Goal: Task Accomplishment & Management: Manage account settings

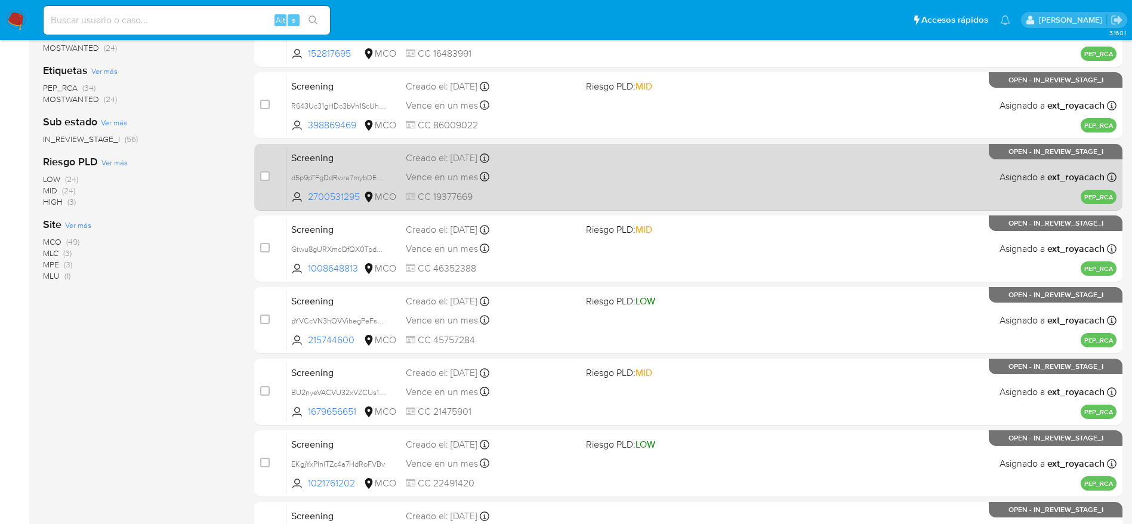
scroll to position [90, 0]
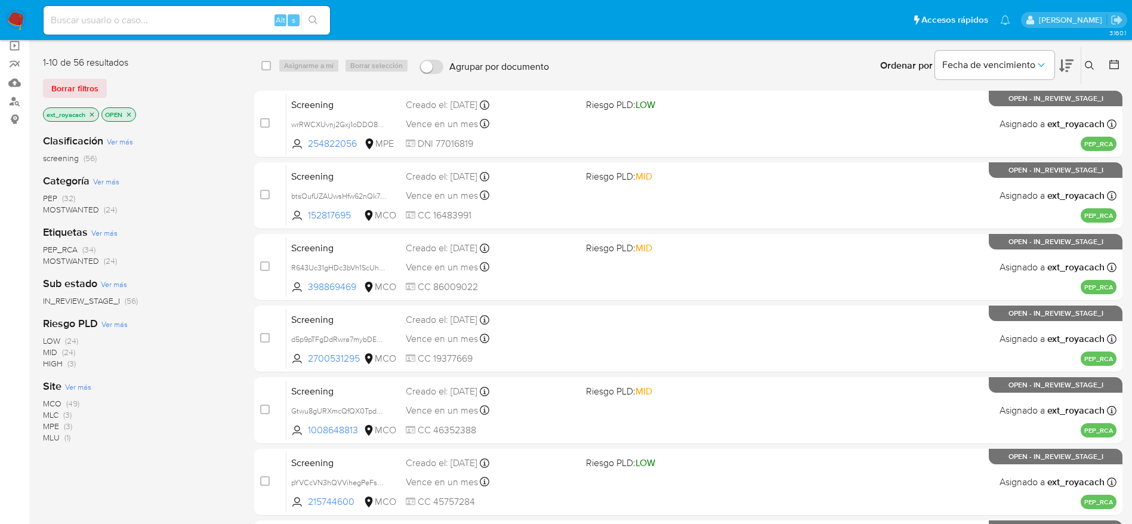
click at [16, 14] on img at bounding box center [16, 20] width 20 height 20
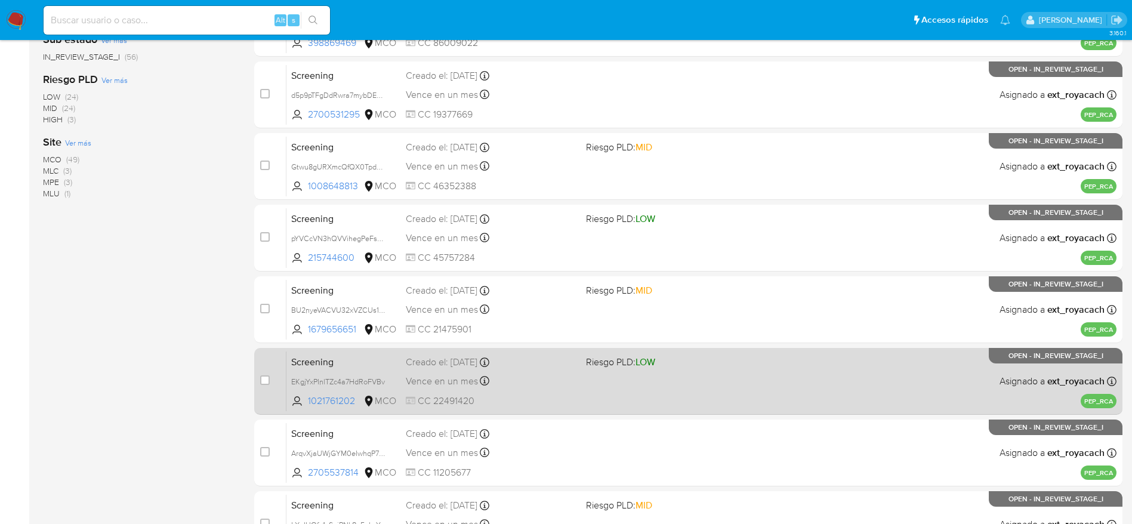
scroll to position [461, 0]
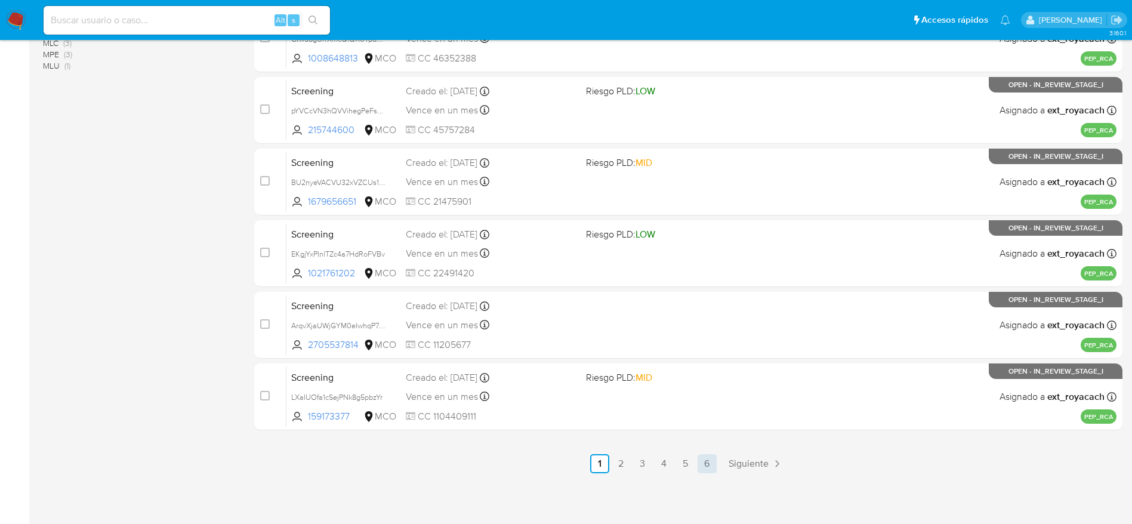
click at [716, 461] on link "6" at bounding box center [707, 463] width 19 height 19
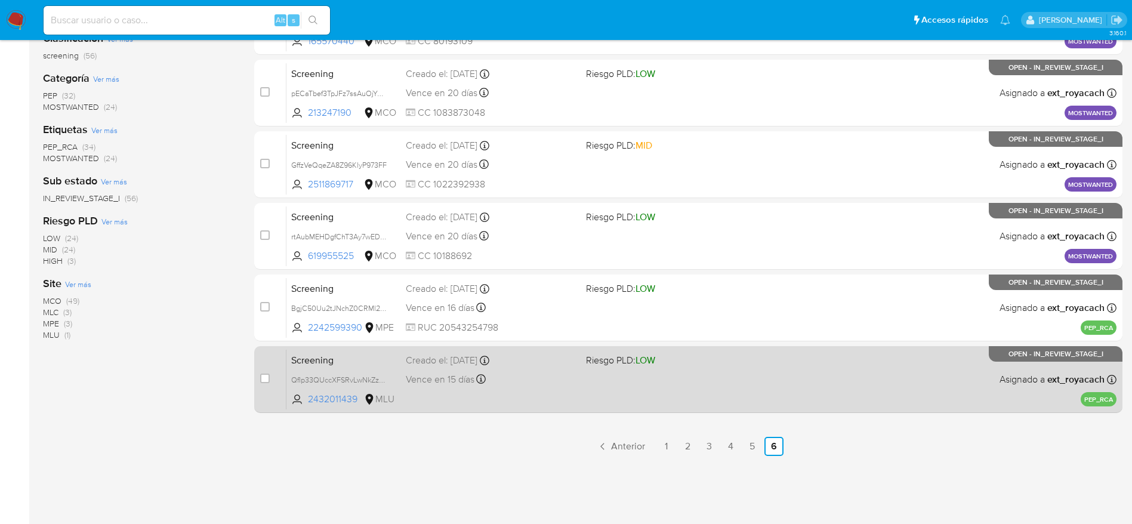
scroll to position [203, 0]
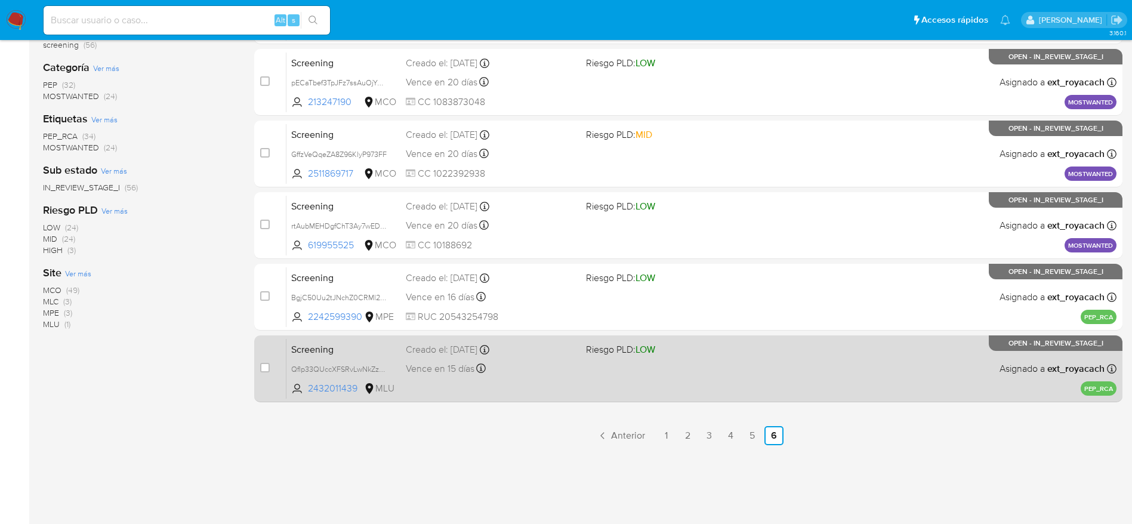
click at [666, 367] on span at bounding box center [671, 368] width 171 height 2
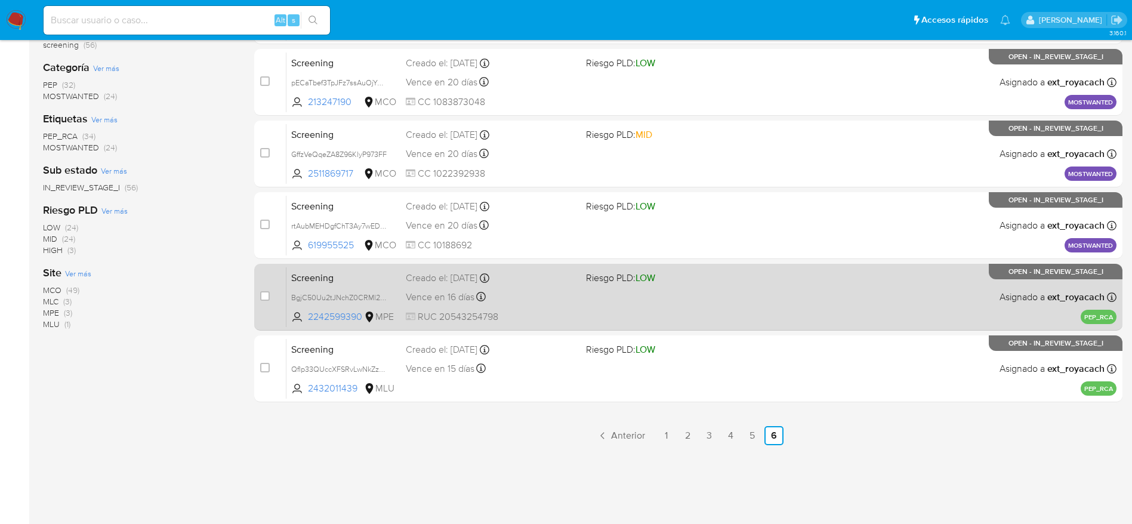
click at [561, 313] on span "RUC 20543254798" at bounding box center [491, 316] width 171 height 13
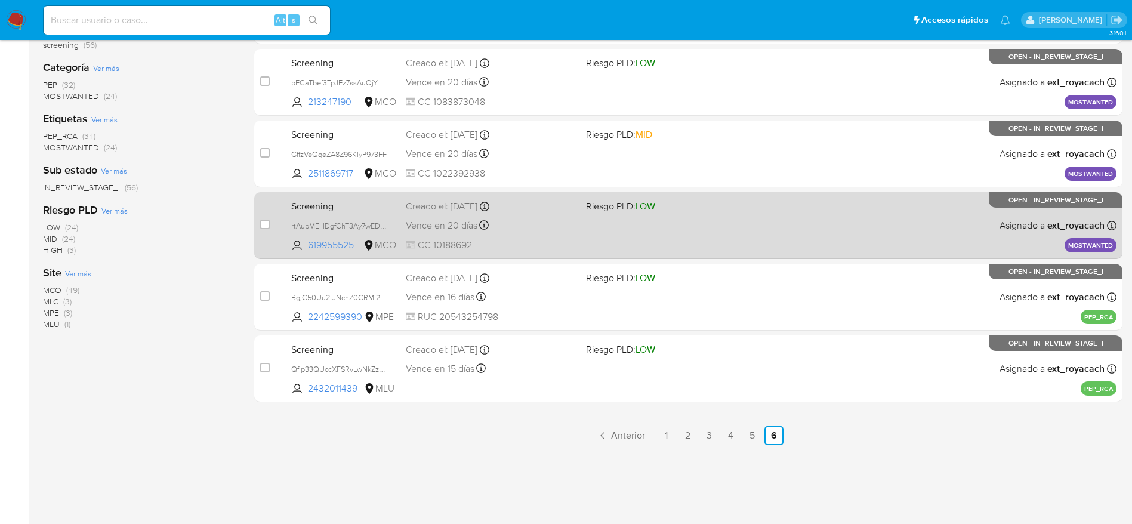
drag, startPoint x: 746, startPoint y: 438, endPoint x: 746, endPoint y: 430, distance: 7.2
click at [746, 438] on link "5" at bounding box center [752, 435] width 19 height 19
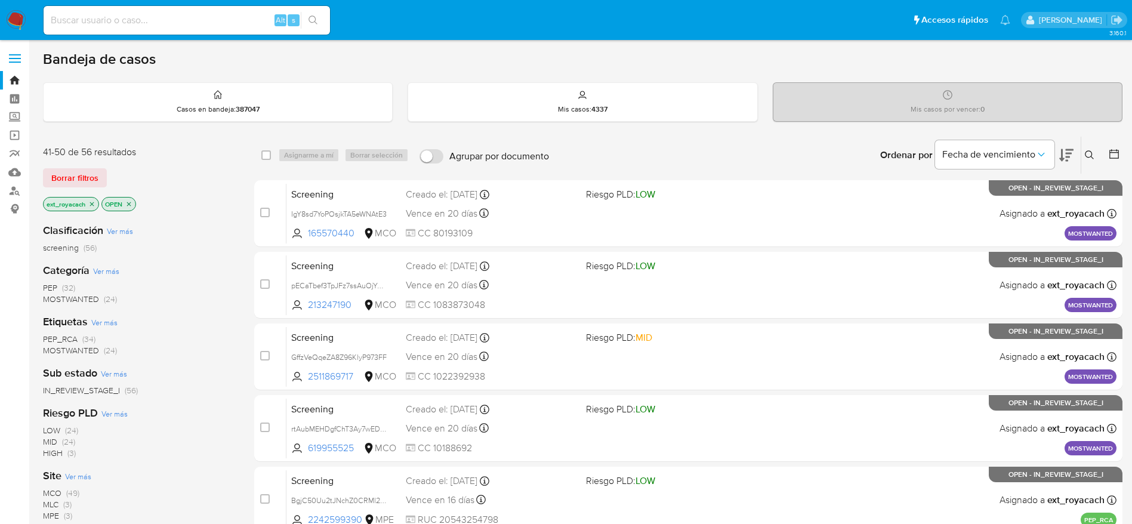
click at [54, 283] on span "PEP" at bounding box center [50, 288] width 14 height 12
click at [85, 322] on span "(34)" at bounding box center [88, 328] width 13 height 12
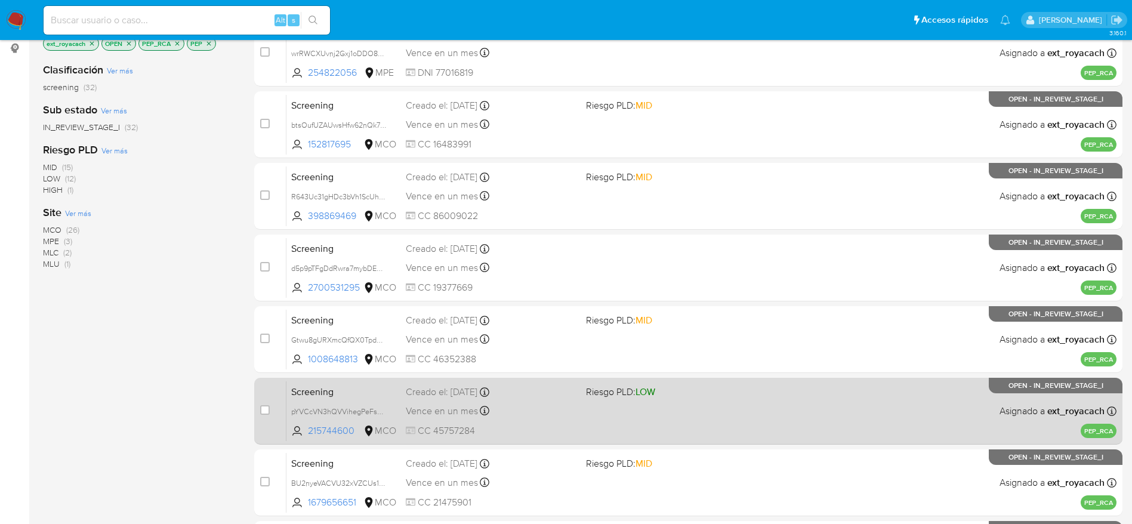
scroll to position [461, 0]
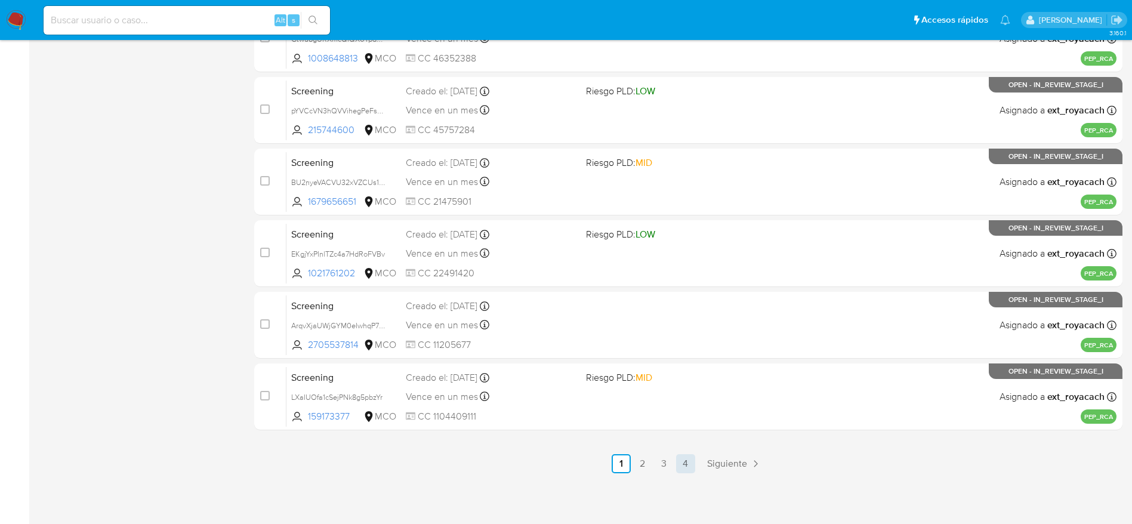
click at [691, 470] on link "4" at bounding box center [685, 463] width 19 height 19
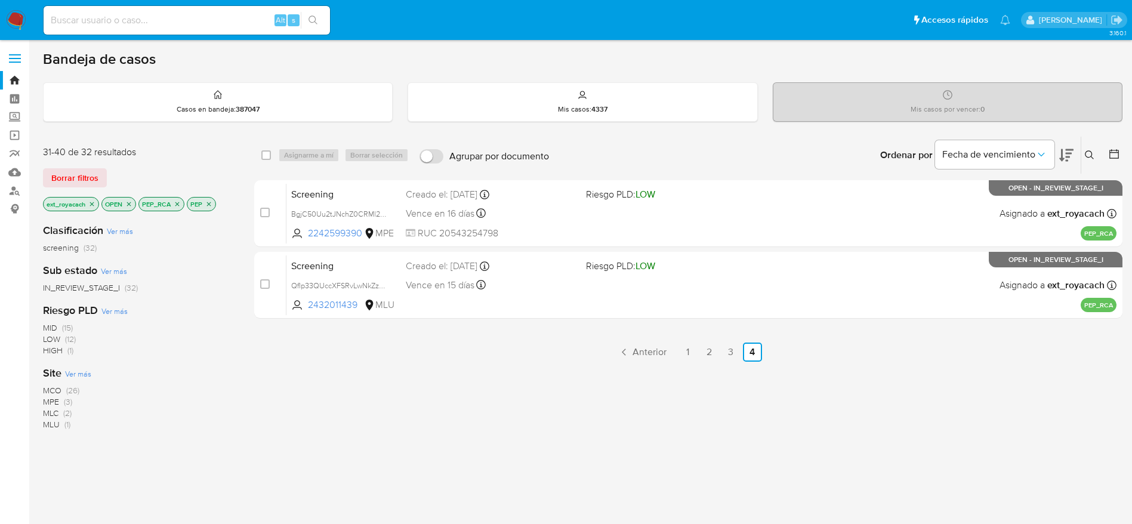
click at [739, 344] on link "3" at bounding box center [731, 352] width 19 height 19
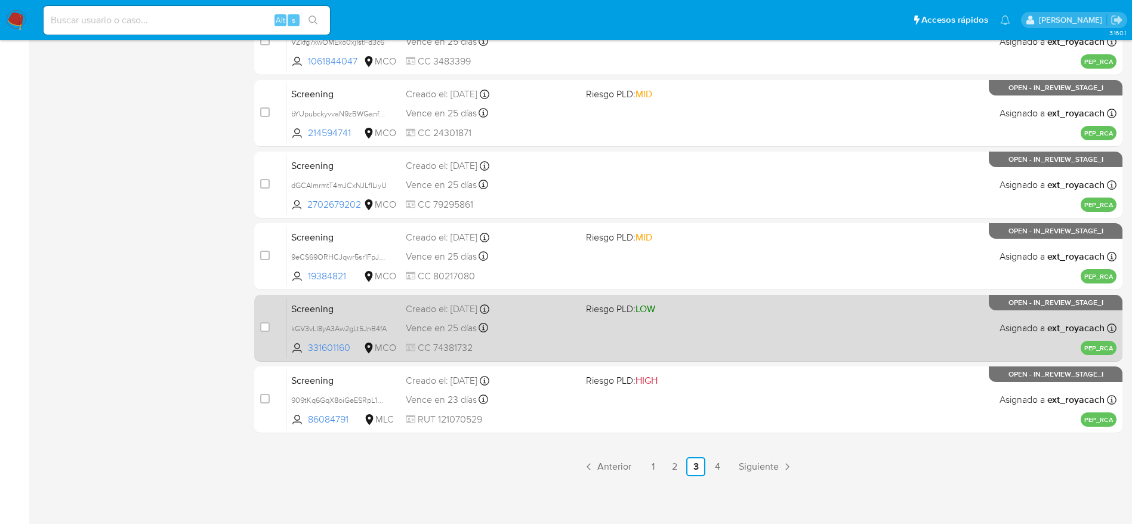
scroll to position [461, 0]
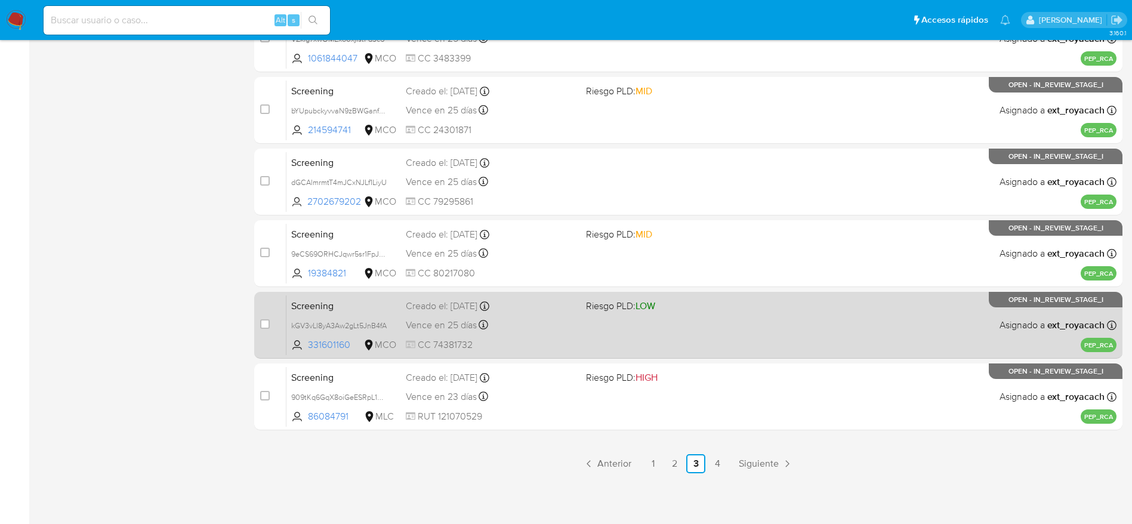
click at [528, 338] on span "CC 74381732" at bounding box center [491, 344] width 171 height 13
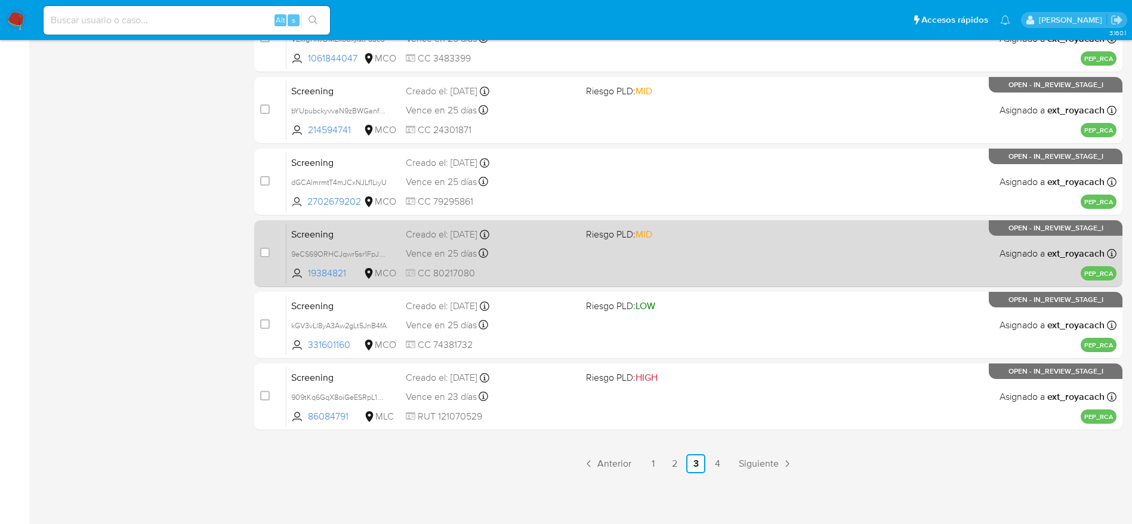
click at [573, 243] on div "Screening 9eCS69ORHCJqwr5sr1FpJGyR 19384821 MCO Riesgo PLD: MID Creado el: 19/0…" at bounding box center [702, 253] width 830 height 60
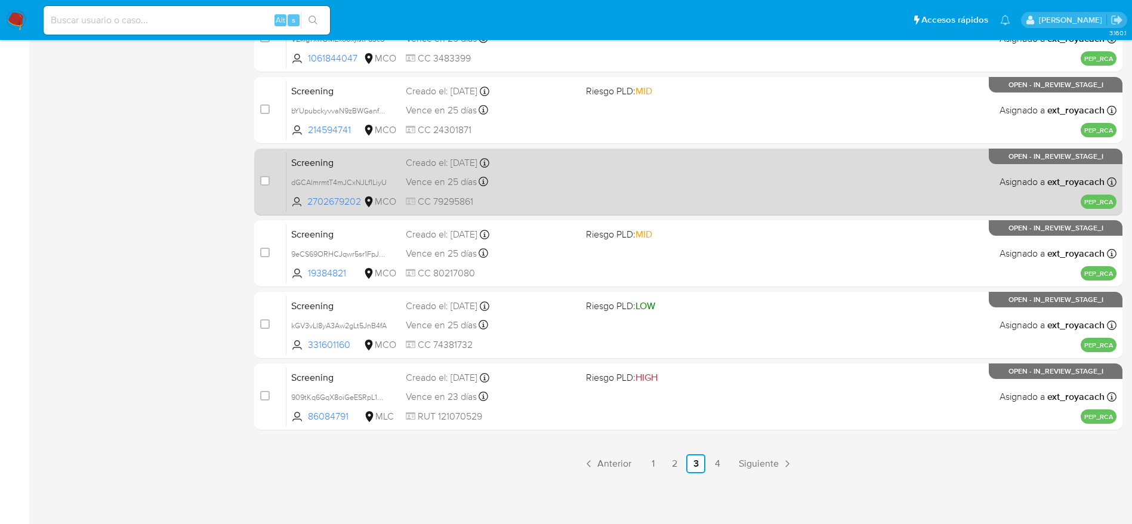
click at [515, 184] on div "Vence en 25 días Vence el 19/10/2025 14:09:24" at bounding box center [491, 182] width 171 height 16
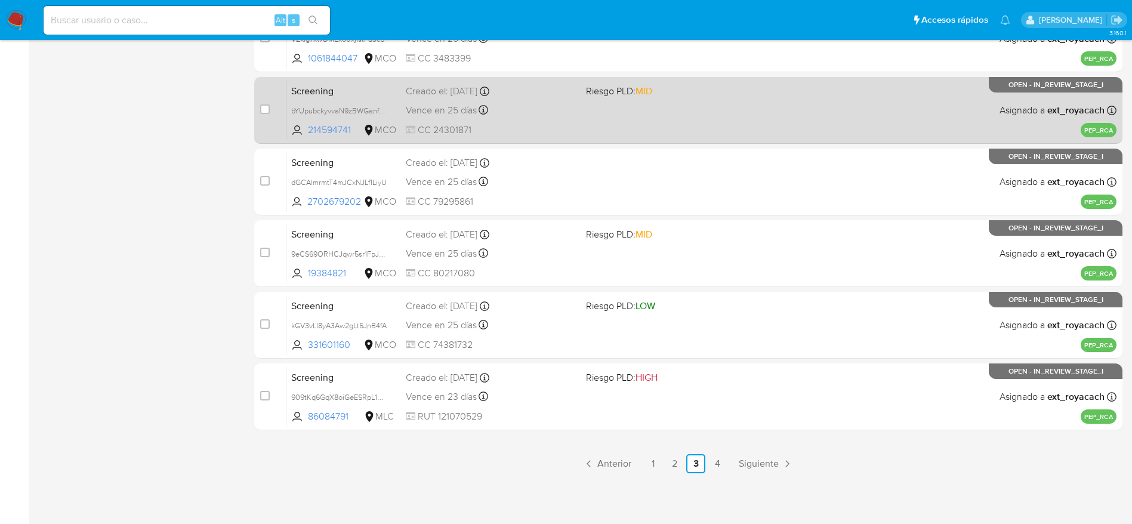
click at [468, 105] on span "Vence en 25 días" at bounding box center [441, 110] width 71 height 13
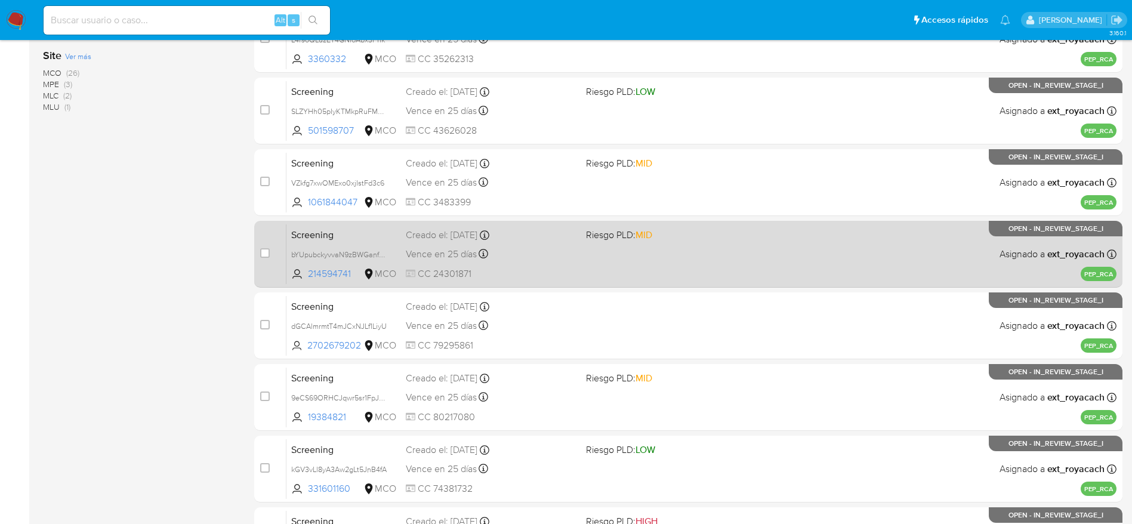
scroll to position [282, 0]
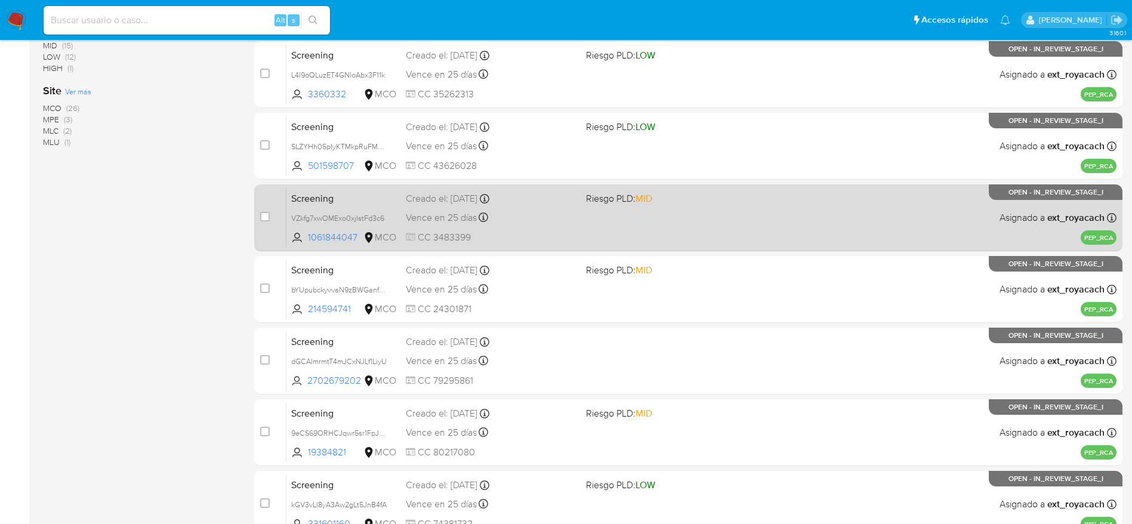
click at [547, 214] on div "Vence en 25 días Vence el 19/10/2025 17:29:44" at bounding box center [491, 218] width 171 height 16
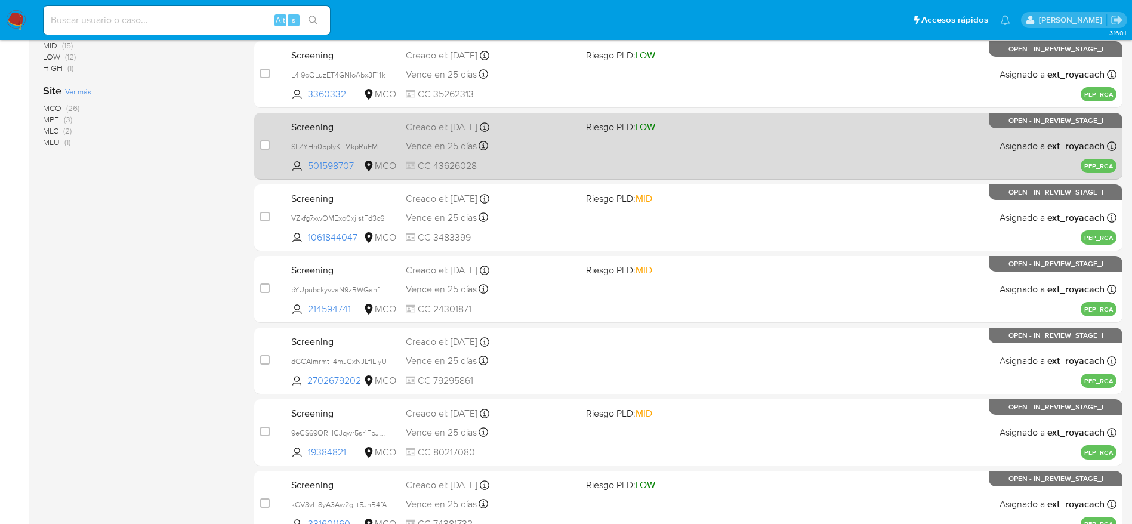
click at [473, 150] on span "Vence en 25 días" at bounding box center [441, 146] width 71 height 13
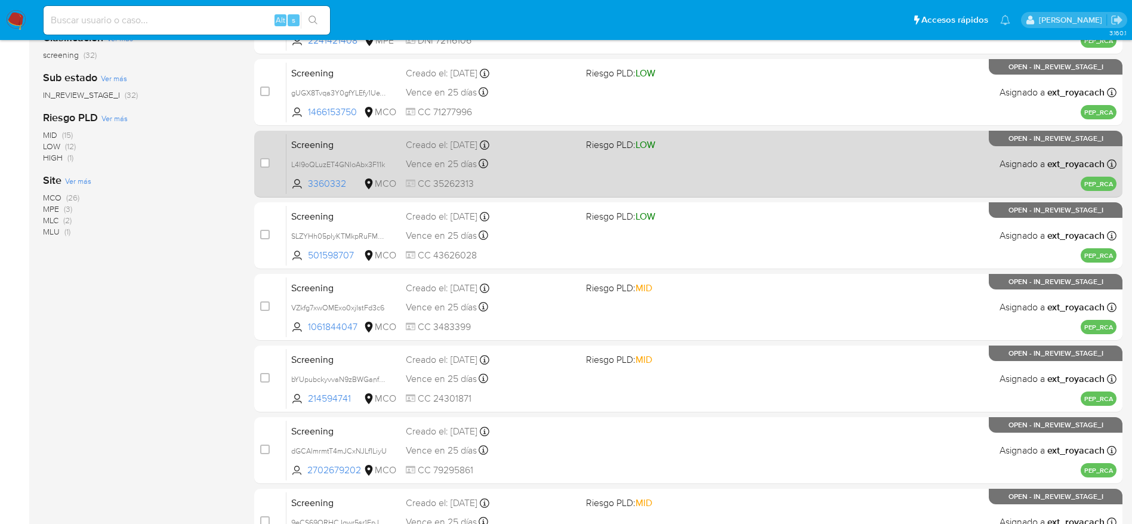
click at [590, 152] on div "Screening L4l9oQLuzET4GNloAbx3F11k 3360332 MCO Riesgo PLD: LOW Creado el: 19/09…" at bounding box center [702, 164] width 830 height 60
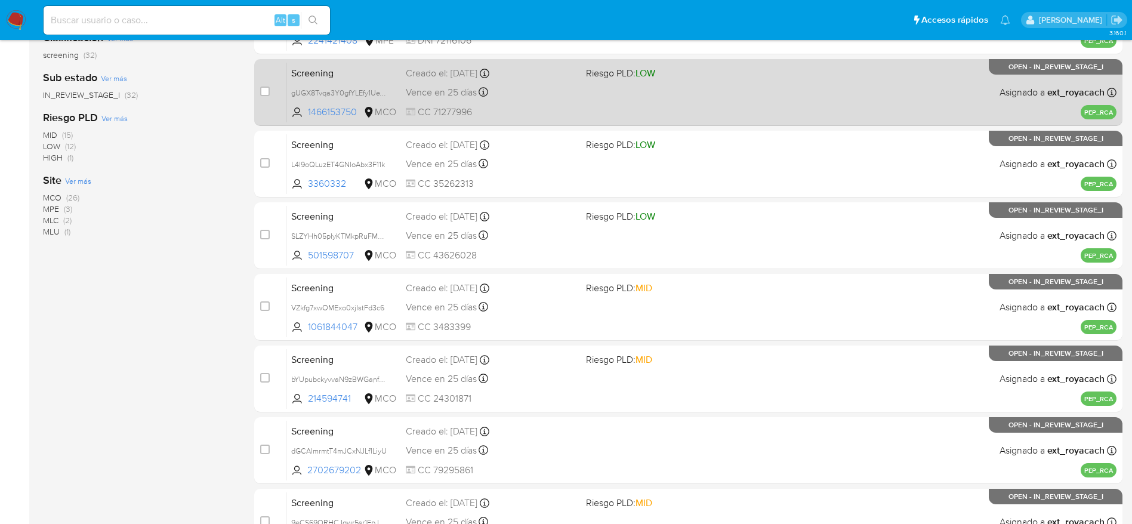
click at [532, 106] on span "CC 71277996" at bounding box center [491, 112] width 171 height 13
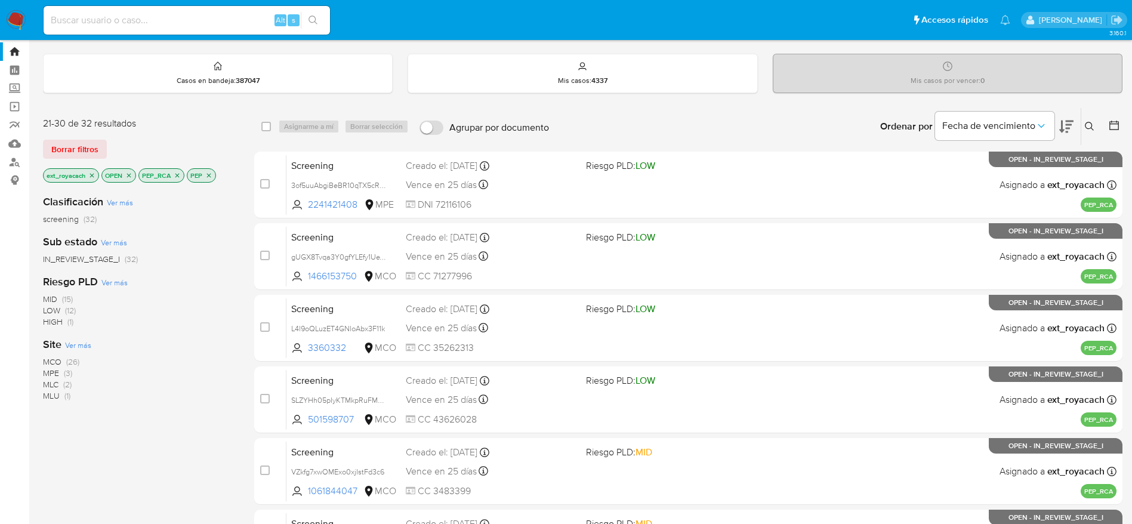
scroll to position [14, 0]
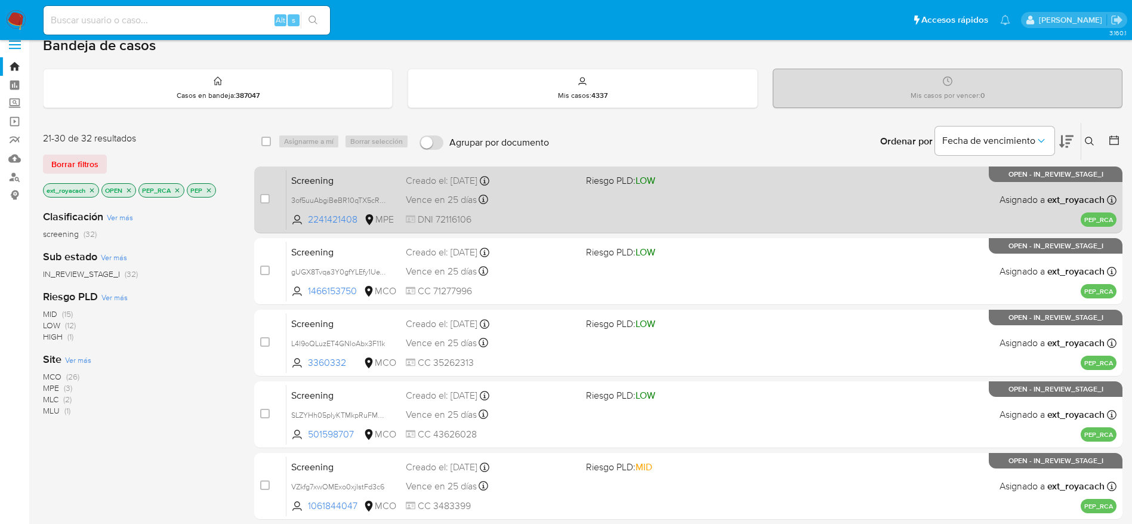
click at [513, 202] on div "Vence en 25 días Vence el 19/10/2025 19:57:34" at bounding box center [491, 200] width 171 height 16
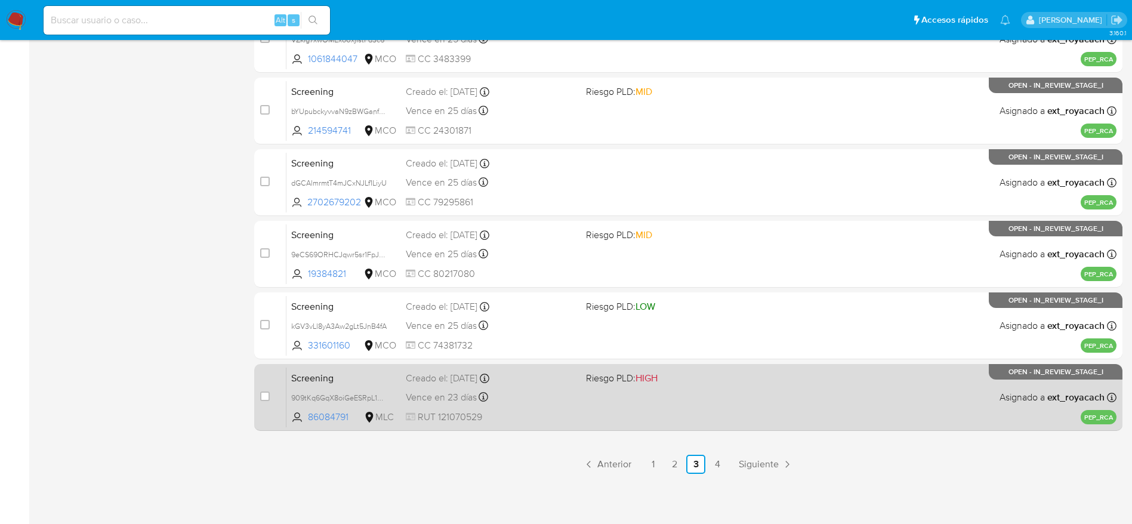
scroll to position [461, 0]
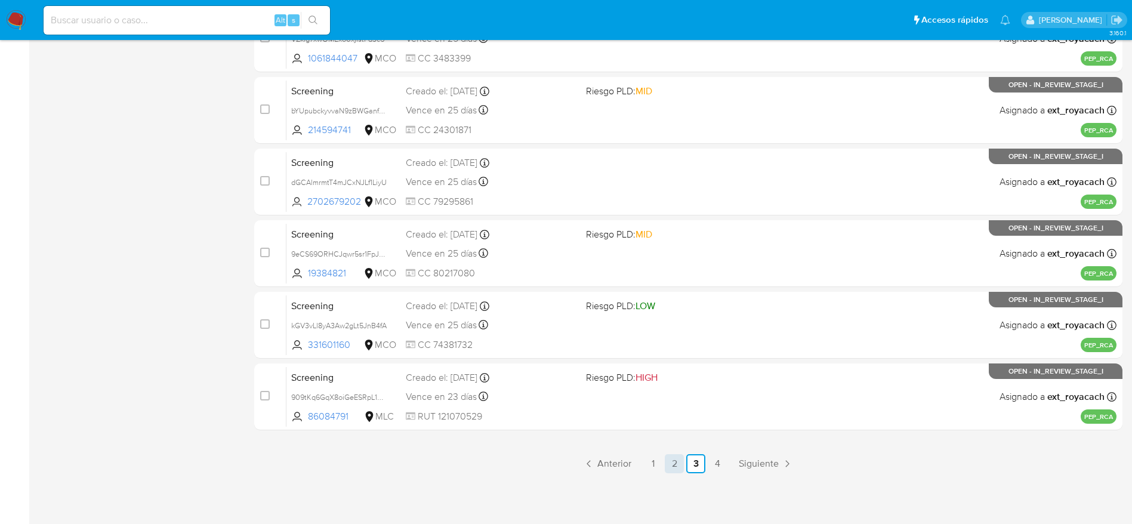
click at [669, 468] on link "2" at bounding box center [674, 463] width 19 height 19
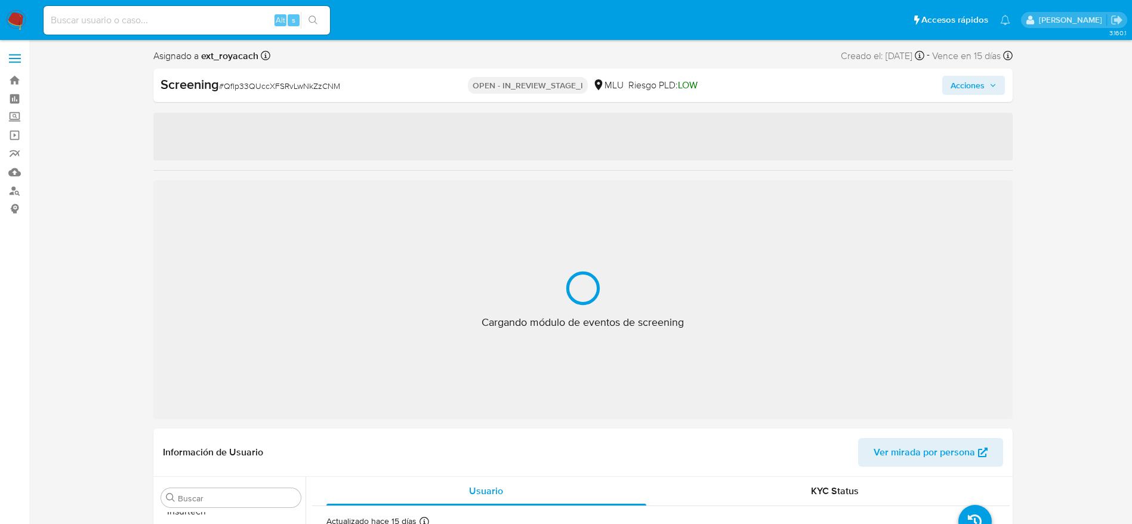
scroll to position [590, 0]
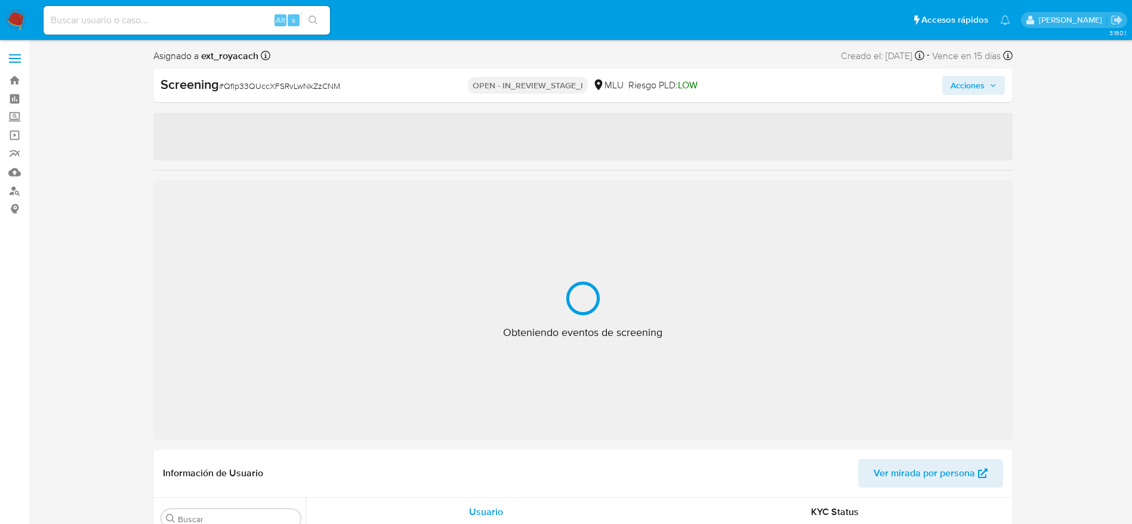
select select "10"
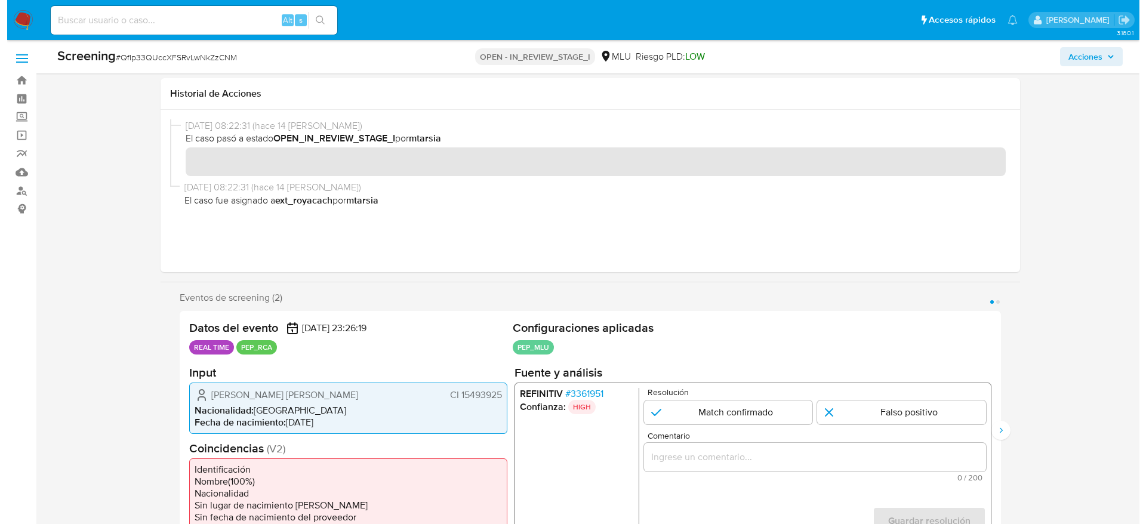
scroll to position [149, 0]
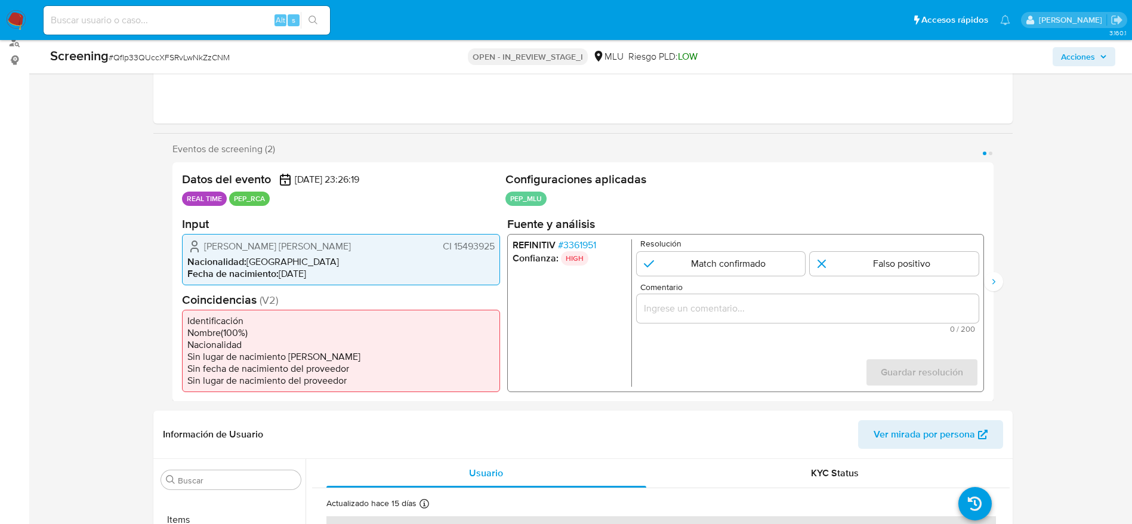
click at [568, 241] on span "# 3361951" at bounding box center [577, 245] width 38 height 12
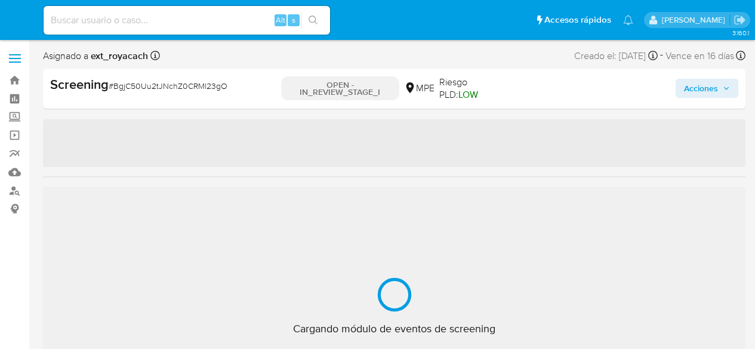
select select "10"
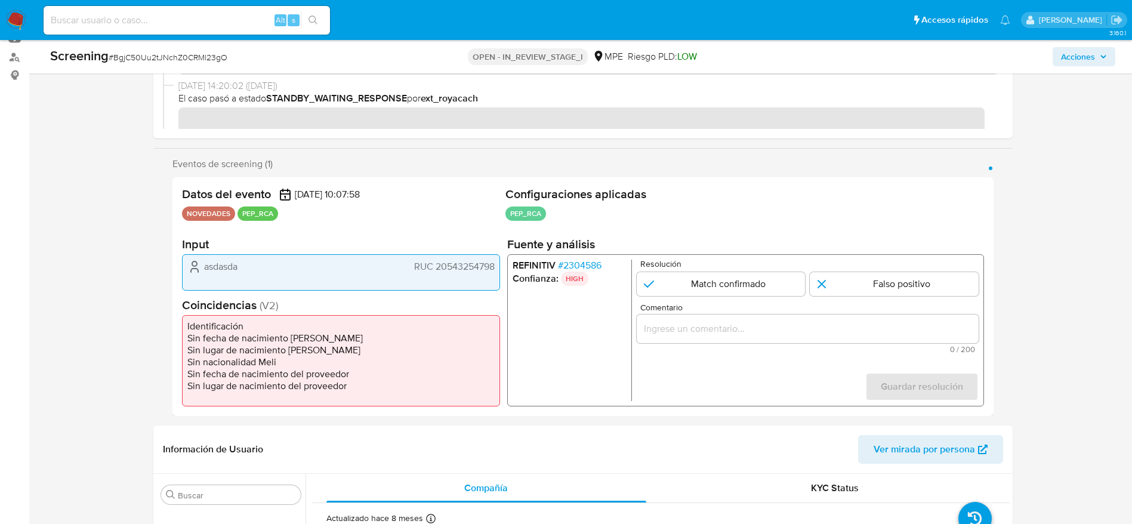
scroll to position [136, 0]
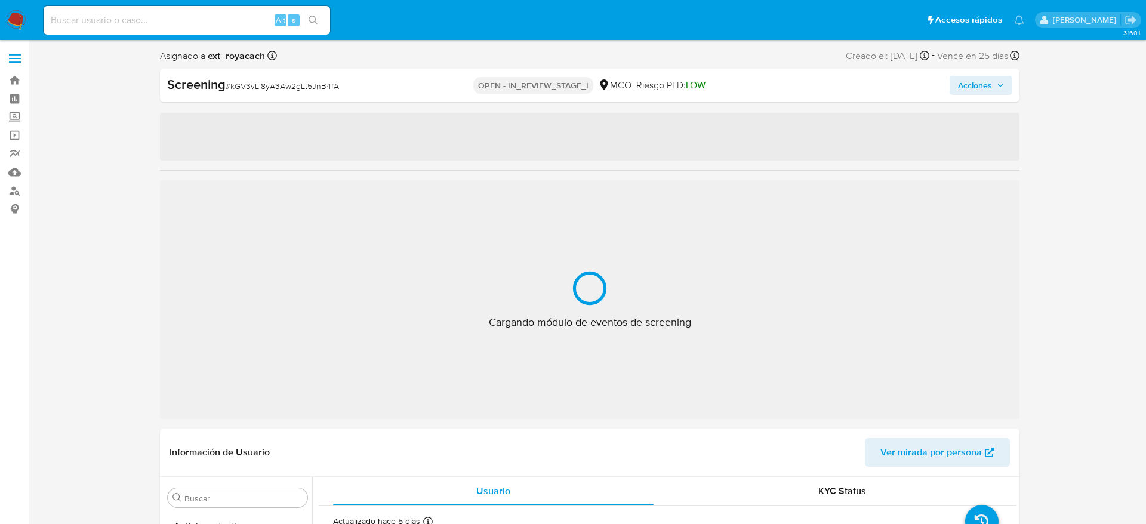
select select "10"
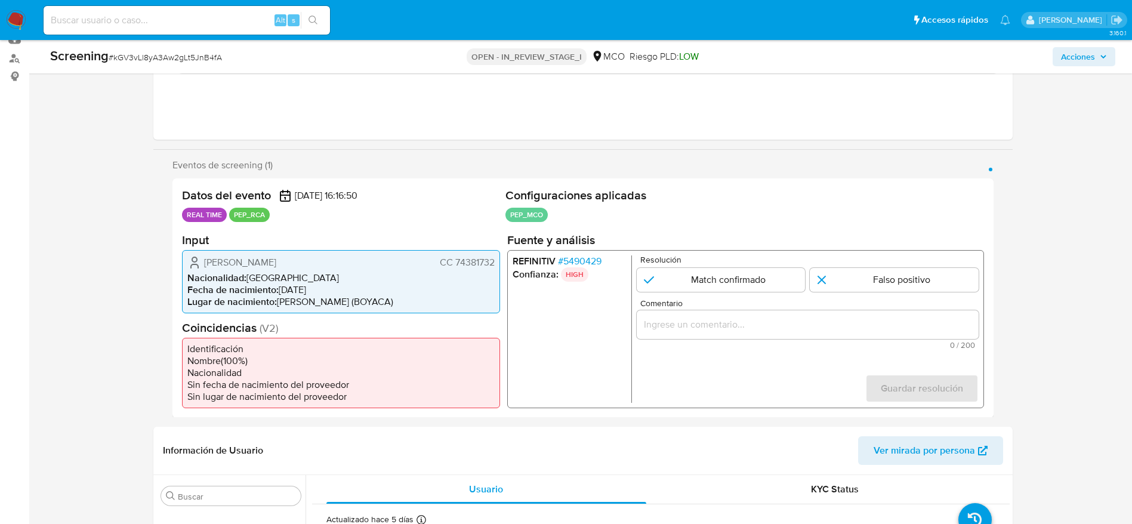
scroll to position [144, 0]
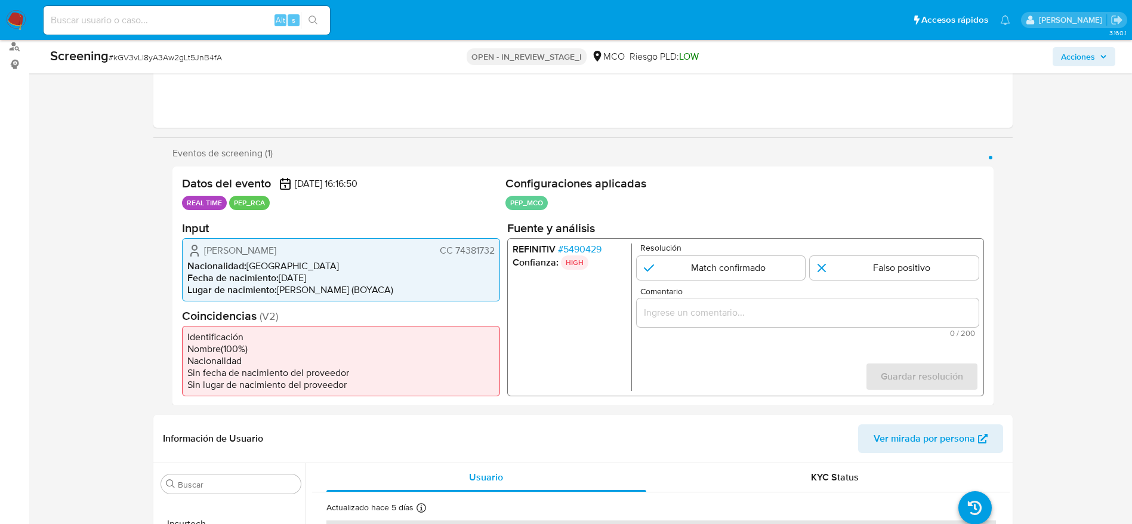
click at [569, 248] on span "# 5490429" at bounding box center [580, 249] width 44 height 12
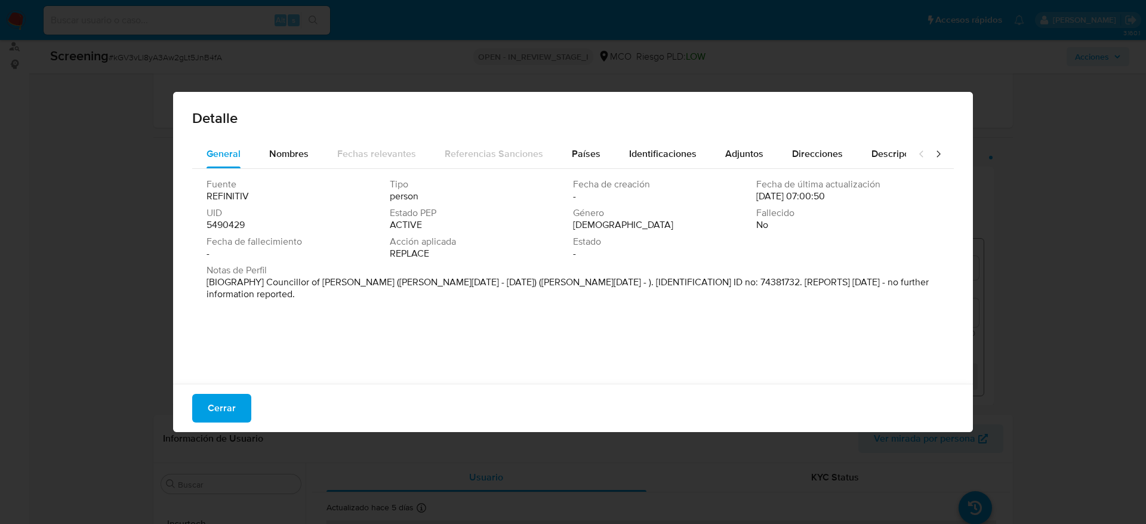
click at [235, 410] on span "Cerrar" at bounding box center [222, 408] width 28 height 26
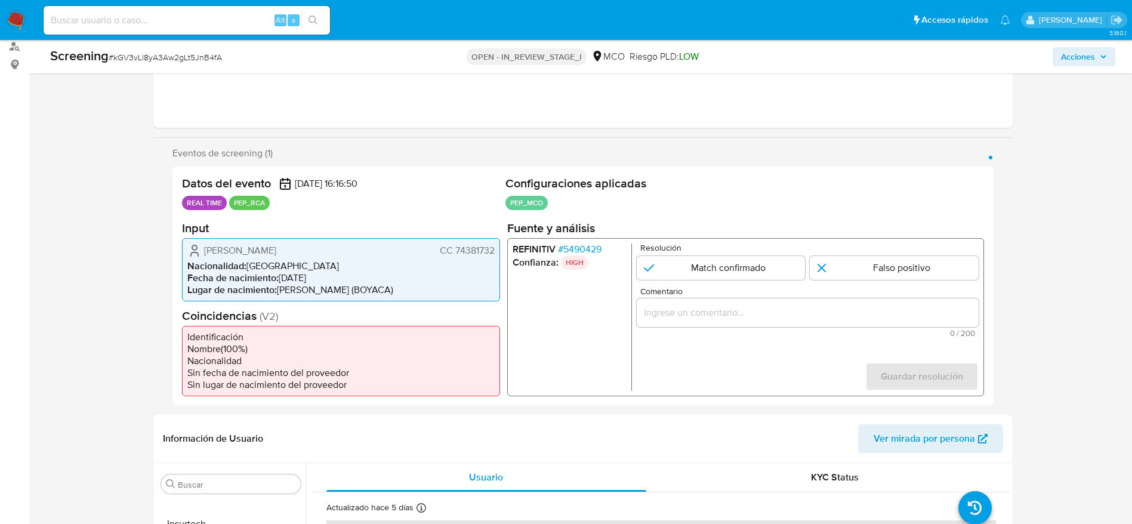
click at [193, 74] on div "22/09/2025 08:44:33 (hace 2 días) El caso fue asignado a ext_royacach por mtars…" at bounding box center [583, 46] width 841 height 143
click at [190, 61] on div "Screening # kGV3vLl8yA3Aw2gLt5JnB4fA" at bounding box center [225, 56] width 351 height 18
click at [190, 61] on span "# kGV3vLl8yA3Aw2gLt5JnB4fA" at bounding box center [165, 57] width 113 height 12
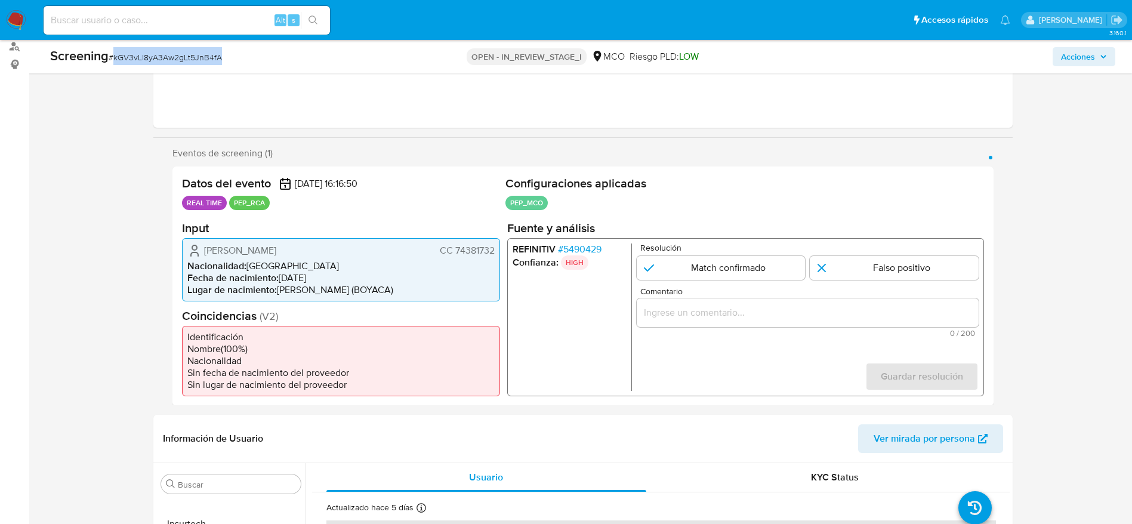
copy span "kGV3vLl8yA3Aw2gLt5JnB4fA"
drag, startPoint x: 305, startPoint y: 249, endPoint x: 500, endPoint y: 254, distance: 194.7
click at [500, 254] on div "Wilmer Alexander Bautista Alarcon CC 74381732 Nacionalidad : Colombia Fecha de …" at bounding box center [341, 269] width 318 height 63
click at [584, 254] on span "# 5490429" at bounding box center [580, 249] width 44 height 12
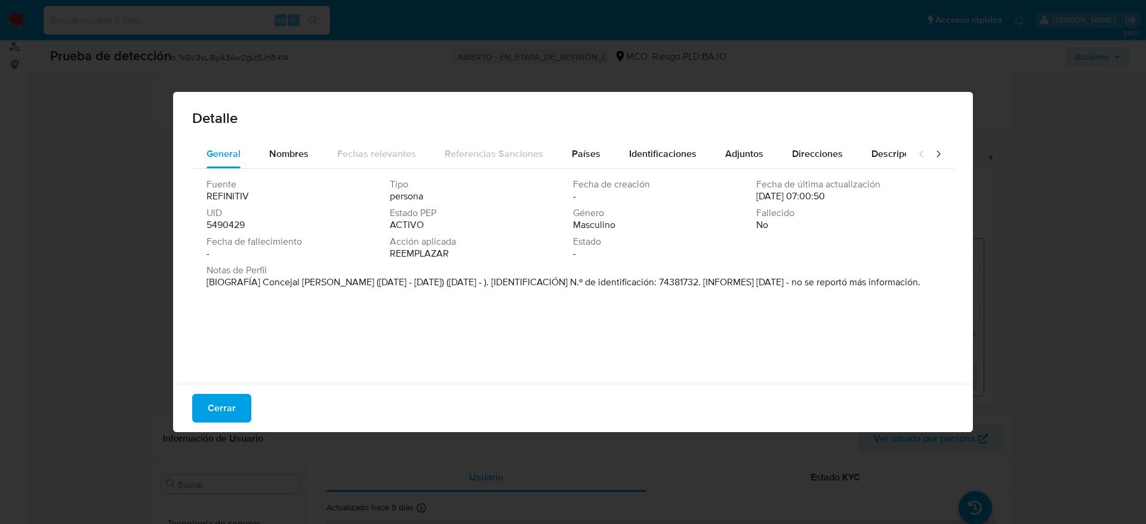
drag, startPoint x: 264, startPoint y: 287, endPoint x: 340, endPoint y: 285, distance: 75.8
click at [340, 285] on font "[BIOGRAFÍA] Concejal de Belén (enero 2020 - diciembre 2023) (enero 2024 - ). [I…" at bounding box center [564, 282] width 714 height 14
click at [222, 398] on span "Cerrar" at bounding box center [222, 408] width 28 height 26
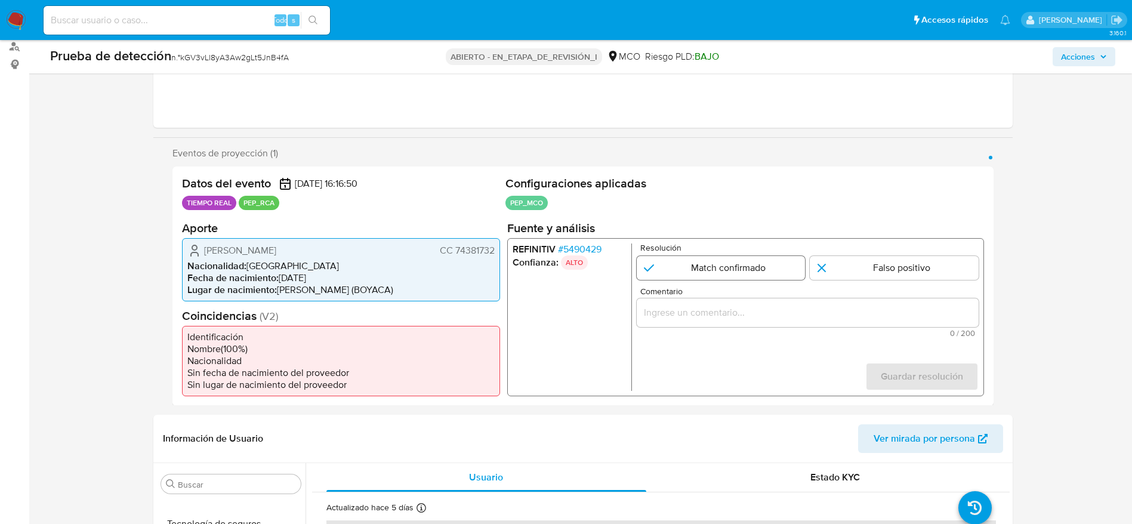
click at [761, 278] on input "1 de 1" at bounding box center [720, 267] width 169 height 24
radio input "true"
click at [761, 306] on input "Comentario" at bounding box center [807, 312] width 342 height 16
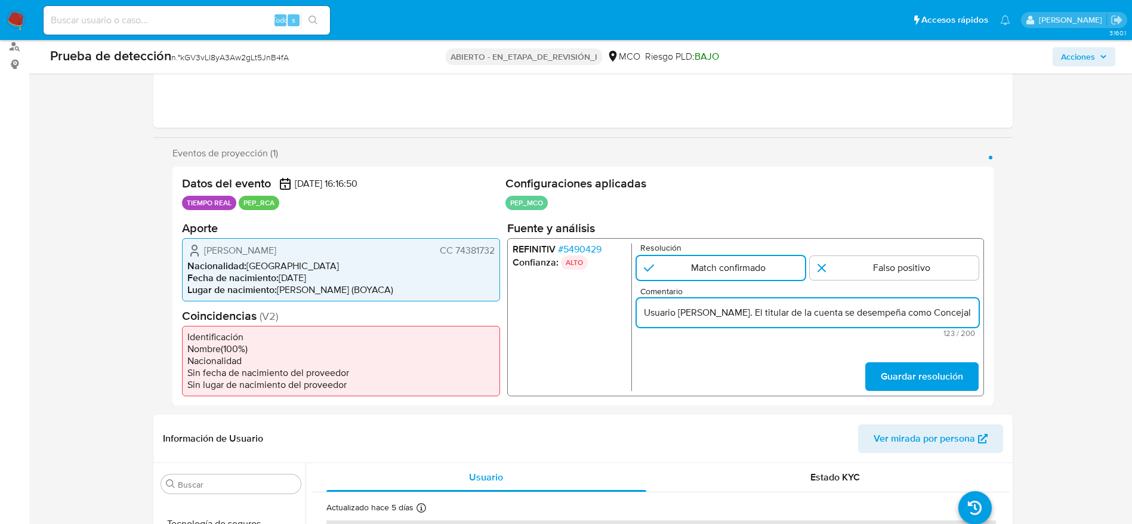
scroll to position [0, 209]
type input "Usuario Wilmer Alexander Bautista Alarcon. El titular de la cuenta se desempeña…"
drag, startPoint x: 905, startPoint y: 360, endPoint x: 920, endPoint y: 384, distance: 28.2
click at [906, 361] on form "Resolución Match confirmado Falso positivo Comentario Usuario Wilmer Alexander …" at bounding box center [807, 316] width 342 height 147
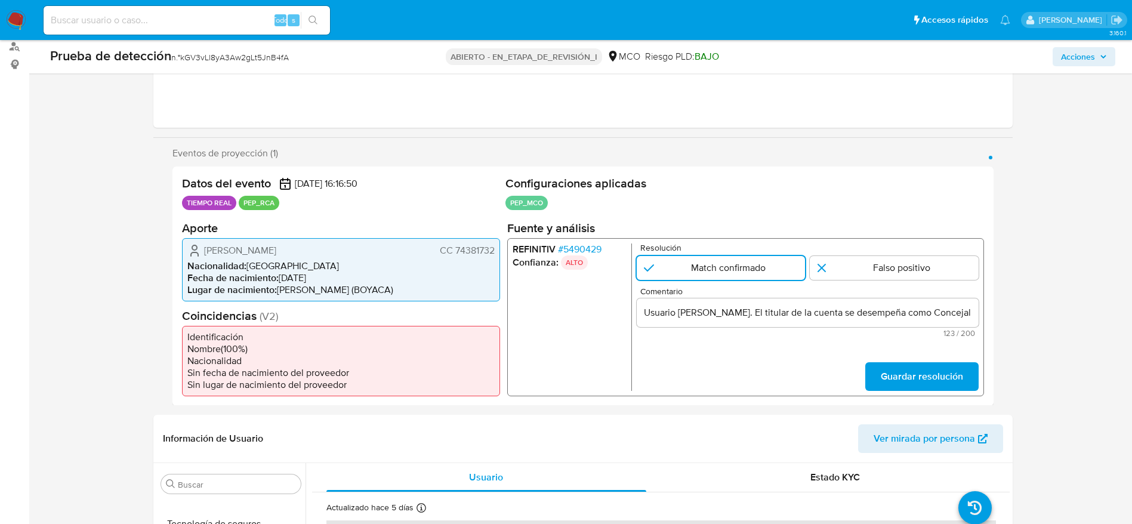
click at [920, 384] on span "Guardar resolución" at bounding box center [922, 376] width 82 height 26
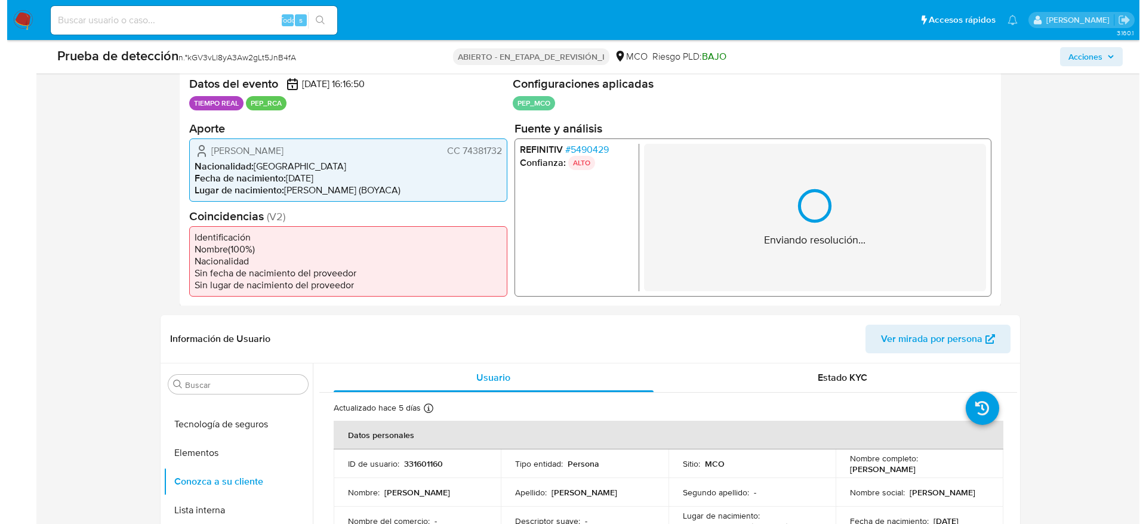
scroll to position [324, 0]
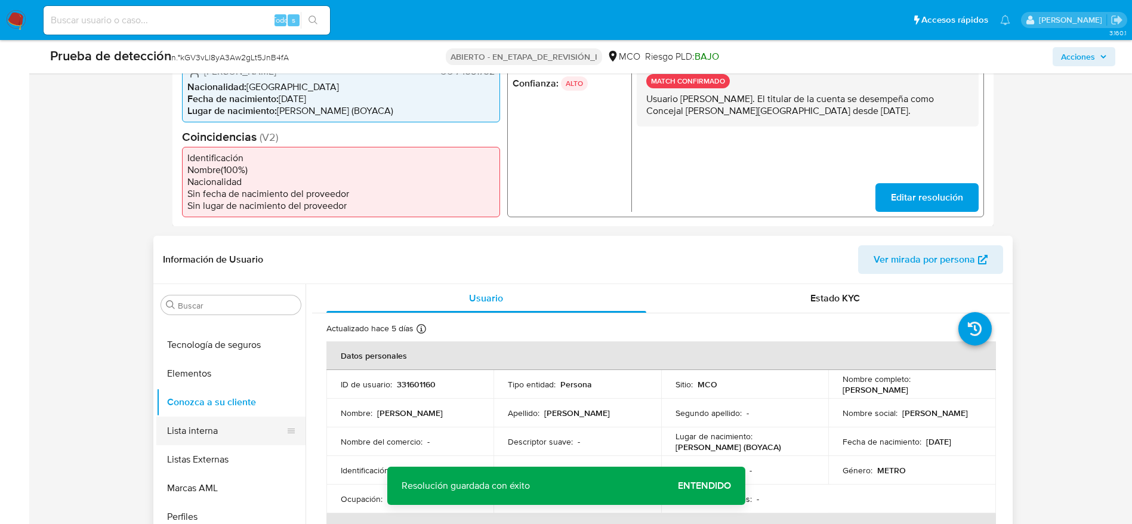
click at [230, 417] on button "Lista interna" at bounding box center [226, 431] width 140 height 29
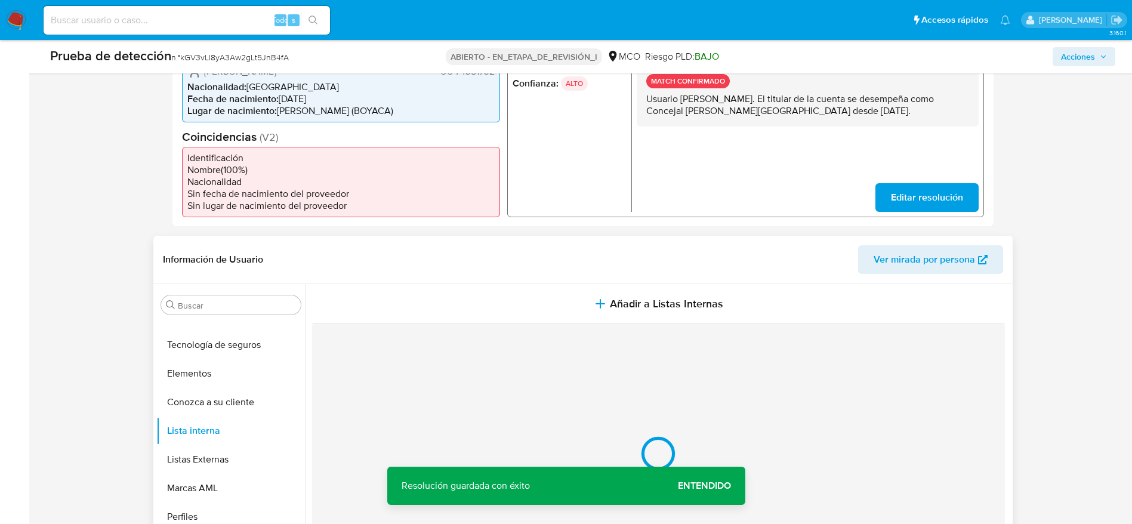
click at [430, 315] on button "Añadir a Listas Internas" at bounding box center [658, 304] width 693 height 40
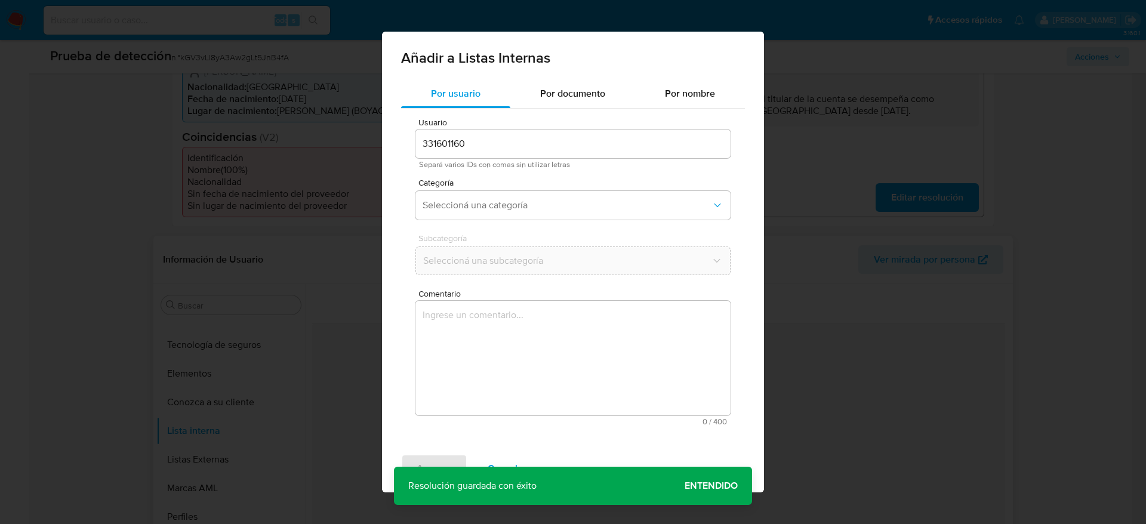
click at [484, 415] on div "Comentario 0 / 400 400 caracteres restantes" at bounding box center [572, 358] width 315 height 136
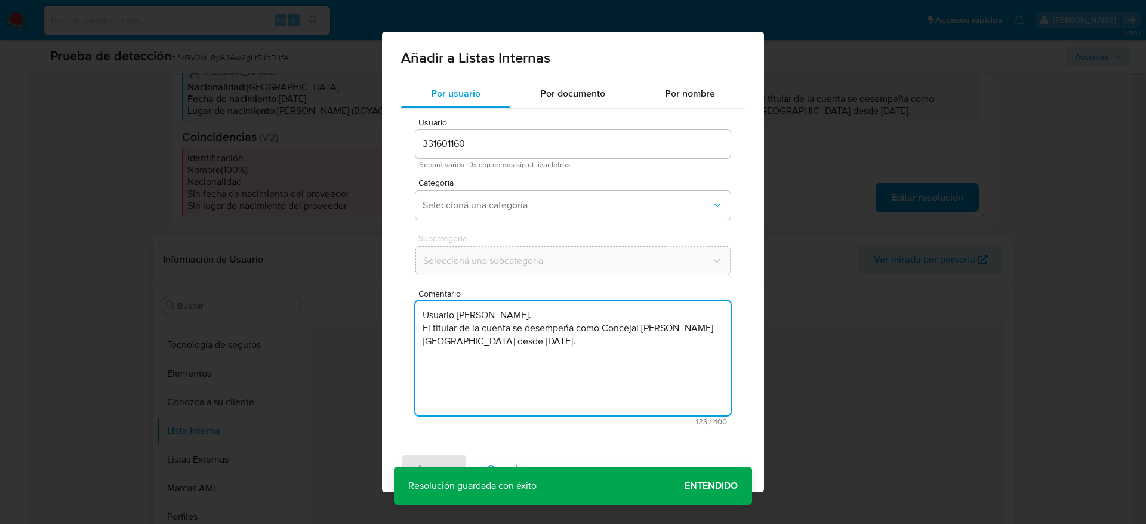
type textarea "Usuario Wilmer Alexander Bautista Alarcon. El titular de la cuenta se desempeña…"
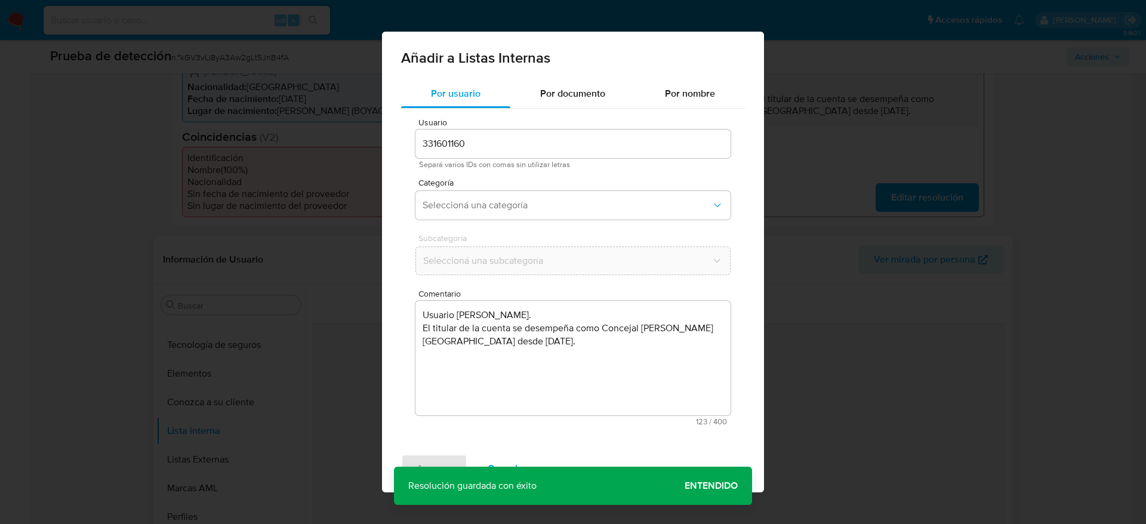
click at [490, 226] on div "Usuario 331601160 Separá varios IDs con comas sin utilizar letras Categoría Sel…" at bounding box center [573, 272] width 344 height 327
click at [488, 211] on button "Seleccioná una categoría" at bounding box center [572, 205] width 315 height 29
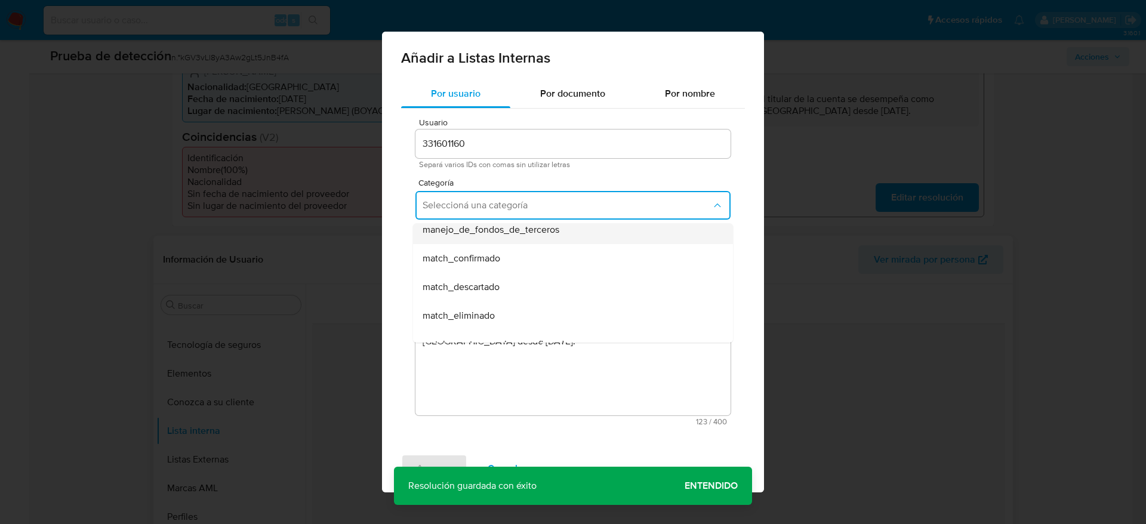
scroll to position [90, 0]
click at [487, 242] on div "match_confirmado" at bounding box center [570, 234] width 294 height 29
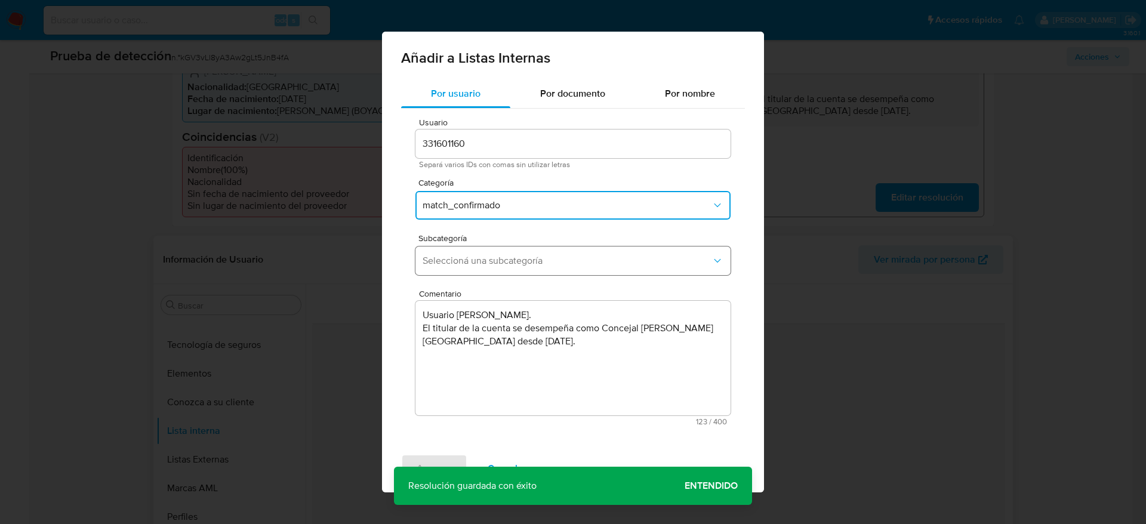
click at [485, 253] on button "Seleccioná una subcategoría" at bounding box center [572, 261] width 315 height 29
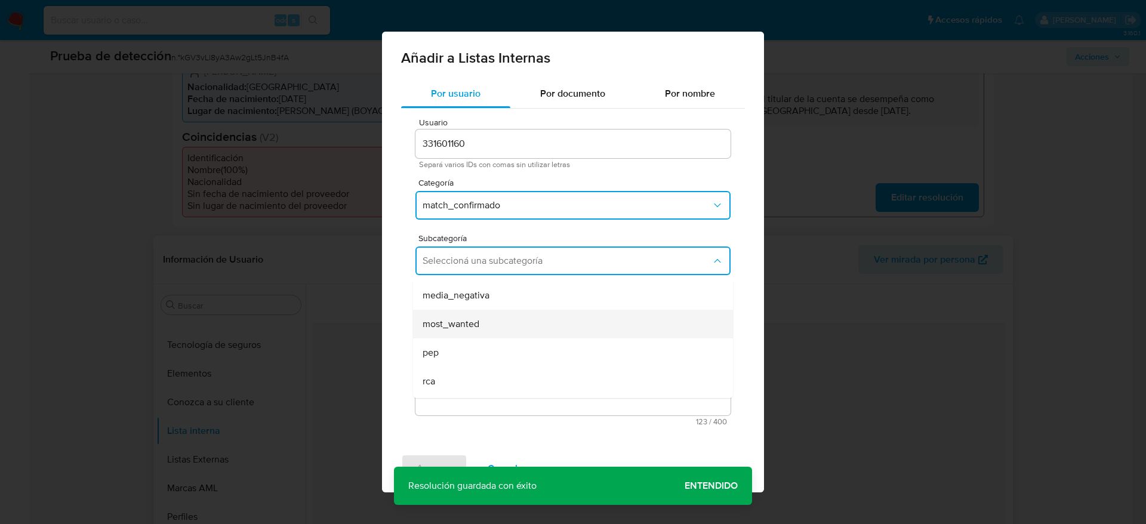
scroll to position [81, 0]
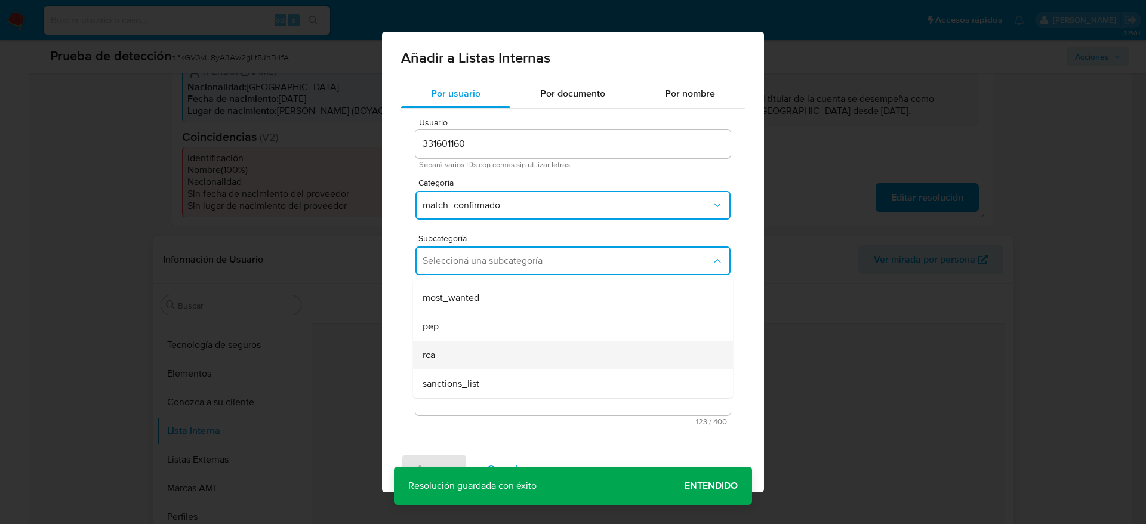
click at [480, 341] on div "rca" at bounding box center [570, 355] width 294 height 29
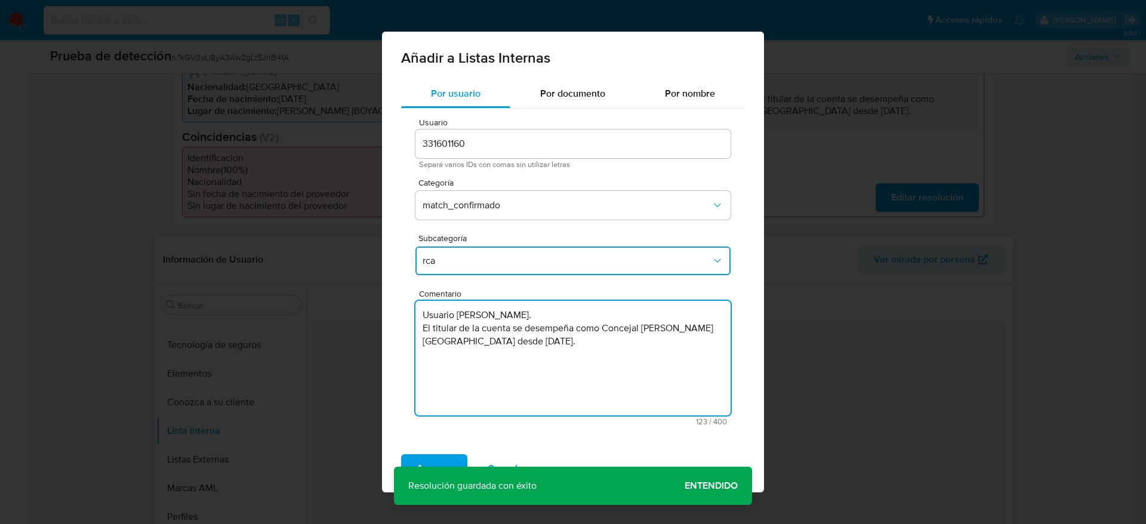
drag, startPoint x: 480, startPoint y: 340, endPoint x: 480, endPoint y: 331, distance: 9.6
click at [480, 339] on textarea "Usuario Wilmer Alexander Bautista Alarcon. El titular de la cuenta se desempeña…" at bounding box center [572, 358] width 315 height 115
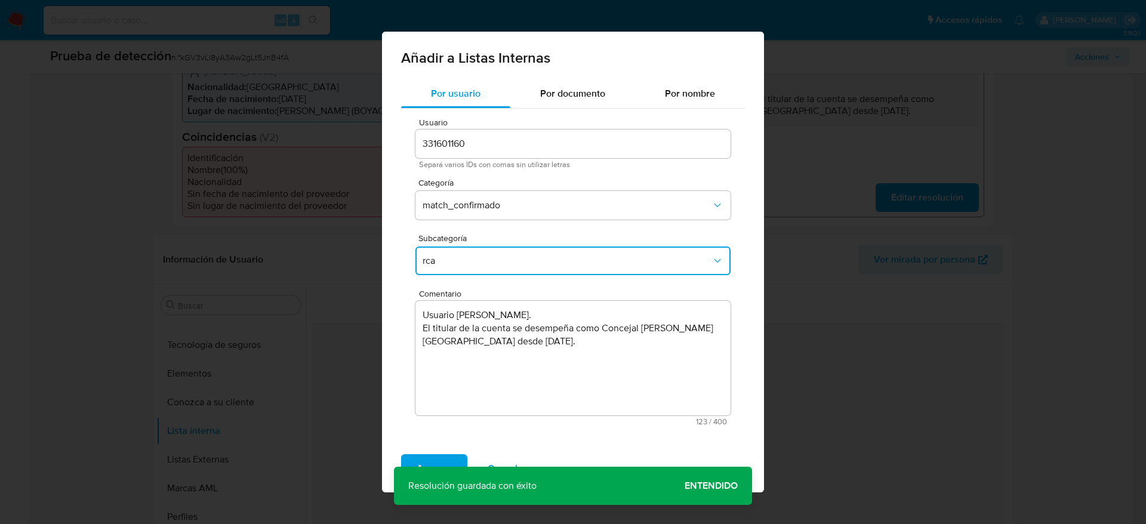
click at [479, 254] on button "rca" at bounding box center [572, 261] width 315 height 29
drag, startPoint x: 470, startPoint y: 297, endPoint x: 470, endPoint y: 313, distance: 16.7
click at [470, 313] on ul "LPB REQINFO media_negativa most_wanted pep rca sanctions_list" at bounding box center [573, 298] width 320 height 201
click at [470, 313] on div "pep" at bounding box center [570, 326] width 294 height 29
click at [435, 456] on span "Agregar" at bounding box center [434, 468] width 35 height 26
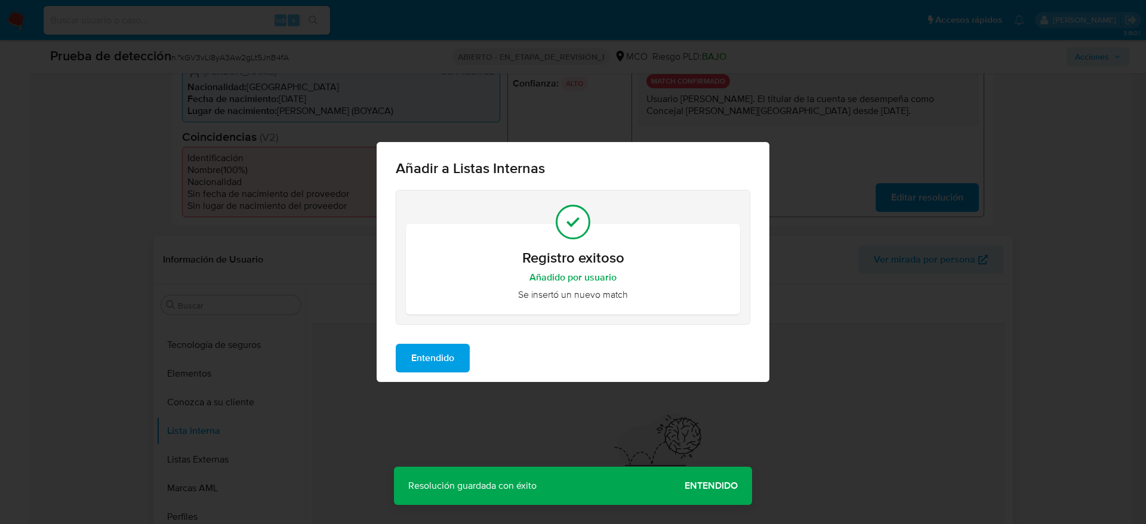
click at [455, 351] on button "Entendido" at bounding box center [433, 358] width 74 height 29
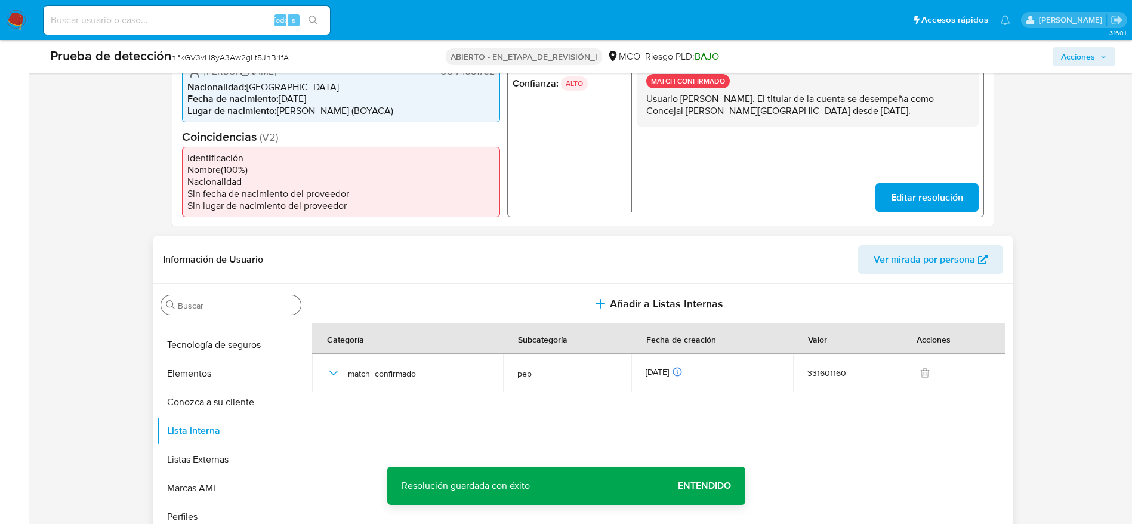
click at [187, 302] on input "Buscar" at bounding box center [237, 305] width 118 height 11
type input "c"
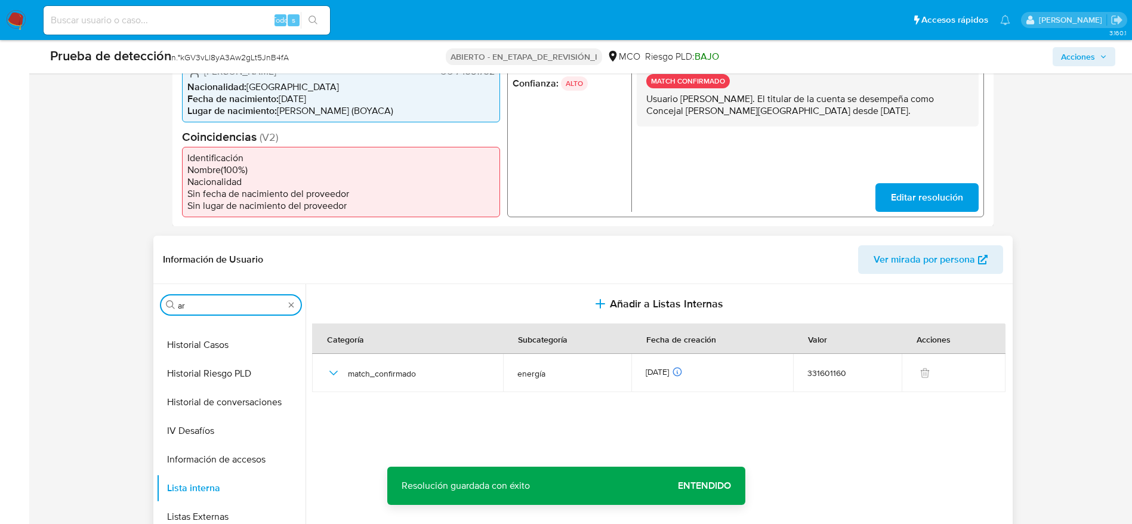
scroll to position [0, 0]
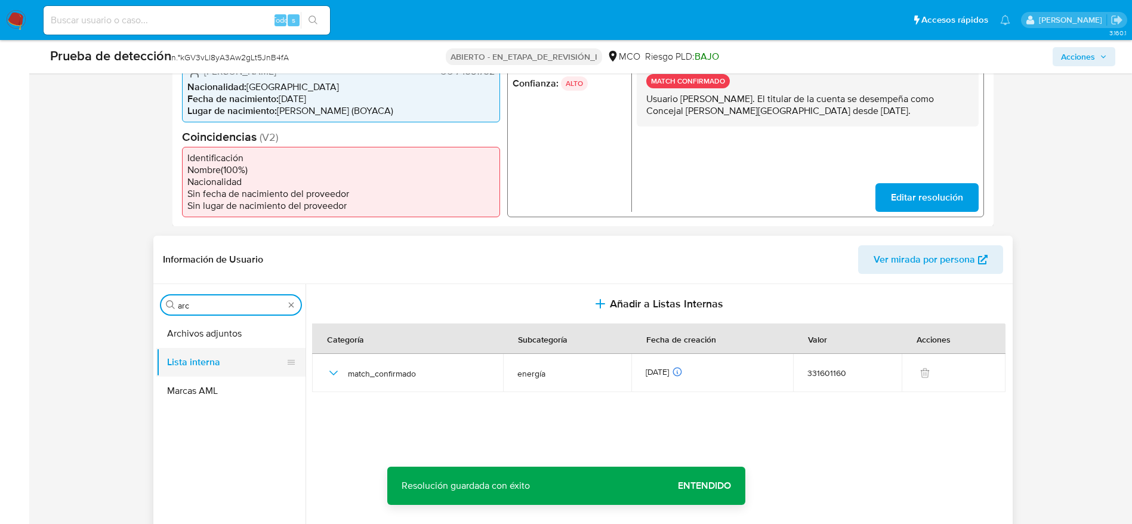
type input "arc"
click at [201, 350] on button "Lista interna" at bounding box center [226, 362] width 140 height 29
click at [202, 345] on button "Archivos adjuntos" at bounding box center [226, 333] width 140 height 29
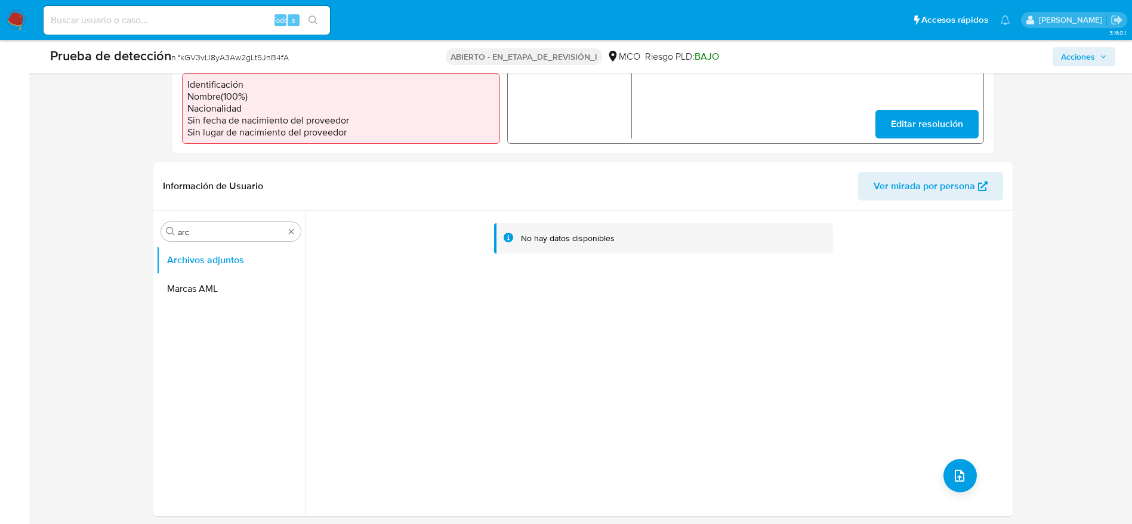
scroll to position [413, 0]
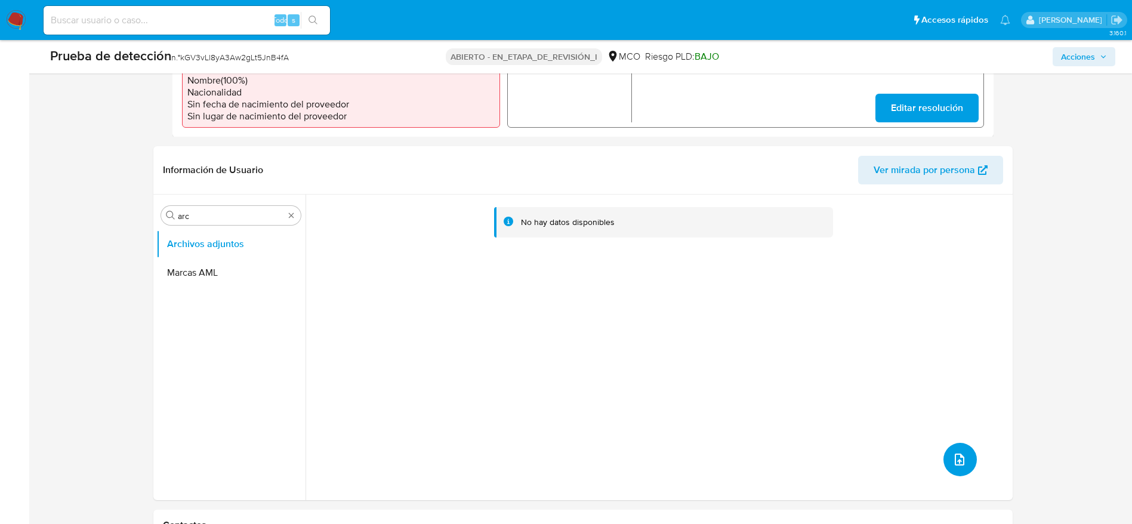
click at [969, 462] on button "subir archivo" at bounding box center [960, 459] width 33 height 33
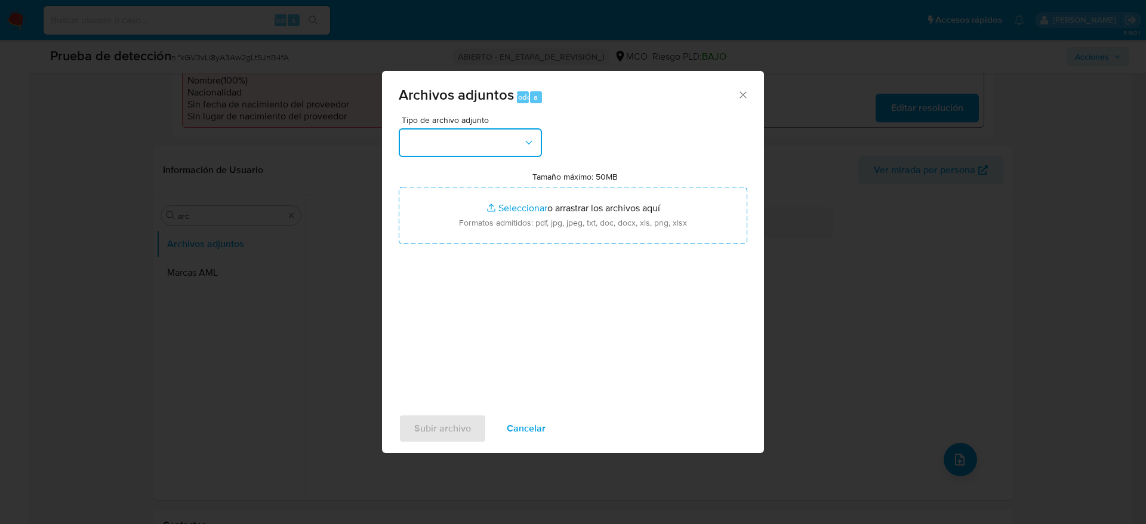
click at [458, 153] on button "button" at bounding box center [470, 142] width 143 height 29
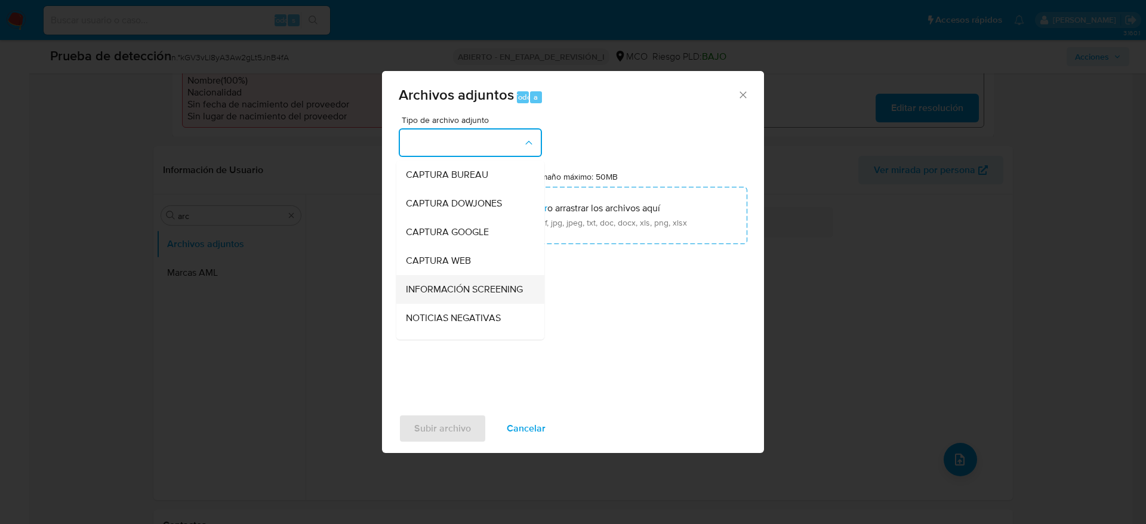
click at [467, 290] on span "INFORMACIÓN SCREENING" at bounding box center [464, 290] width 117 height 12
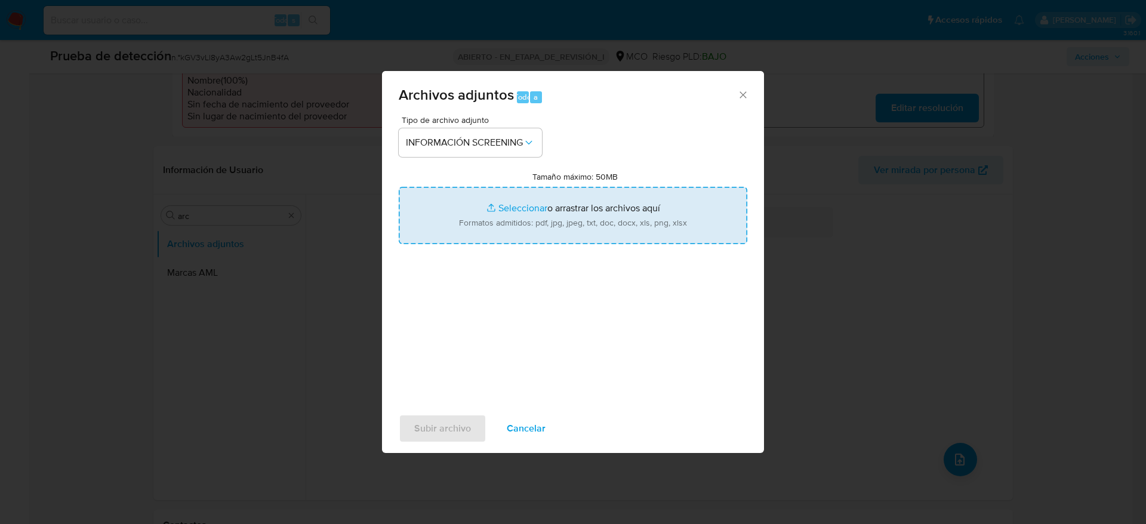
click at [467, 239] on input "Tamaño máximo: 50MB Seleccionar archivos" at bounding box center [573, 215] width 349 height 57
type input "C:\fakepath\_Wilmer Alexander Bautista Alarcon_ - Buscar con Google.pdf"
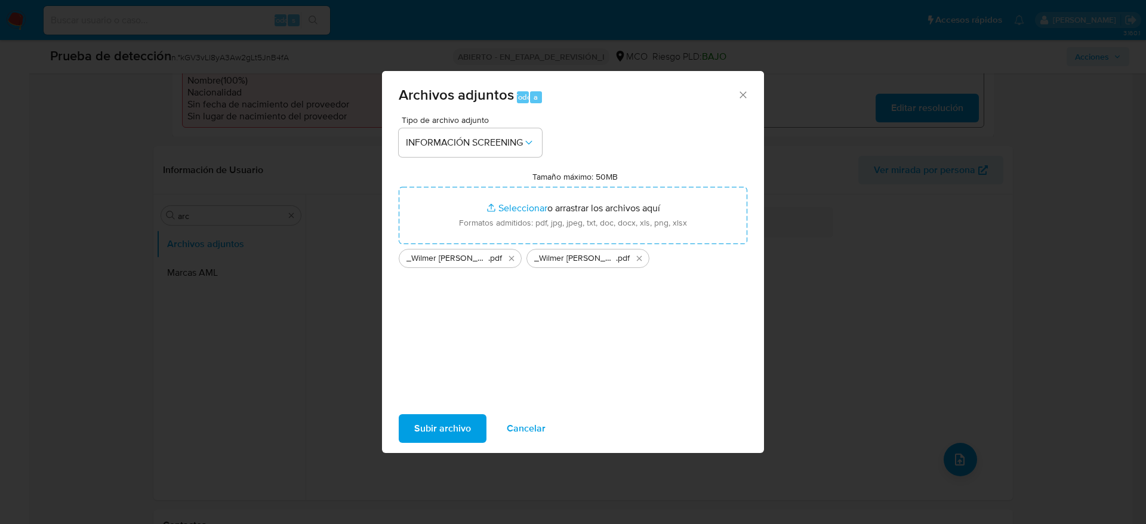
click at [455, 438] on span "Subir archivo" at bounding box center [442, 428] width 57 height 26
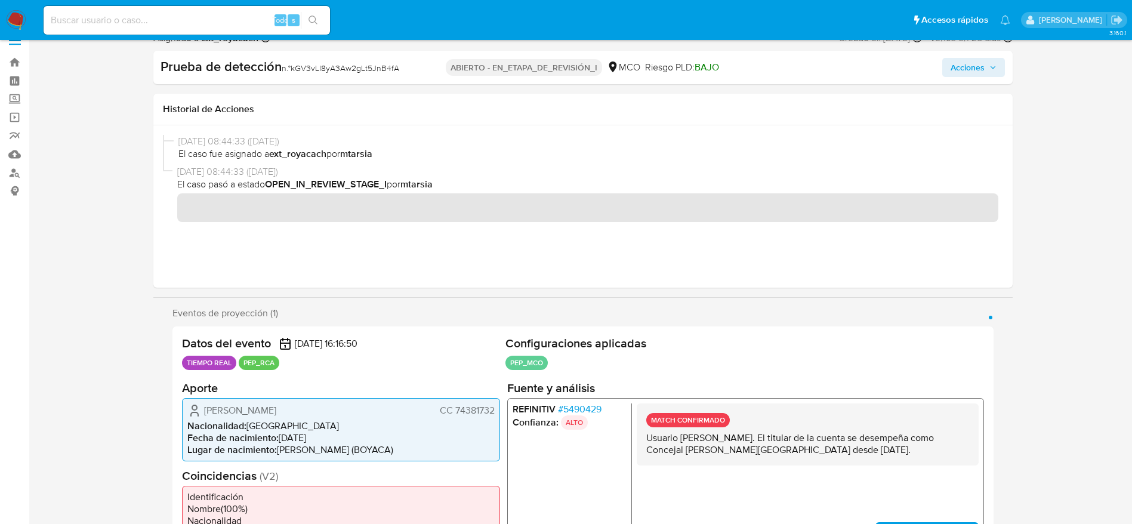
scroll to position [0, 0]
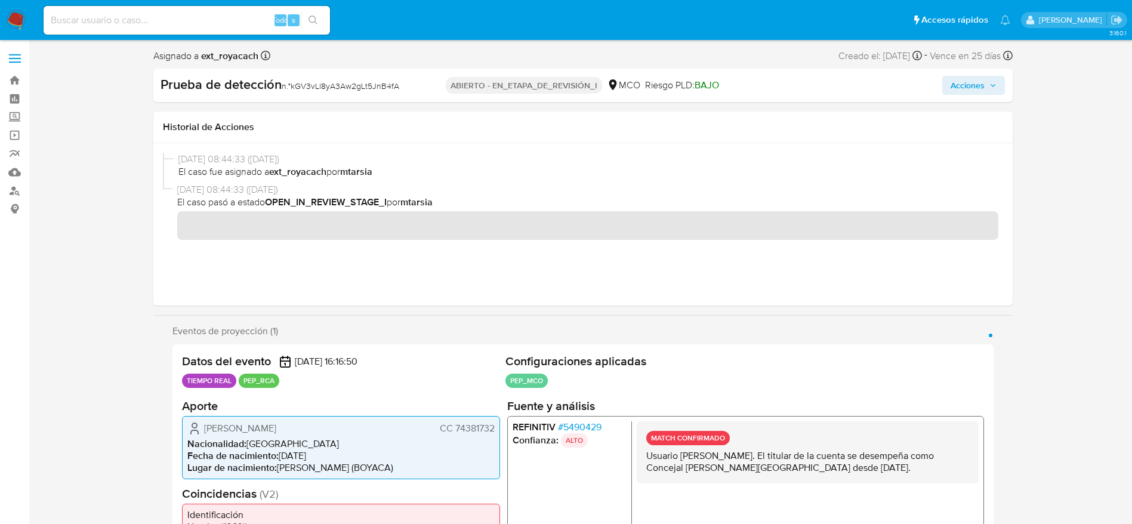
click at [966, 82] on span "Acciones" at bounding box center [968, 85] width 34 height 19
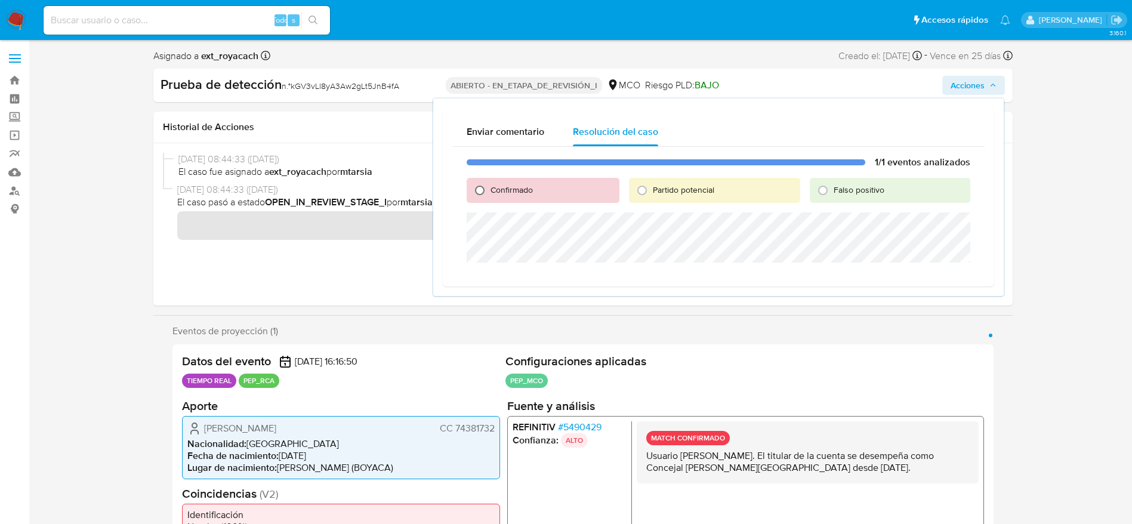
click at [475, 195] on input "Confirmado" at bounding box center [479, 190] width 19 height 19
radio input "true"
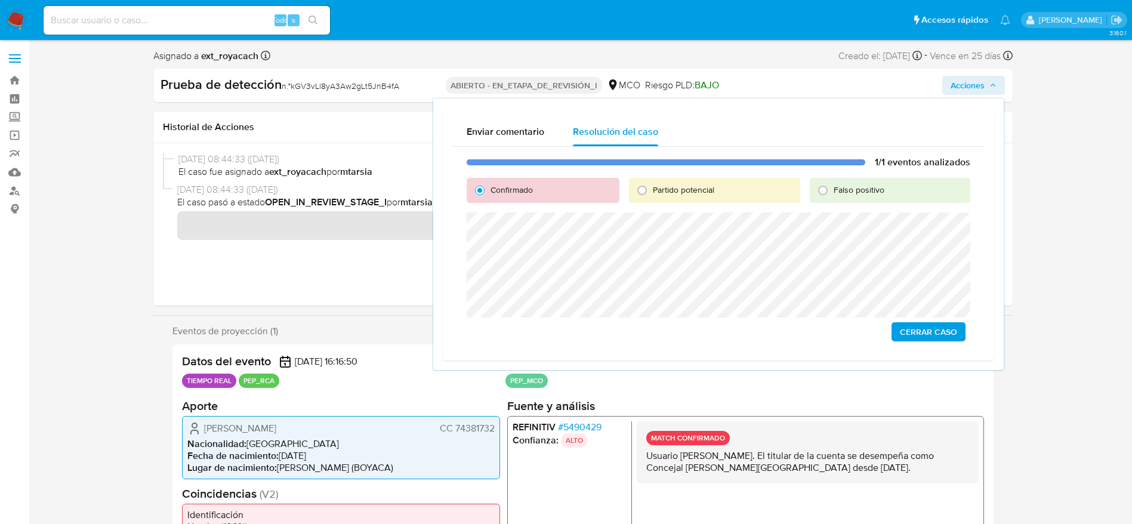
click at [953, 330] on span "Cerrar Caso" at bounding box center [928, 332] width 57 height 17
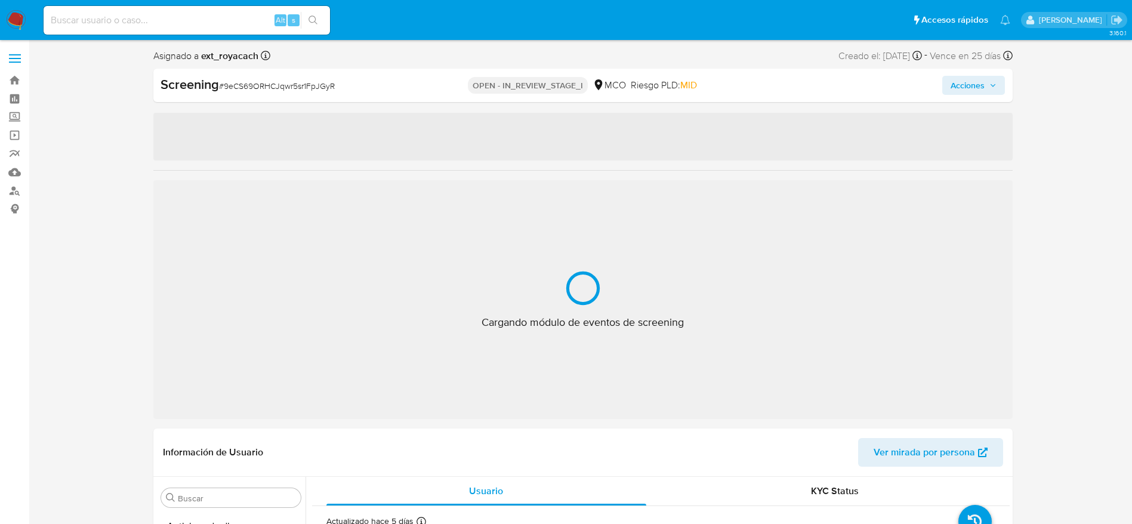
select select "10"
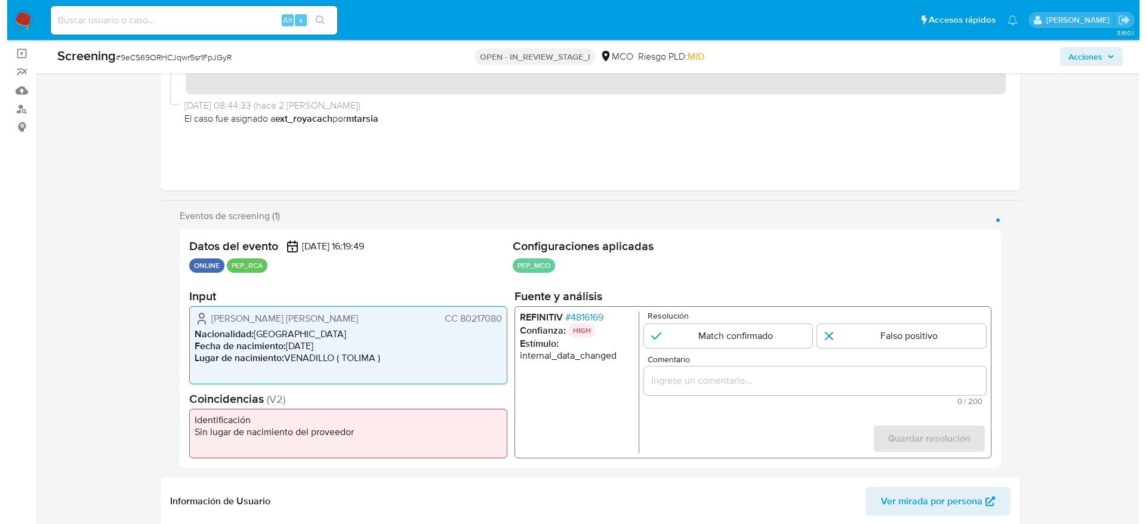
scroll to position [90, 0]
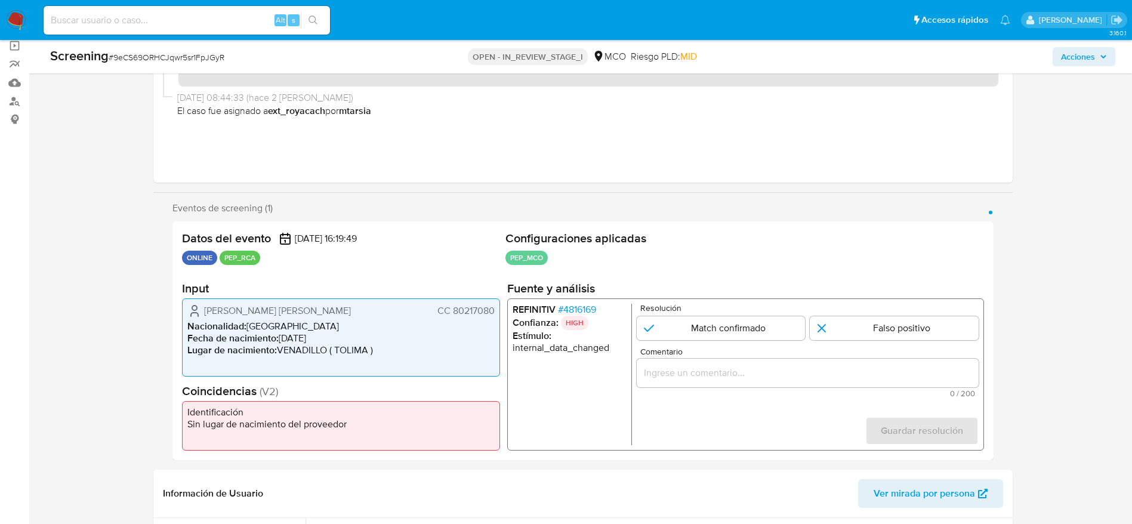
click at [580, 306] on span "# 4816169" at bounding box center [577, 310] width 38 height 12
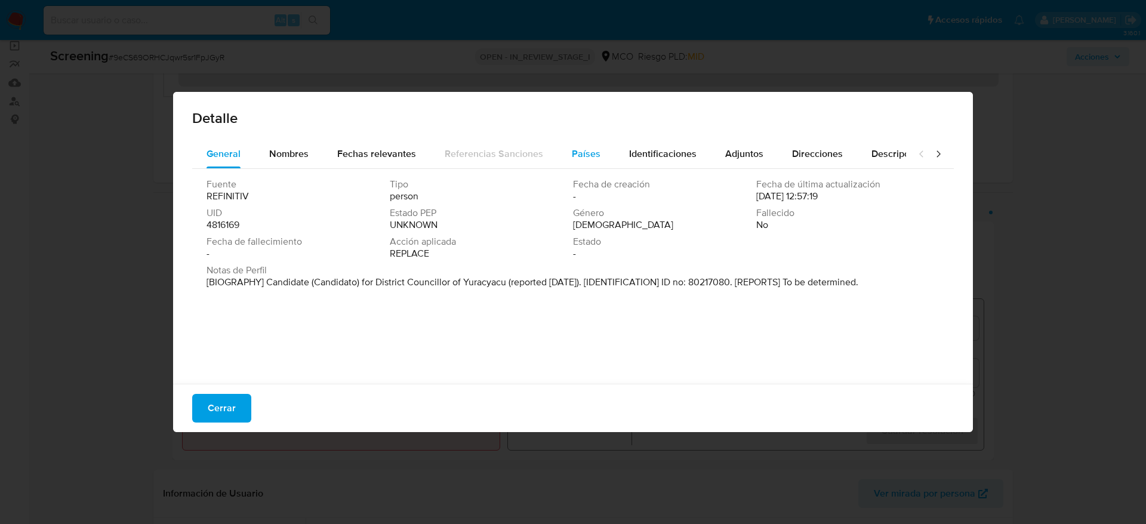
click at [572, 145] on div "Países" at bounding box center [586, 154] width 29 height 29
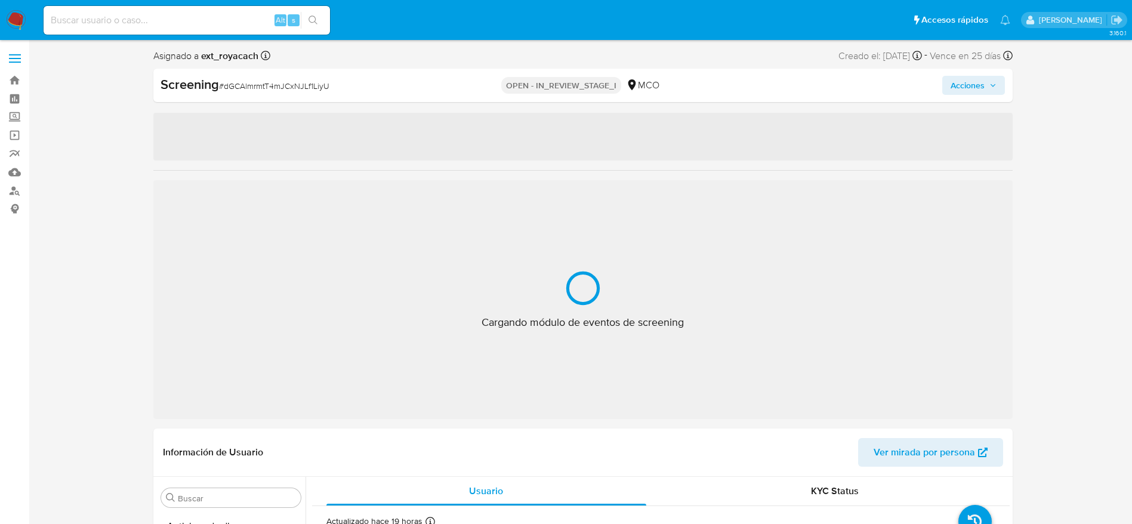
select select "10"
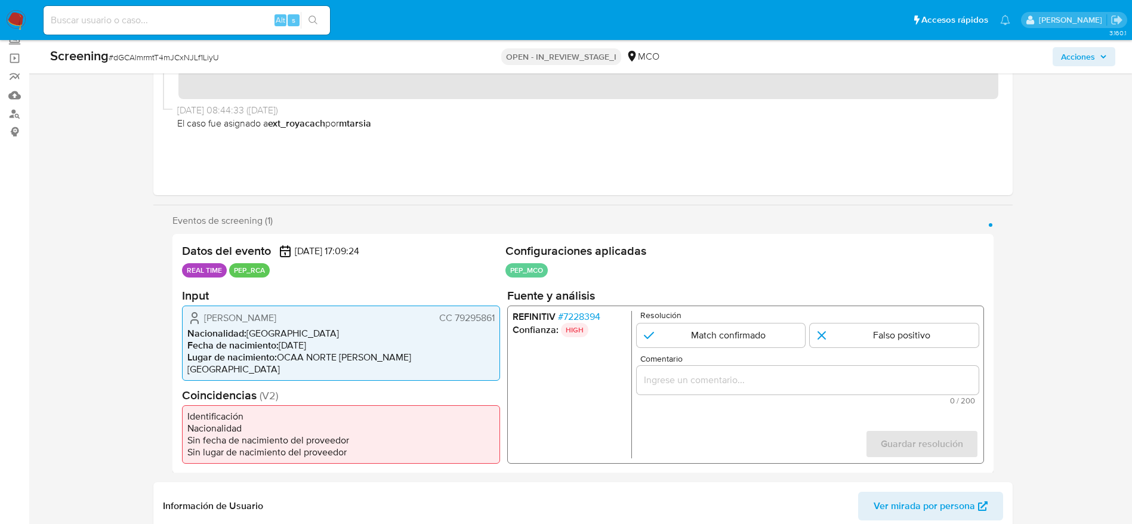
scroll to position [179, 0]
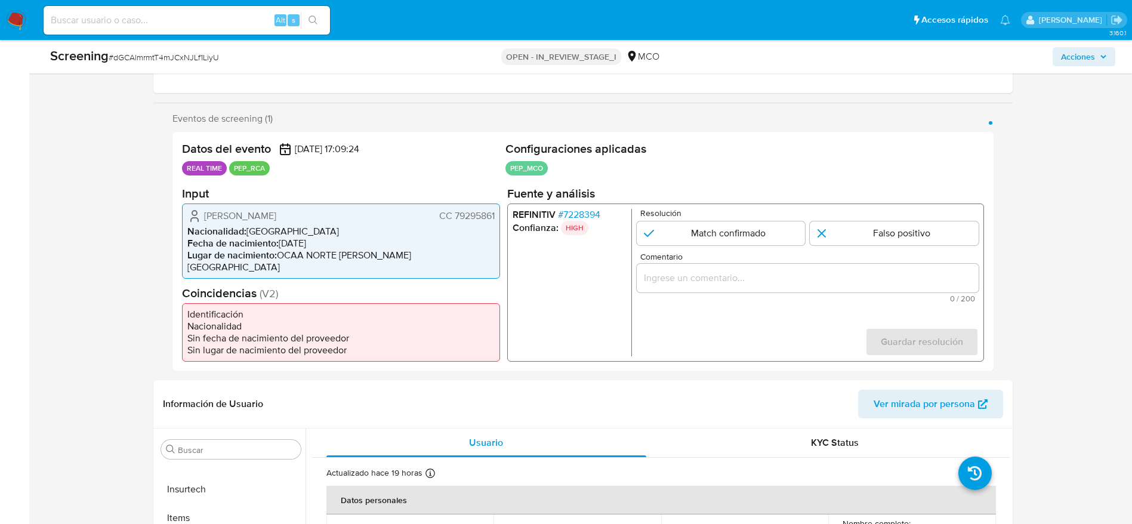
click at [587, 217] on span "# 7228394" at bounding box center [579, 214] width 42 height 12
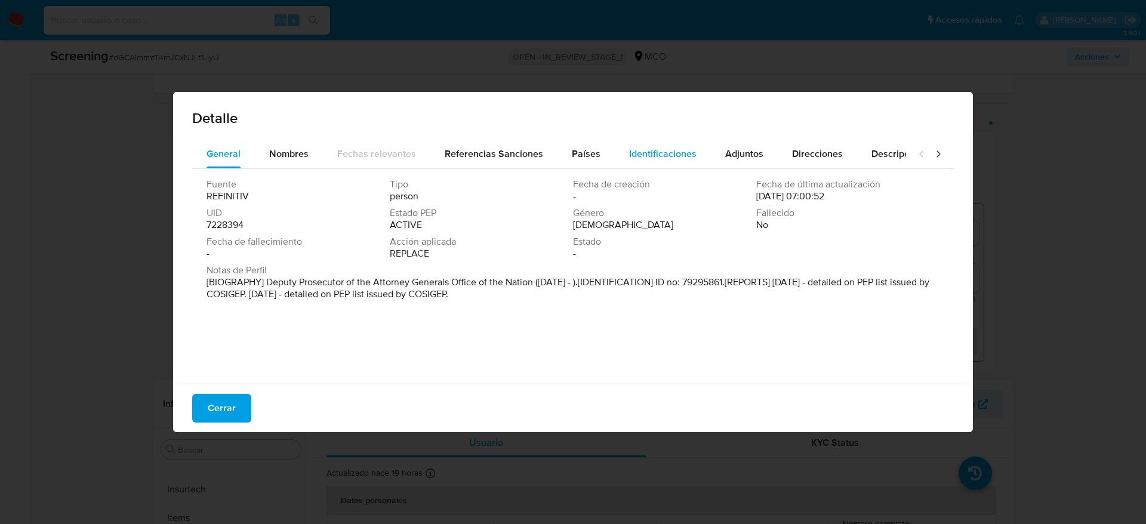
click at [629, 156] on span "Identificaciones" at bounding box center [662, 154] width 67 height 14
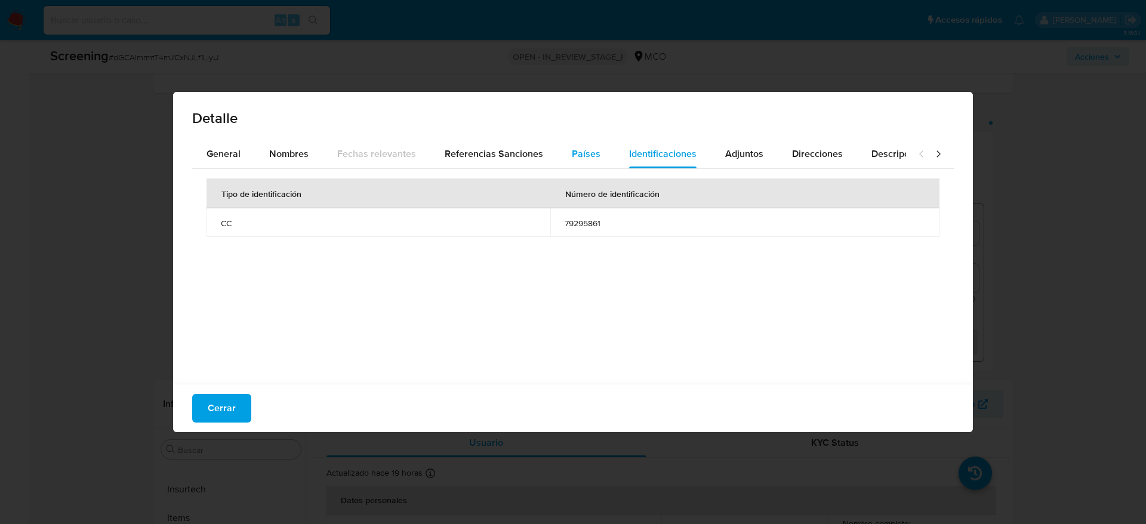
click at [593, 153] on span "Países" at bounding box center [586, 154] width 29 height 14
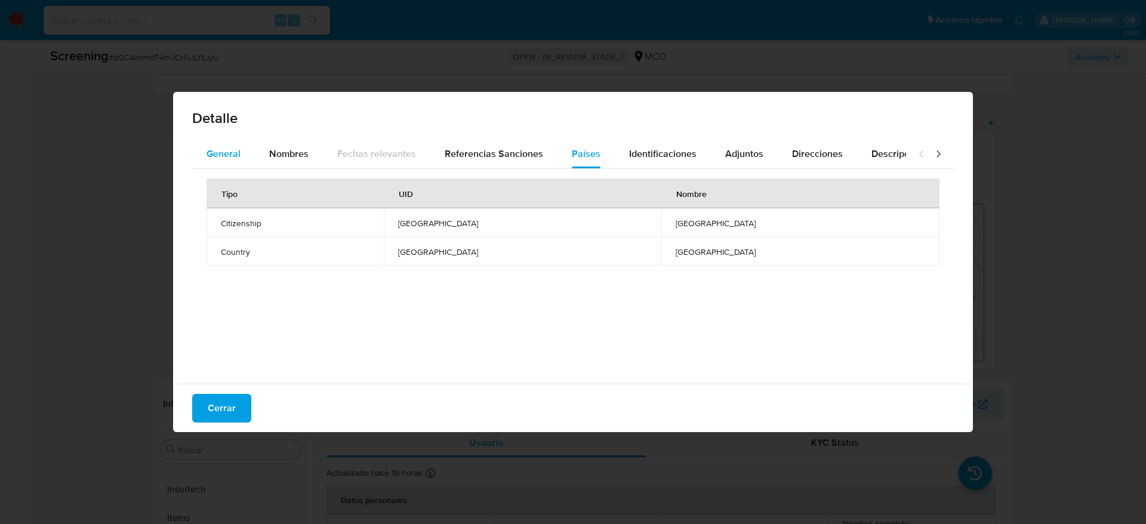
click at [204, 150] on button "General" at bounding box center [223, 154] width 63 height 29
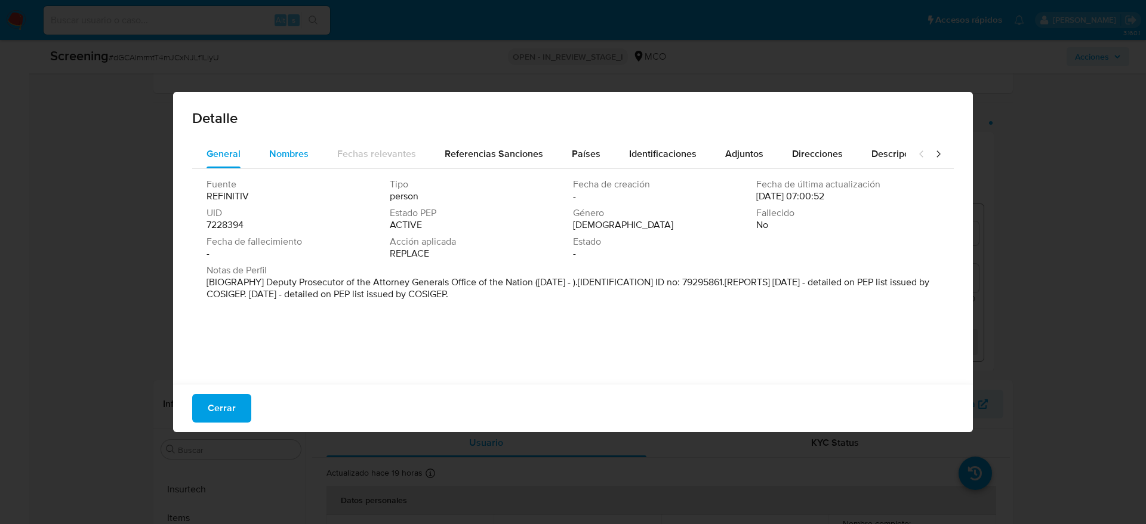
click at [275, 150] on span "Nombres" at bounding box center [288, 154] width 39 height 14
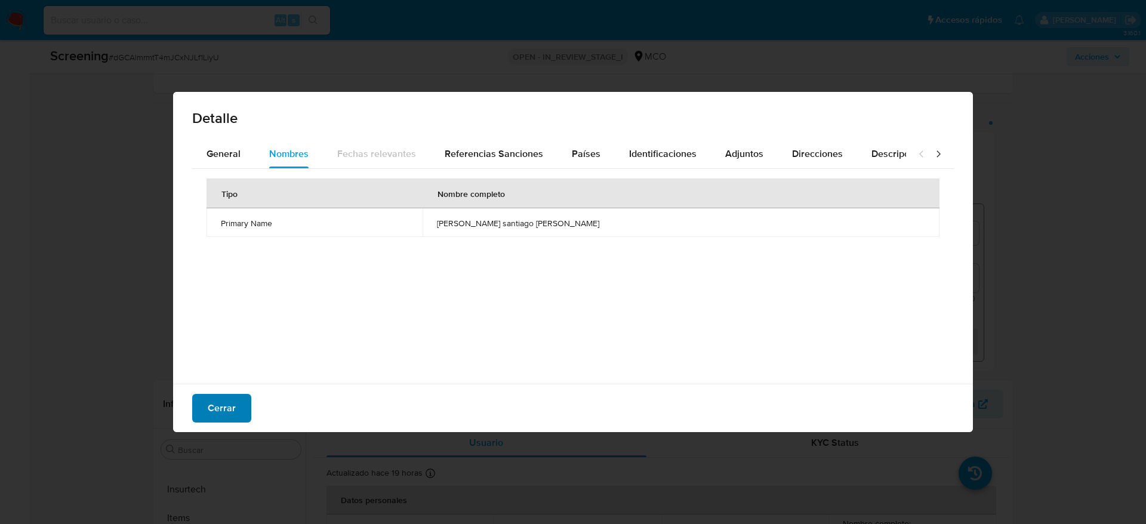
click at [226, 405] on span "Cerrar" at bounding box center [222, 408] width 28 height 26
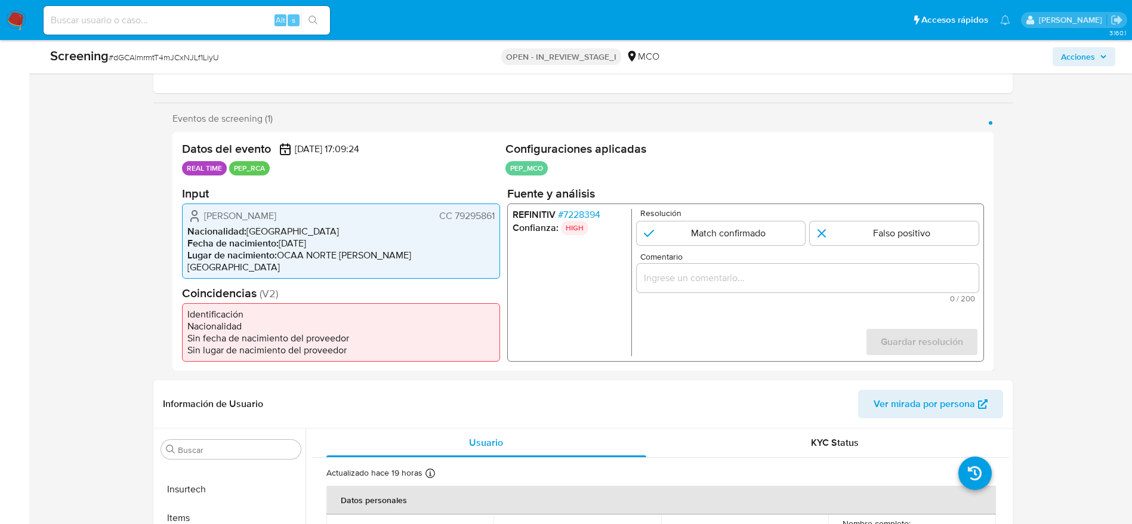
click at [625, 213] on div "REFINITIV # 7228394 Confianza: HIGH Resolución Match confirmado Falso positivo …" at bounding box center [745, 282] width 477 height 158
click at [592, 216] on span "# 7228394" at bounding box center [579, 214] width 42 height 12
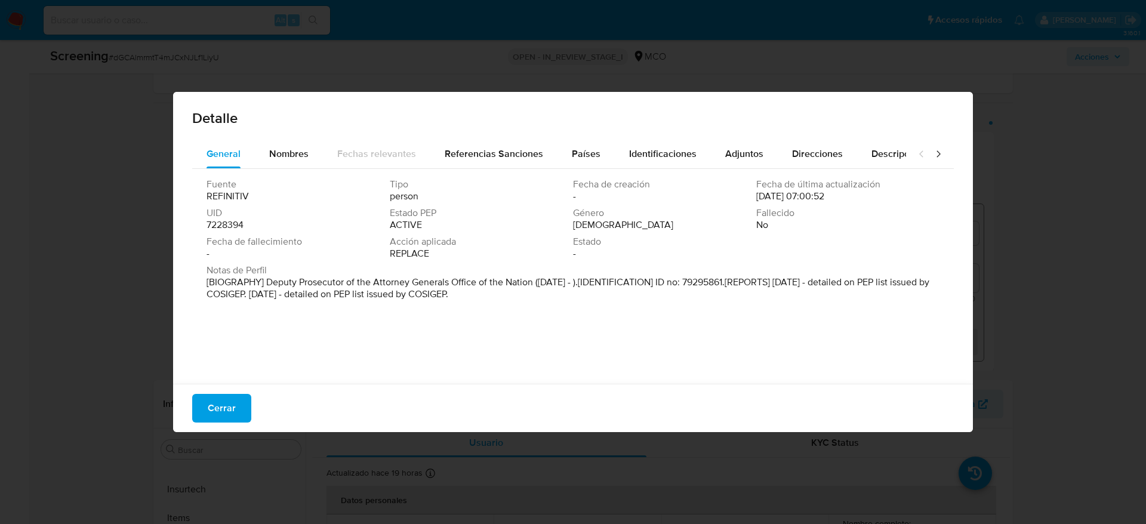
click at [236, 417] on button "Cerrar" at bounding box center [221, 408] width 59 height 29
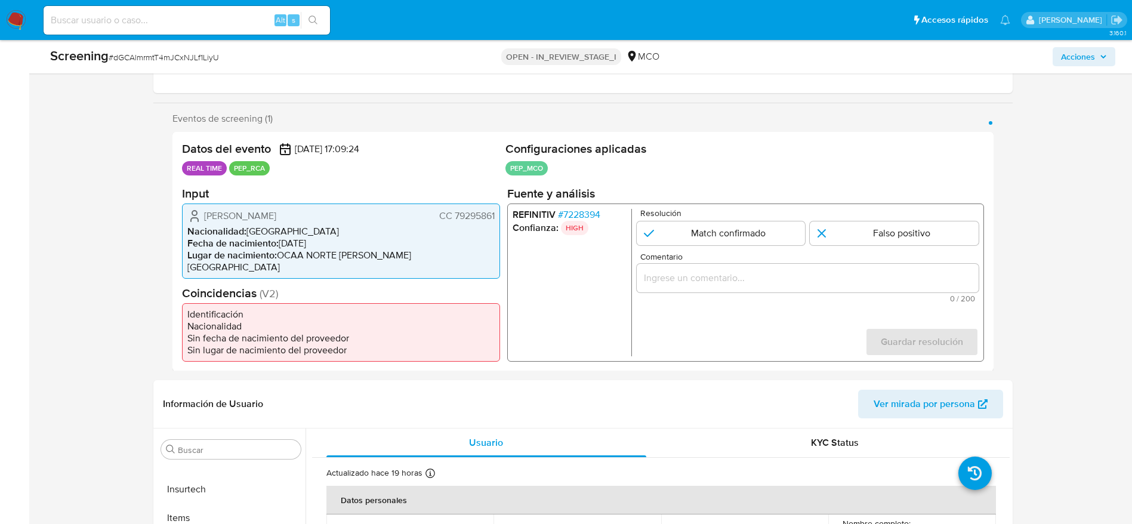
click at [262, 228] on li "Nacionalidad : [DEMOGRAPHIC_DATA]" at bounding box center [340, 231] width 307 height 12
click at [254, 220] on span "[PERSON_NAME]" at bounding box center [240, 216] width 72 height 12
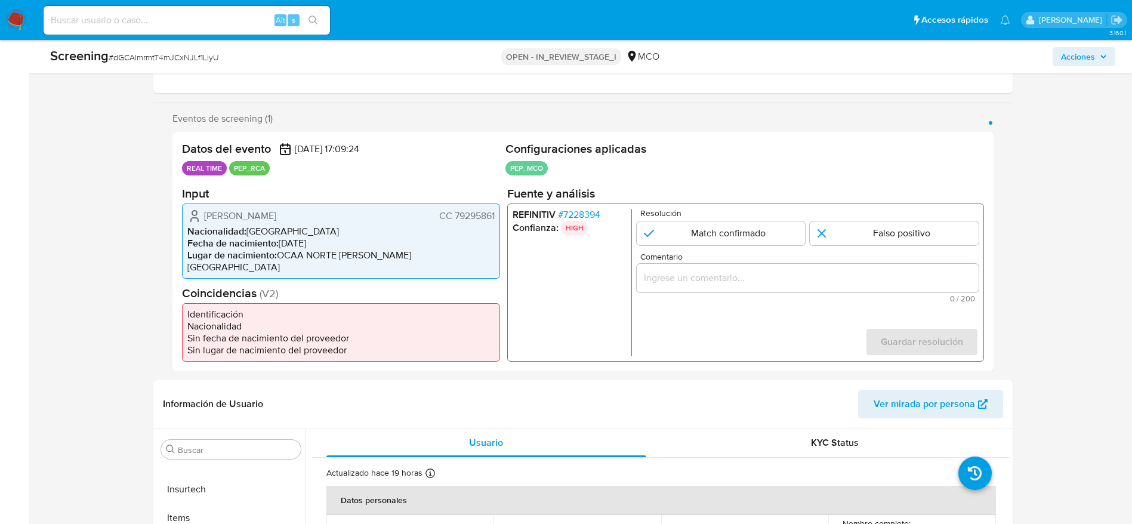
click at [254, 220] on span "[PERSON_NAME]" at bounding box center [240, 216] width 72 height 12
click at [580, 218] on span "# 7228394" at bounding box center [579, 214] width 42 height 12
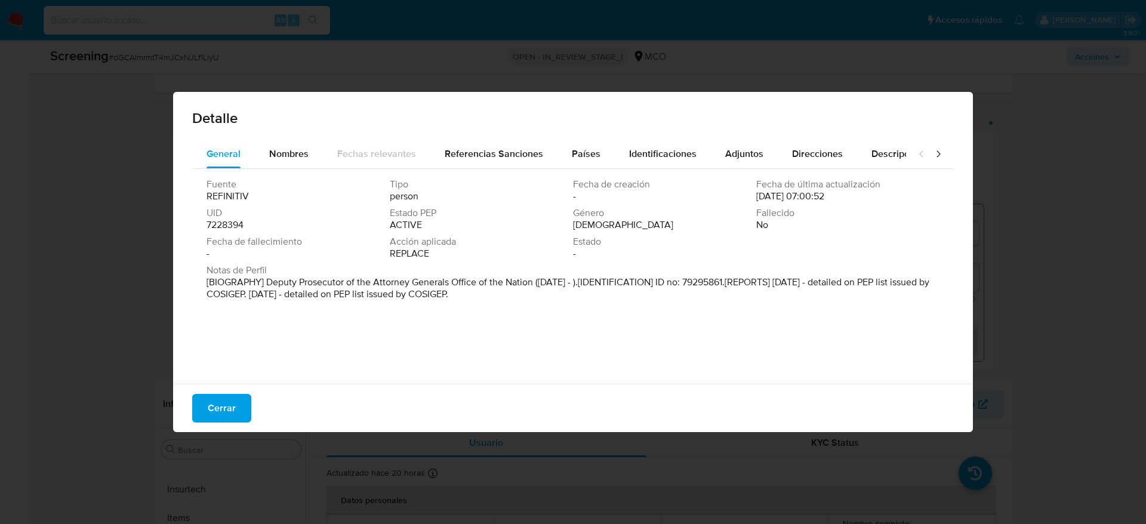
click at [299, 138] on div "Detalle" at bounding box center [573, 116] width 800 height 48
click at [299, 147] on span "Nombres" at bounding box center [288, 154] width 39 height 14
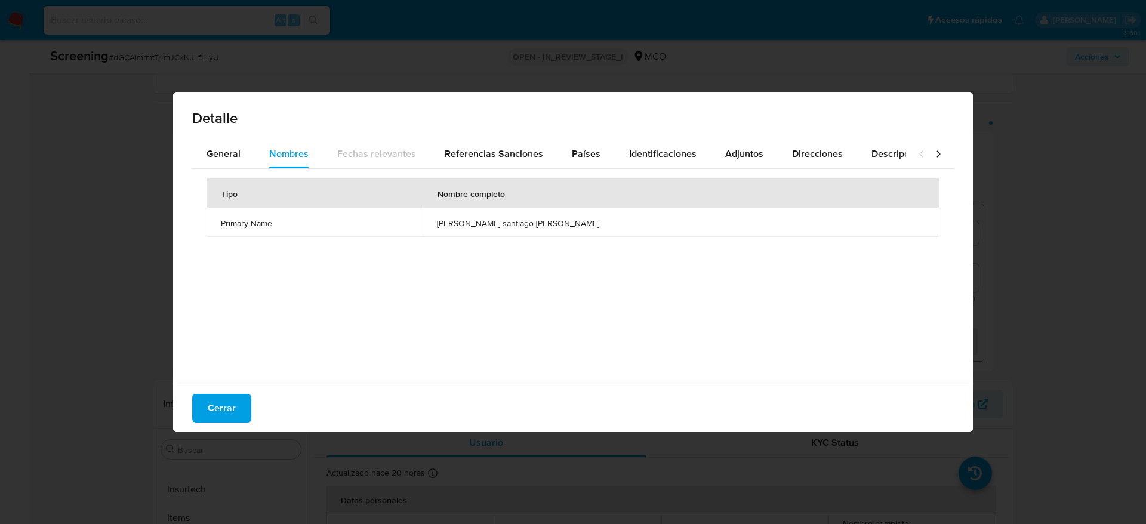
click at [575, 229] on td "[PERSON_NAME] santiago [PERSON_NAME]" at bounding box center [681, 222] width 517 height 29
click at [248, 161] on button "General" at bounding box center [223, 154] width 63 height 29
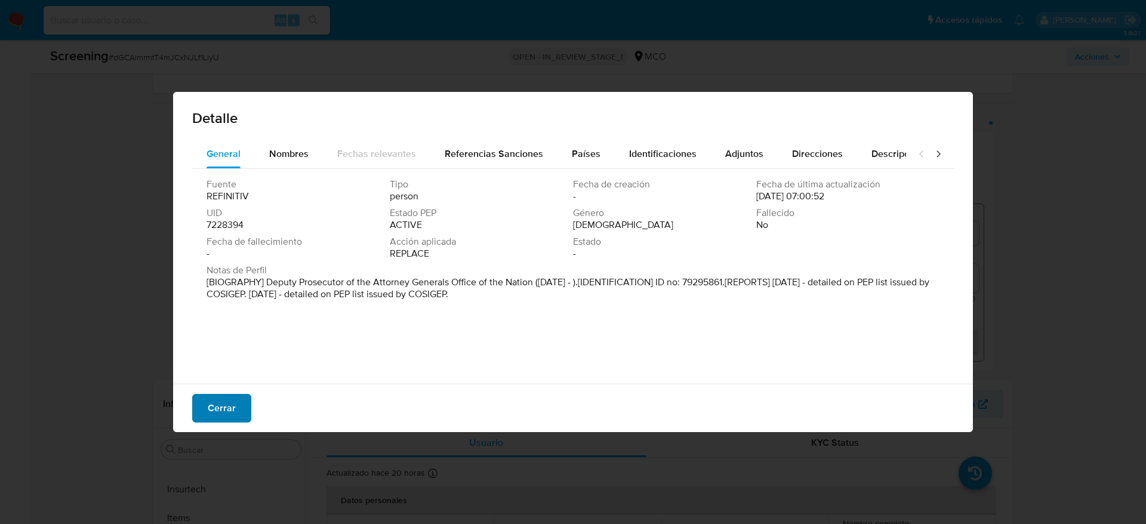
click at [212, 411] on span "Cerrar" at bounding box center [222, 408] width 28 height 26
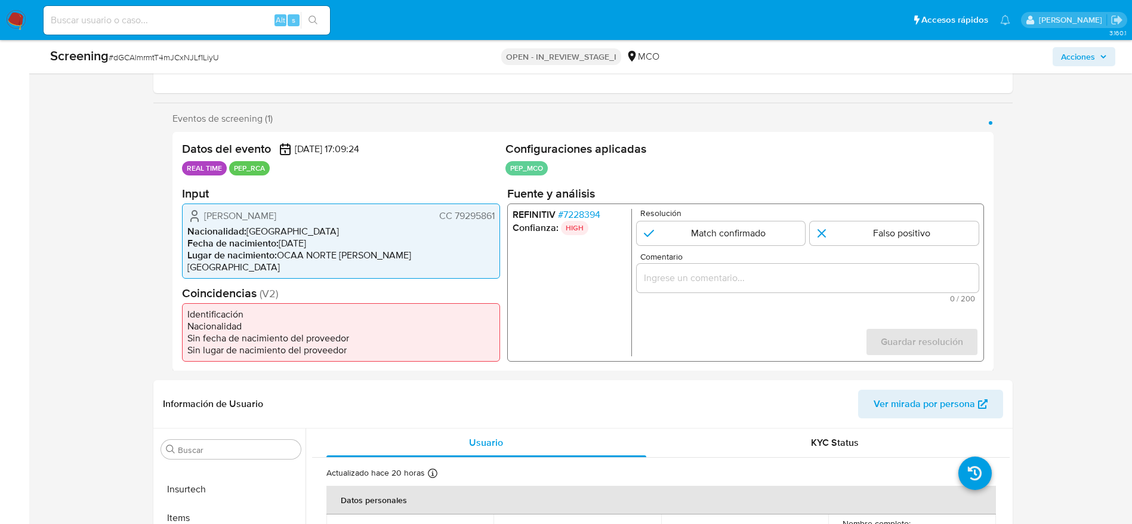
click at [187, 57] on span "# dGCAlmrmtT4mJCxNJLf1LiyU" at bounding box center [164, 57] width 110 height 12
copy span "dGCAlmrmtT4mJCxNJLf1LiyU"
drag, startPoint x: 186, startPoint y: 216, endPoint x: 498, endPoint y: 220, distance: 312.2
click at [498, 220] on div "Santiago Perez Juan Carlos CC 79295861 Nacionalidad : Colombia Fecha de nacimie…" at bounding box center [341, 240] width 318 height 75
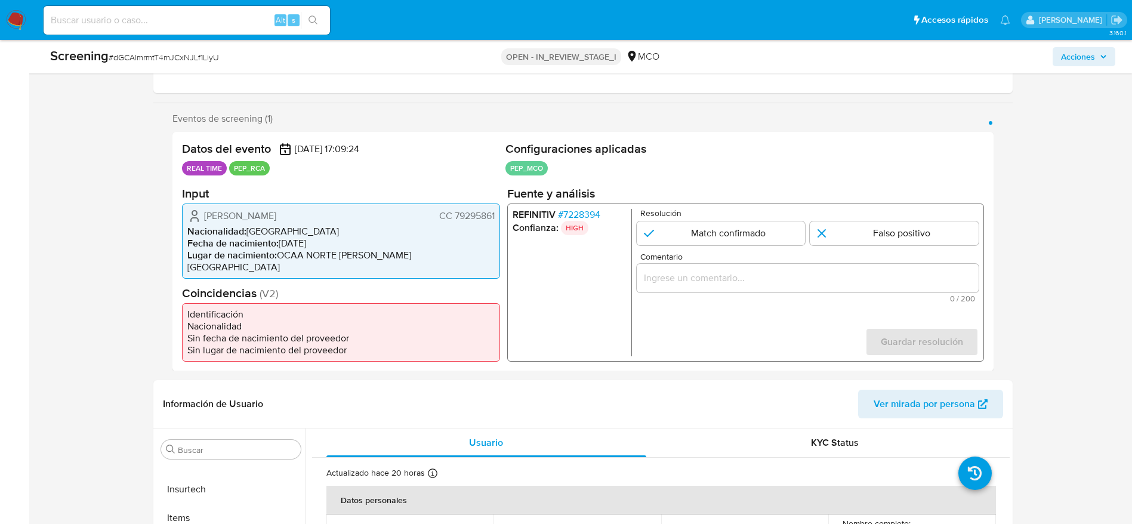
click at [572, 208] on div "REFINITIV # 7228394 Confianza: HIGH Resolución Match confirmado Falso positivo …" at bounding box center [745, 282] width 477 height 158
click at [574, 218] on span "# 7228394" at bounding box center [579, 214] width 42 height 12
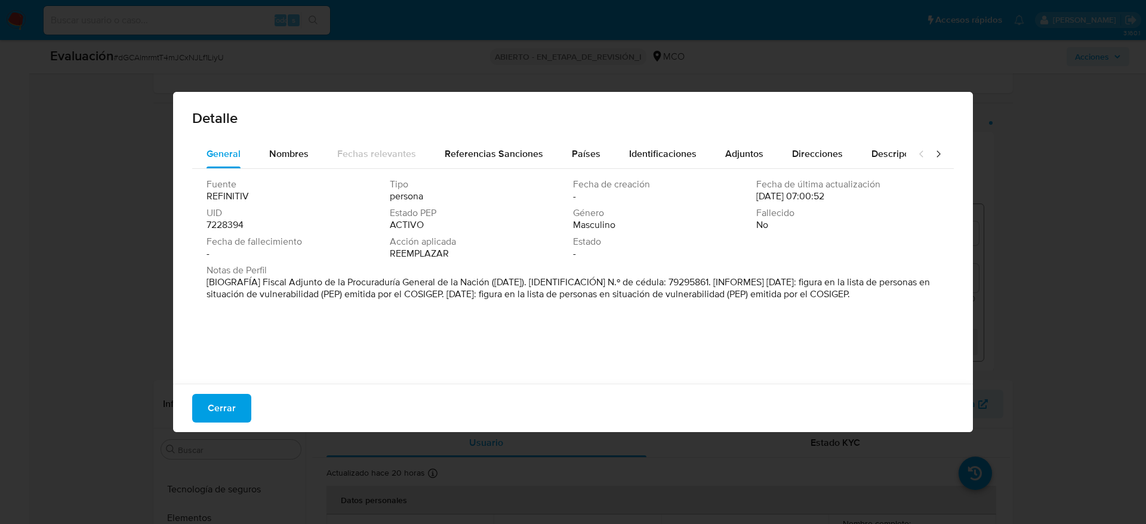
drag, startPoint x: 260, startPoint y: 284, endPoint x: 492, endPoint y: 279, distance: 232.3
click at [492, 279] on font "[BIOGRAFÍA] Fiscal Adjunto de la Procuraduría General de la Nación (septiembre …" at bounding box center [569, 288] width 724 height 26
click at [243, 420] on button "Cerrar" at bounding box center [221, 408] width 59 height 29
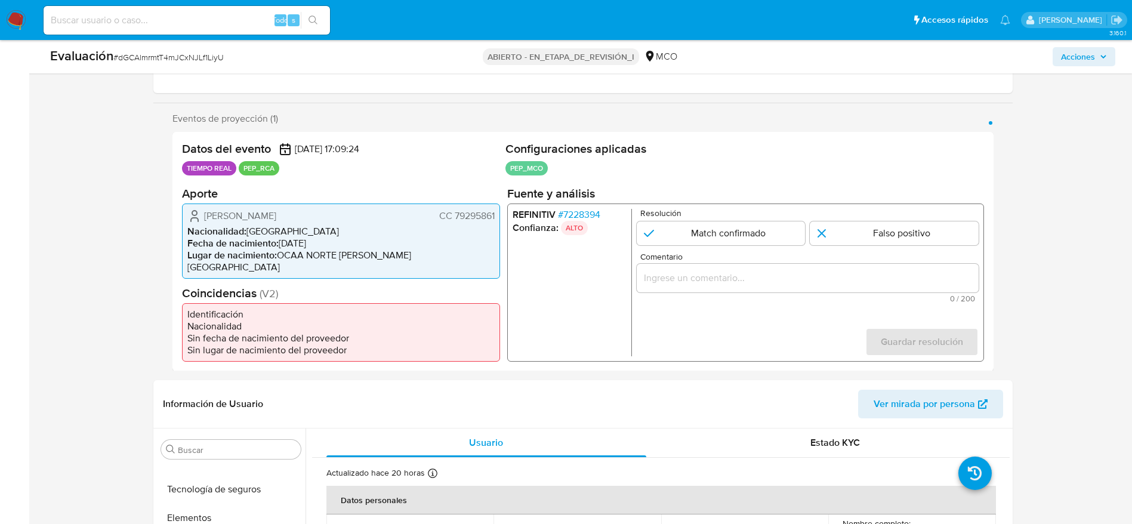
click at [745, 254] on form "Resolución Match confirmado Falso positivo Comentario 0 / 200 200 caracteres re…" at bounding box center [807, 281] width 342 height 147
click at [744, 242] on input "1 de 1" at bounding box center [720, 233] width 169 height 24
radio input "true"
click at [744, 279] on input "Comentario" at bounding box center [807, 278] width 342 height 16
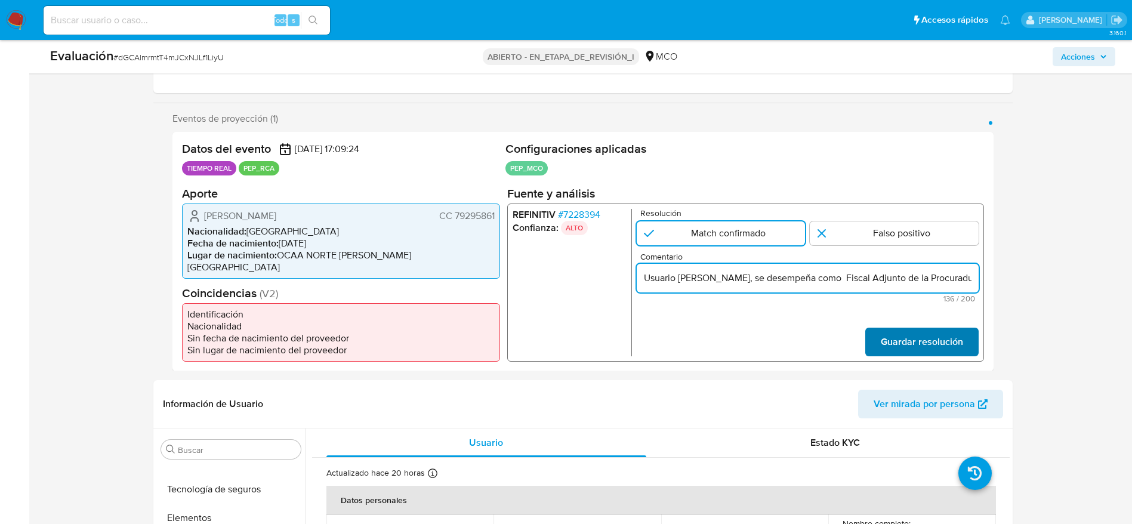
scroll to position [0, 269]
type input "Usuario Santiago Perez Juan Carlos., se desempeña como Fiscal Adjunto de la Pro…"
click at [935, 345] on span "Guardar resolución" at bounding box center [922, 341] width 82 height 26
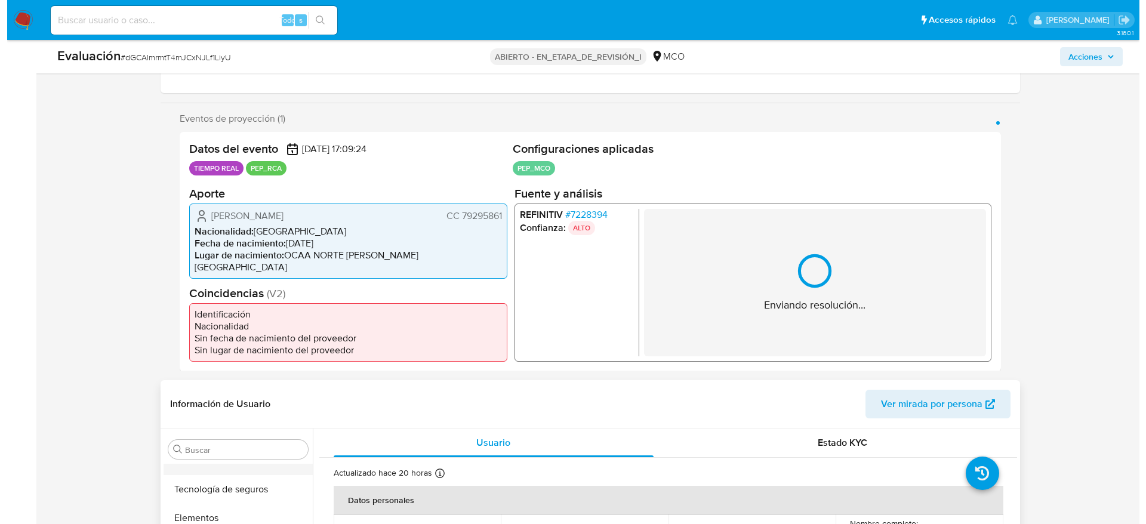
scroll to position [358, 0]
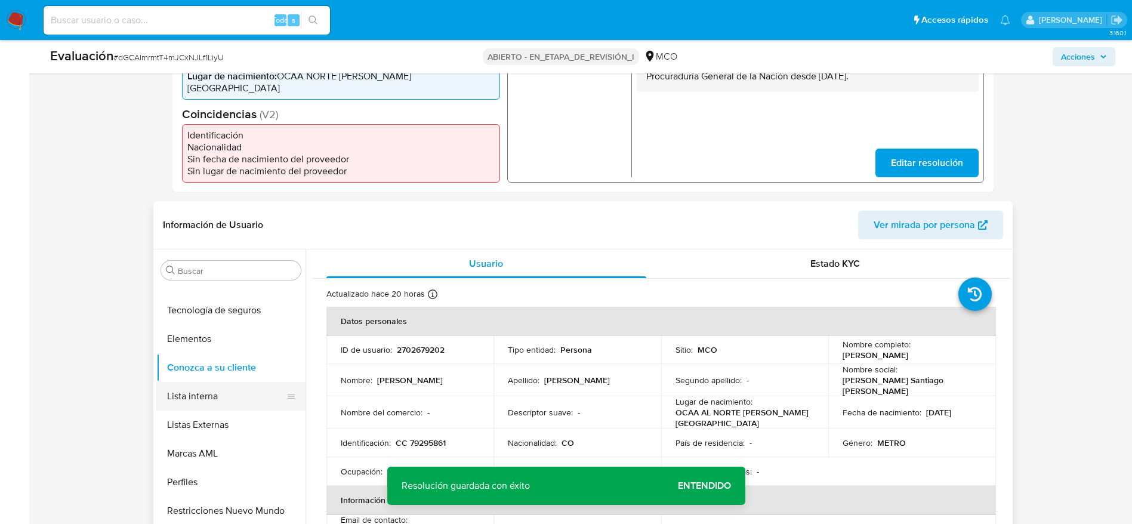
click at [218, 402] on button "Lista interna" at bounding box center [226, 396] width 140 height 29
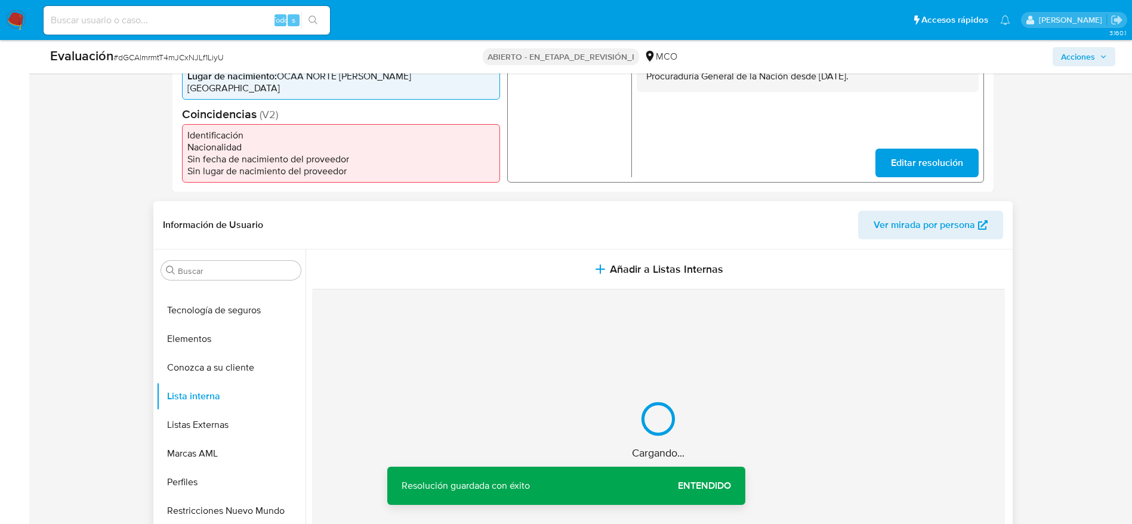
click at [541, 285] on button "Añadir a Listas Internas" at bounding box center [658, 270] width 693 height 40
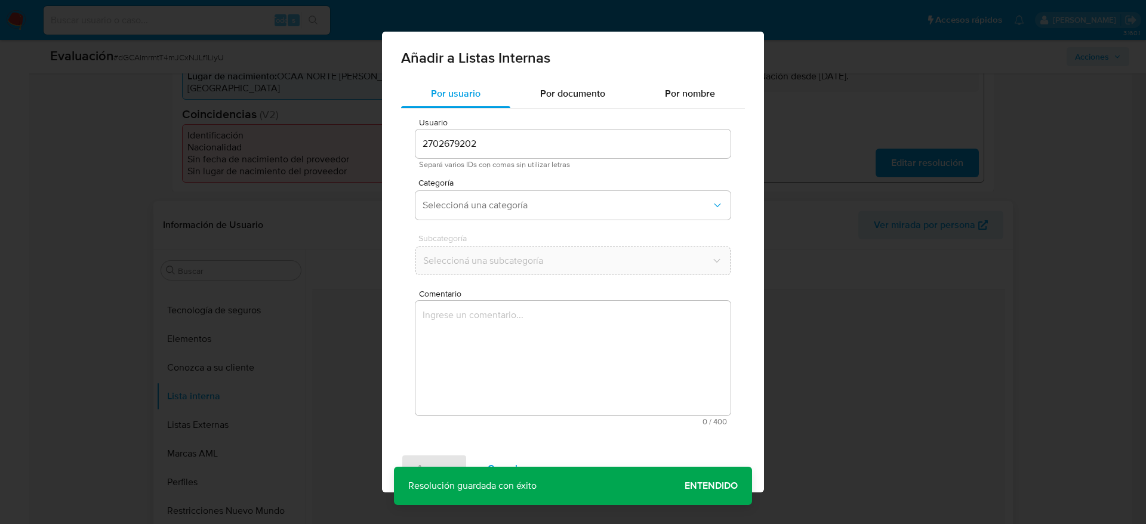
drag, startPoint x: 537, startPoint y: 377, endPoint x: 527, endPoint y: 354, distance: 25.4
click at [537, 378] on textarea "Comentario" at bounding box center [572, 358] width 315 height 115
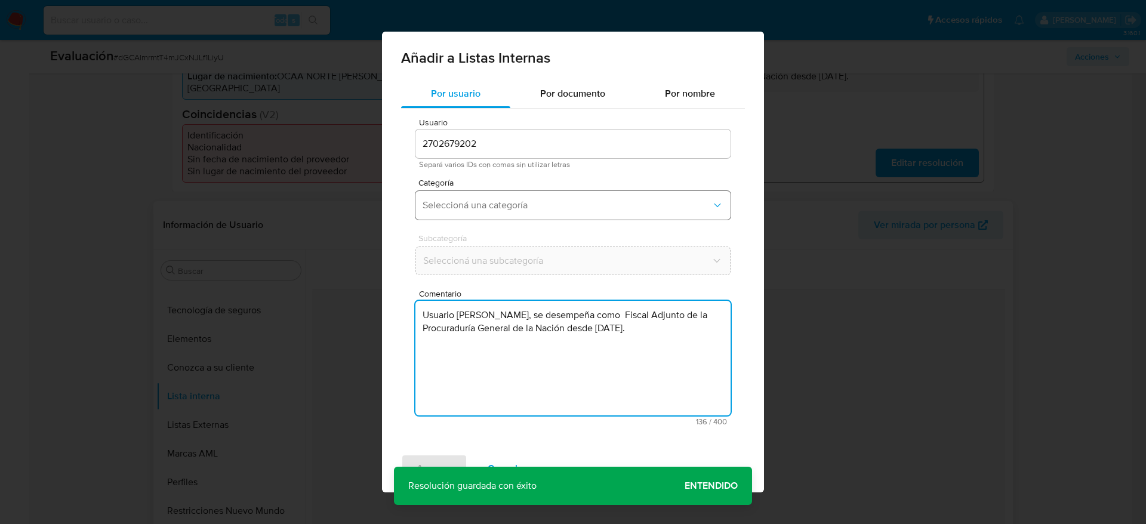
type textarea "Usuario Santiago Perez Juan Carlos., se desempeña como Fiscal Adjunto de la Pro…"
click at [509, 210] on span "Seleccioná una categoría" at bounding box center [567, 205] width 289 height 12
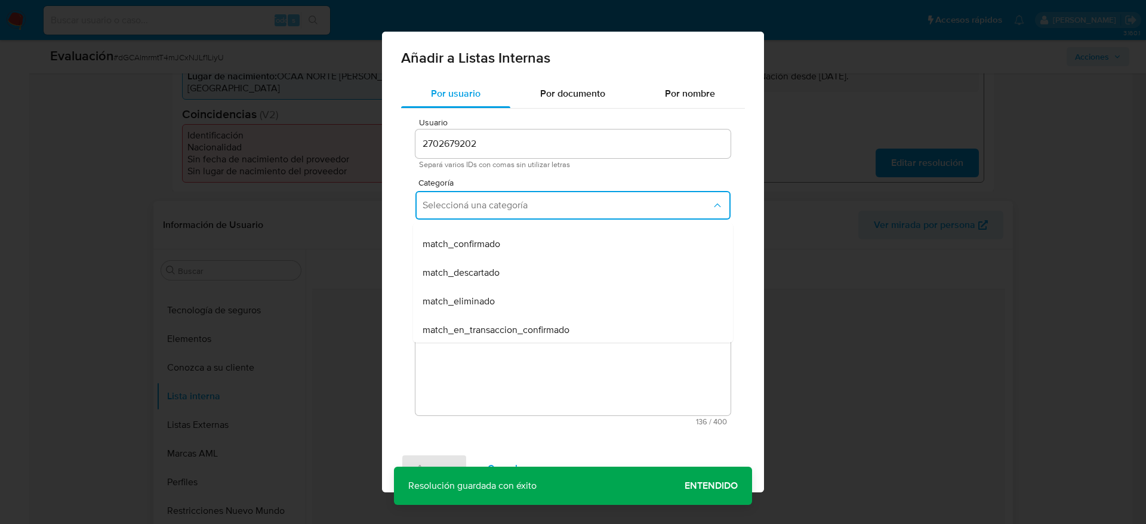
scroll to position [90, 0]
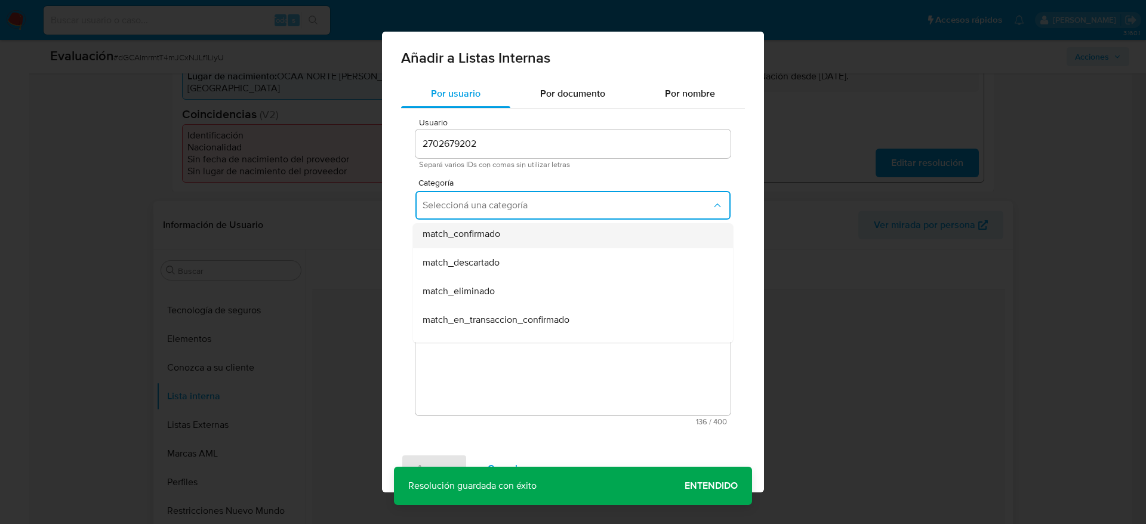
click at [500, 238] on span "match_confirmado" at bounding box center [462, 234] width 78 height 12
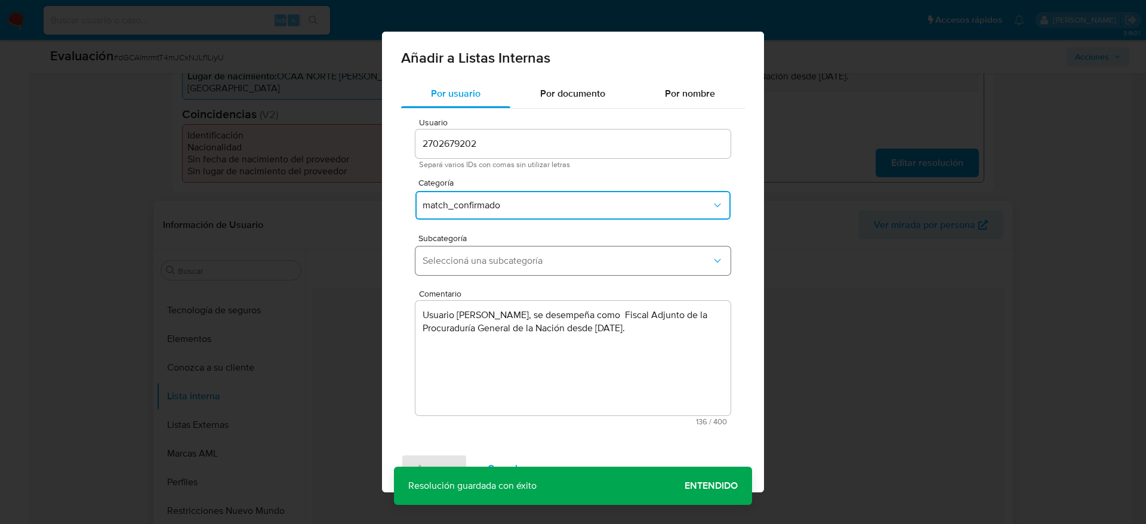
click at [500, 260] on span "Seleccioná una subcategoría" at bounding box center [567, 261] width 289 height 12
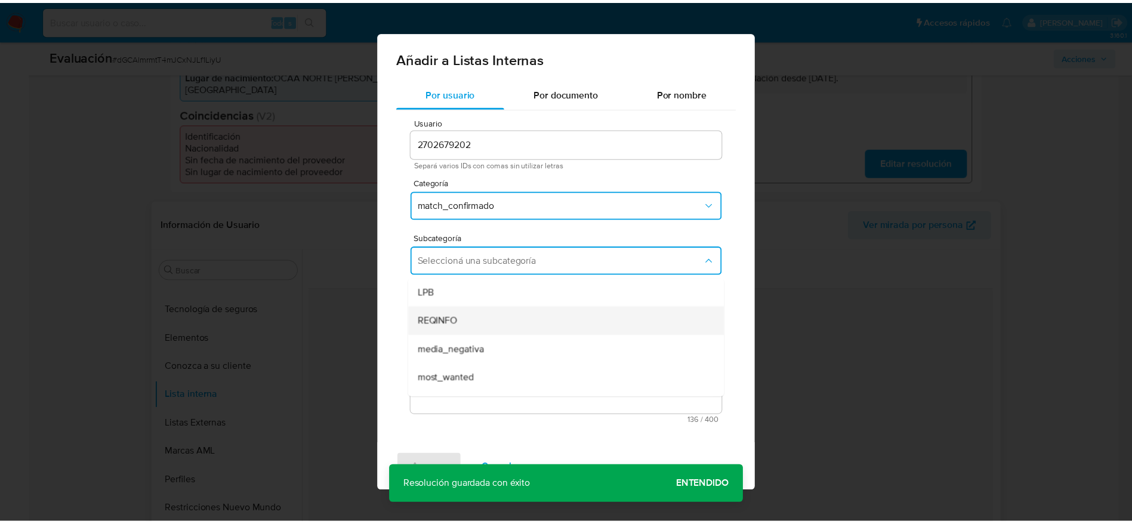
scroll to position [81, 0]
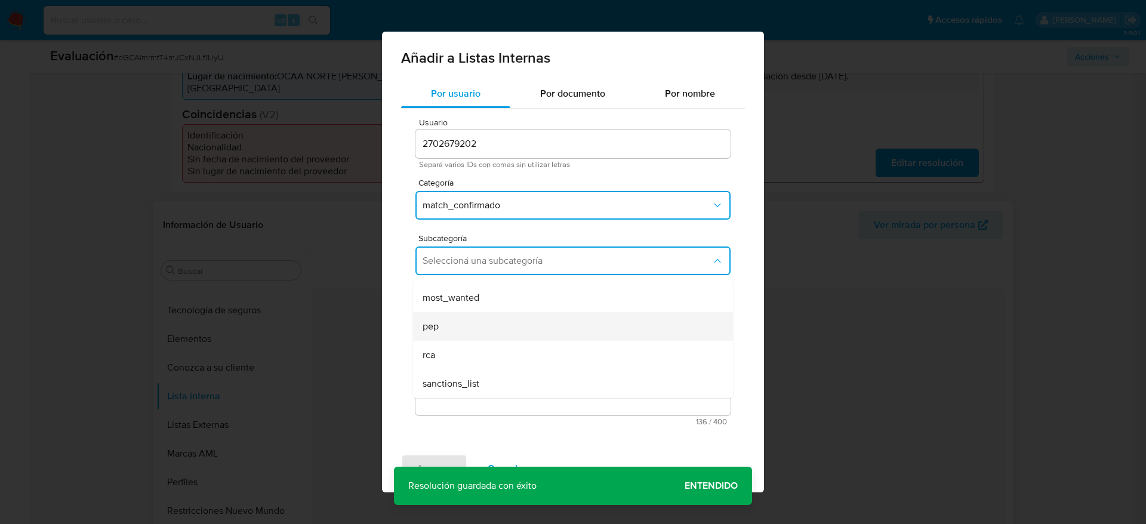
click at [472, 316] on div "pep" at bounding box center [570, 326] width 294 height 29
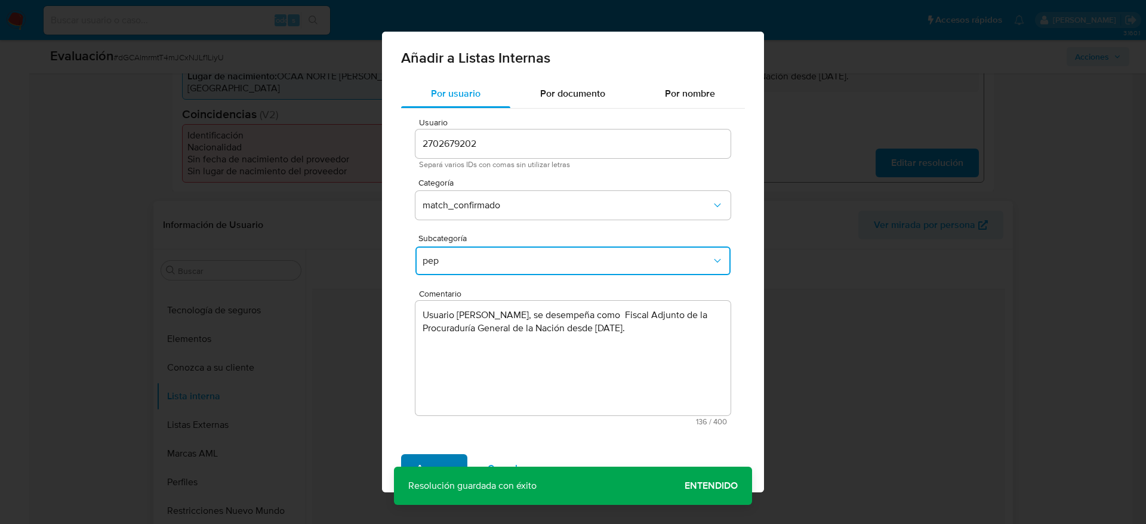
click at [437, 464] on span "Agregar" at bounding box center [434, 468] width 35 height 26
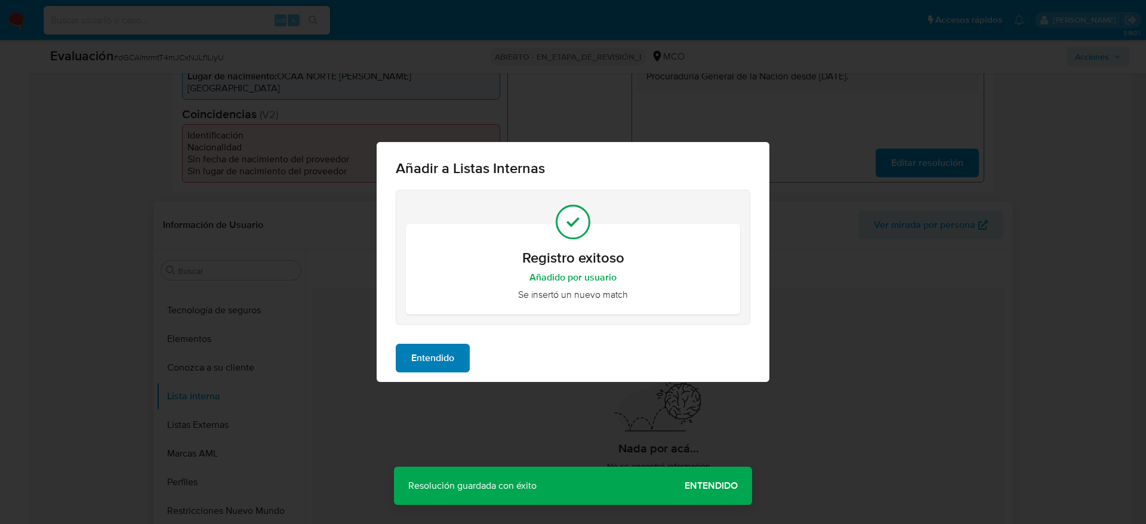
click at [430, 349] on div "Entendido" at bounding box center [573, 358] width 393 height 48
click at [430, 365] on span "Entendido" at bounding box center [432, 358] width 43 height 26
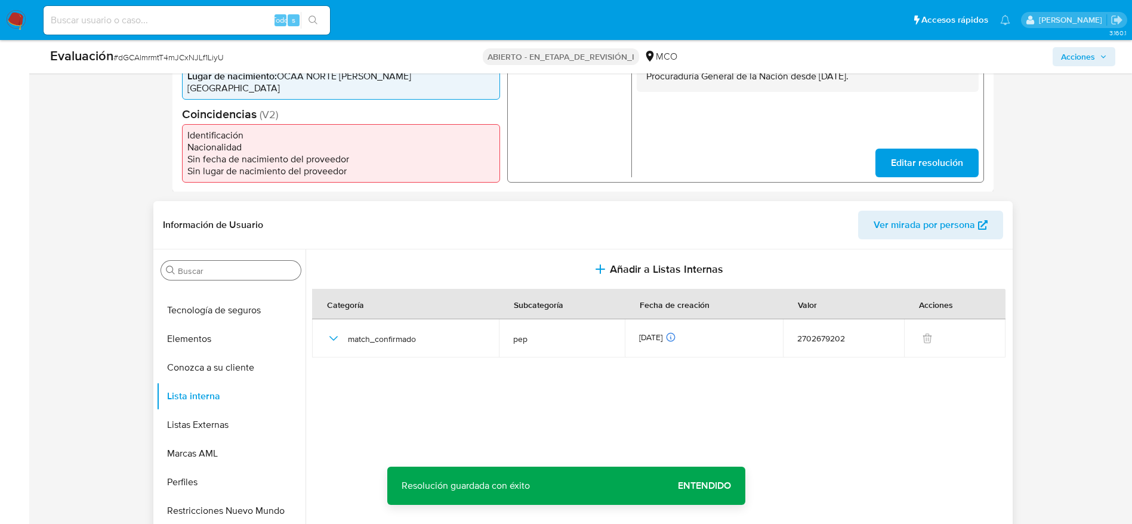
click at [189, 266] on input "Buscar" at bounding box center [237, 271] width 118 height 11
type input "R"
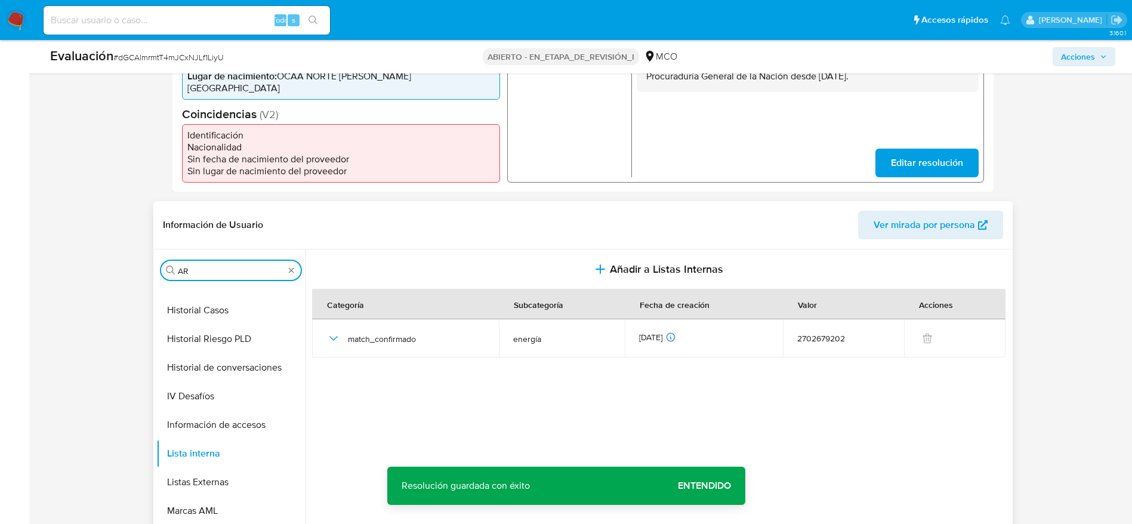
scroll to position [0, 0]
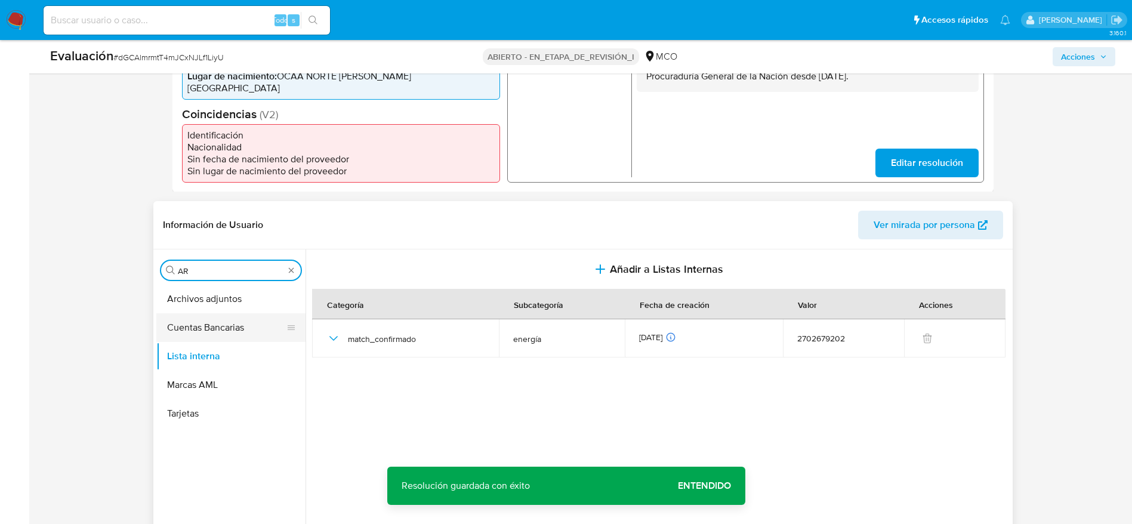
type input "AR"
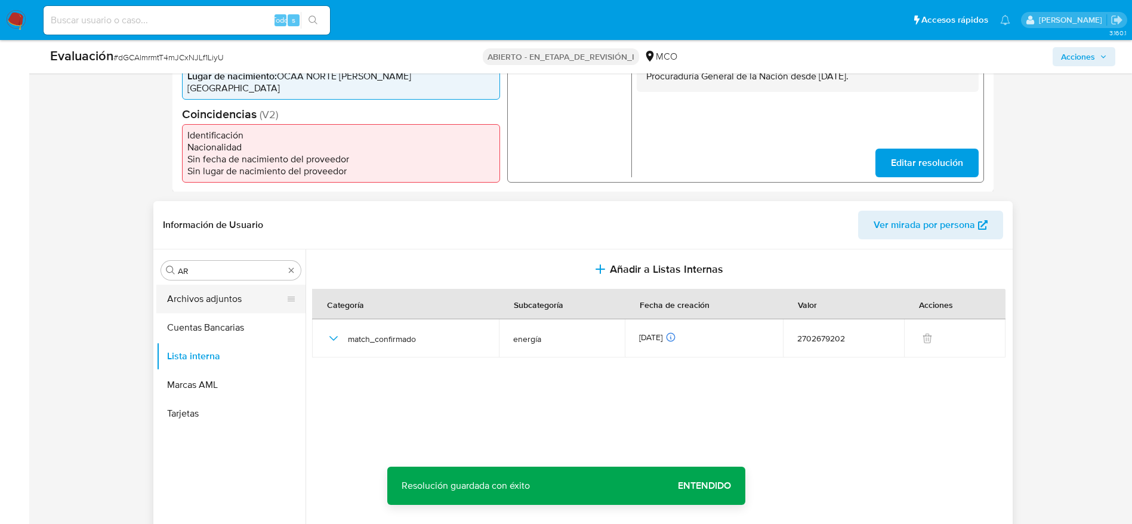
drag, startPoint x: 221, startPoint y: 316, endPoint x: 221, endPoint y: 301, distance: 14.3
click at [221, 301] on ul "Archivos adjuntos Cuentas Bancarias Lista interna Marcas AML Tarjetas" at bounding box center [230, 419] width 149 height 269
drag, startPoint x: 221, startPoint y: 301, endPoint x: 497, endPoint y: 296, distance: 275.8
click at [221, 303] on button "Archivos adjuntos" at bounding box center [230, 299] width 149 height 29
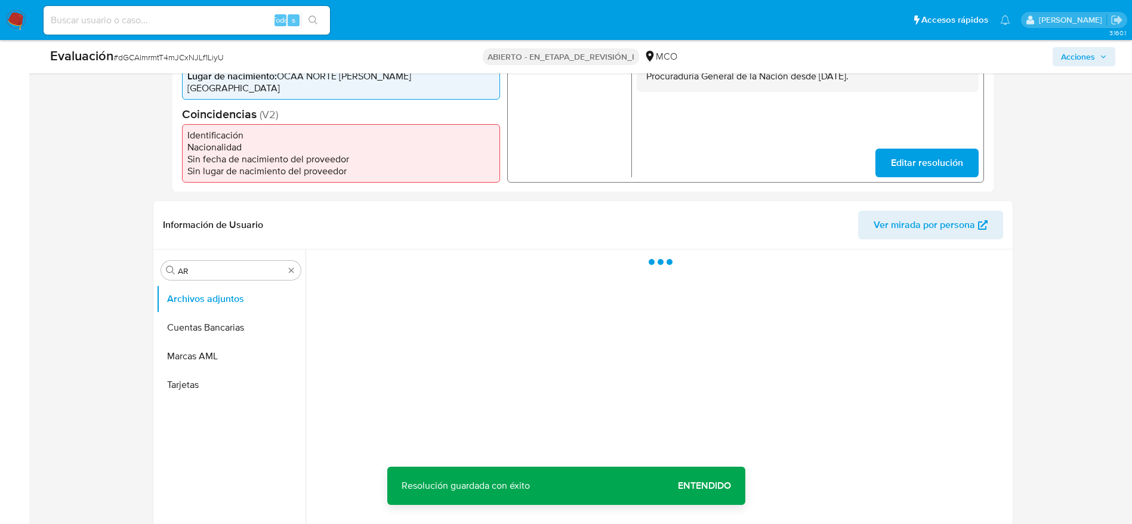
click at [547, 294] on div at bounding box center [658, 403] width 704 height 306
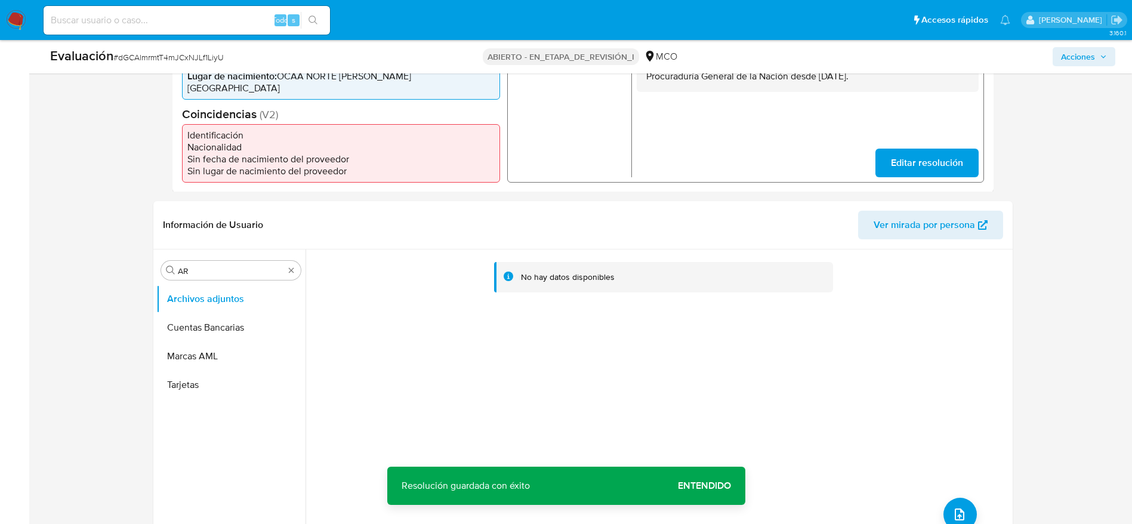
scroll to position [448, 0]
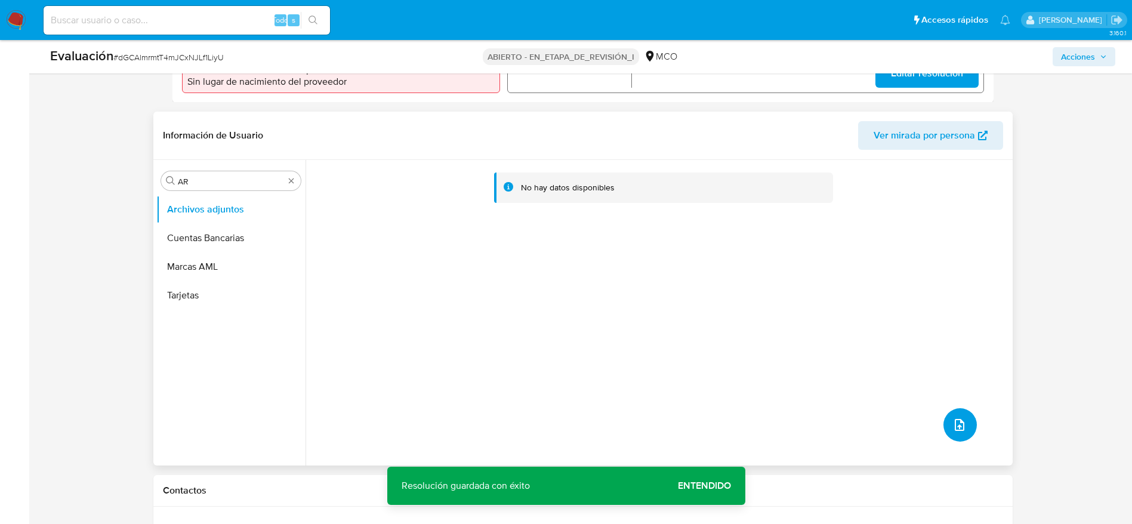
click at [948, 411] on button "subir archivo" at bounding box center [960, 424] width 33 height 33
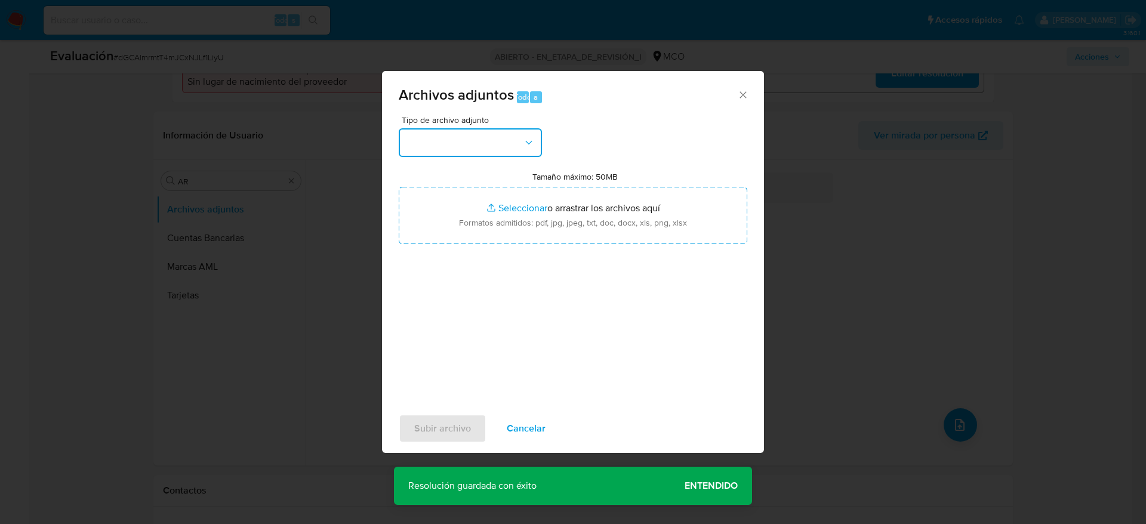
click at [488, 151] on button "button" at bounding box center [470, 142] width 143 height 29
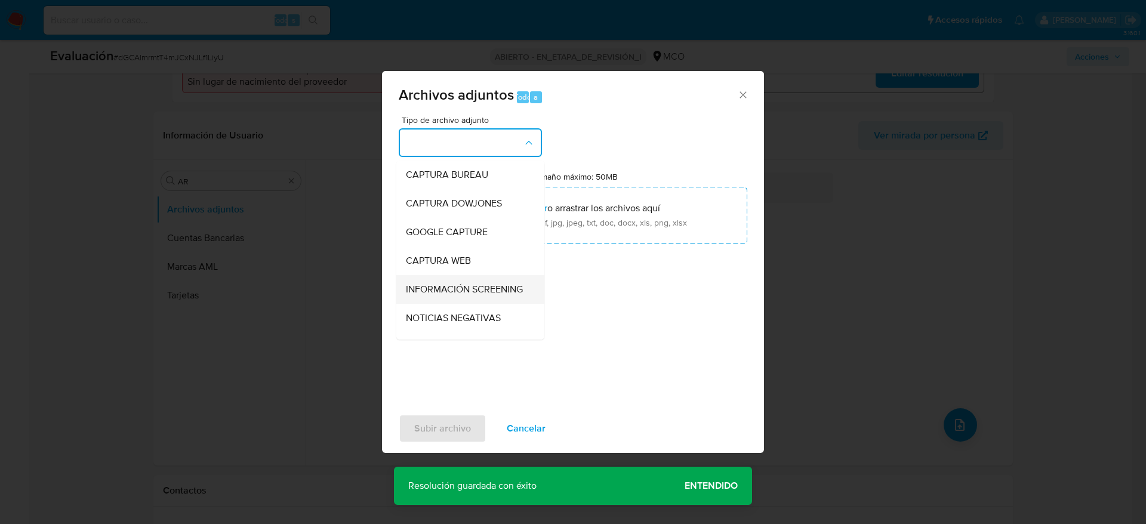
click at [489, 295] on span "INFORMACIÓN SCREENING" at bounding box center [464, 290] width 117 height 12
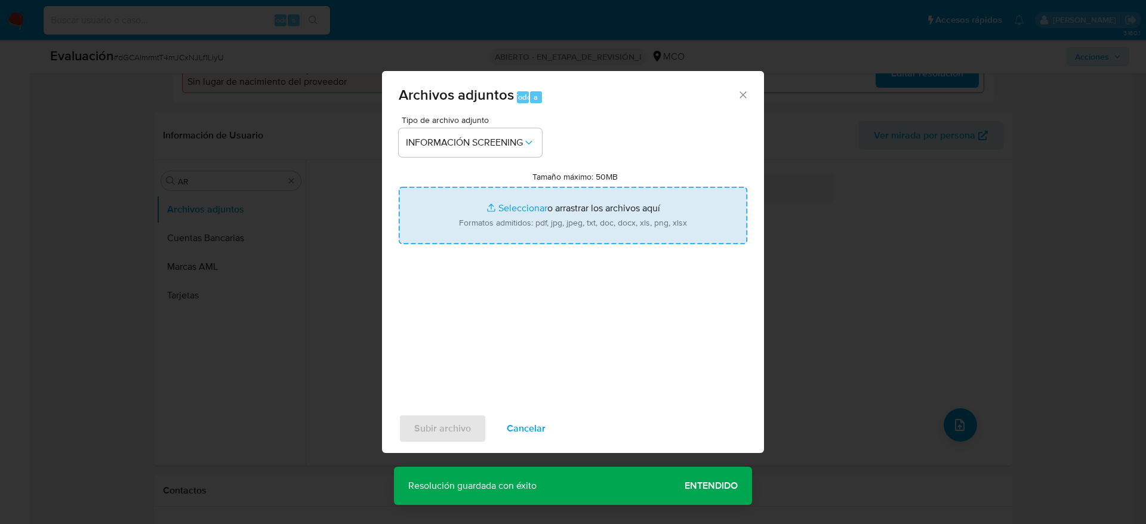
click at [524, 217] on input "Tamaño máximo: 50MB Seleccionar archivos" at bounding box center [573, 215] width 349 height 57
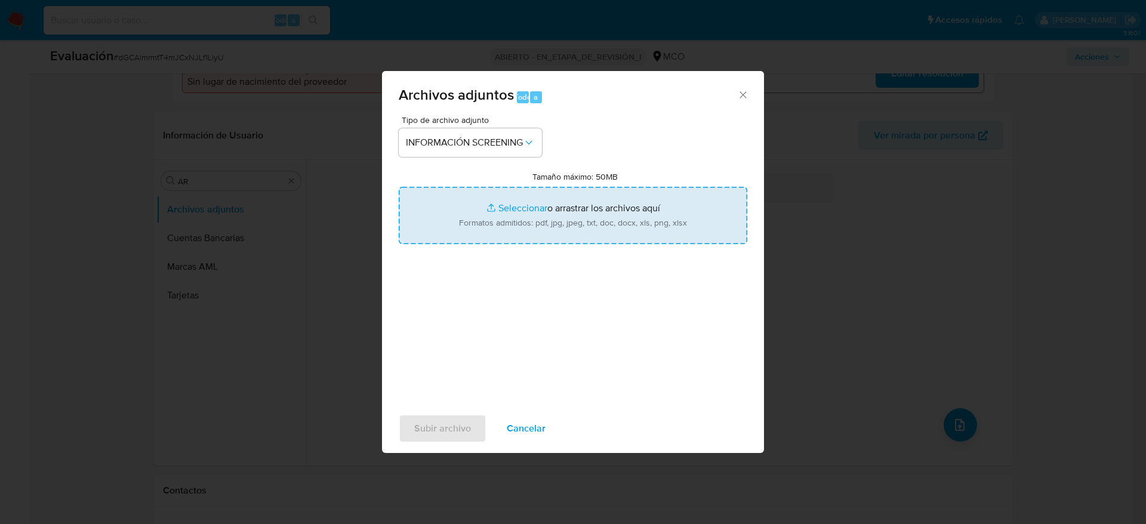
type input "C:\fakepath\_juan carlos santiago perez_ - Buscar con Google.pdf"
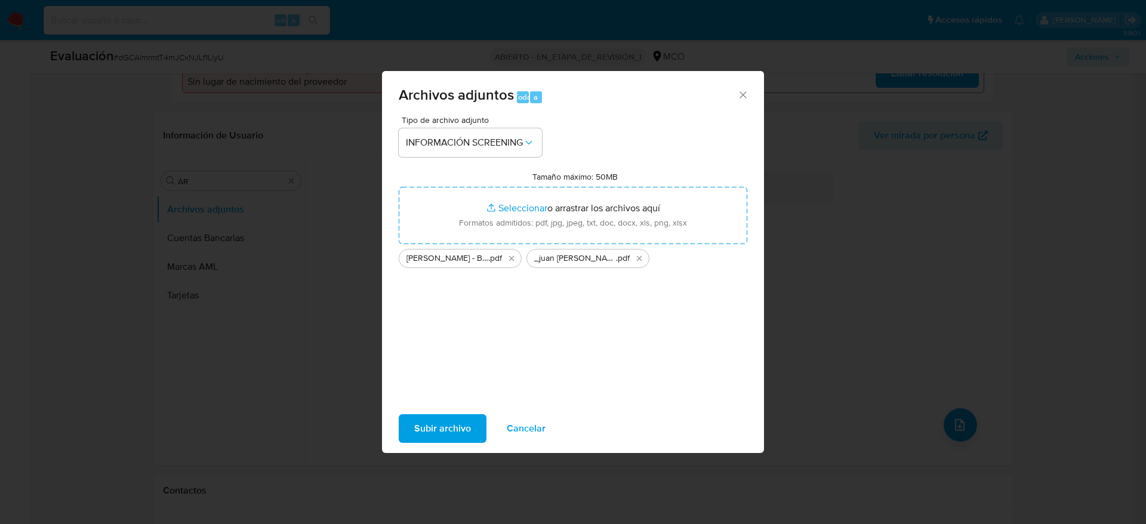
click at [478, 435] on button "Subir archivo" at bounding box center [443, 428] width 88 height 29
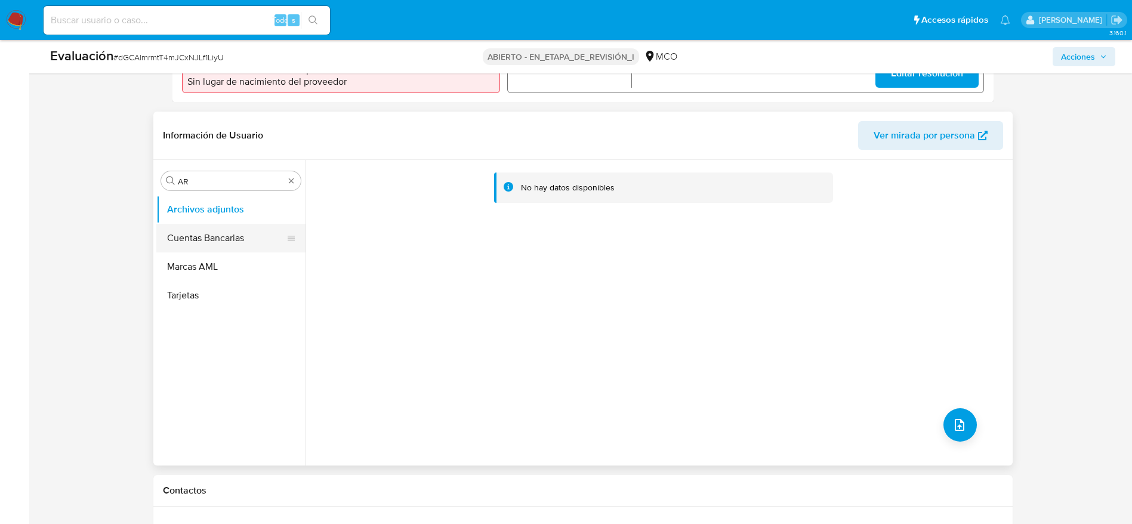
click at [196, 250] on button "Cuentas Bancarias" at bounding box center [226, 238] width 140 height 29
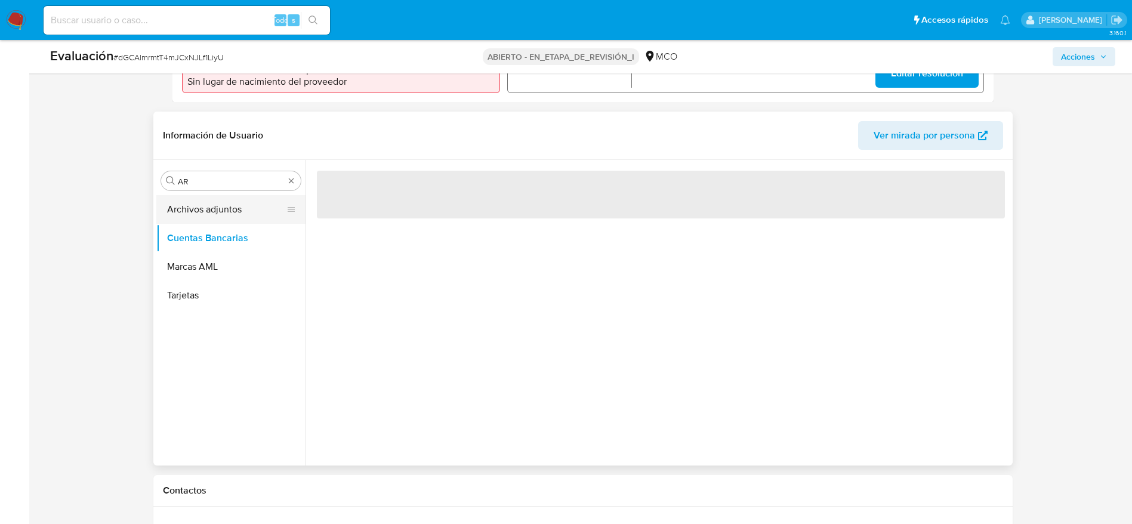
click at [202, 210] on button "Archivos adjuntos" at bounding box center [226, 209] width 140 height 29
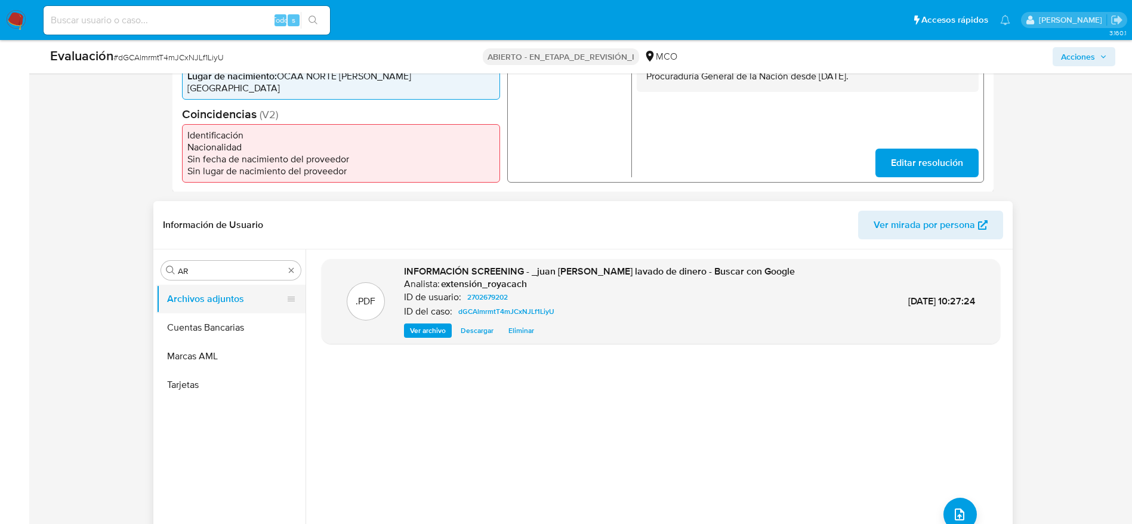
scroll to position [265, 0]
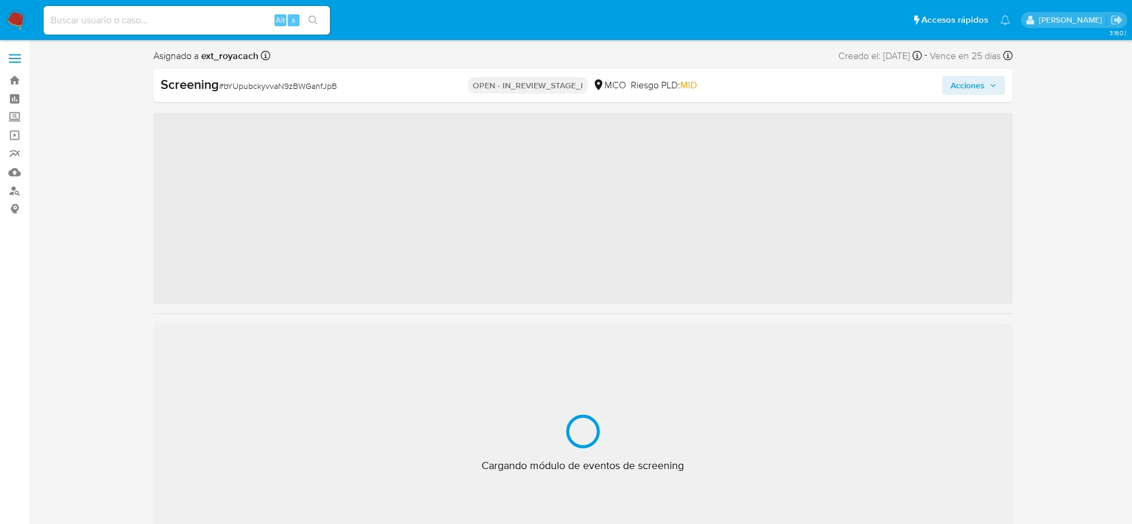
scroll to position [562, 0]
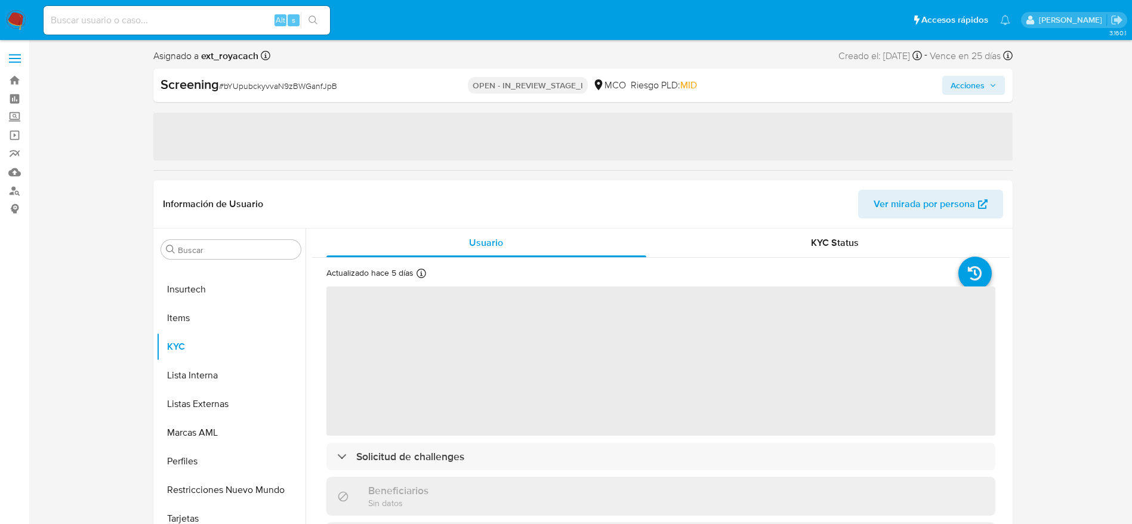
select select "10"
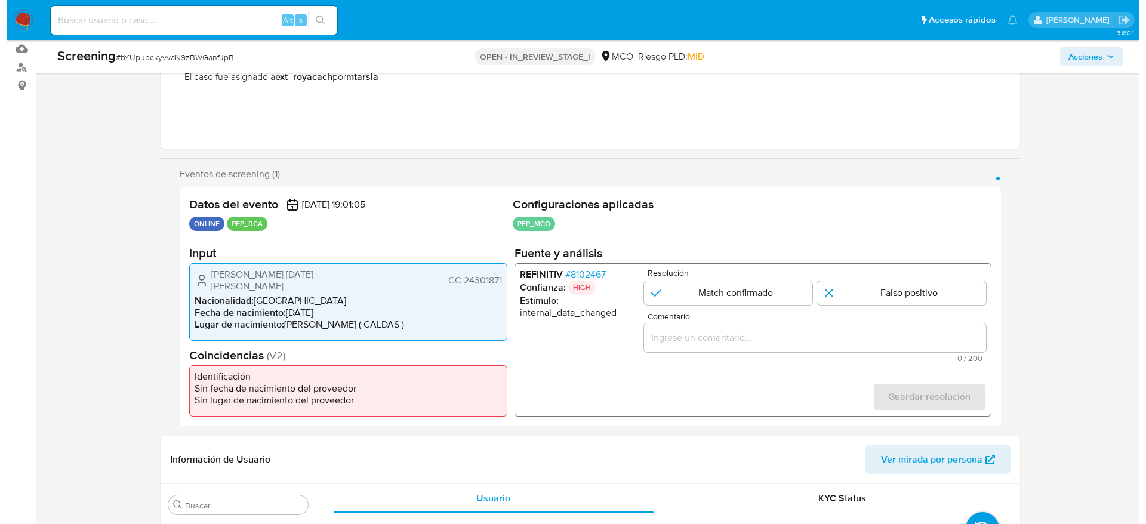
scroll to position [179, 0]
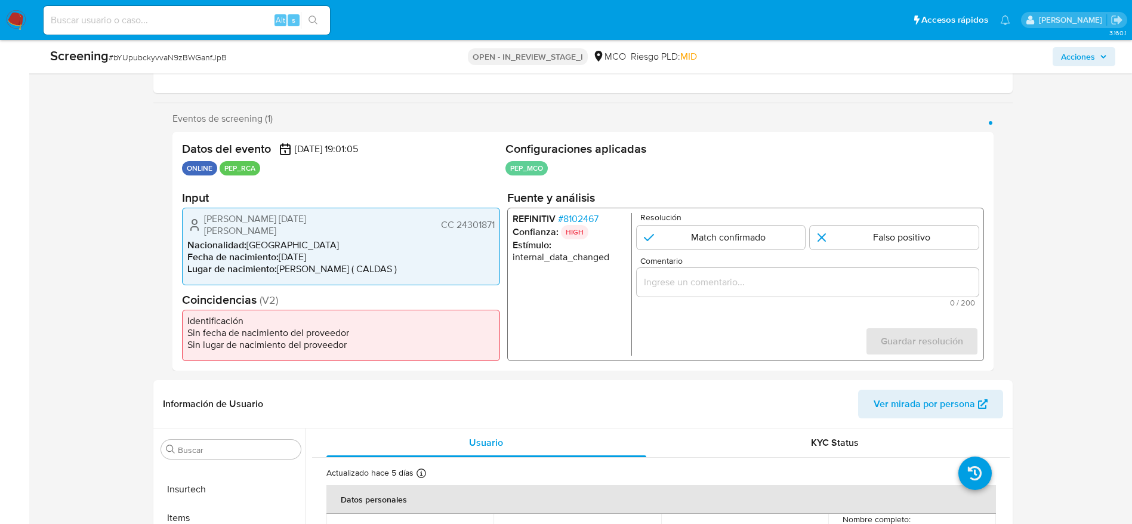
click at [589, 224] on span "# 8102467" at bounding box center [578, 219] width 41 height 12
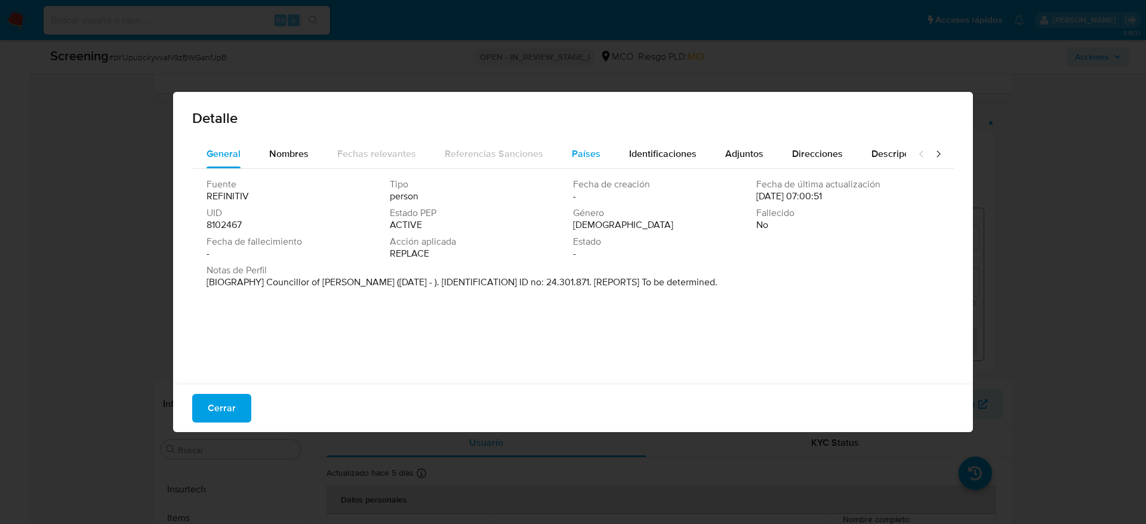
click at [587, 161] on div "Países" at bounding box center [586, 154] width 29 height 29
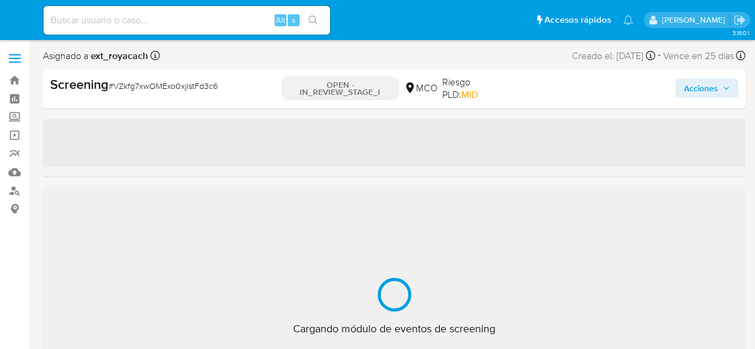
select select "10"
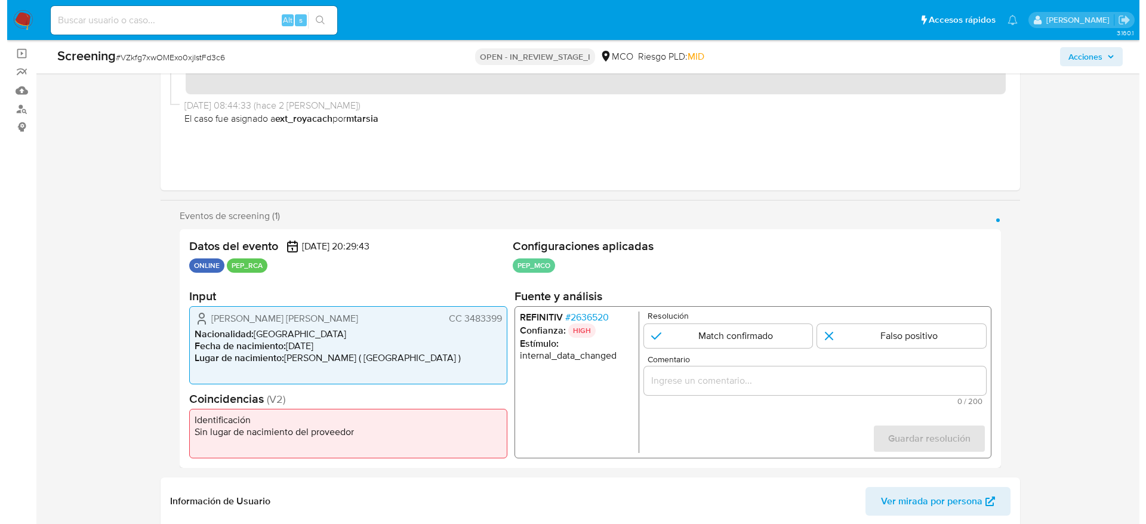
scroll to position [90, 0]
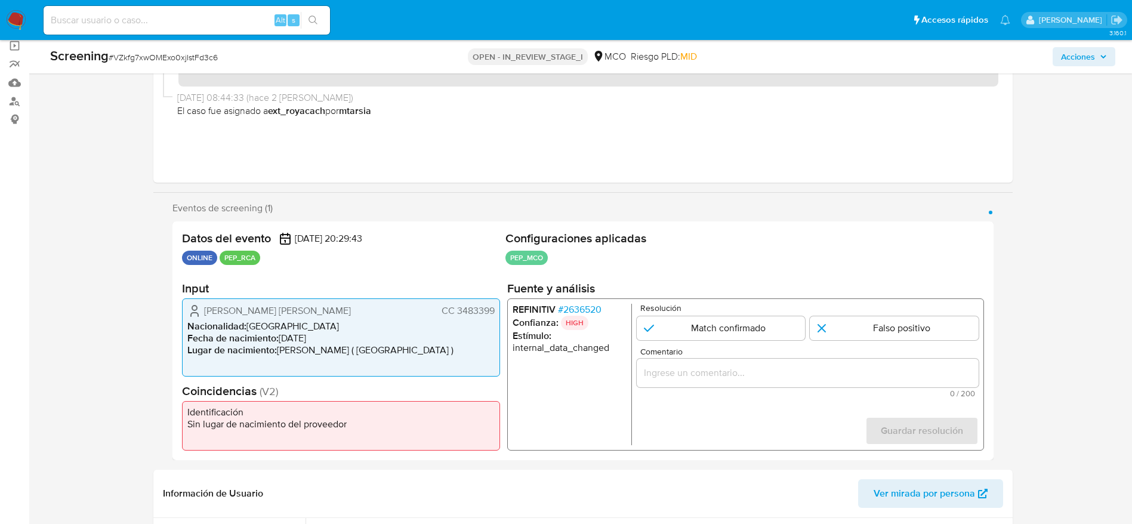
click at [601, 310] on span "# 2636520" at bounding box center [580, 310] width 44 height 12
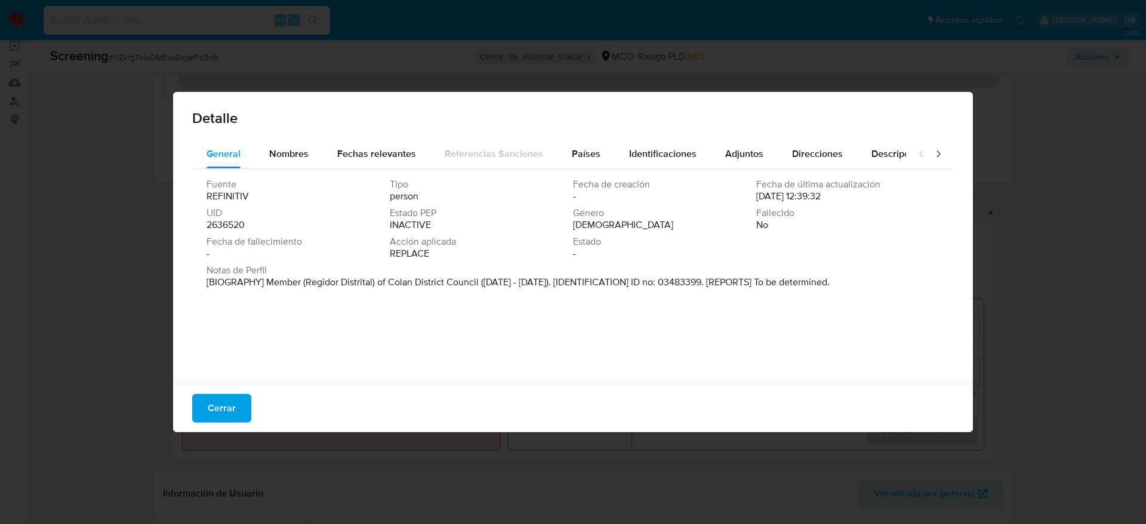
click at [566, 150] on button "Países" at bounding box center [586, 154] width 57 height 29
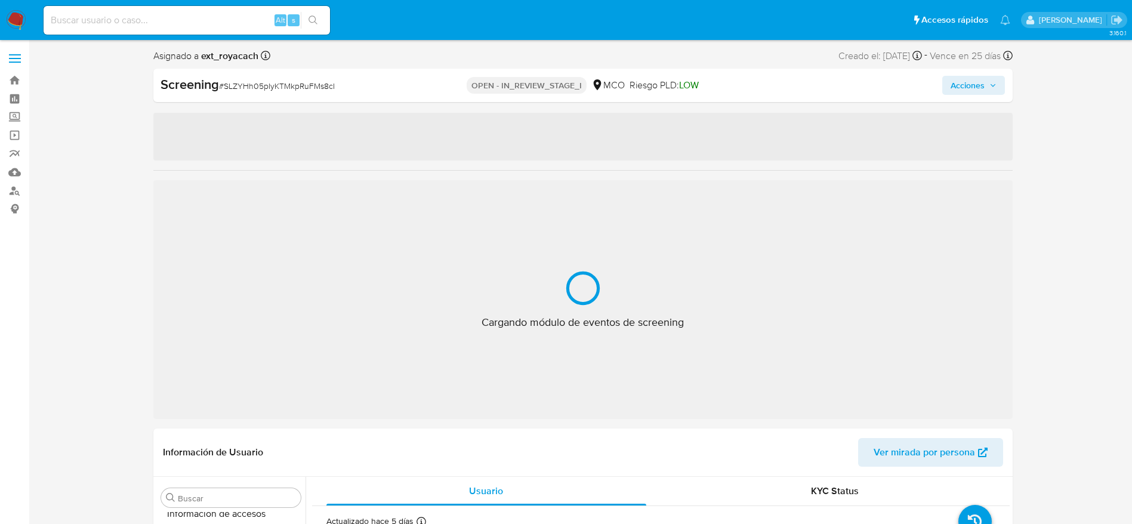
scroll to position [562, 0]
select select "10"
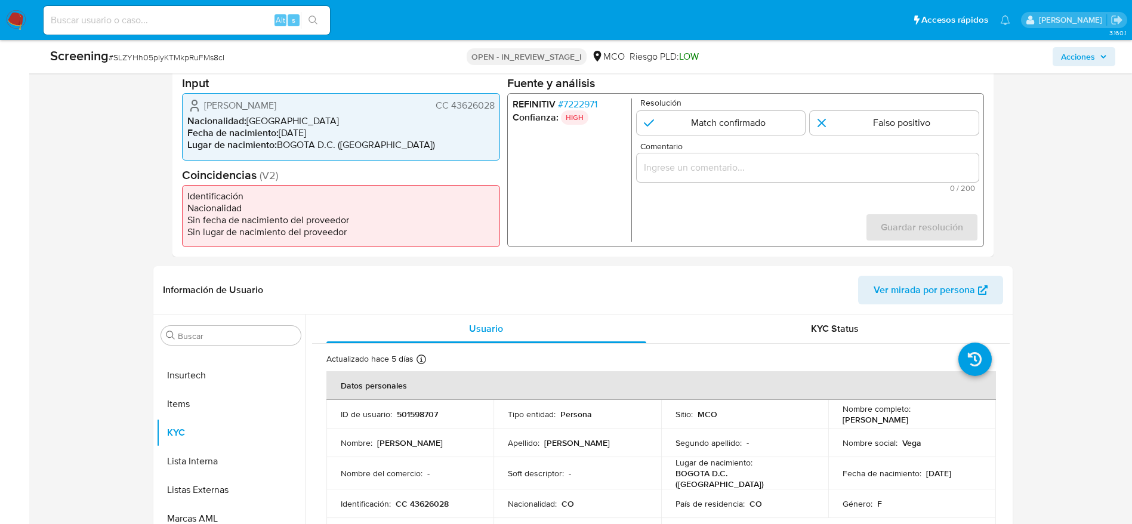
scroll to position [179, 0]
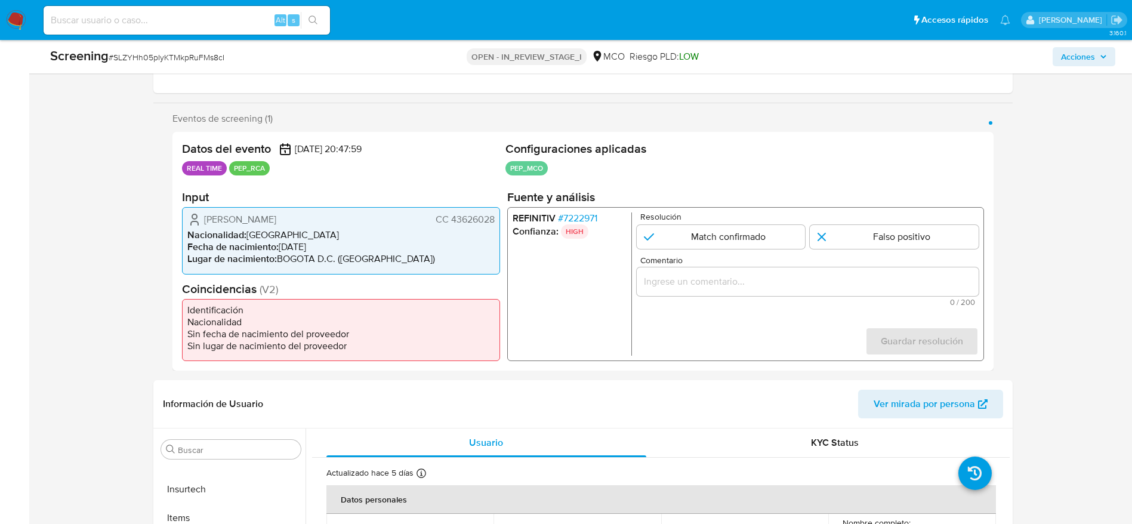
drag, startPoint x: 589, startPoint y: 218, endPoint x: 485, endPoint y: 212, distance: 104.7
click at [485, 214] on span "CC 43626028" at bounding box center [464, 220] width 59 height 12
click at [585, 219] on span "# 7222971" at bounding box center [577, 219] width 39 height 12
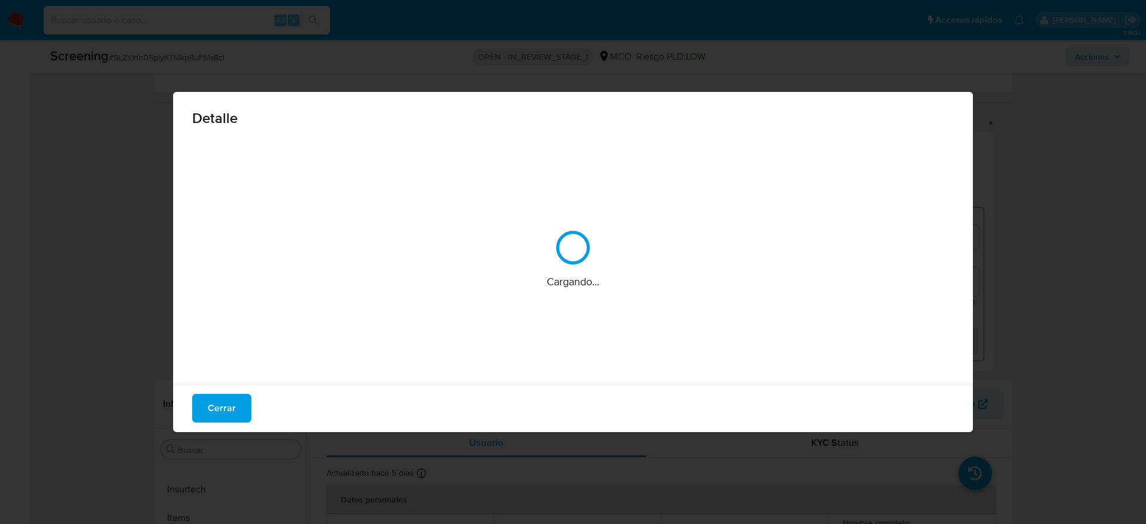
click at [585, 216] on div "Cargando..." at bounding box center [573, 259] width 762 height 239
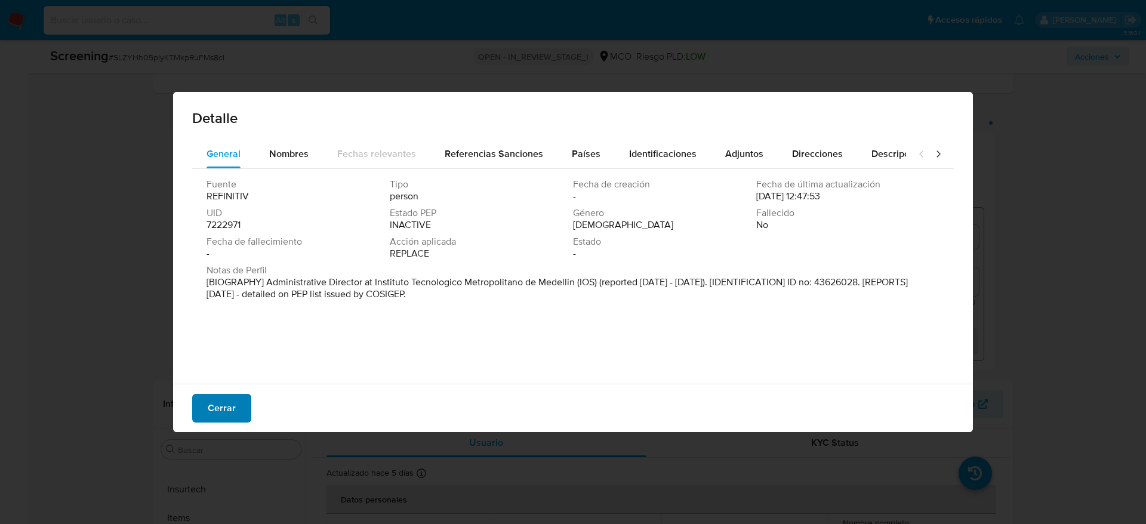
click at [230, 399] on span "Cerrar" at bounding box center [222, 408] width 28 height 26
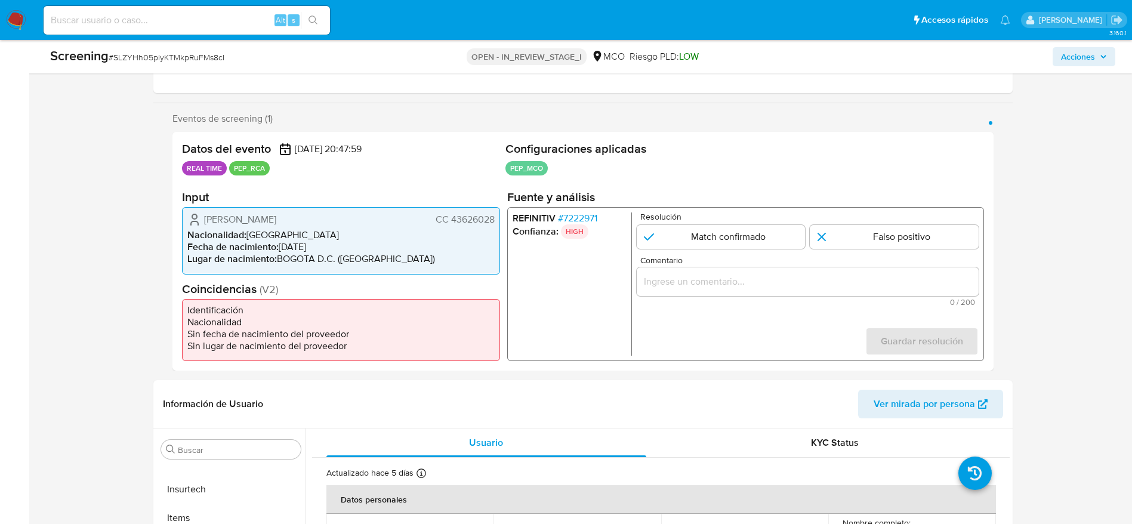
click at [187, 51] on span "# SLZYHh05pIyKTMkpRuFMs8cI" at bounding box center [167, 57] width 116 height 12
copy span "SLZYHh05pIyKTMkpRuFMs8cI"
drag, startPoint x: 201, startPoint y: 218, endPoint x: 502, endPoint y: 218, distance: 300.9
click at [502, 218] on div "Datos del evento [DATE] 20:47:59 REAL TIME PEP_RCA Configuraciones aplicadas PE…" at bounding box center [583, 251] width 821 height 239
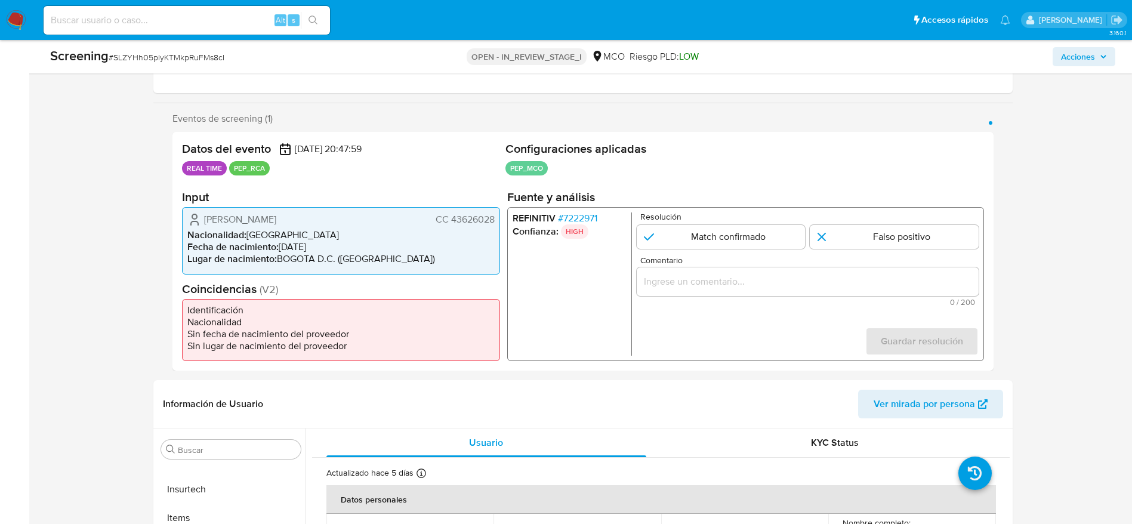
click at [578, 216] on span "# 7222971" at bounding box center [577, 219] width 39 height 12
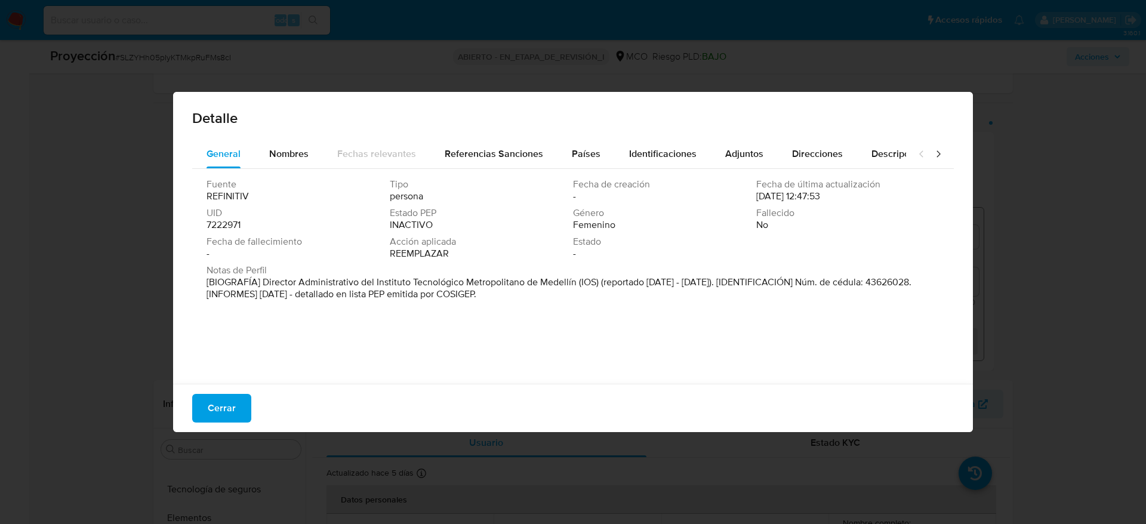
drag, startPoint x: 260, startPoint y: 281, endPoint x: 573, endPoint y: 279, distance: 313.4
click at [573, 279] on font "[BIOGRAFÍA] Director Administrativo del Instituto Tecnológico Metropolitano de …" at bounding box center [559, 288] width 705 height 26
click at [227, 407] on span "Cerrar" at bounding box center [222, 408] width 28 height 26
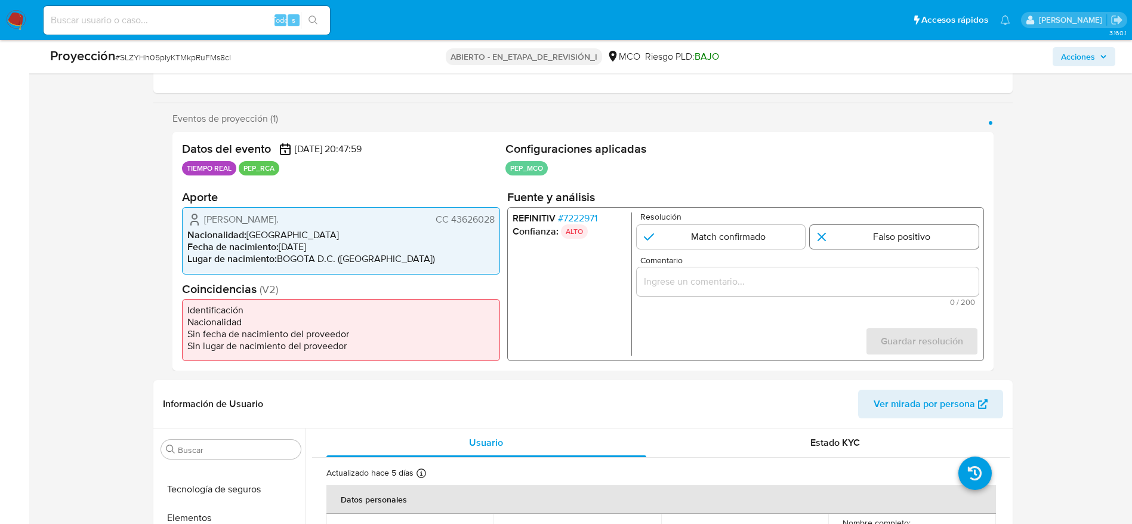
click at [826, 230] on input "1 de 1" at bounding box center [894, 237] width 169 height 24
radio input "true"
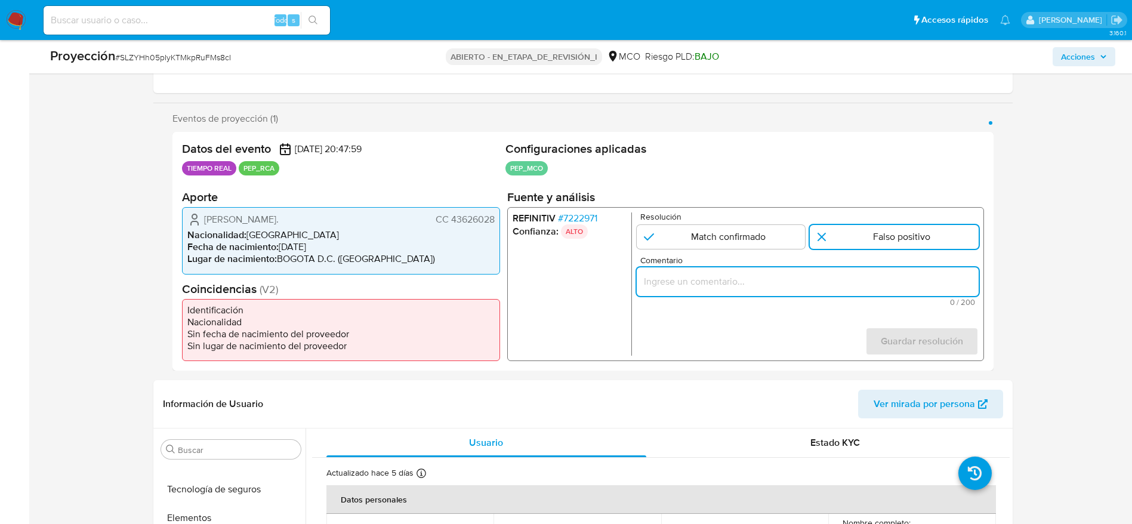
click at [792, 275] on input "Comentario" at bounding box center [807, 282] width 342 height 16
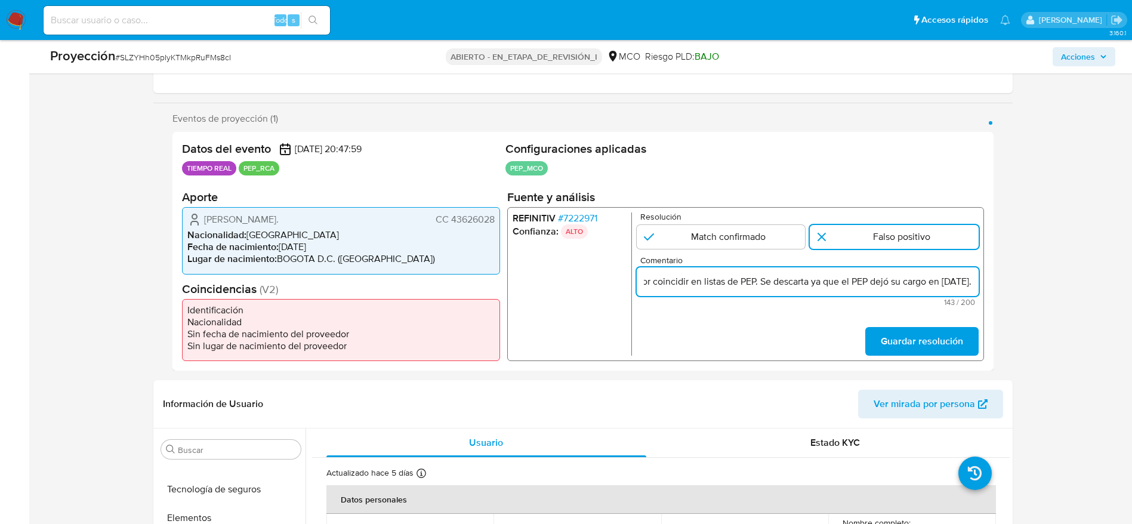
scroll to position [0, 310]
type input "Usuario Maria Fernanda Vega de Mendoza CC 43626028 por coincidir en listas de P…"
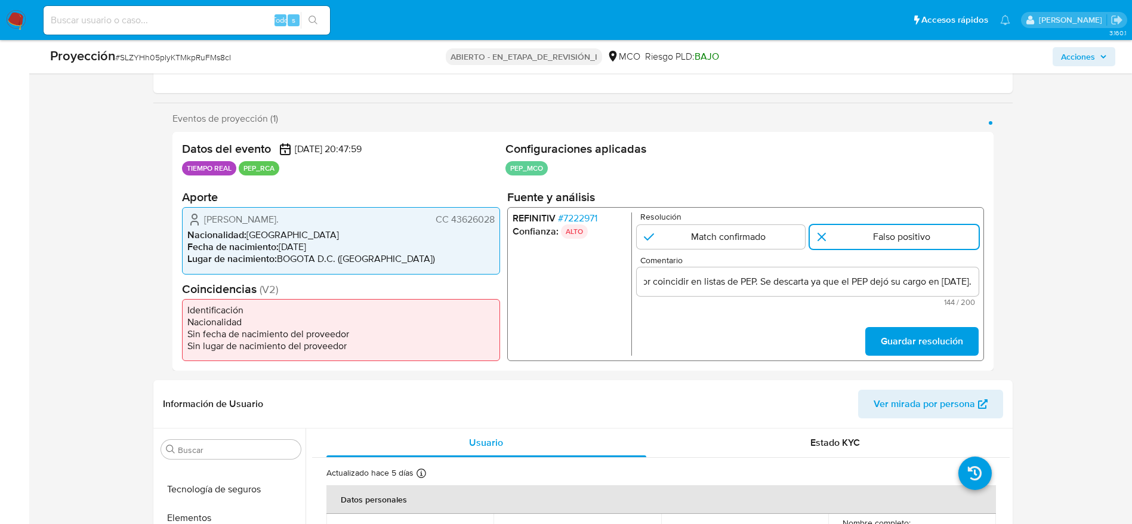
click at [947, 361] on div "Datos del evento 19/09/2025 20:47:59 TIEMPO REAL PEP_RCA Configuraciones aplica…" at bounding box center [583, 251] width 821 height 239
click at [949, 349] on span "Guardar resolución" at bounding box center [922, 341] width 82 height 26
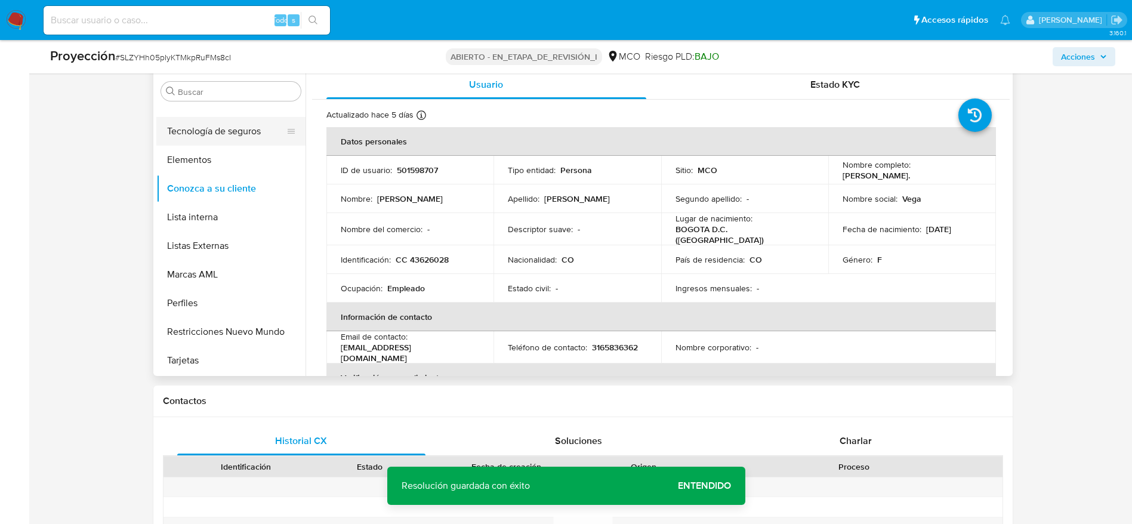
scroll to position [204, 0]
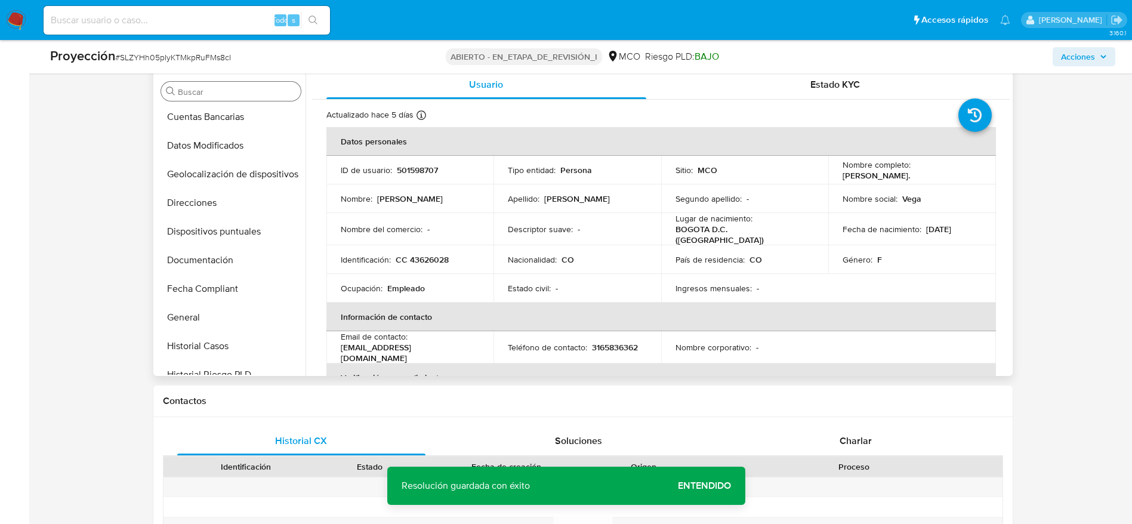
click at [211, 100] on div "Buscar" at bounding box center [231, 91] width 140 height 19
click at [211, 91] on input "Buscar" at bounding box center [237, 92] width 118 height 11
type input "ñ"
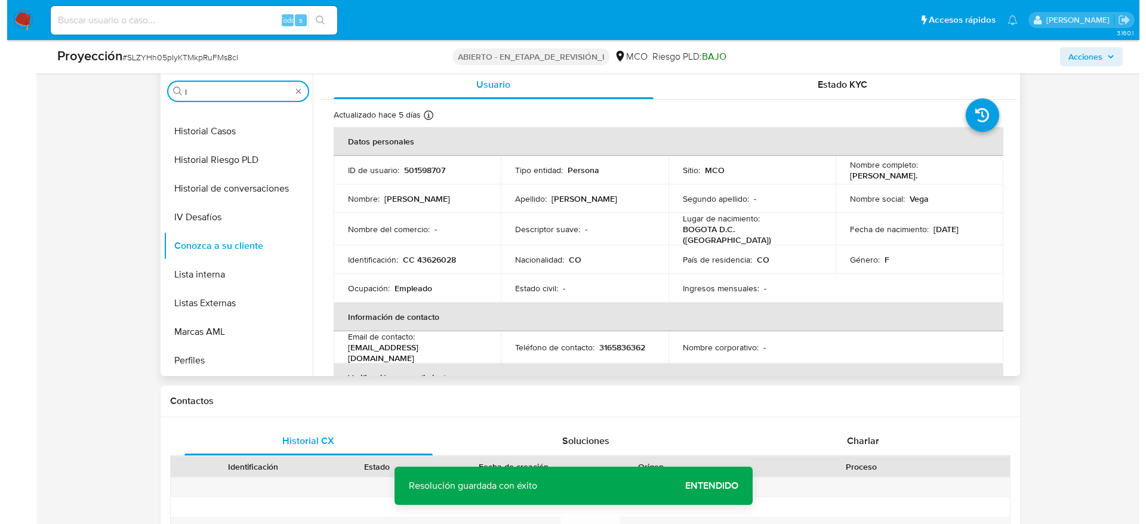
scroll to position [0, 0]
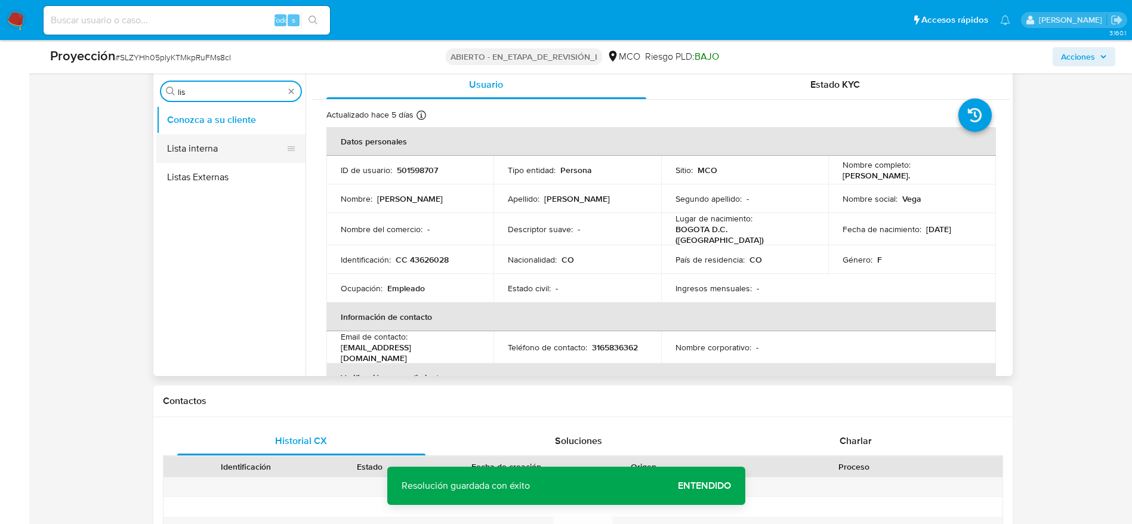
type input "lis"
click at [210, 155] on button "Lista interna" at bounding box center [226, 148] width 140 height 29
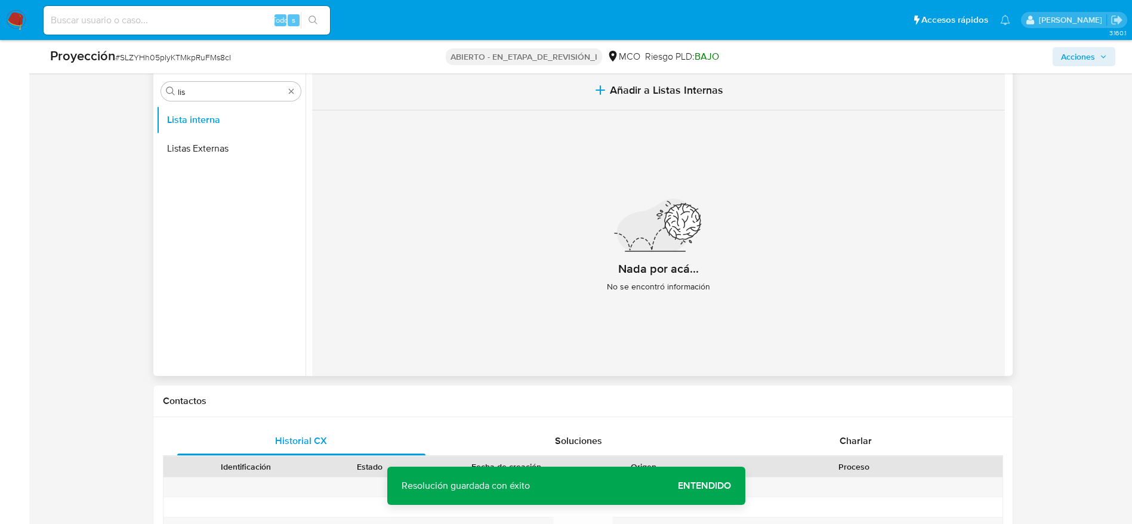
click at [593, 90] on icon "button" at bounding box center [600, 90] width 14 height 14
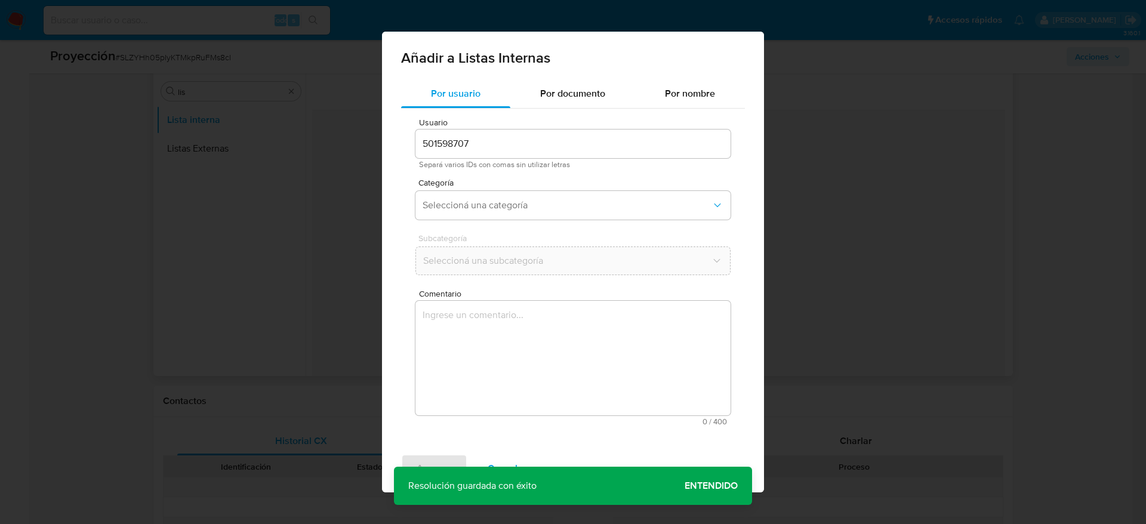
click at [517, 402] on textarea "Comentario" at bounding box center [572, 358] width 315 height 115
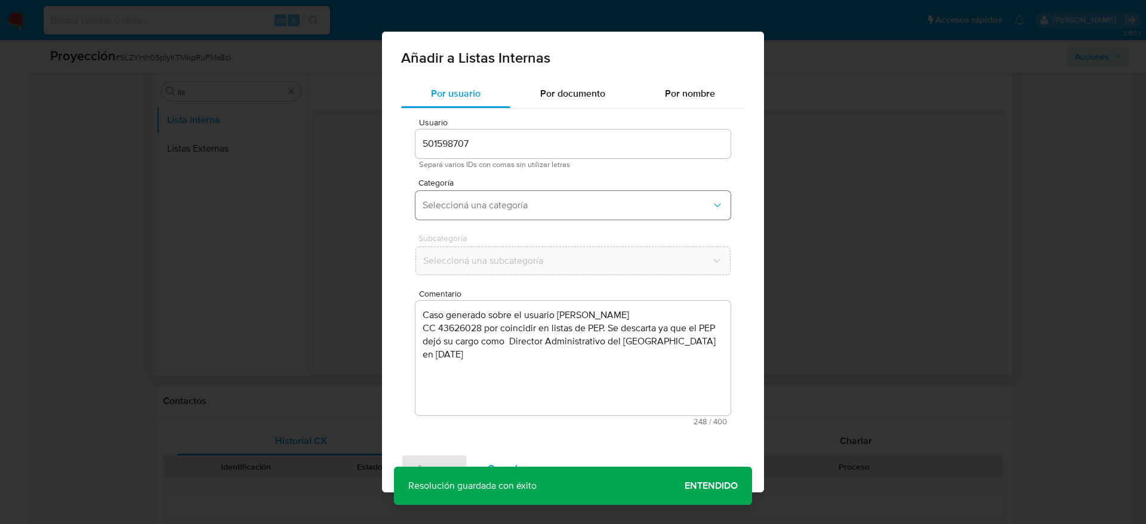
click at [504, 197] on button "Seleccioná una categoría" at bounding box center [572, 205] width 315 height 29
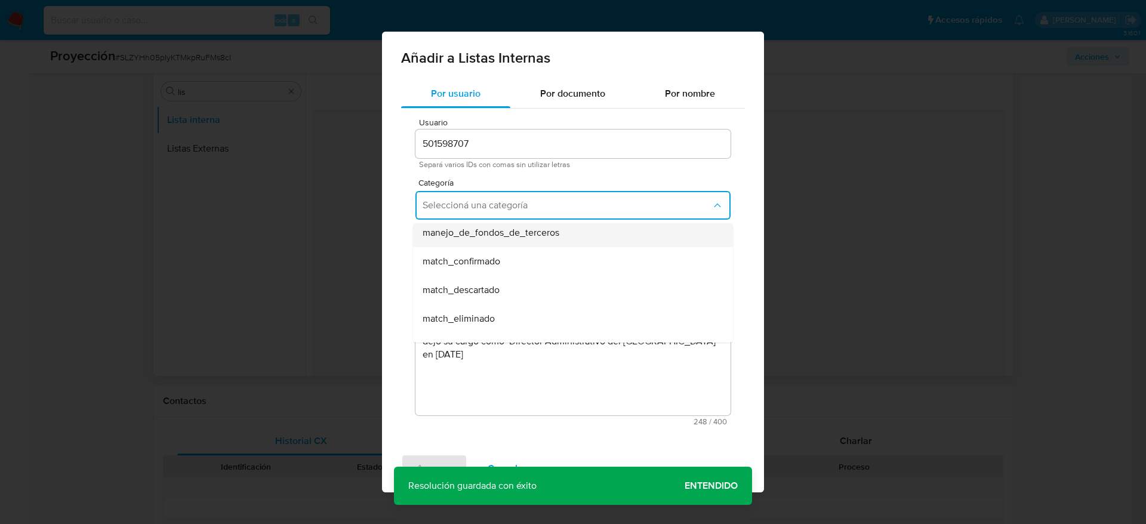
scroll to position [90, 0]
drag, startPoint x: 551, startPoint y: 264, endPoint x: 551, endPoint y: 273, distance: 9.6
click at [551, 263] on div "match_descartado" at bounding box center [570, 262] width 294 height 29
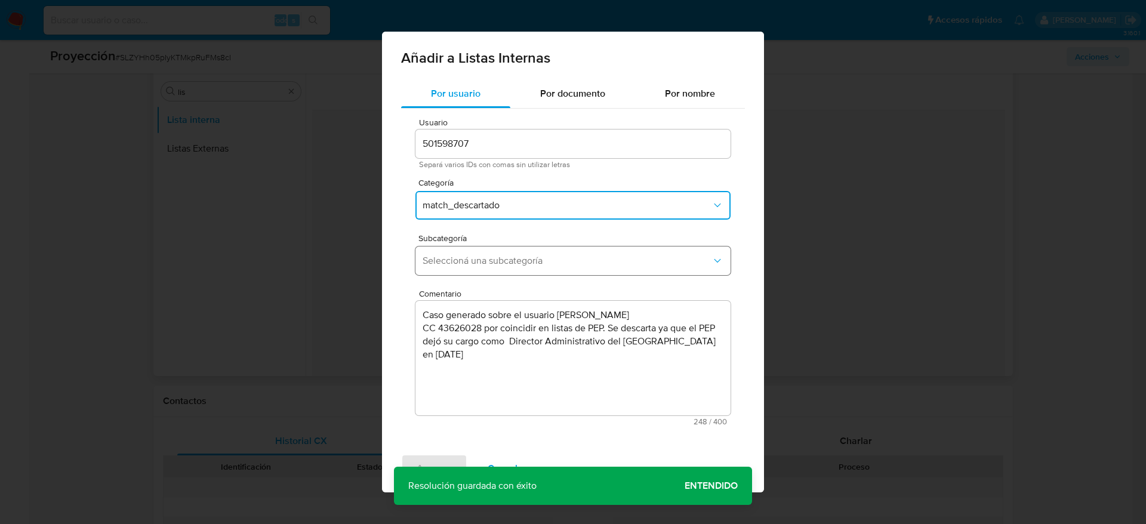
click at [551, 255] on span "Seleccioná una subcategoría" at bounding box center [567, 261] width 289 height 12
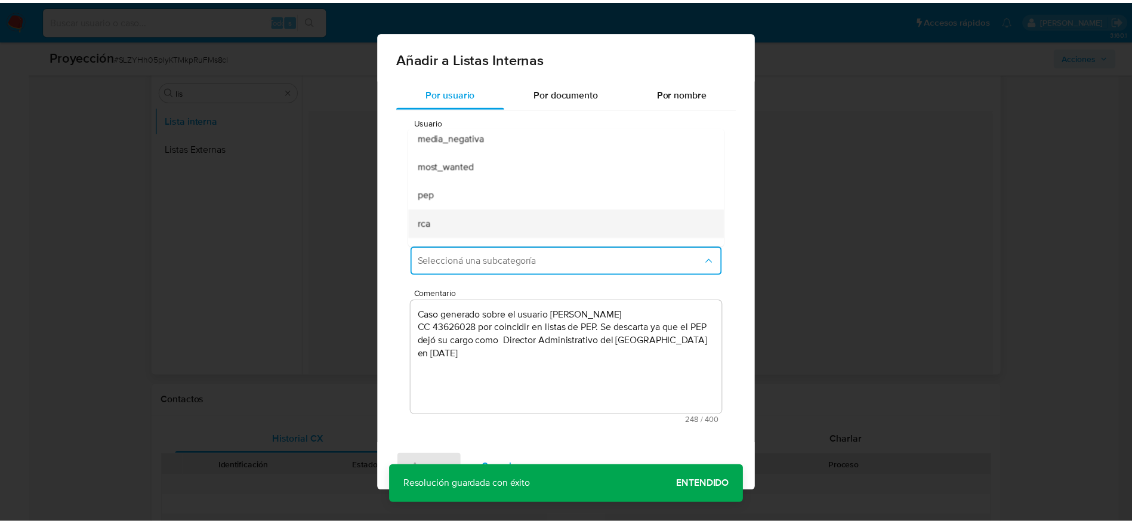
scroll to position [81, 0]
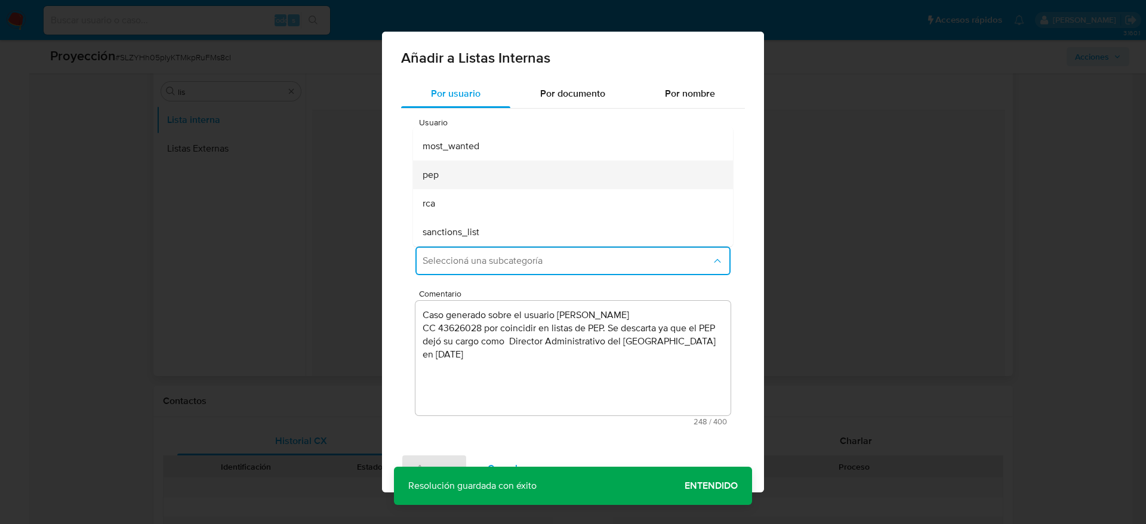
click at [448, 176] on div "pep" at bounding box center [570, 175] width 294 height 29
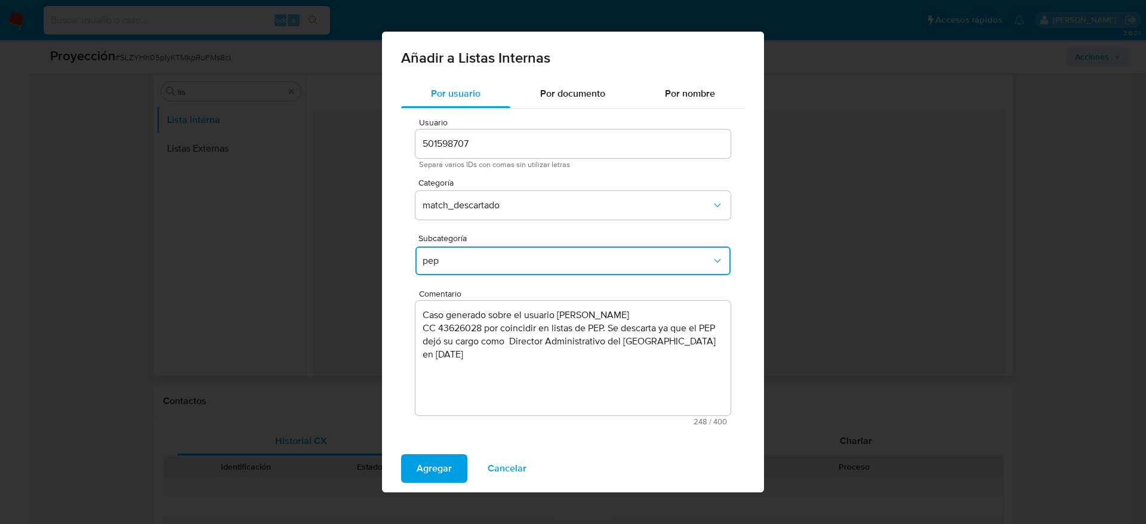
click at [682, 367] on textarea "Caso generado sobre el usuario Maria Fernanda Vega de Mendoza CC 43626028 por c…" at bounding box center [572, 358] width 315 height 115
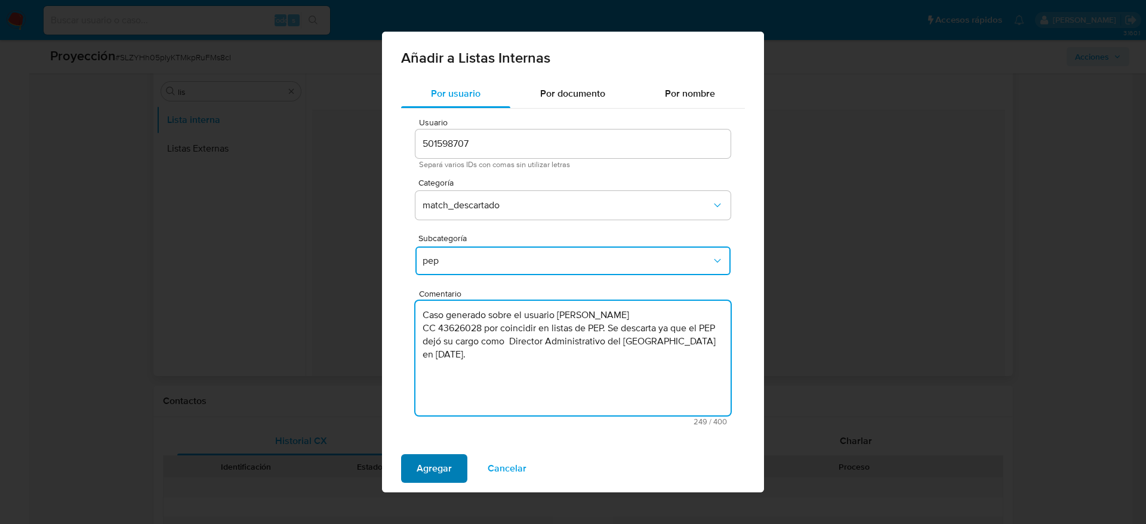
type textarea "Caso generado sobre el usuario Maria Fernanda Vega de Mendoza CC 43626028 por c…"
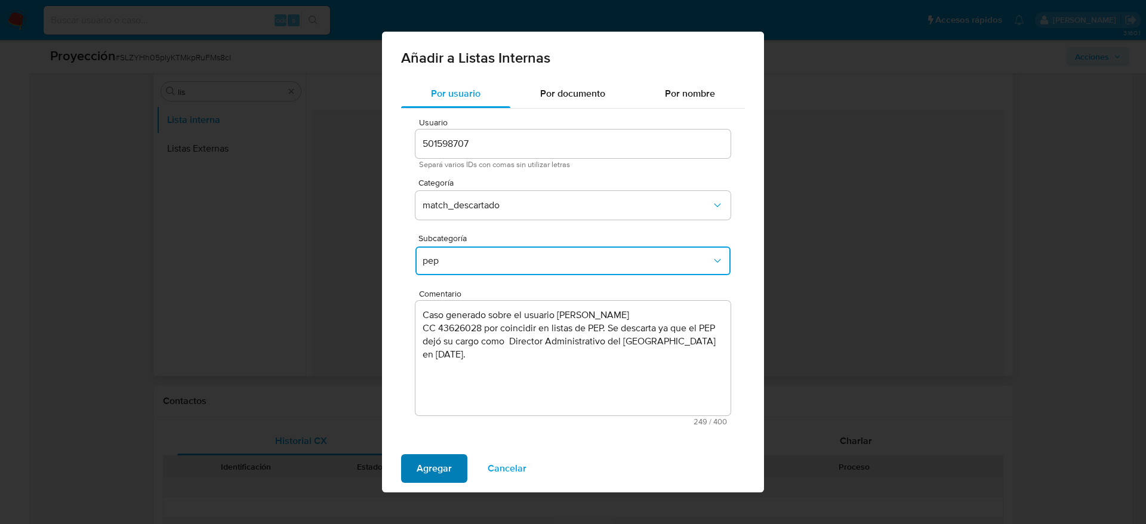
click at [454, 461] on button "Agregar" at bounding box center [434, 468] width 66 height 29
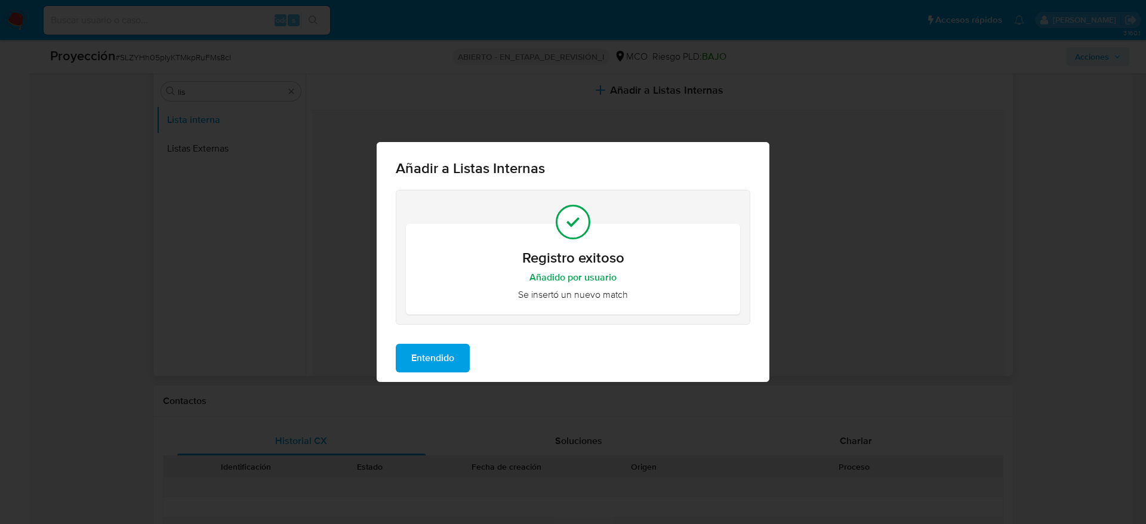
click at [424, 356] on span "Entendido" at bounding box center [432, 358] width 43 height 26
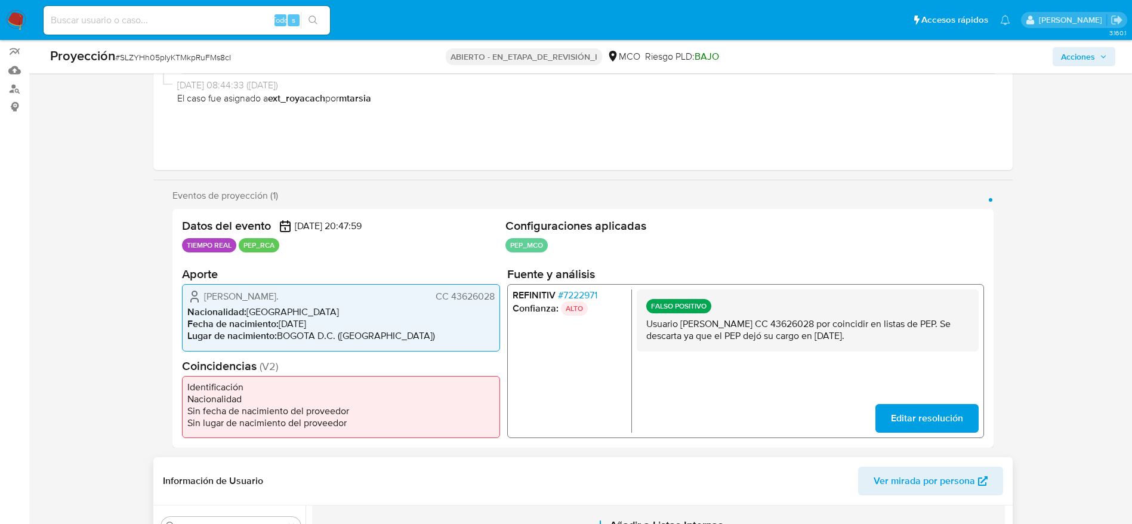
scroll to position [0, 0]
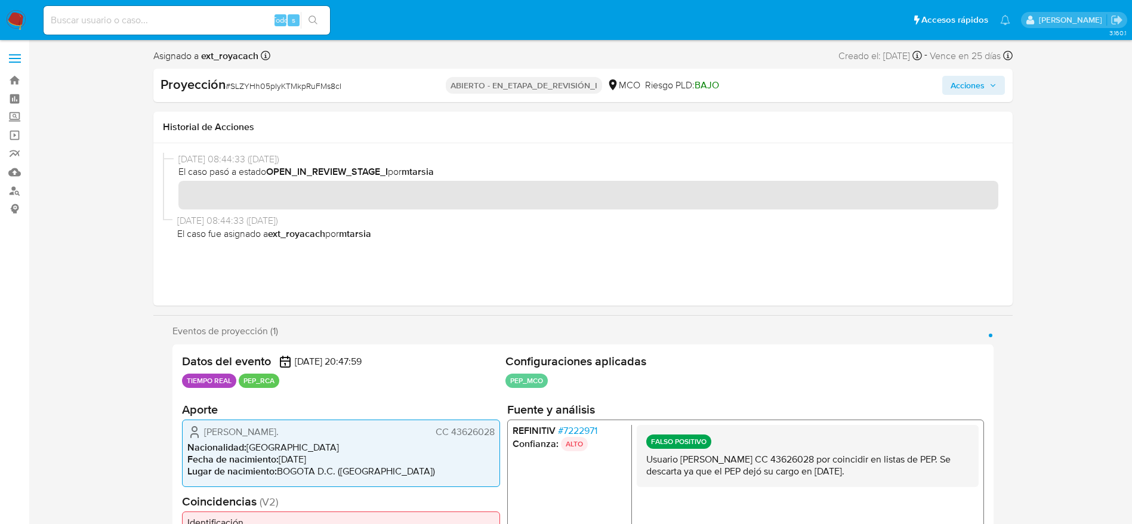
click at [971, 89] on span "Acciones" at bounding box center [968, 85] width 34 height 19
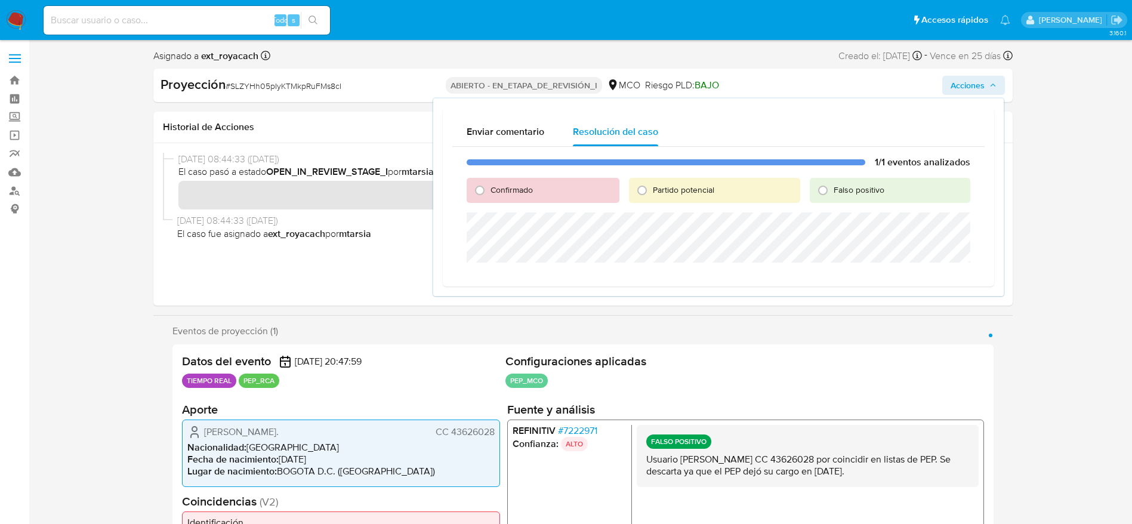
click at [838, 193] on font "Falso positivo" at bounding box center [859, 190] width 51 height 12
click at [833, 193] on input "Falso positivo" at bounding box center [823, 190] width 19 height 19
radio input "true"
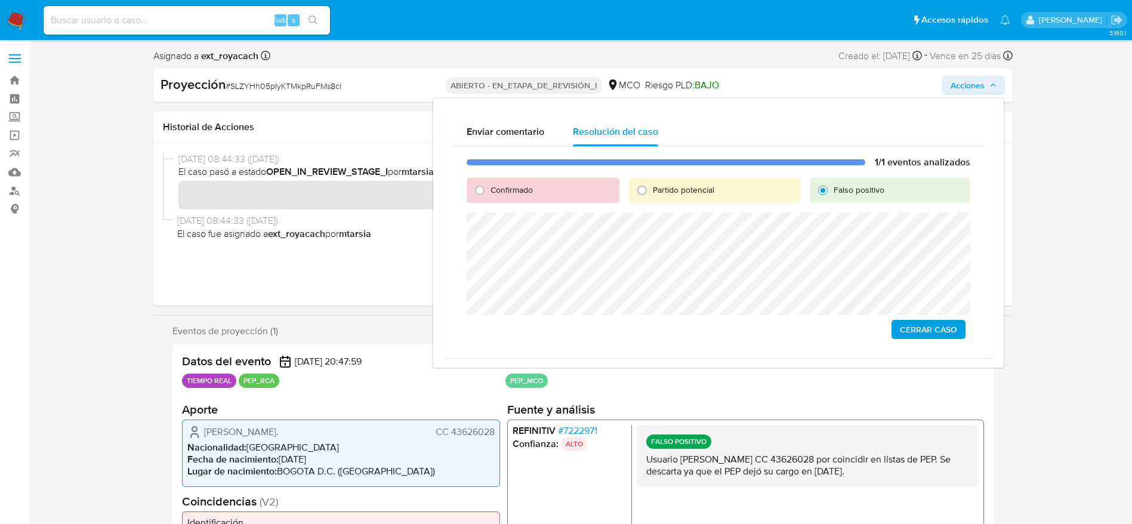
click at [919, 323] on span "Cerrar Caso" at bounding box center [928, 329] width 57 height 17
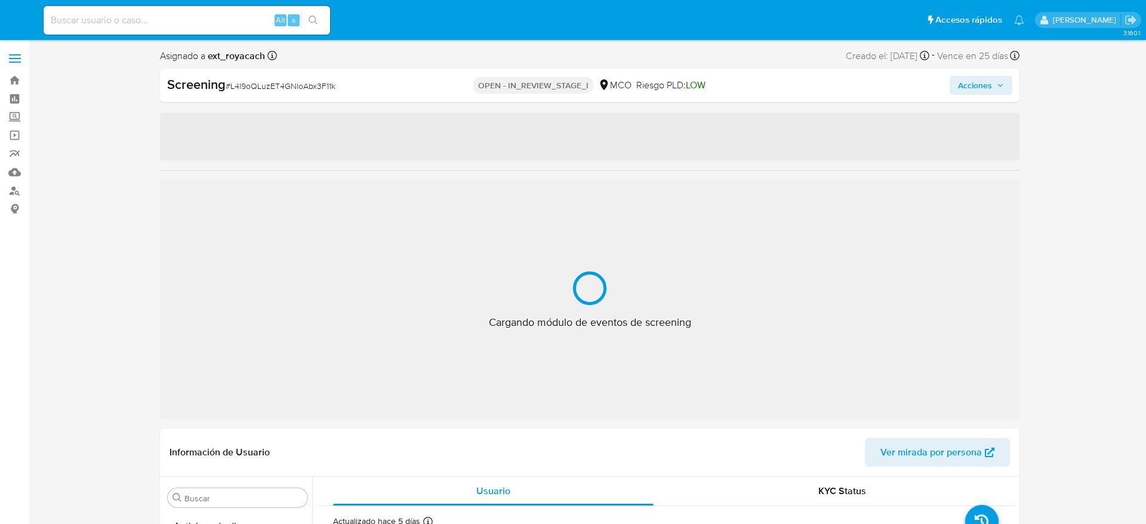
select select "10"
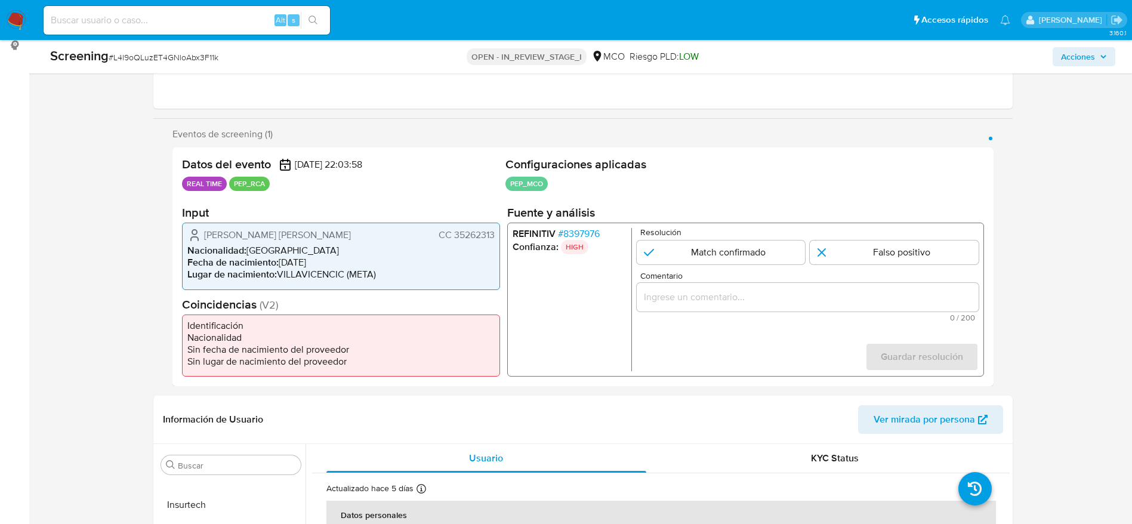
scroll to position [179, 0]
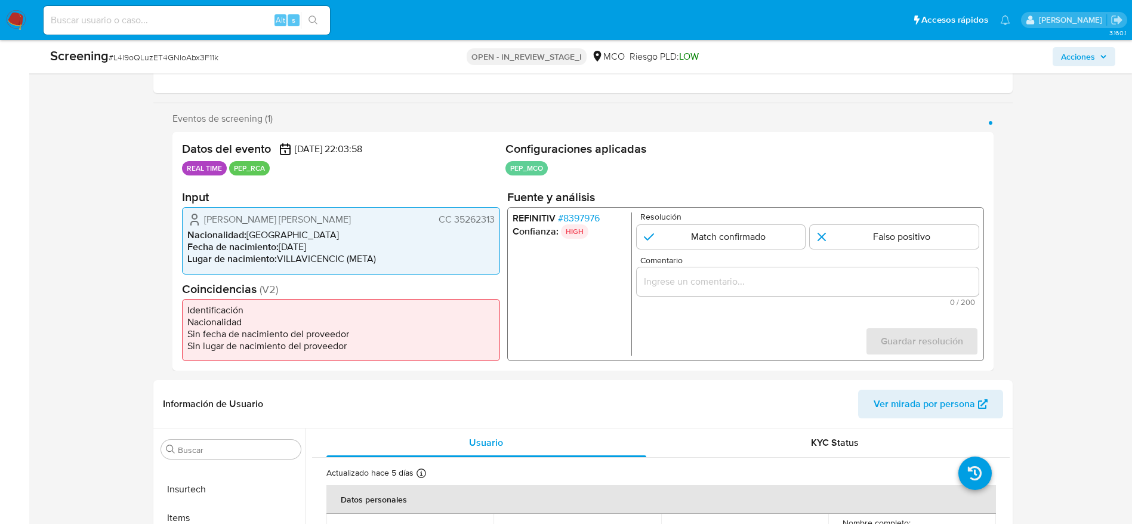
click at [577, 213] on span "# 8397976" at bounding box center [579, 219] width 42 height 12
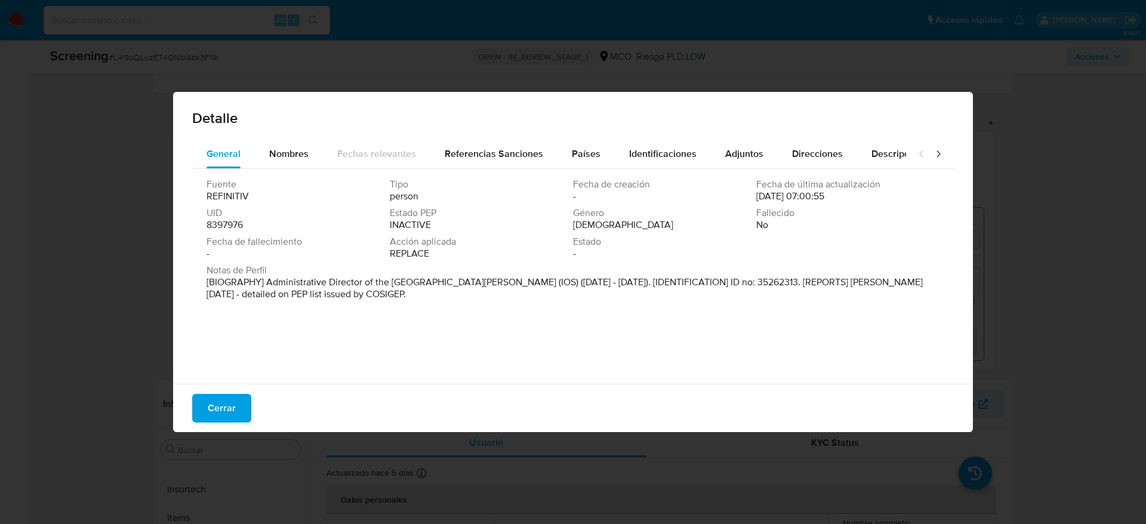
click at [318, 165] on button "Nombres" at bounding box center [289, 154] width 68 height 29
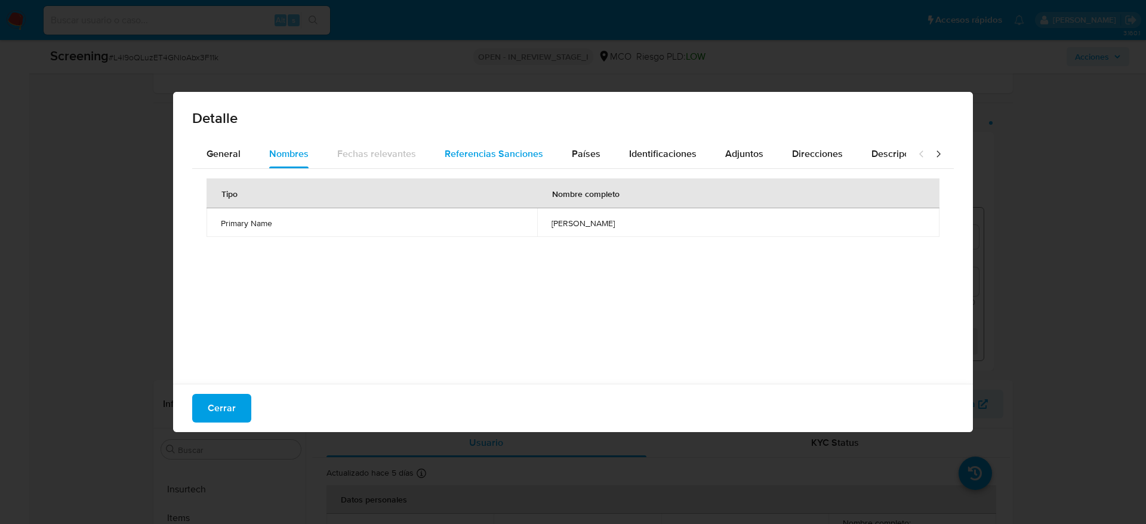
click at [544, 162] on button "Referencias Sanciones" at bounding box center [493, 154] width 127 height 29
click at [577, 158] on span "Países" at bounding box center [586, 154] width 29 height 14
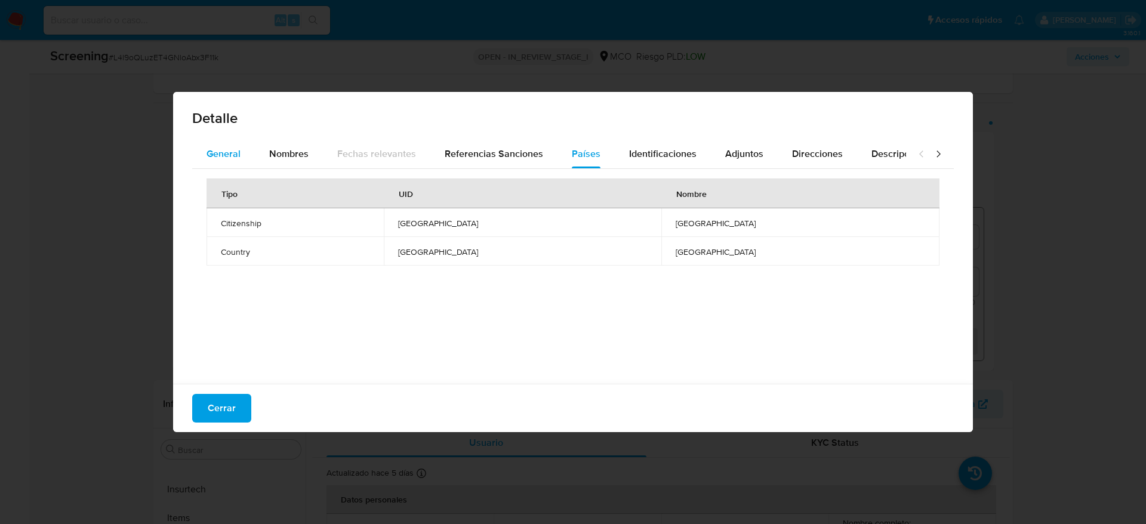
click at [221, 141] on div "General" at bounding box center [224, 154] width 34 height 29
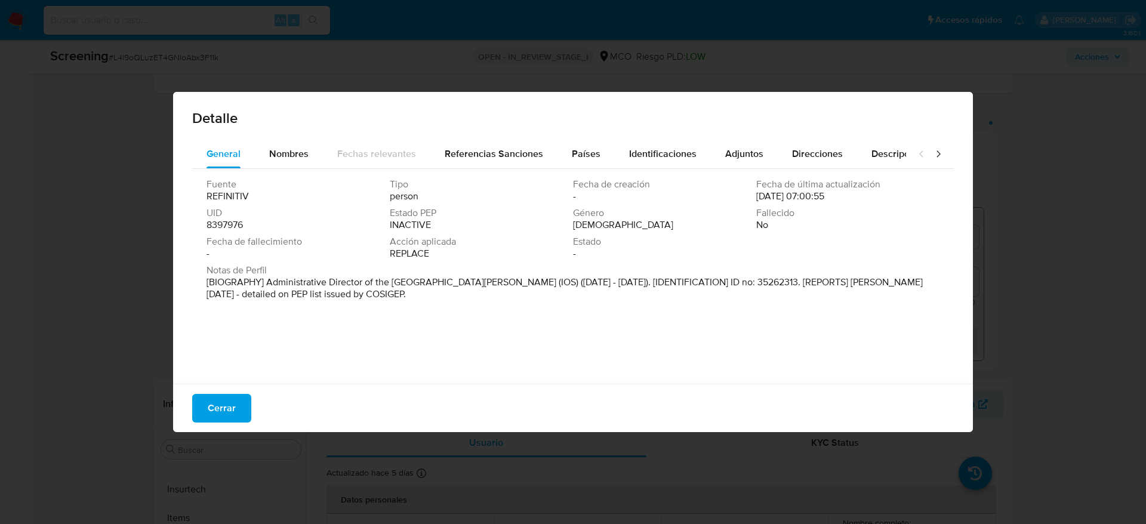
drag, startPoint x: 218, startPoint y: 418, endPoint x: 270, endPoint y: 316, distance: 114.0
click at [217, 417] on span "Cerrar" at bounding box center [222, 408] width 28 height 26
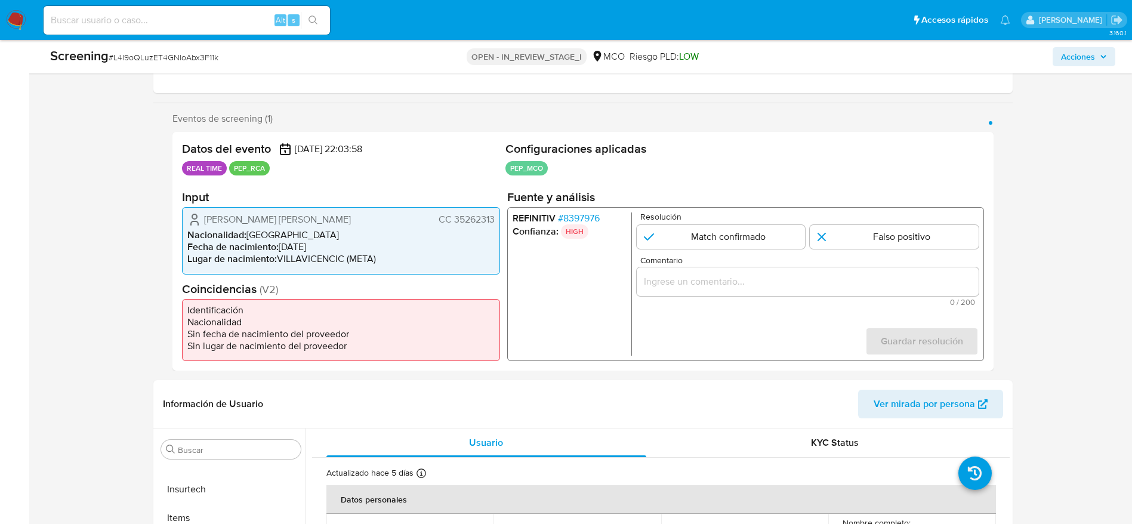
click at [199, 45] on div "Screening # L4l9oQLuzET4GNloAbx3F11k OPEN - IN_REVIEW_STAGE_I MCO Riesgo PLD: L…" at bounding box center [583, 56] width 1080 height 33
copy span "L4l9oQLuzET4GNloAbx3F11k"
click at [202, 230] on span "Nacionalidad :" at bounding box center [216, 235] width 59 height 14
drag, startPoint x: 208, startPoint y: 220, endPoint x: 346, endPoint y: 202, distance: 139.0
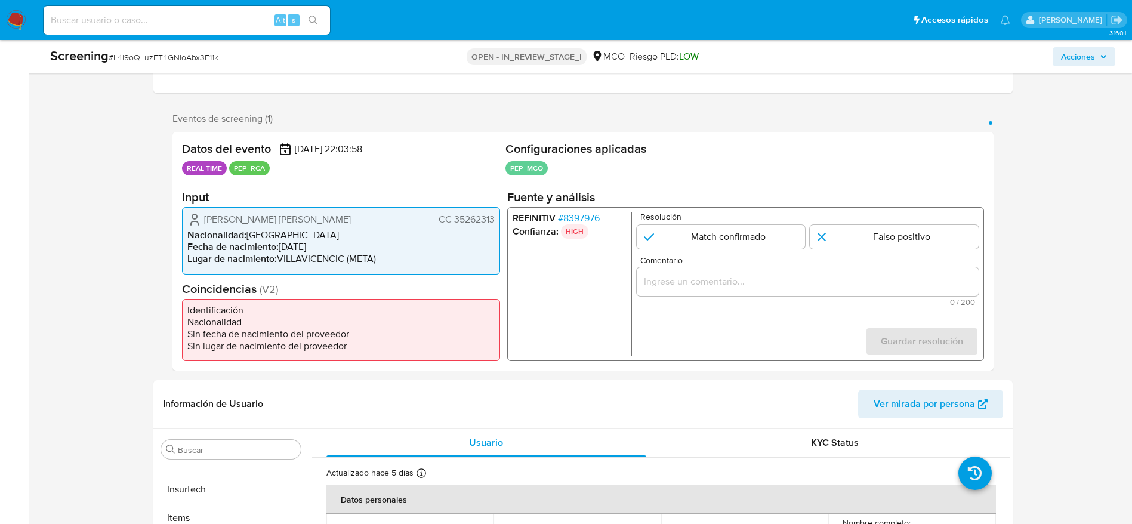
click at [346, 202] on section "Input Villarraga Baquero Beatriz Avelina CC 35262313 Nacionalidad : Colombia Fe…" at bounding box center [341, 232] width 318 height 84
click at [203, 213] on div "Villarraga Baquero Beatriz Avelina CC 35262313" at bounding box center [340, 220] width 307 height 14
drag, startPoint x: 203, startPoint y: 214, endPoint x: 493, endPoint y: 217, distance: 290.1
click at [493, 217] on div "Villarraga Baquero Beatriz Avelina CC 35262313" at bounding box center [340, 220] width 307 height 14
click at [582, 215] on span "# 8397976" at bounding box center [579, 219] width 42 height 12
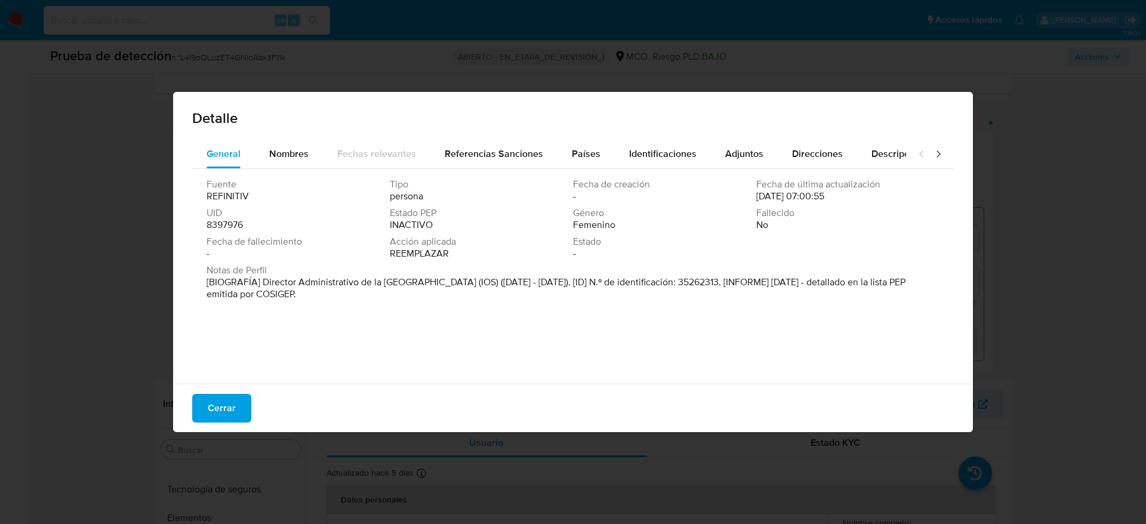
drag, startPoint x: 264, startPoint y: 285, endPoint x: 679, endPoint y: 282, distance: 414.9
click at [679, 282] on font "[BIOGRAFÍA] Director Administrativo de la Universidad de las Llanuras (IOS) (ma…" at bounding box center [556, 288] width 699 height 26
click at [247, 412] on button "Cerrar" at bounding box center [221, 408] width 59 height 29
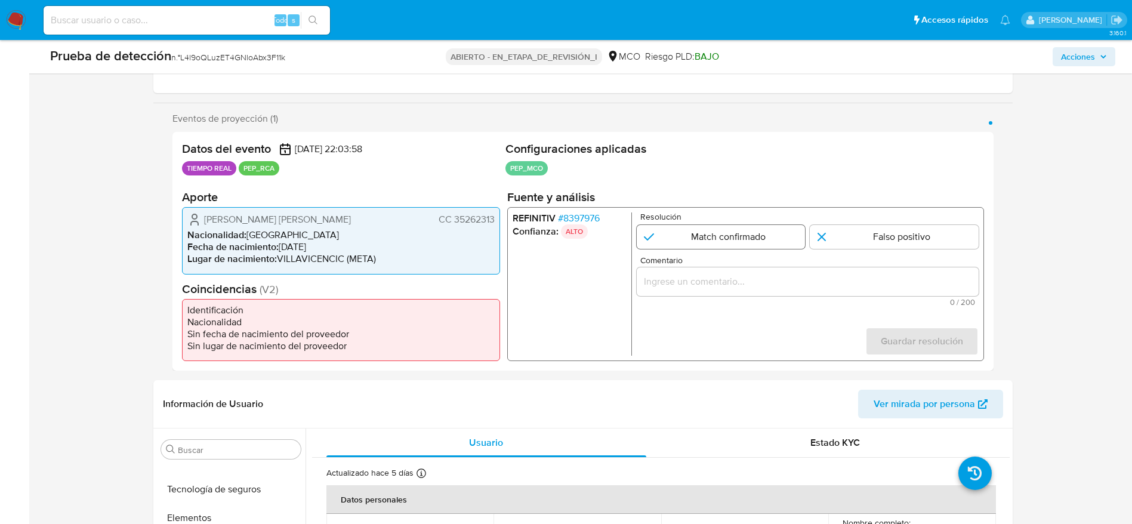
click at [750, 246] on input "1 de 1" at bounding box center [720, 237] width 169 height 24
radio input "true"
click at [753, 278] on input "Comentario" at bounding box center [807, 282] width 342 height 16
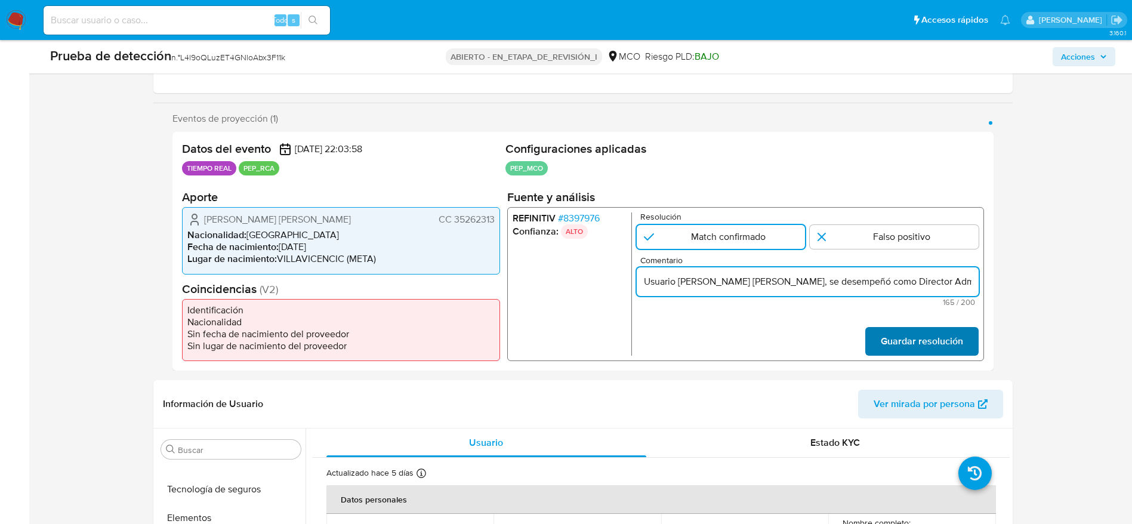
scroll to position [0, 388]
type input "Usuario Villarraga Baquero Beatriz Avelina, se desempeñó como Director Administ…"
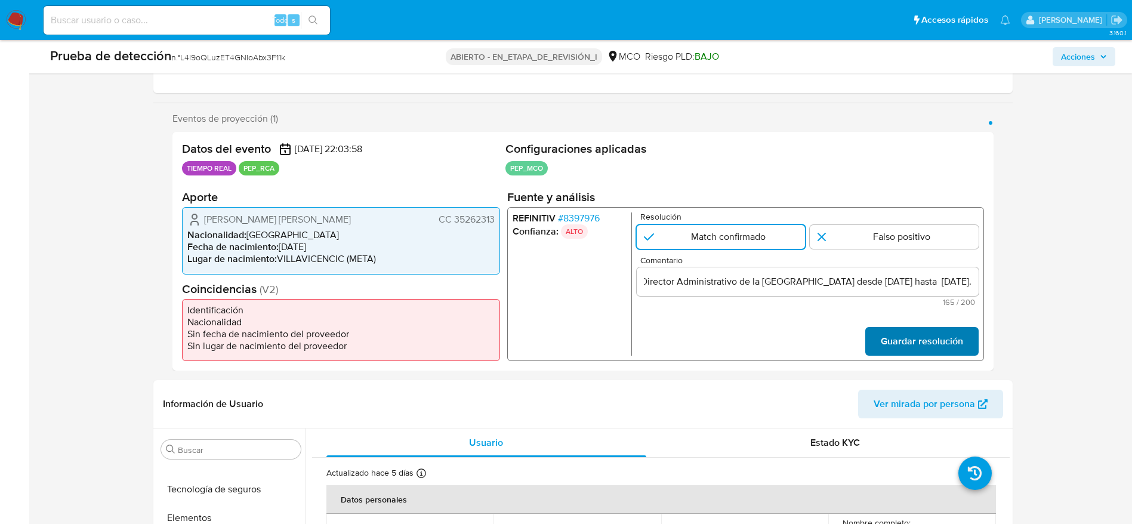
click at [935, 338] on span "Guardar resolución" at bounding box center [922, 341] width 82 height 26
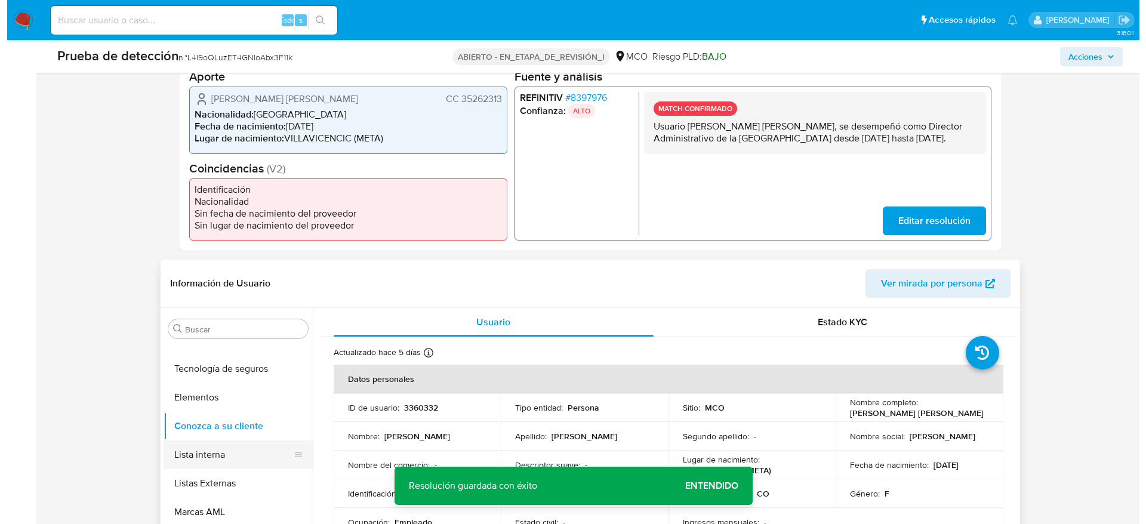
scroll to position [448, 0]
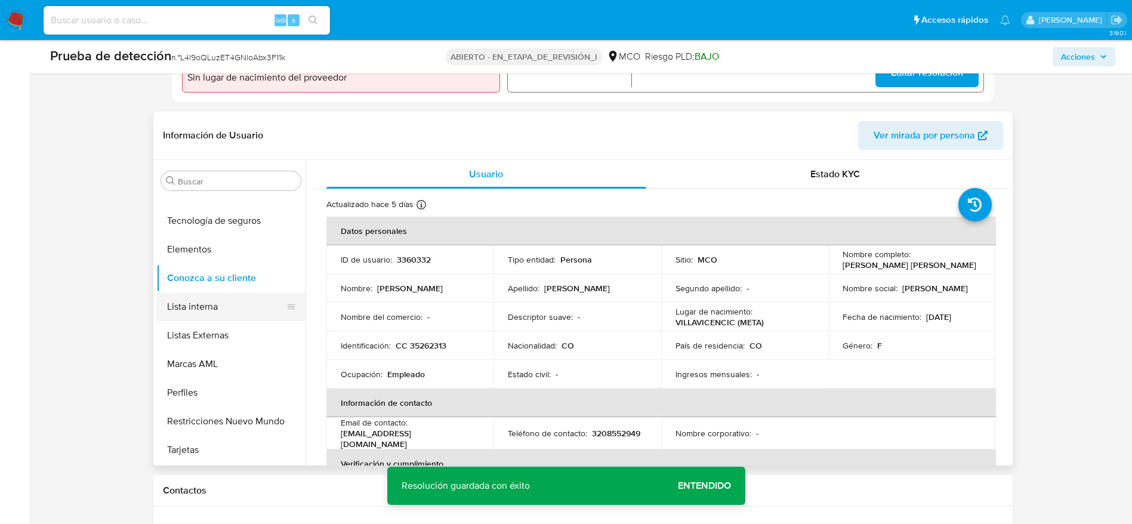
click at [230, 310] on button "Lista interna" at bounding box center [226, 307] width 140 height 29
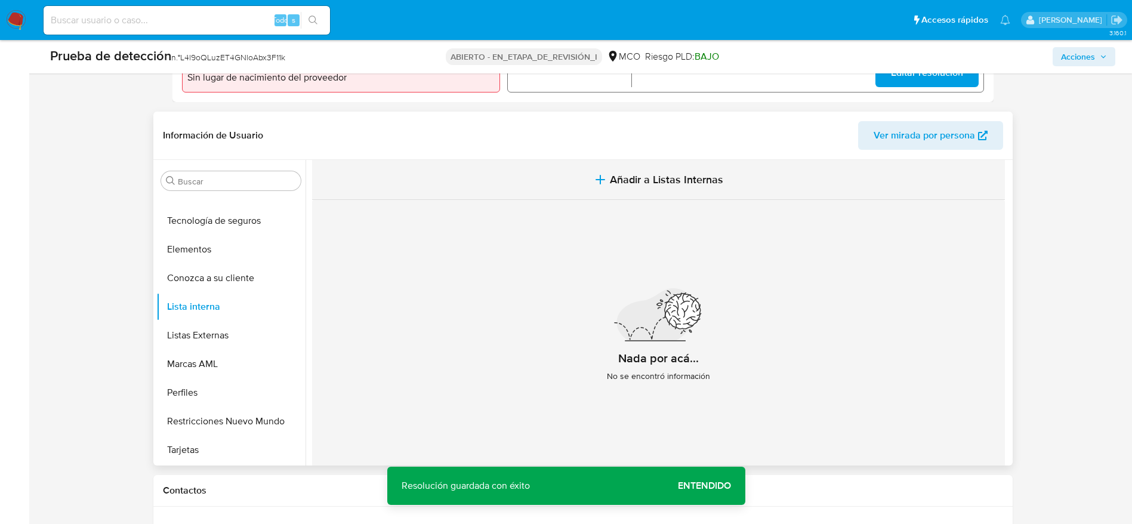
click at [540, 177] on button "Añadir a Listas Internas" at bounding box center [658, 180] width 693 height 40
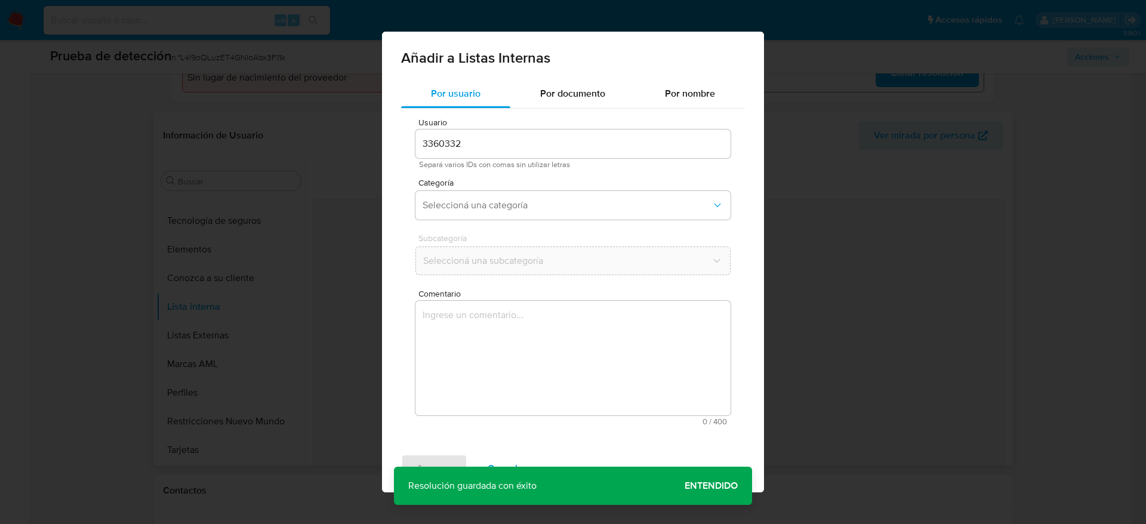
click at [544, 329] on textarea "Comentario" at bounding box center [572, 358] width 315 height 115
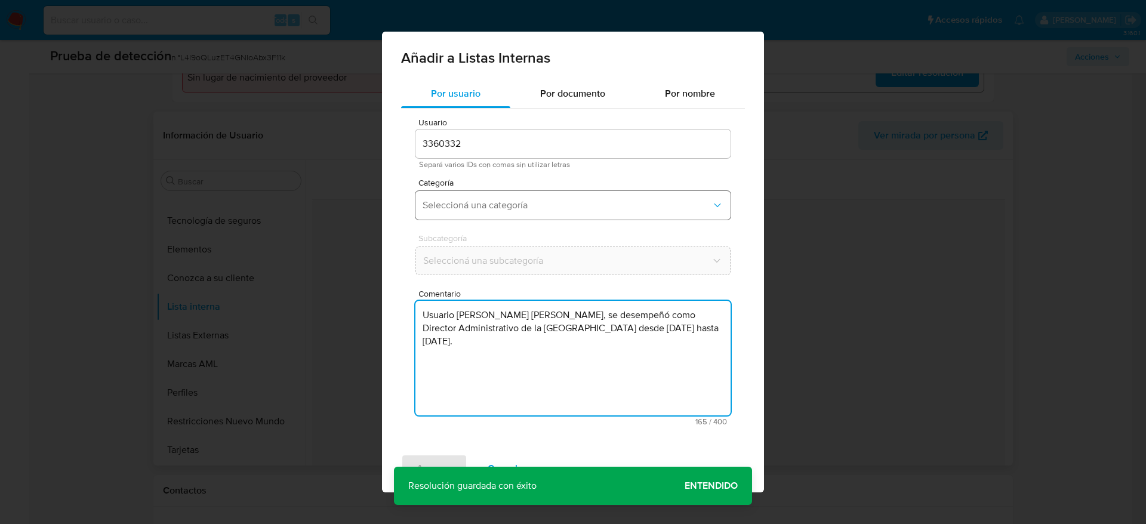
type textarea "Usuario Villarraga Baquero Beatriz Avelina, se desempeñó como Director Administ…"
click at [519, 193] on button "Seleccioná una categoría" at bounding box center [572, 205] width 315 height 29
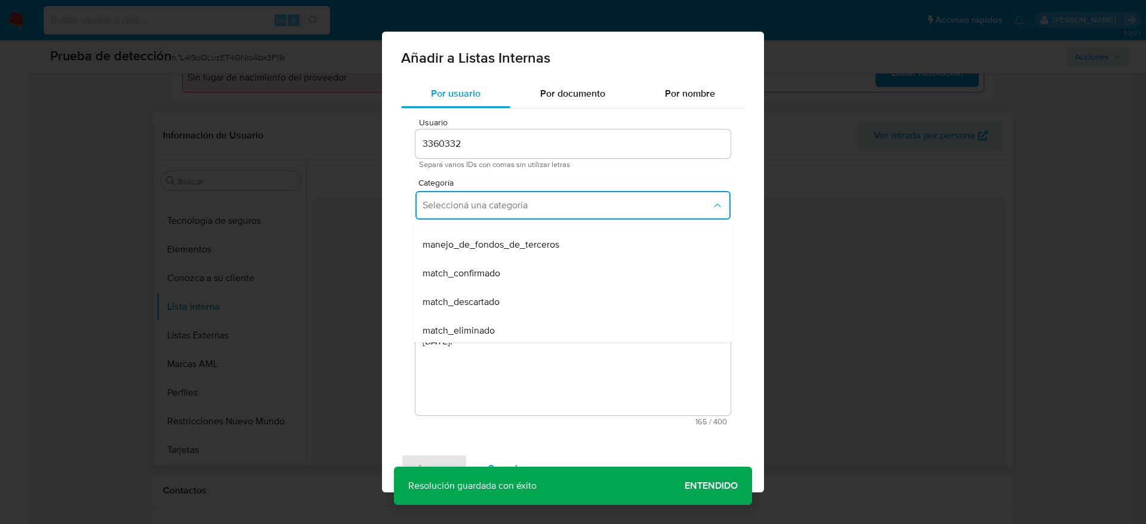
scroll to position [90, 0]
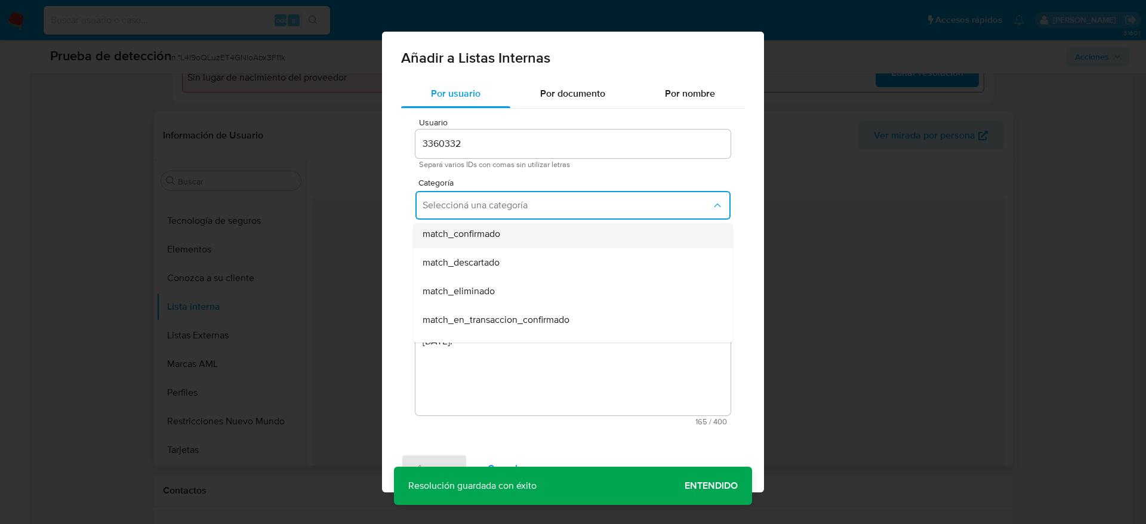
click at [506, 233] on div "match_confirmado" at bounding box center [570, 234] width 294 height 29
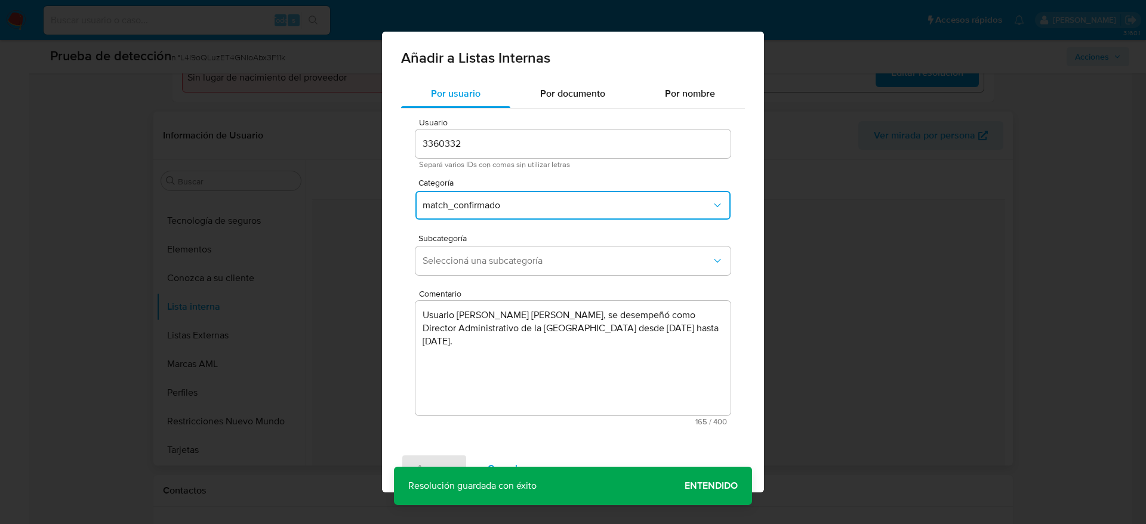
click at [504, 277] on div "Subcategoría Seleccioná una subcategoría" at bounding box center [572, 257] width 315 height 46
drag, startPoint x: 504, startPoint y: 265, endPoint x: 478, endPoint y: 269, distance: 27.1
click at [503, 265] on span "Seleccioná una subcategoría" at bounding box center [567, 261] width 289 height 12
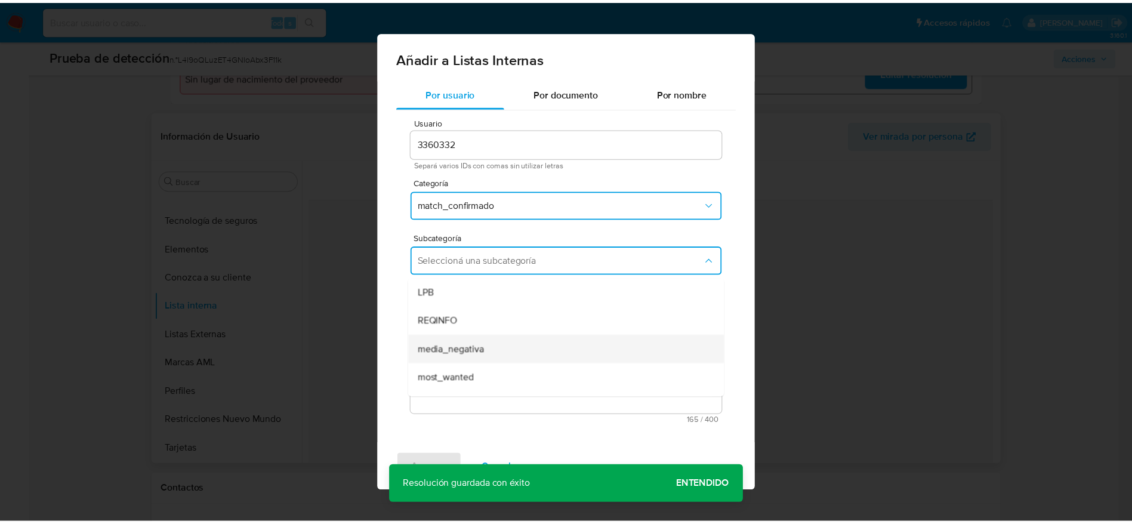
scroll to position [81, 0]
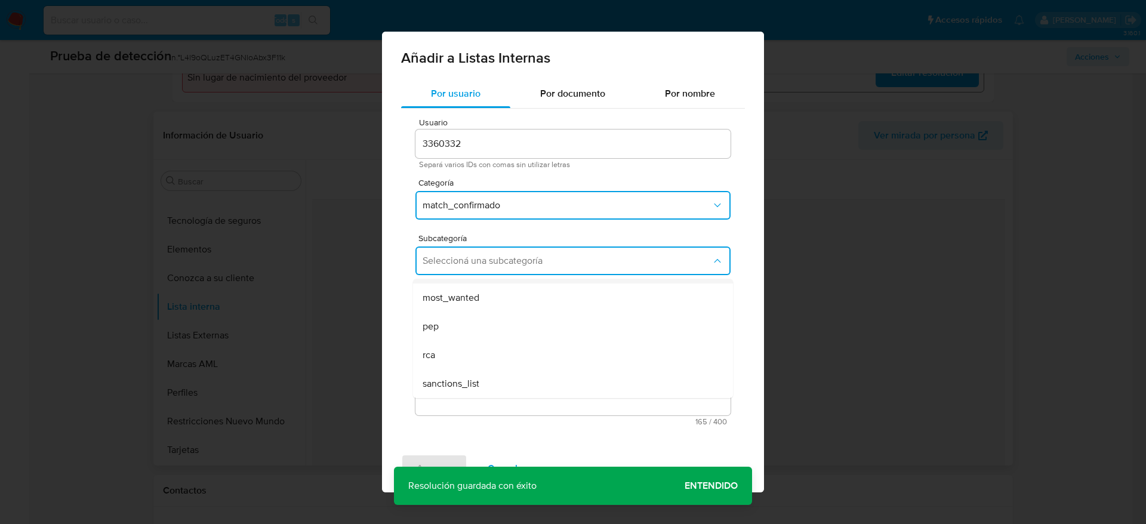
click at [451, 319] on div "pep" at bounding box center [570, 326] width 294 height 29
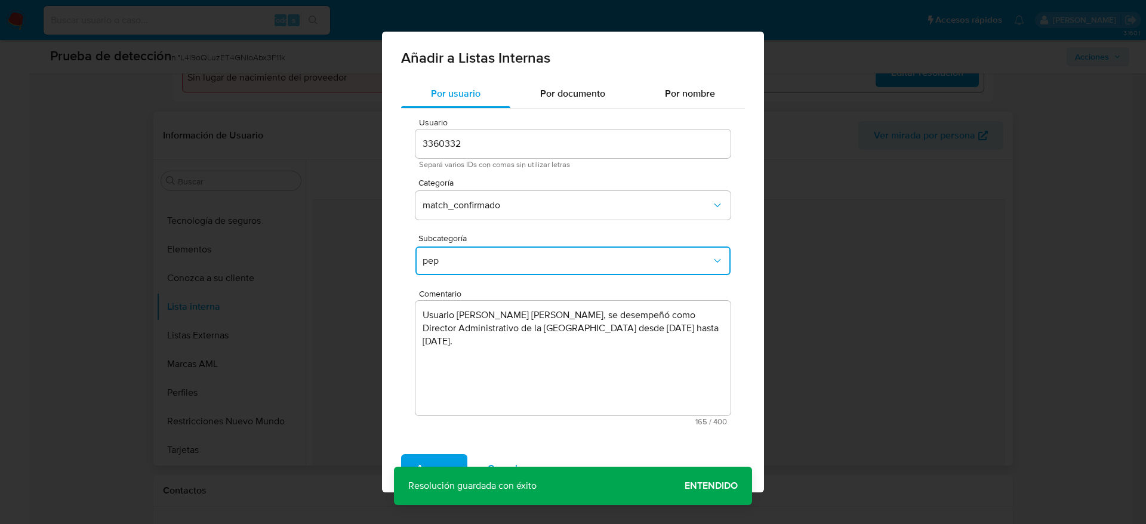
click at [438, 445] on div "Agregar Cancelar" at bounding box center [573, 469] width 382 height 48
click at [439, 457] on span "Agregar" at bounding box center [434, 468] width 35 height 26
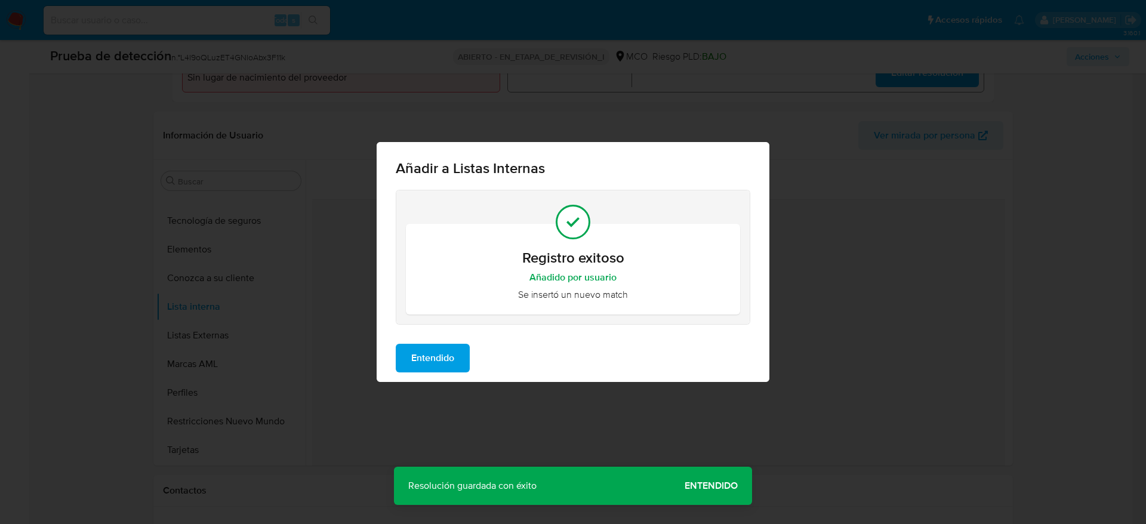
click at [448, 359] on span "Entendido" at bounding box center [432, 358] width 43 height 26
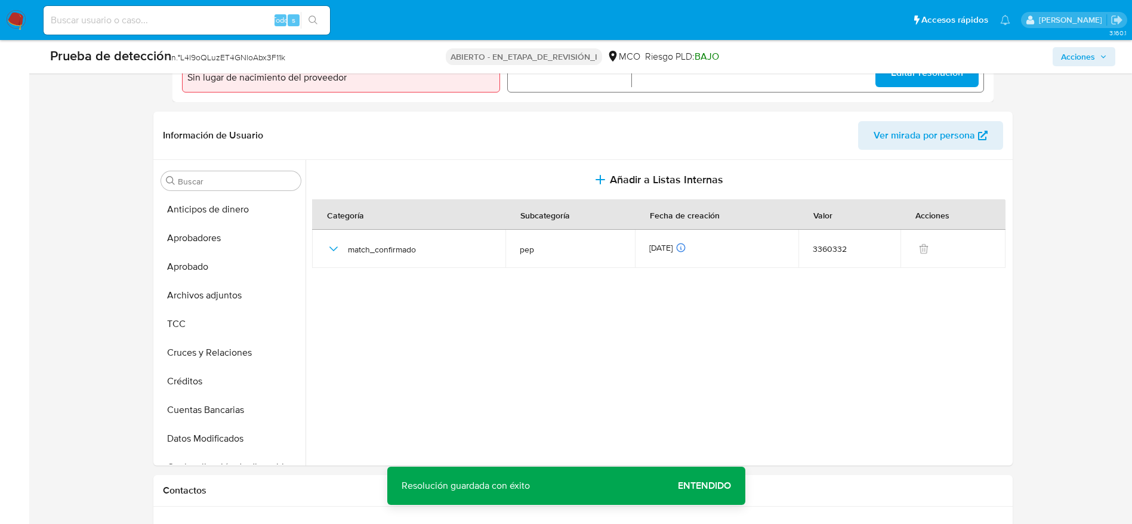
scroll to position [179, 0]
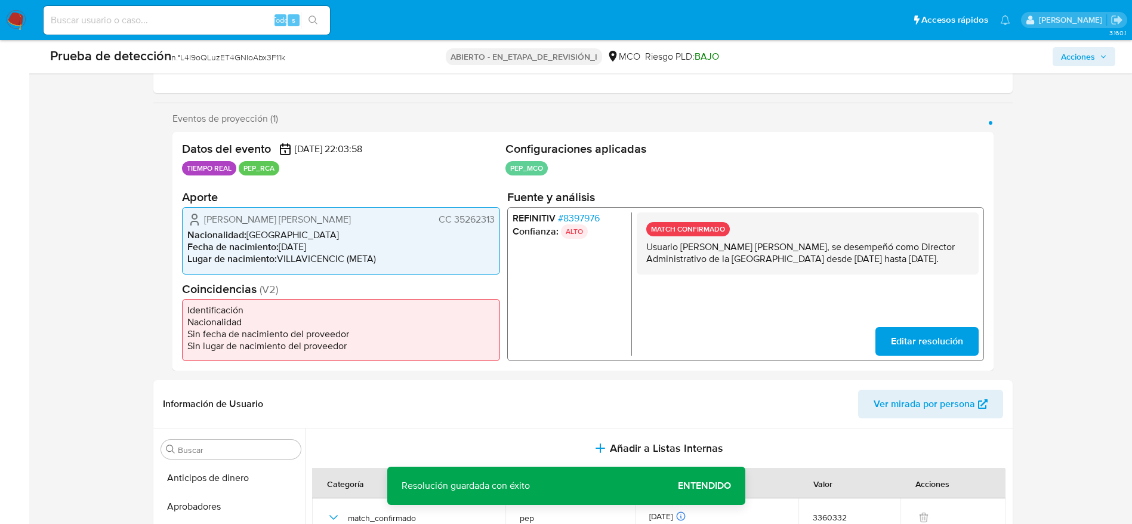
click at [256, 229] on li "Nacionalidad : Colombia" at bounding box center [340, 235] width 307 height 12
click at [260, 222] on span "Villarraga Baquero Beatriz Avelina" at bounding box center [277, 220] width 147 height 12
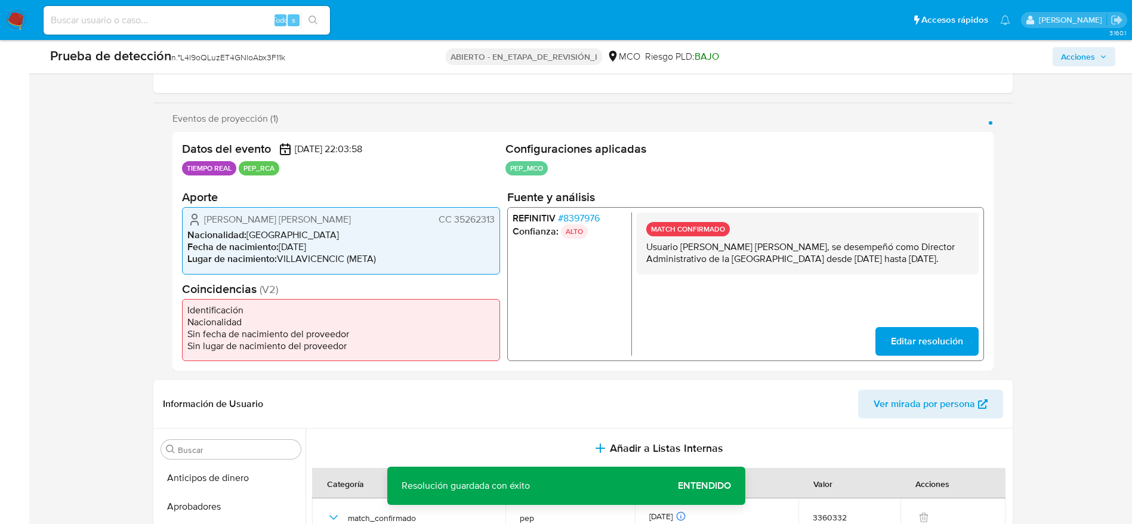
click at [260, 222] on span "Villarraga Baquero Beatriz Avelina" at bounding box center [277, 220] width 147 height 12
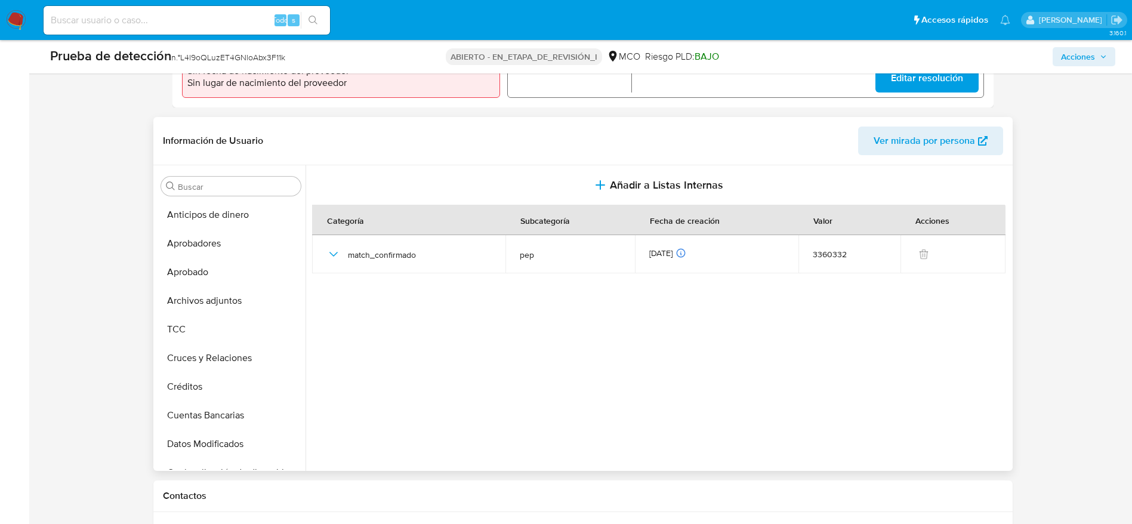
scroll to position [448, 0]
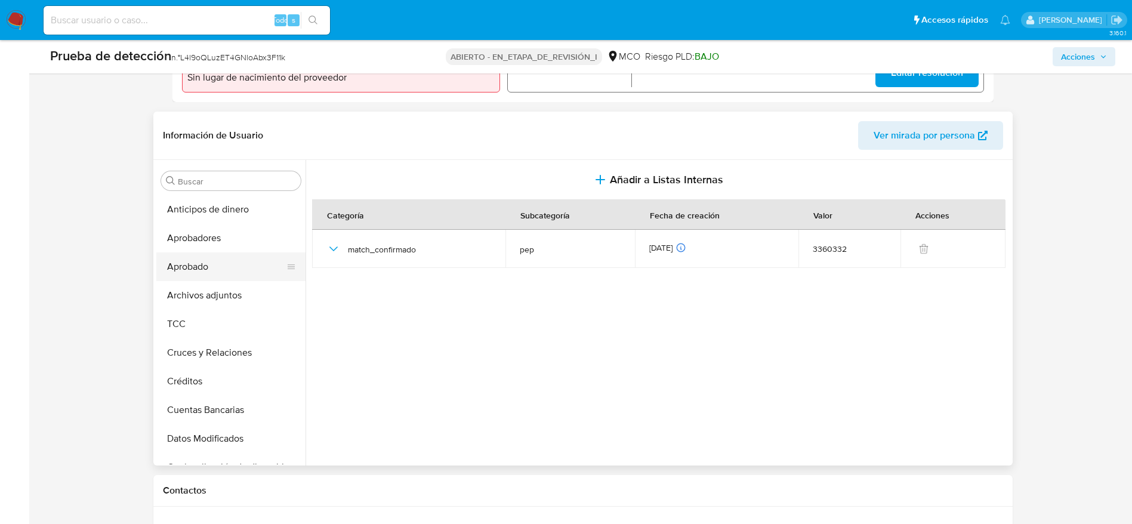
click at [193, 272] on button "Aprobado" at bounding box center [226, 267] width 140 height 29
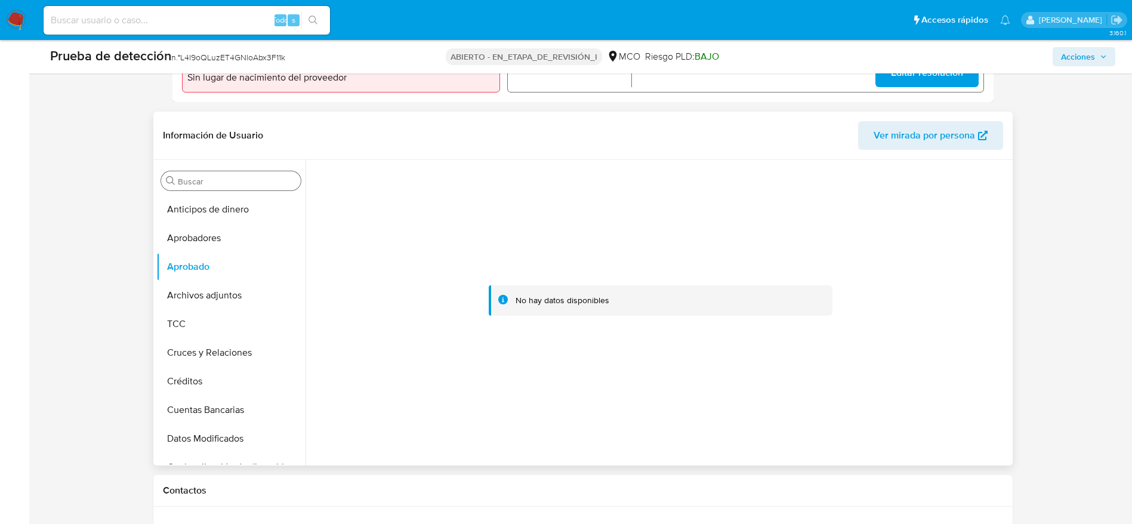
click at [242, 182] on input "Buscar" at bounding box center [237, 181] width 118 height 11
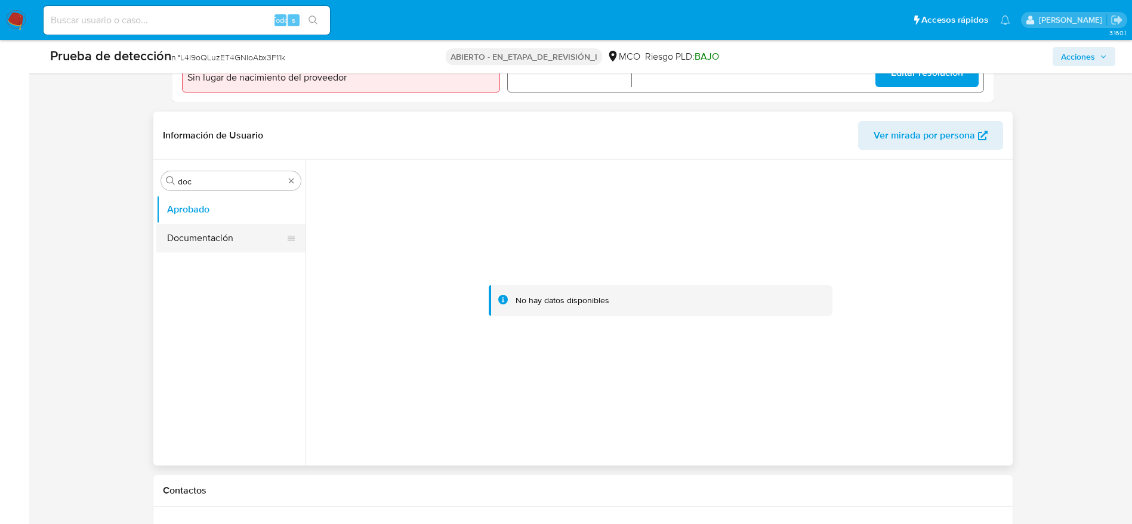
click at [247, 238] on button "Documentación" at bounding box center [226, 238] width 140 height 29
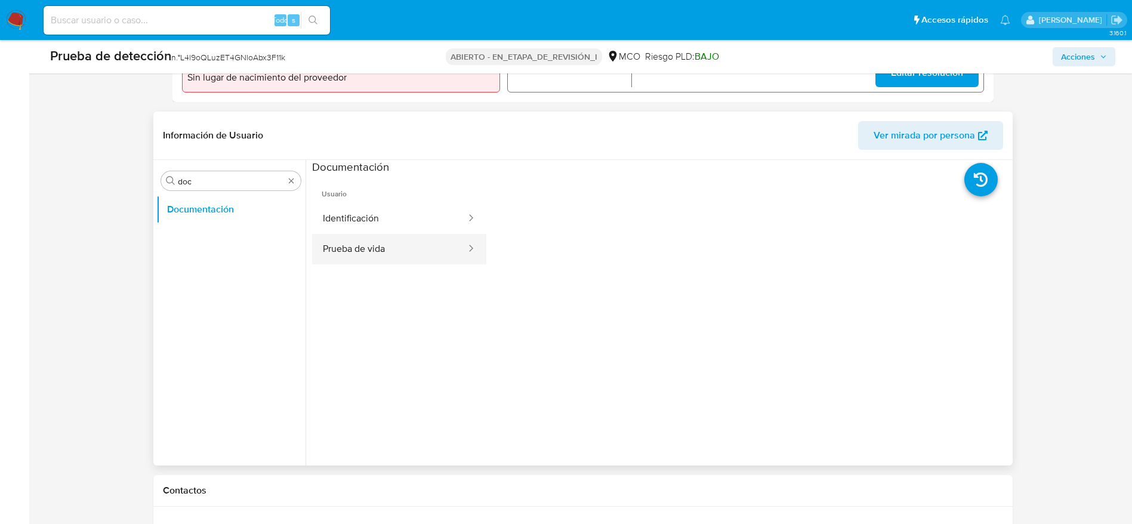
click at [324, 255] on button "Prueba de vida" at bounding box center [389, 249] width 155 height 30
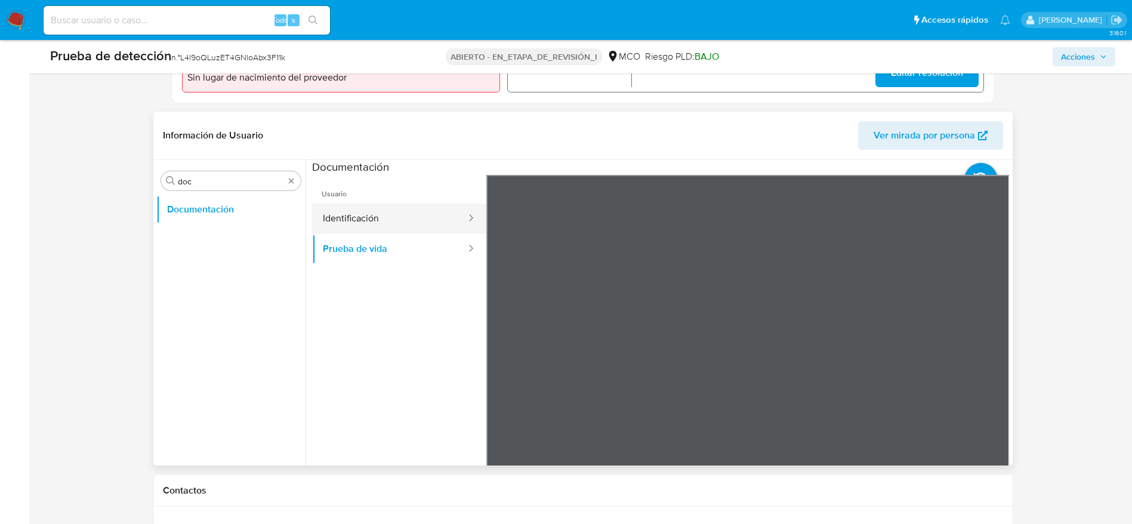
click at [365, 211] on button "Identificación" at bounding box center [389, 219] width 155 height 30
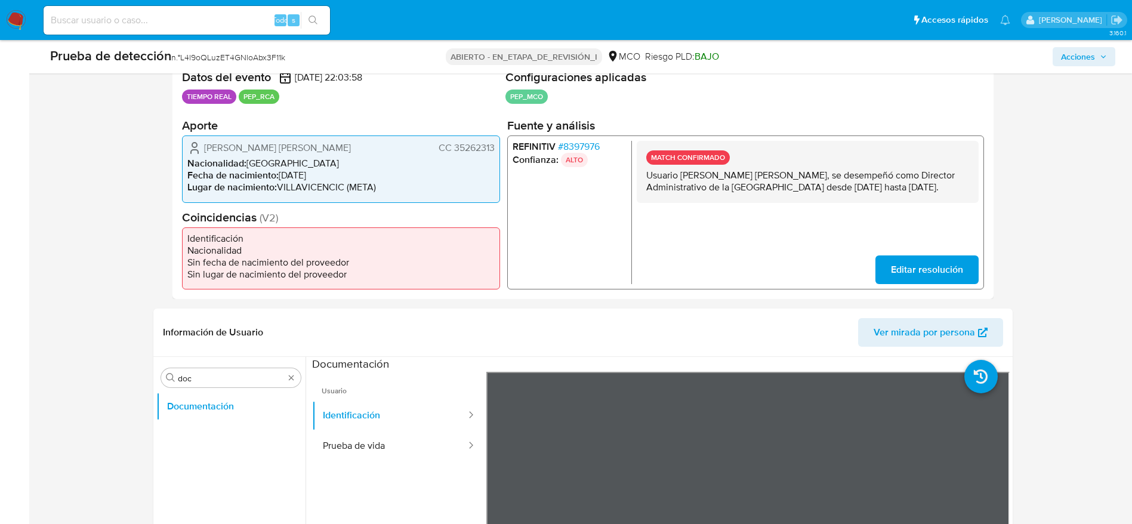
scroll to position [179, 0]
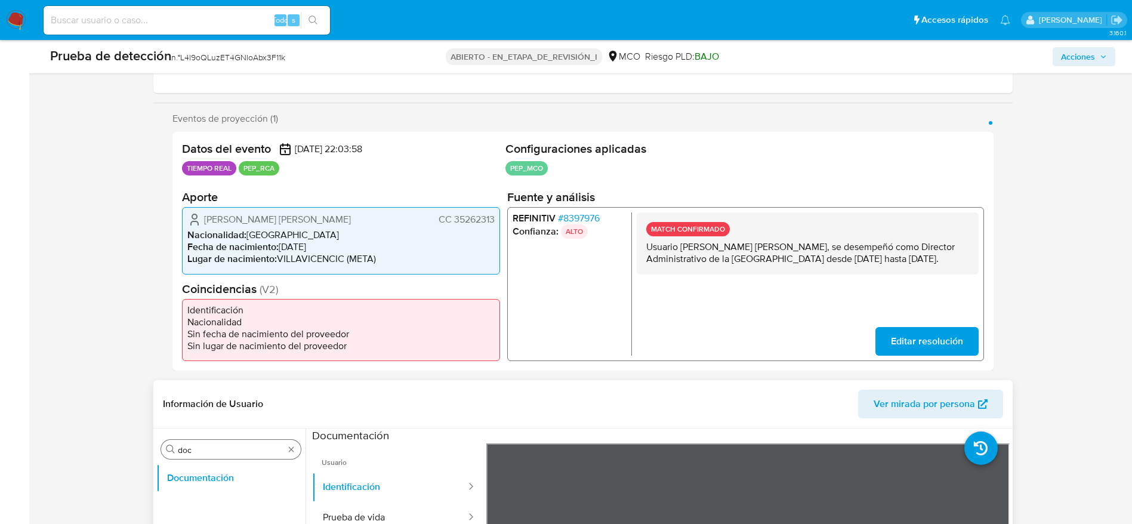
click at [210, 455] on input "doc" at bounding box center [231, 450] width 106 height 11
type input "arc"
click at [237, 481] on button "Archivos adjuntos" at bounding box center [226, 478] width 140 height 29
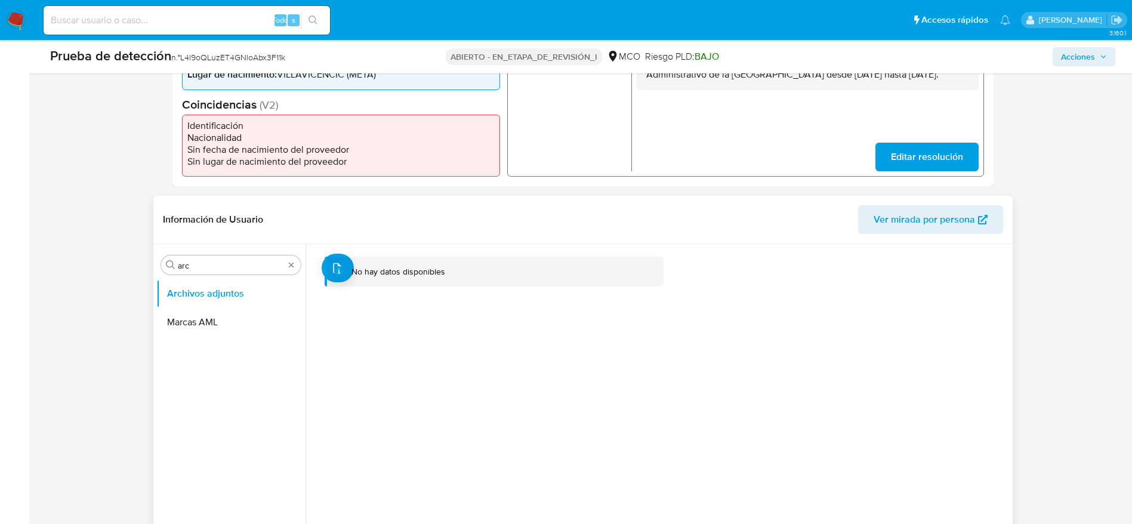
scroll to position [448, 0]
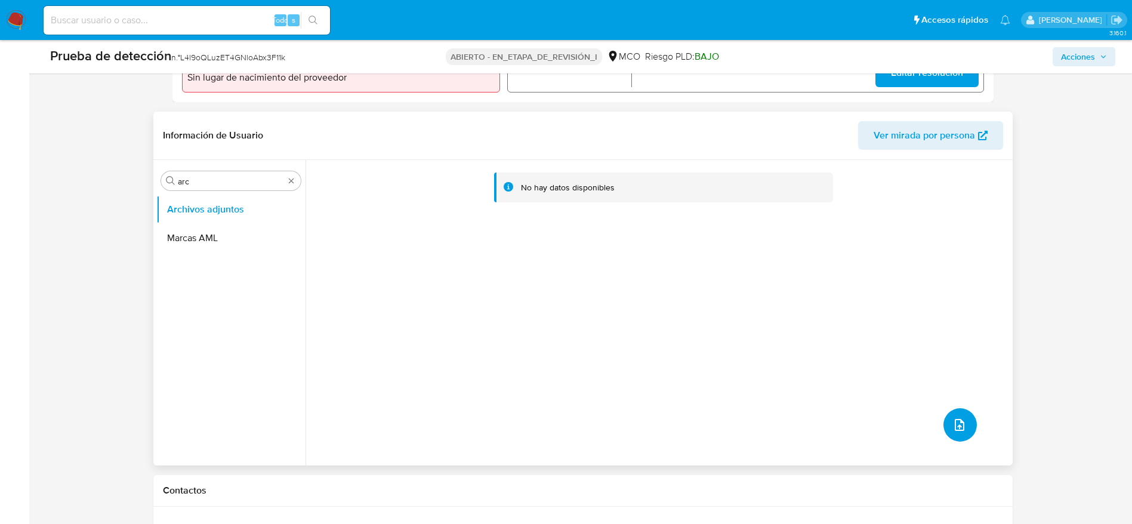
click at [972, 425] on button "subir archivo" at bounding box center [960, 424] width 33 height 33
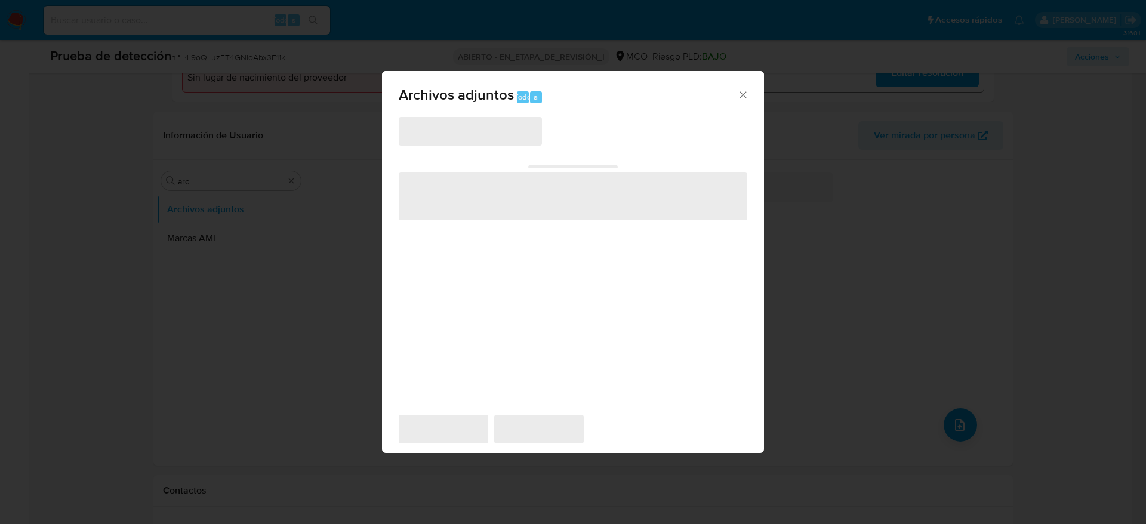
click at [444, 132] on span "‌" at bounding box center [470, 131] width 143 height 29
click at [451, 133] on span "‌" at bounding box center [470, 131] width 143 height 29
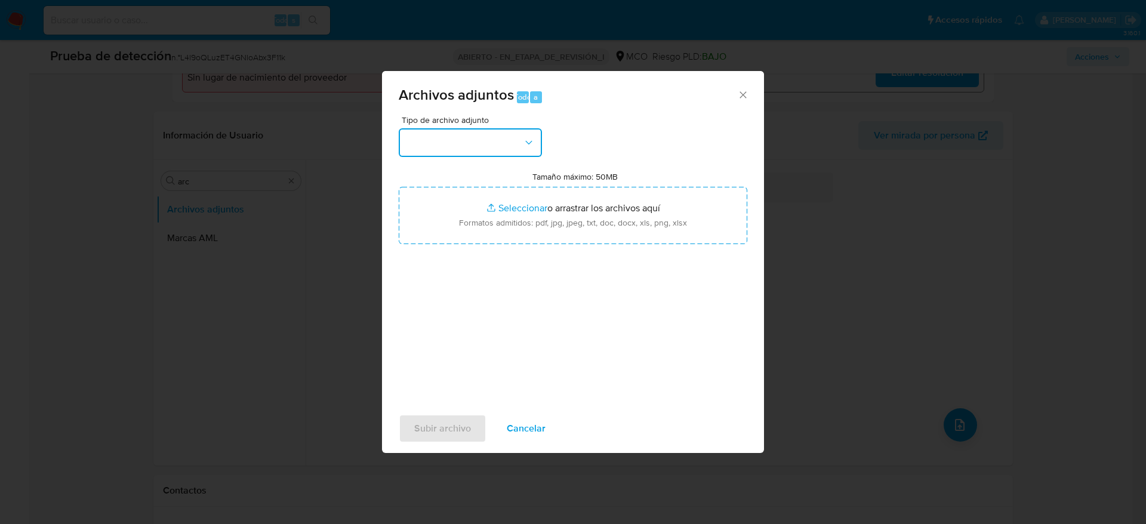
click at [457, 140] on button "button" at bounding box center [470, 142] width 143 height 29
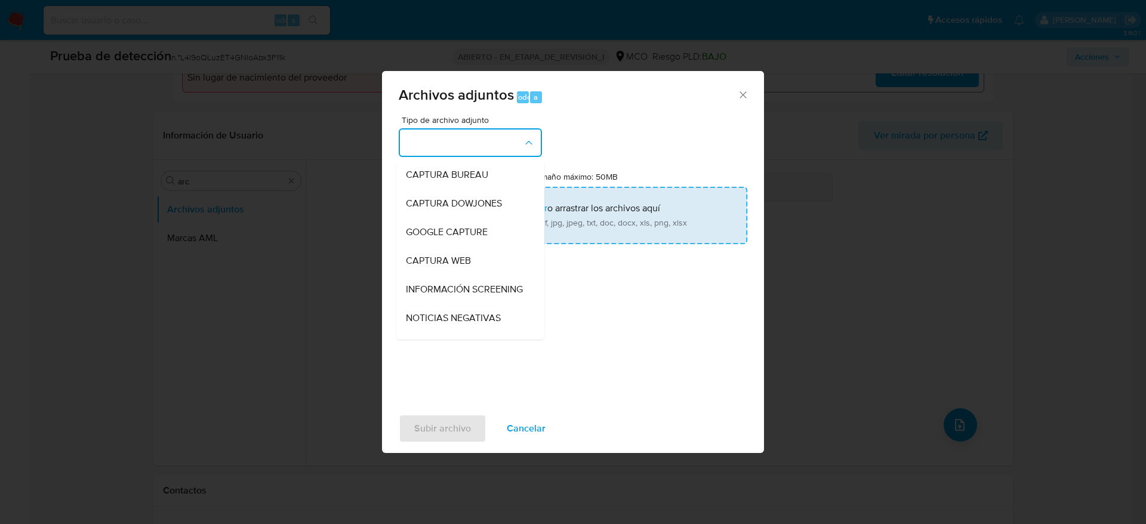
drag, startPoint x: 488, startPoint y: 287, endPoint x: 490, endPoint y: 241, distance: 45.4
click at [490, 287] on span "INFORMACIÓN SCREENING" at bounding box center [464, 290] width 117 height 12
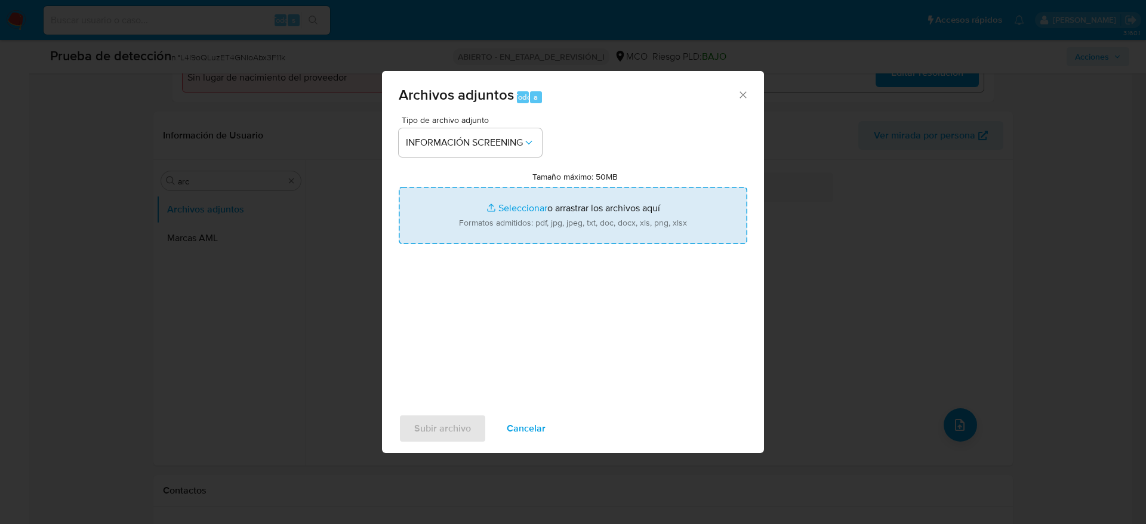
click at [488, 208] on input "Tamaño máximo: 50MB Seleccionar archivos" at bounding box center [573, 215] width 349 height 57
type input "C:\fakepath\_Villarraga Baquero Beatriz Avelina_ - Buscar con Google.pdf"
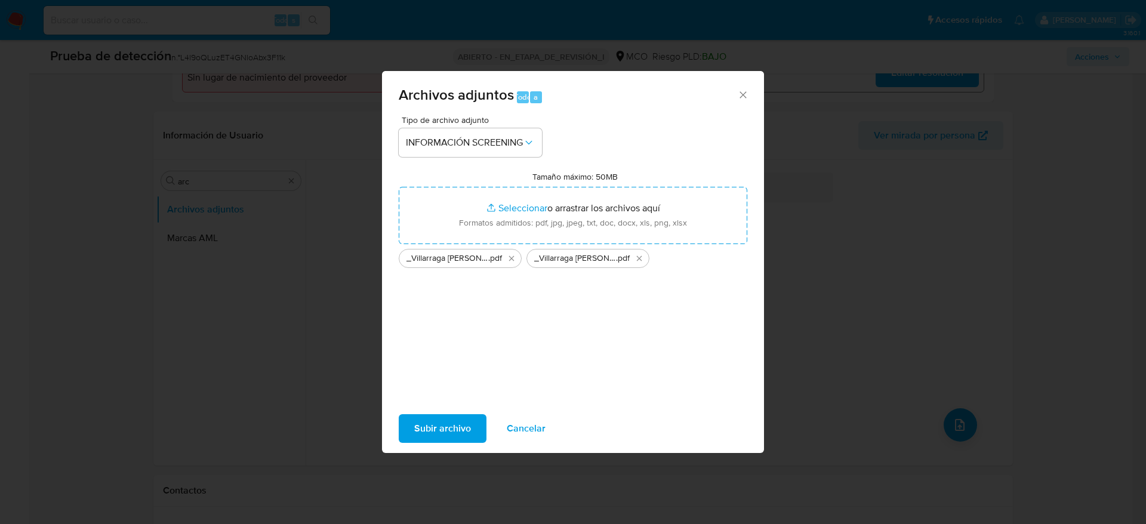
click at [409, 427] on button "Subir archivo" at bounding box center [443, 428] width 88 height 29
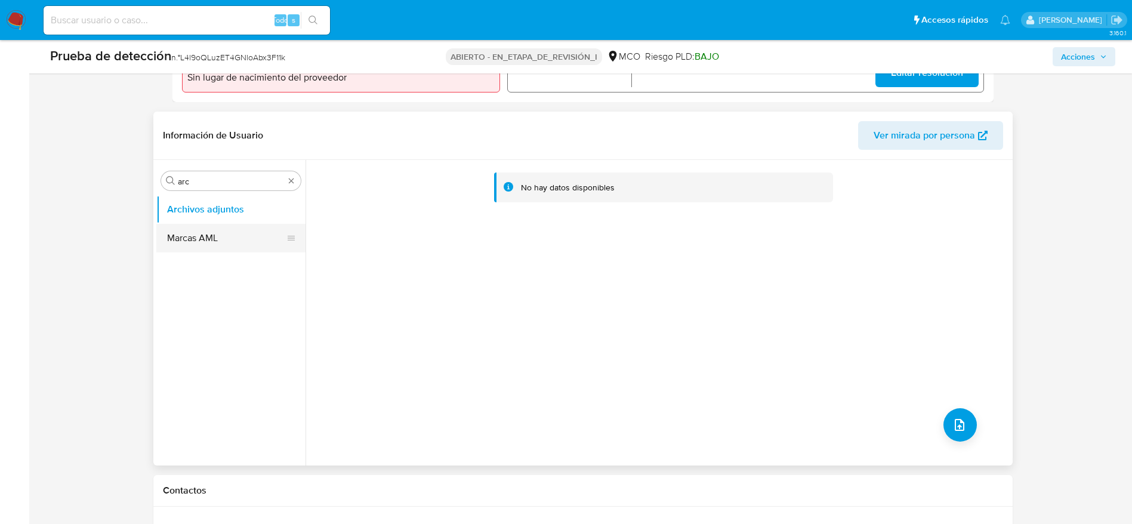
click at [205, 233] on button "Marcas AML" at bounding box center [226, 238] width 140 height 29
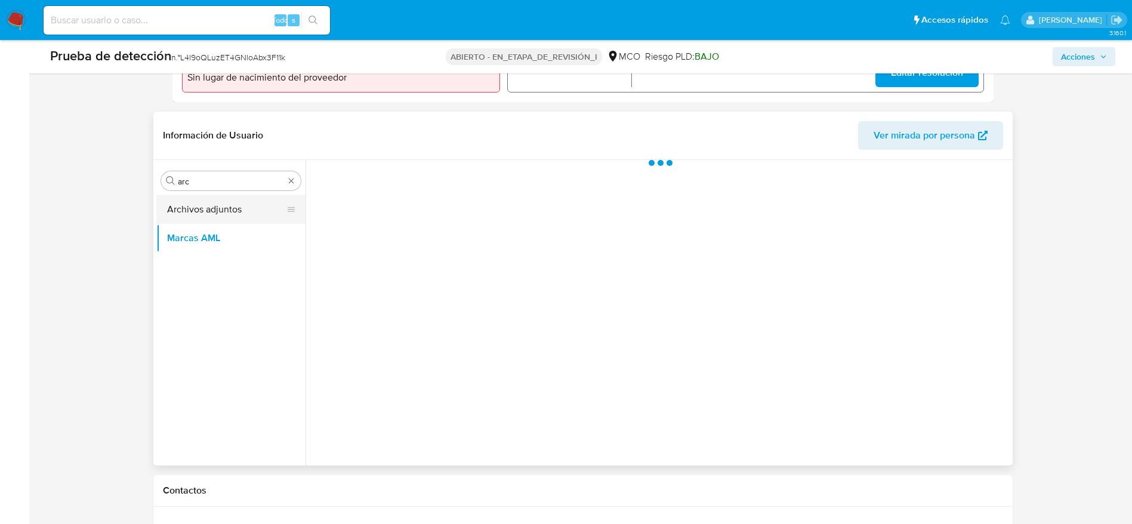
click at [207, 215] on button "Archivos adjuntos" at bounding box center [226, 209] width 140 height 29
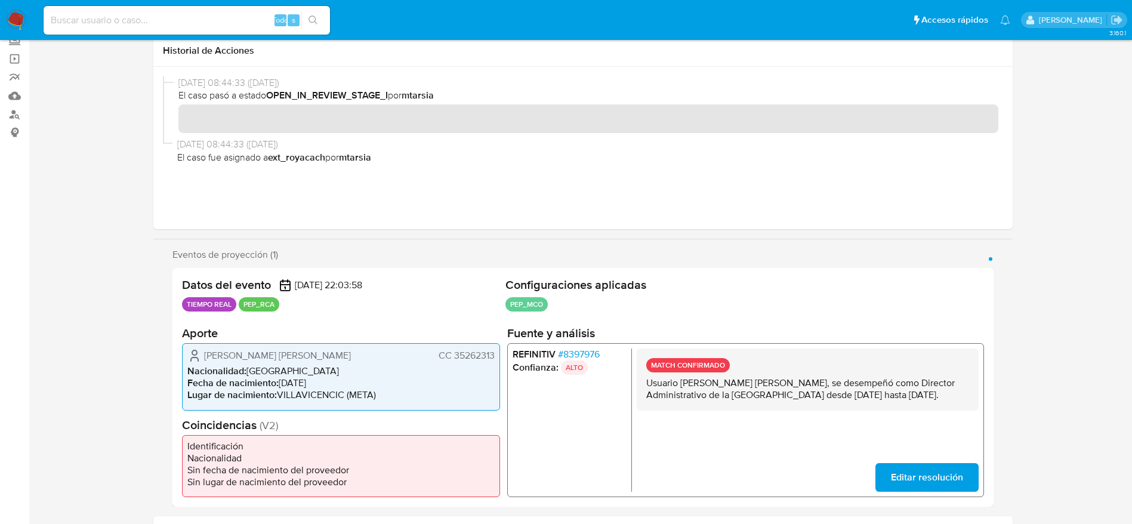
scroll to position [0, 0]
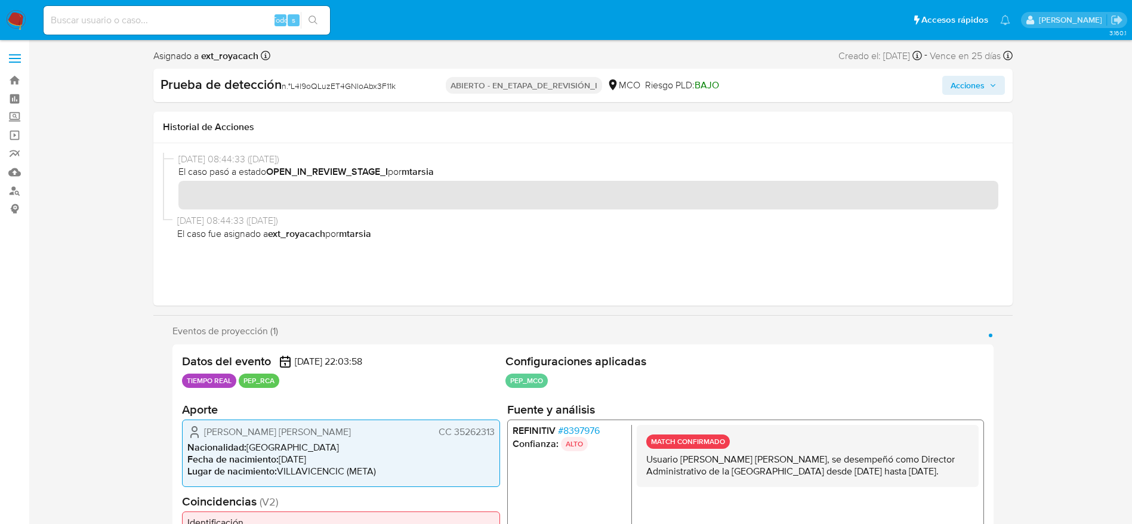
click at [938, 100] on div "Prueba de detección n.° L4l9oQLuzET4GNloAbx3F11k ABIERTO - EN_ETAPA_DE_REVISIÓN…" at bounding box center [583, 85] width 860 height 33
click at [949, 94] on button "Acciones" at bounding box center [974, 85] width 63 height 19
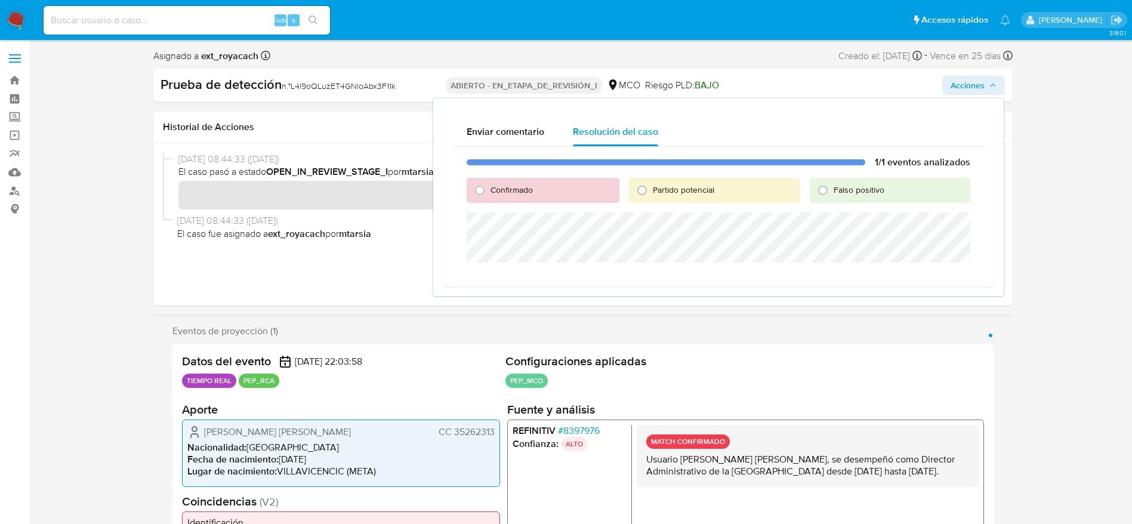
click at [457, 187] on div "1/1 eventos analizados Confirmado Partido potencial Falso positivo" at bounding box center [718, 212] width 532 height 130
click at [469, 184] on div "Confirmado" at bounding box center [543, 190] width 152 height 25
click at [475, 192] on input "Confirmado" at bounding box center [479, 190] width 19 height 19
radio input "true"
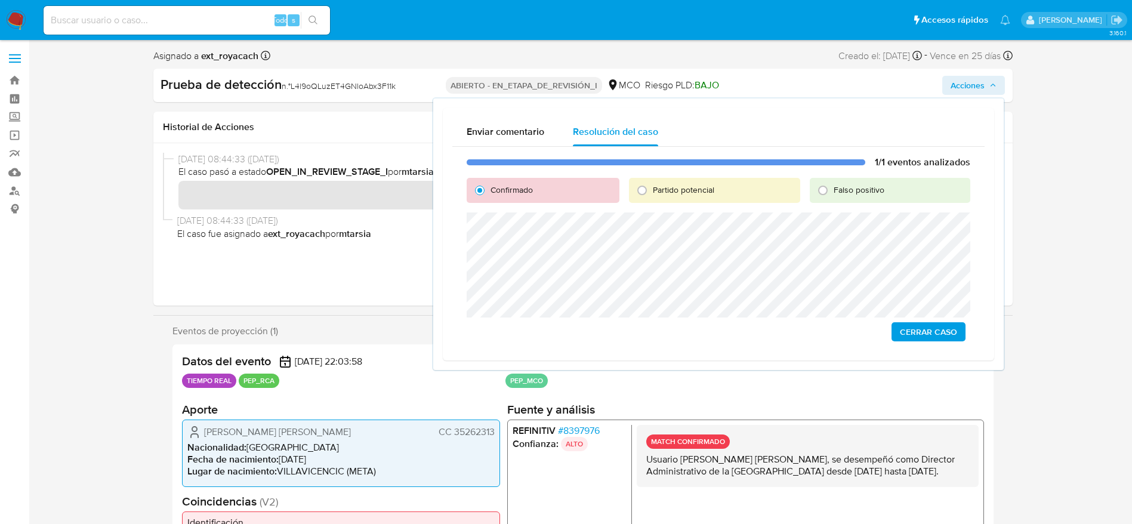
click at [904, 334] on span "Cerrar Caso" at bounding box center [928, 332] width 57 height 17
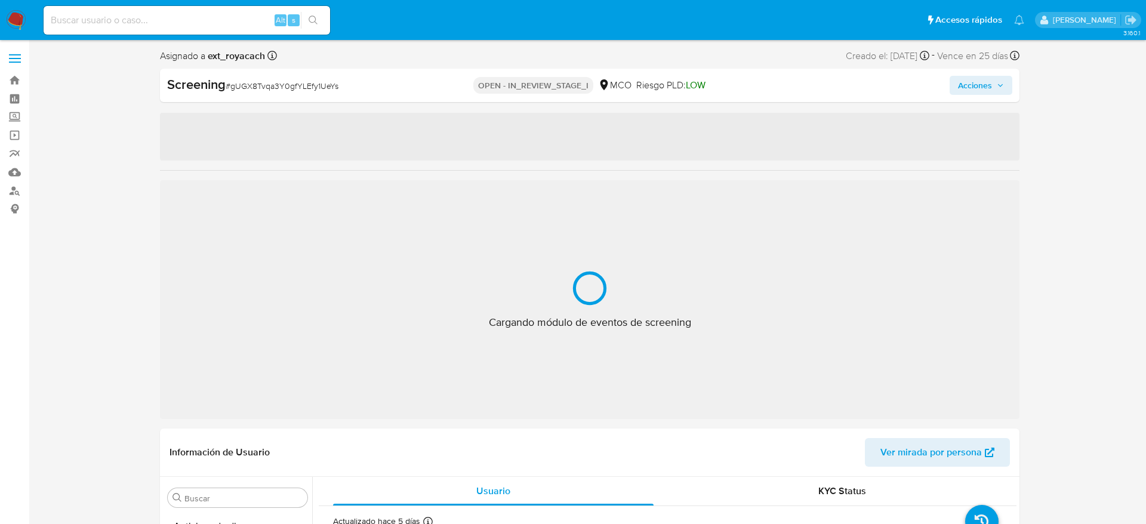
select select "10"
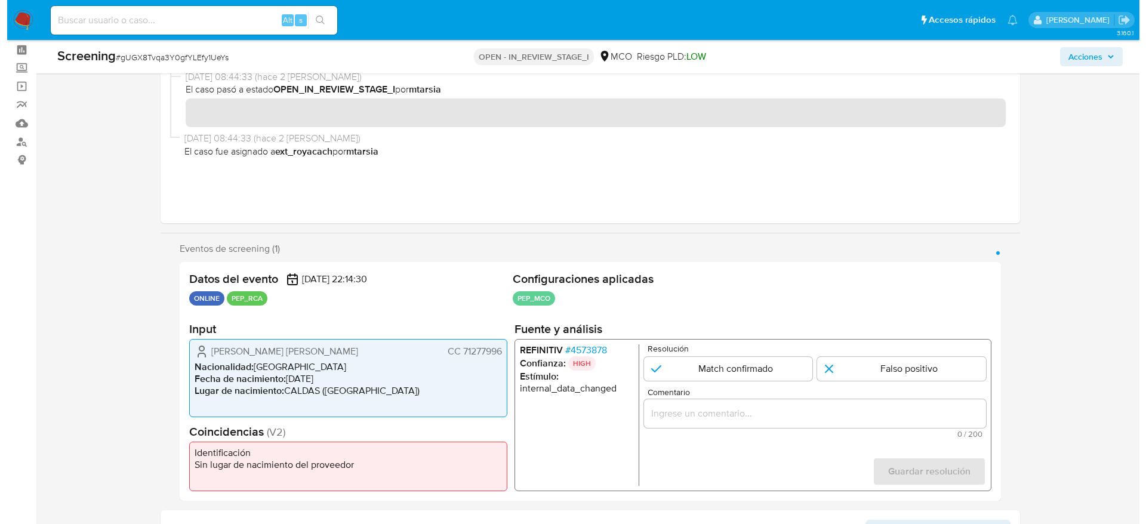
scroll to position [90, 0]
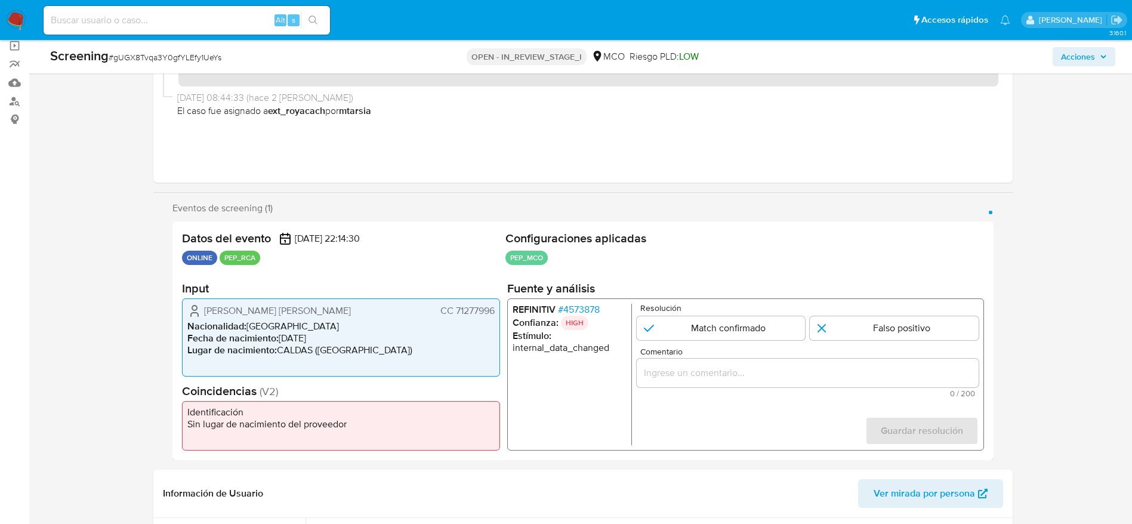
click at [562, 304] on span "# 4573878" at bounding box center [579, 310] width 42 height 12
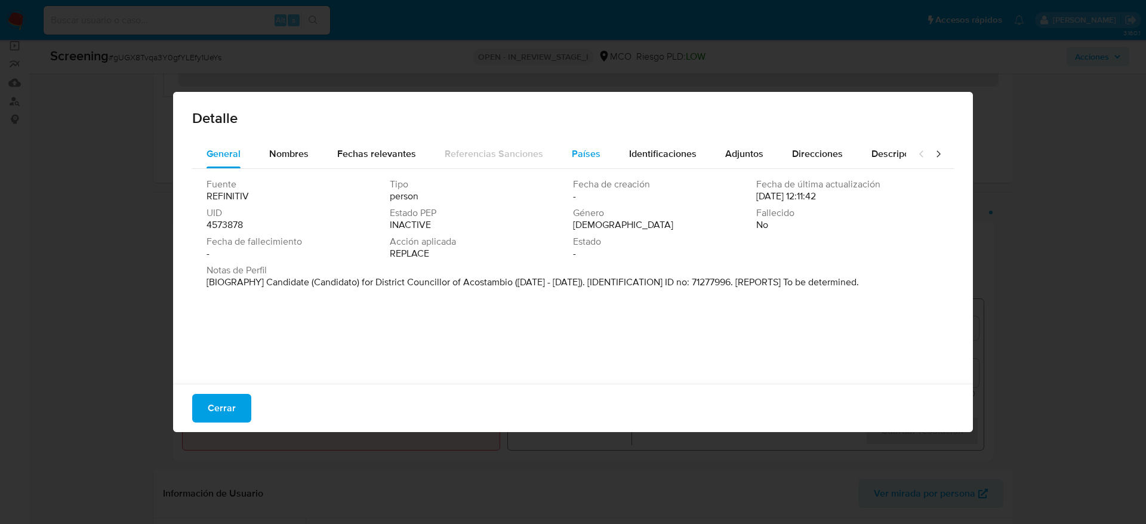
click at [572, 146] on div "Países" at bounding box center [586, 154] width 29 height 29
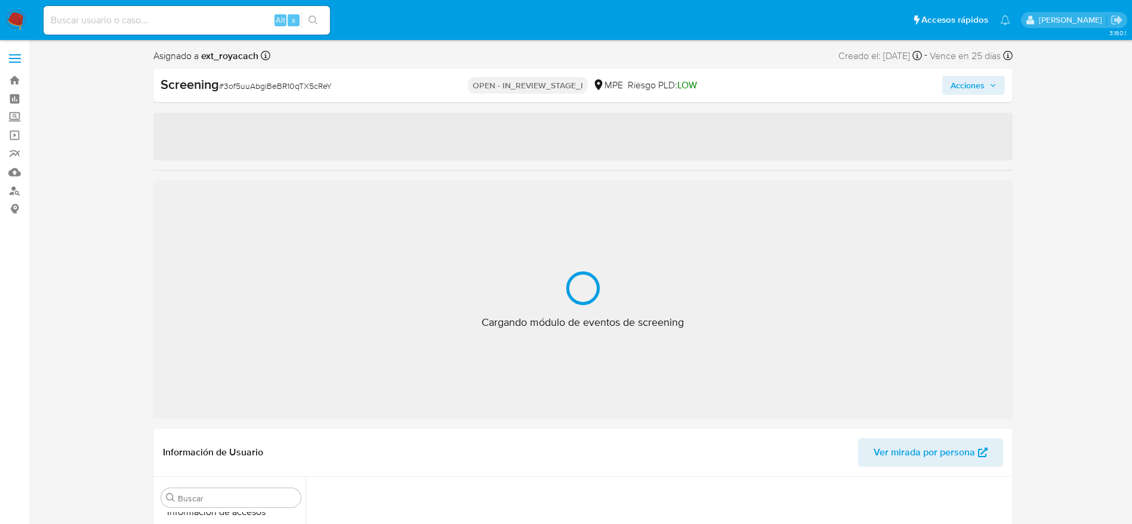
scroll to position [562, 0]
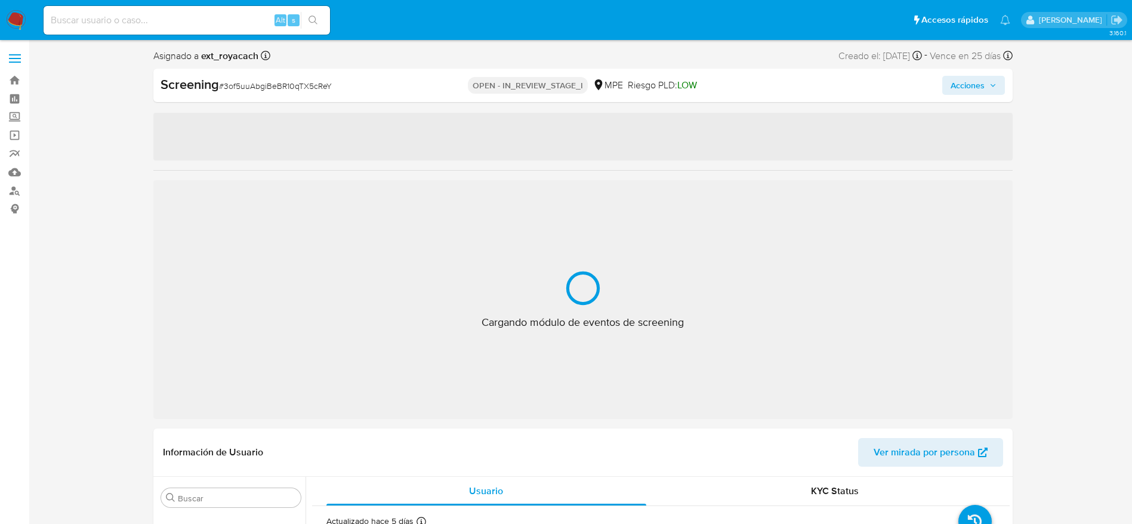
select select "10"
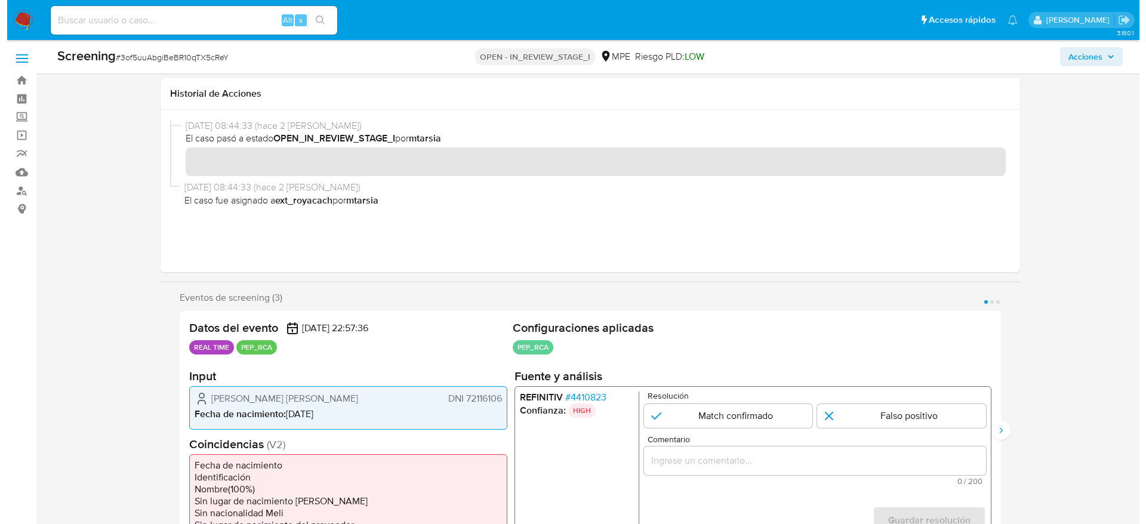
scroll to position [179, 0]
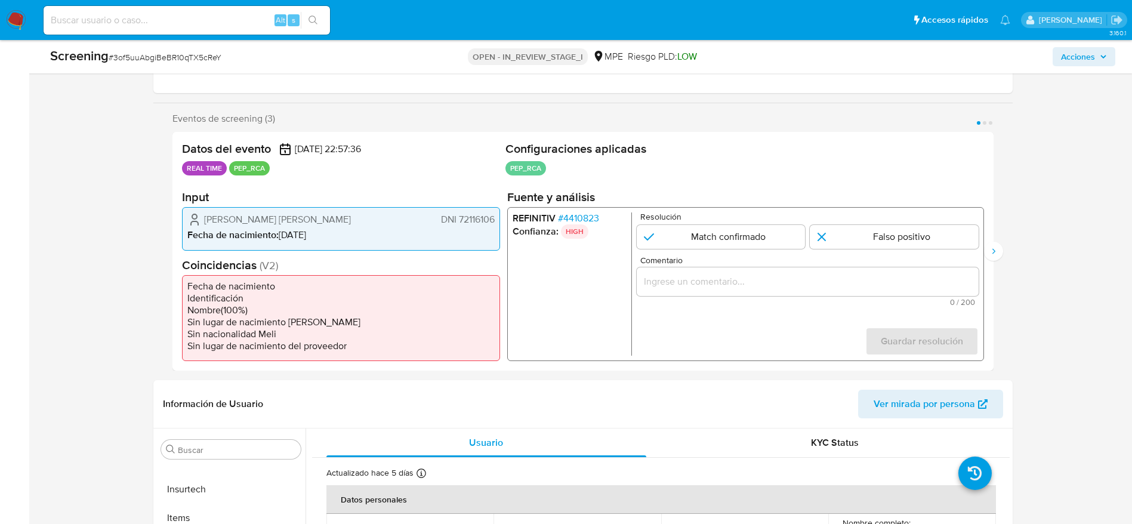
click at [591, 216] on span "# 4410823" at bounding box center [578, 219] width 41 height 12
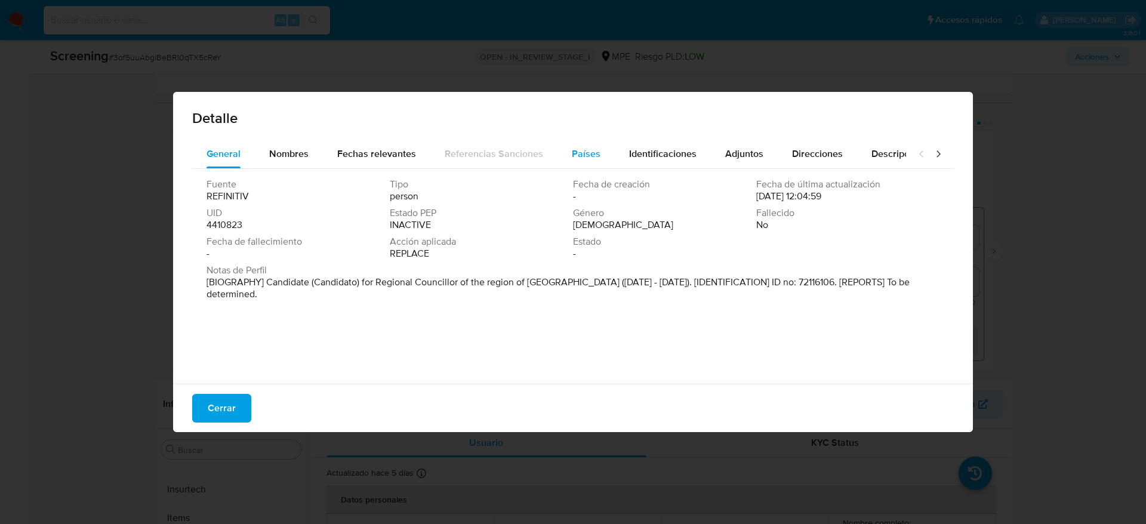
click at [572, 159] on span "Países" at bounding box center [586, 154] width 29 height 14
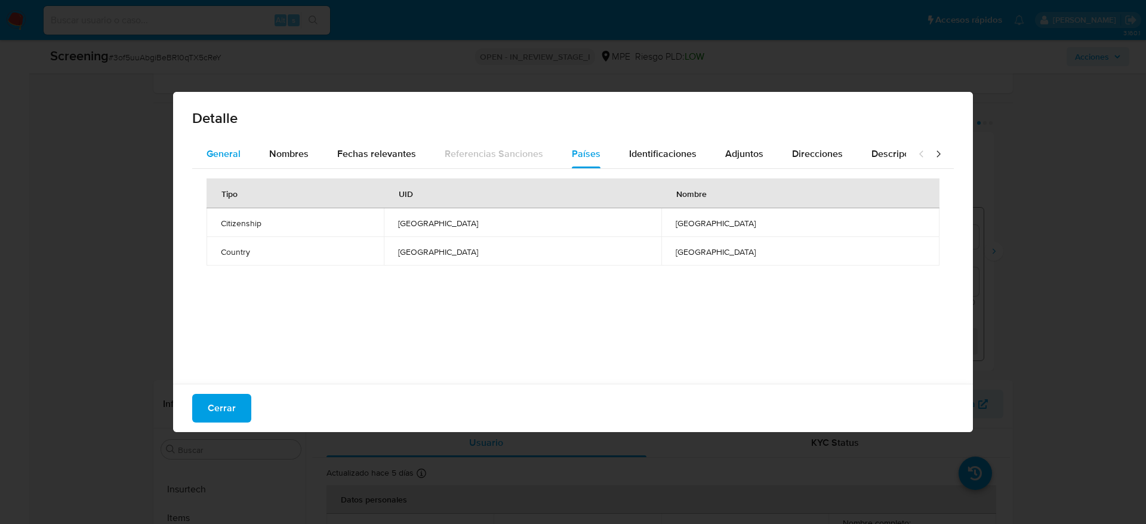
click at [205, 151] on button "General" at bounding box center [223, 154] width 63 height 29
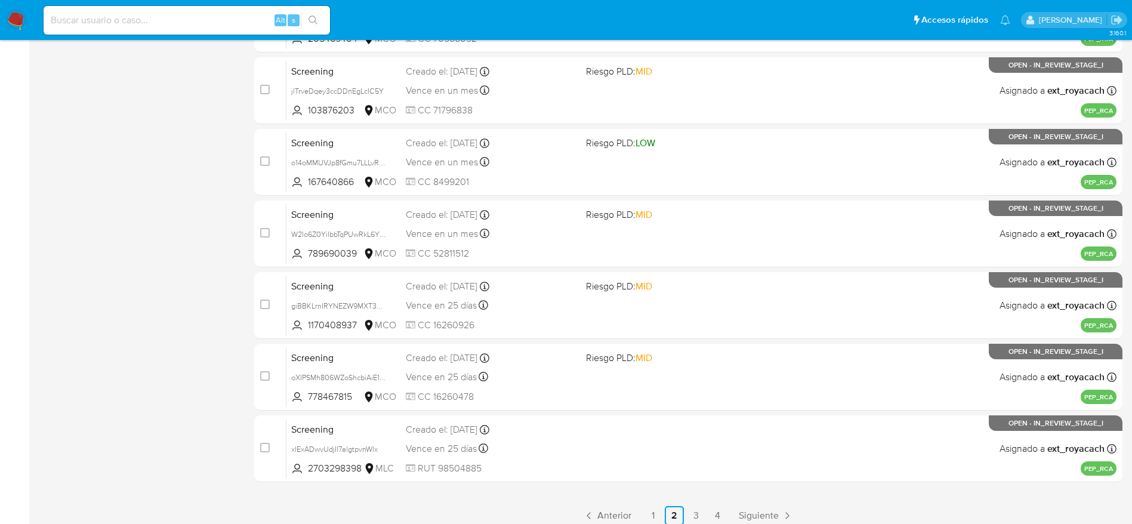
scroll to position [461, 0]
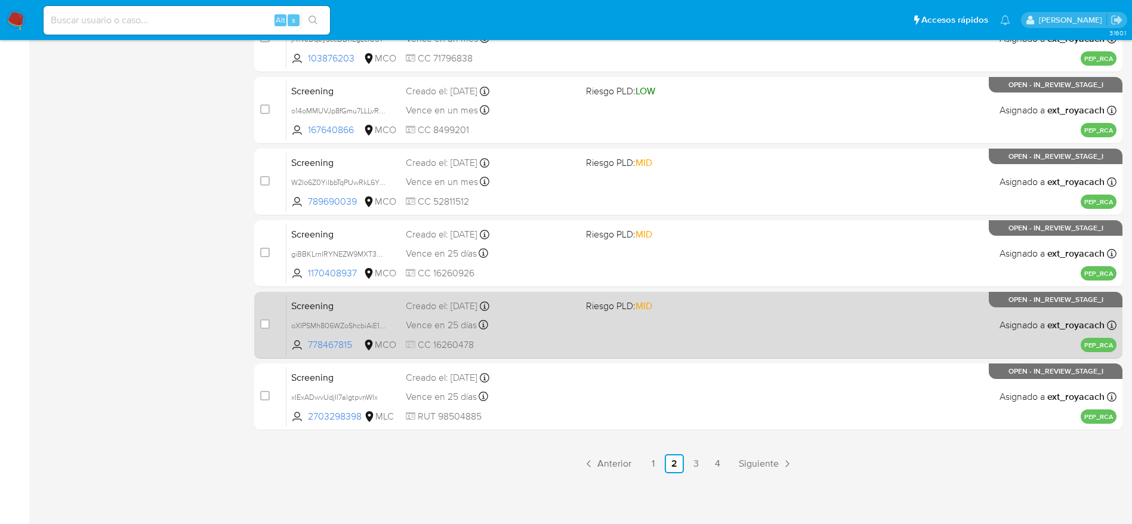
click at [482, 338] on span "CC 16260478" at bounding box center [491, 344] width 171 height 13
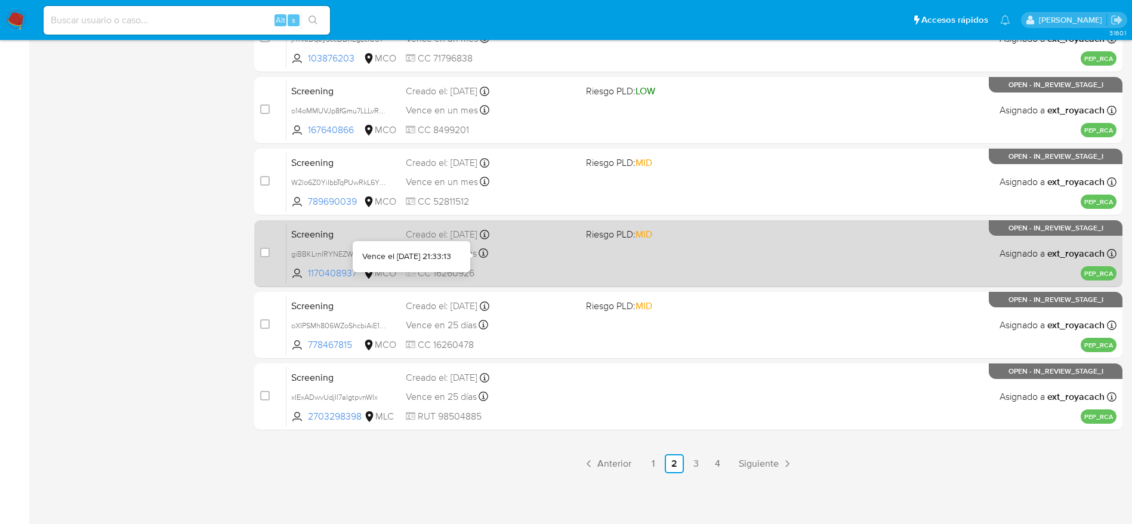
click at [488, 255] on icon at bounding box center [484, 253] width 10 height 10
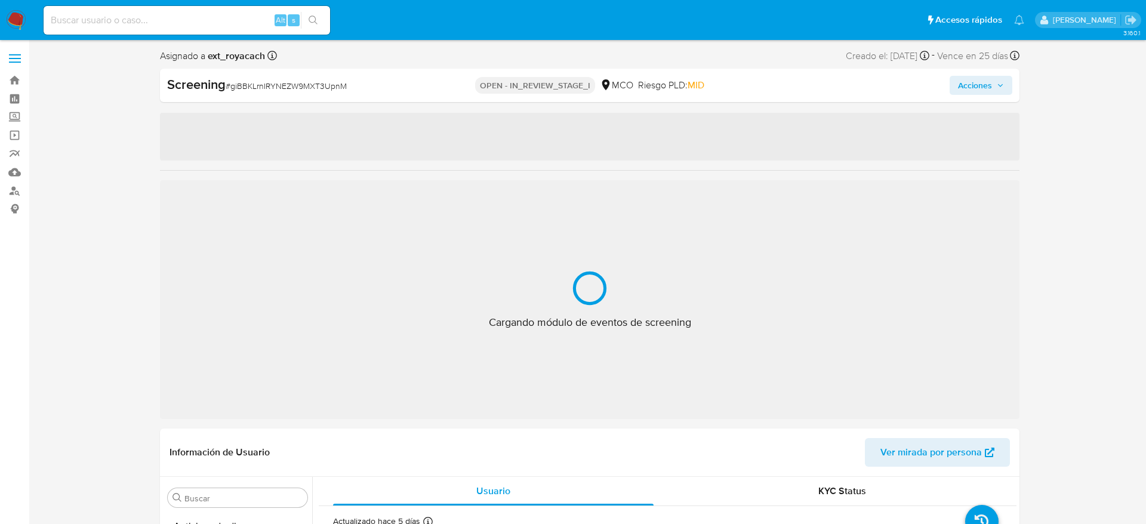
select select "10"
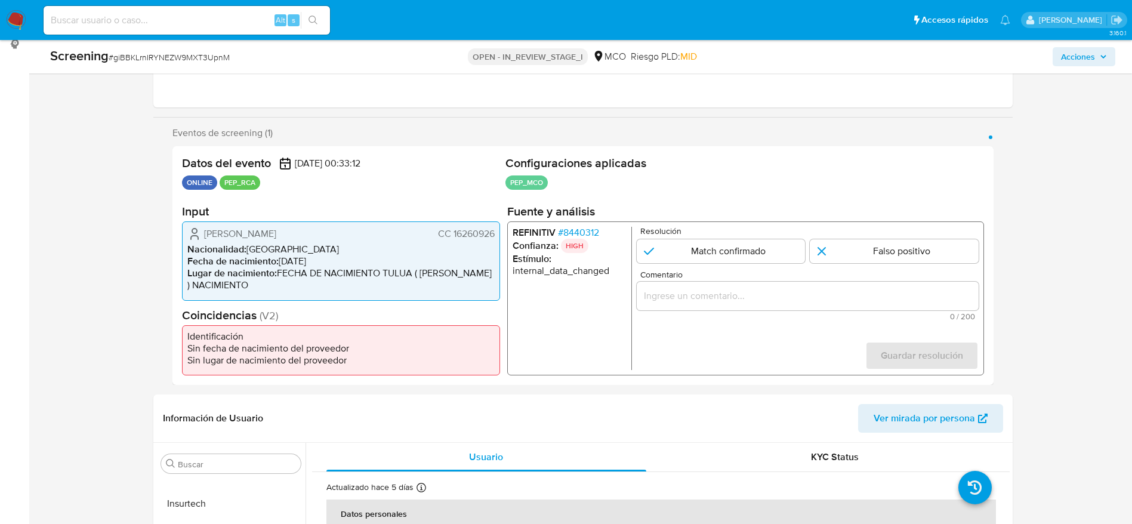
scroll to position [166, 0]
click at [589, 226] on span "# 8440312" at bounding box center [578, 232] width 41 height 12
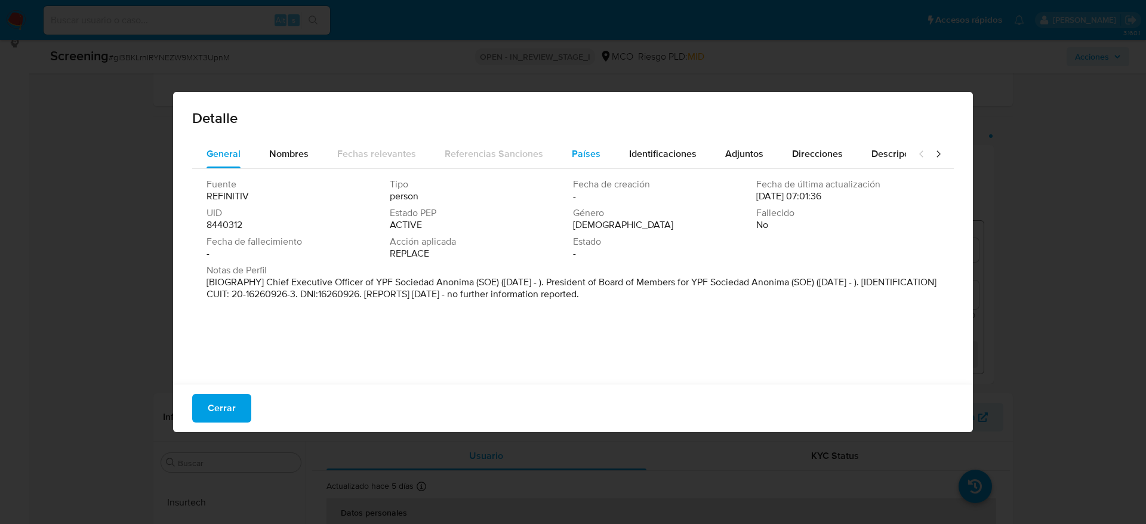
click at [583, 155] on span "Países" at bounding box center [586, 154] width 29 height 14
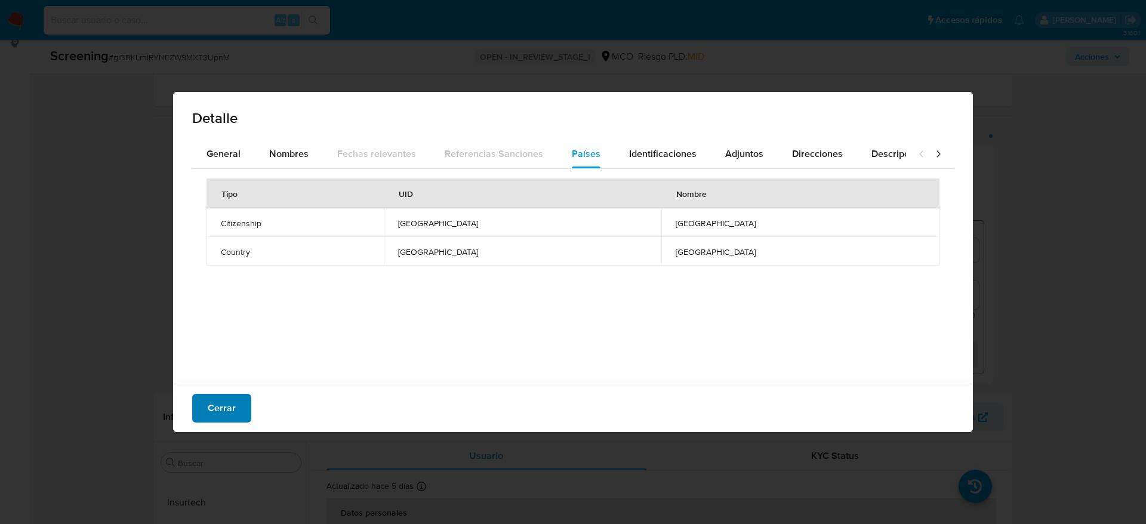
click at [231, 405] on span "Cerrar" at bounding box center [222, 408] width 28 height 26
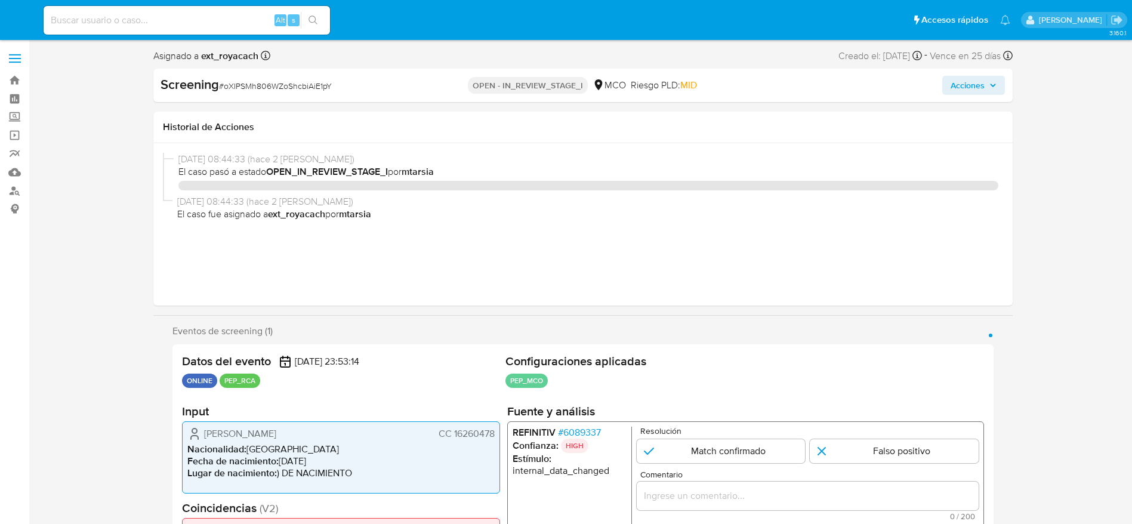
select select "10"
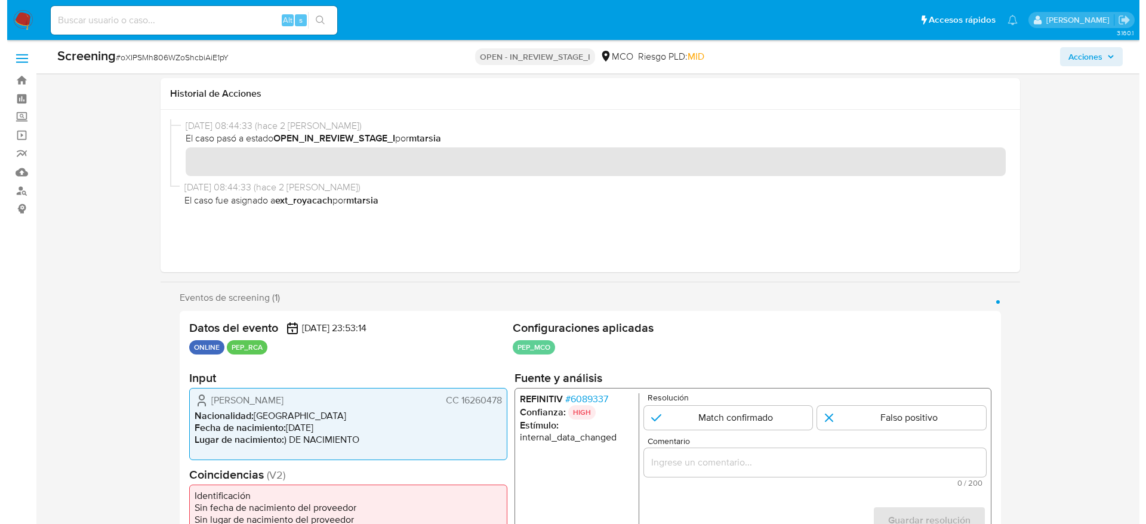
scroll to position [179, 0]
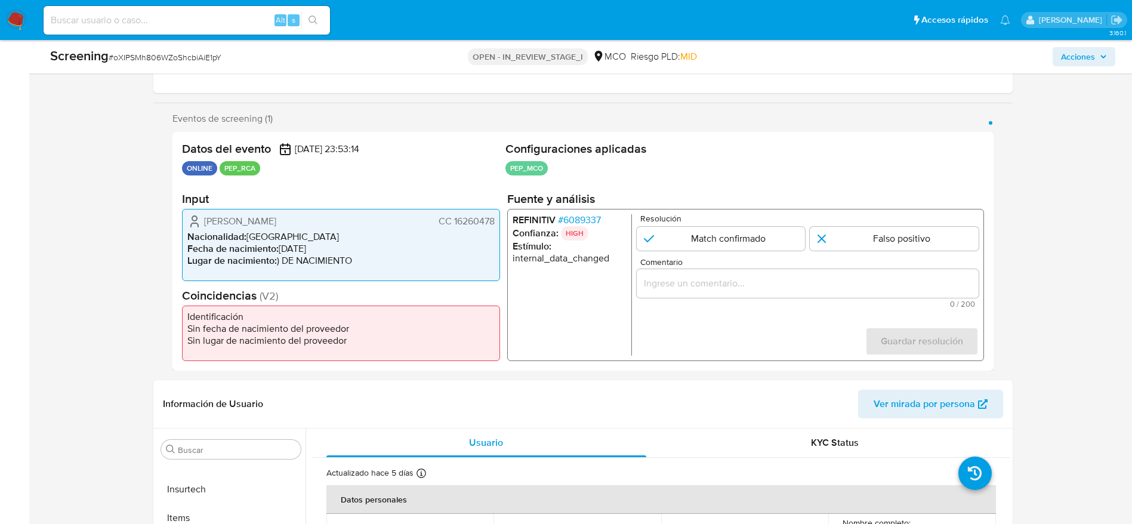
click at [577, 214] on span "# 6089337" at bounding box center [579, 220] width 43 height 12
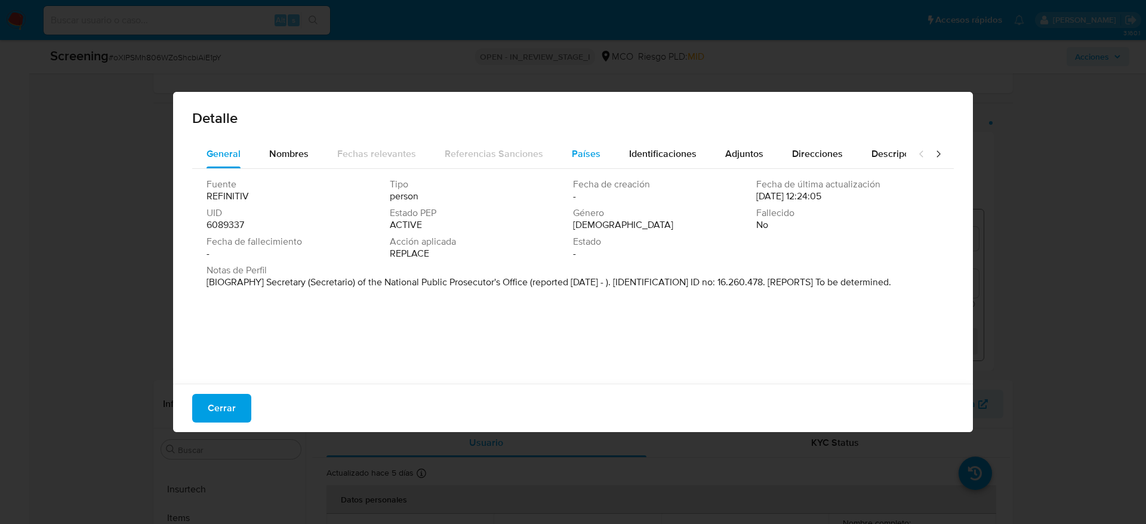
click at [577, 155] on span "Países" at bounding box center [586, 154] width 29 height 14
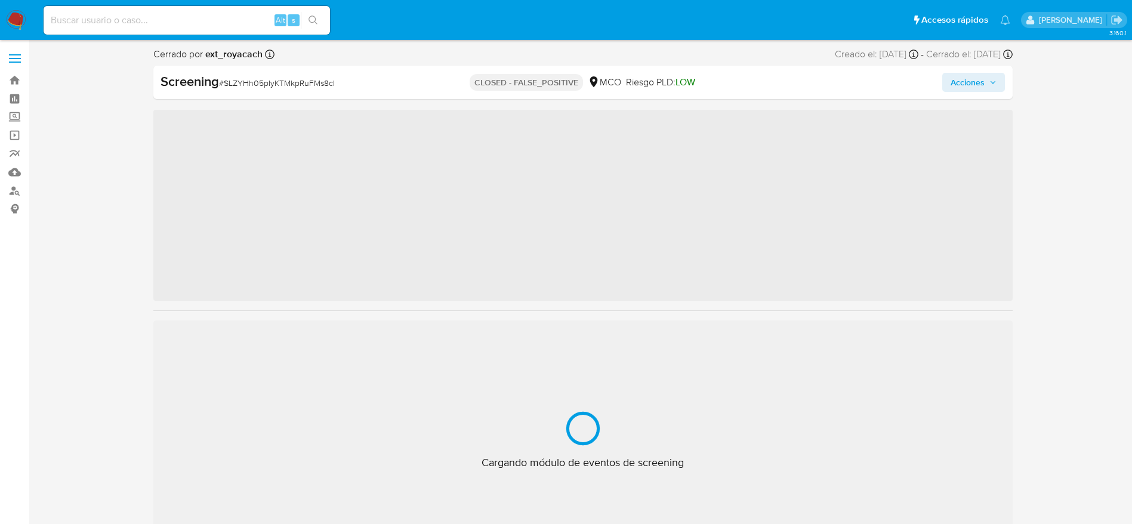
scroll to position [562, 0]
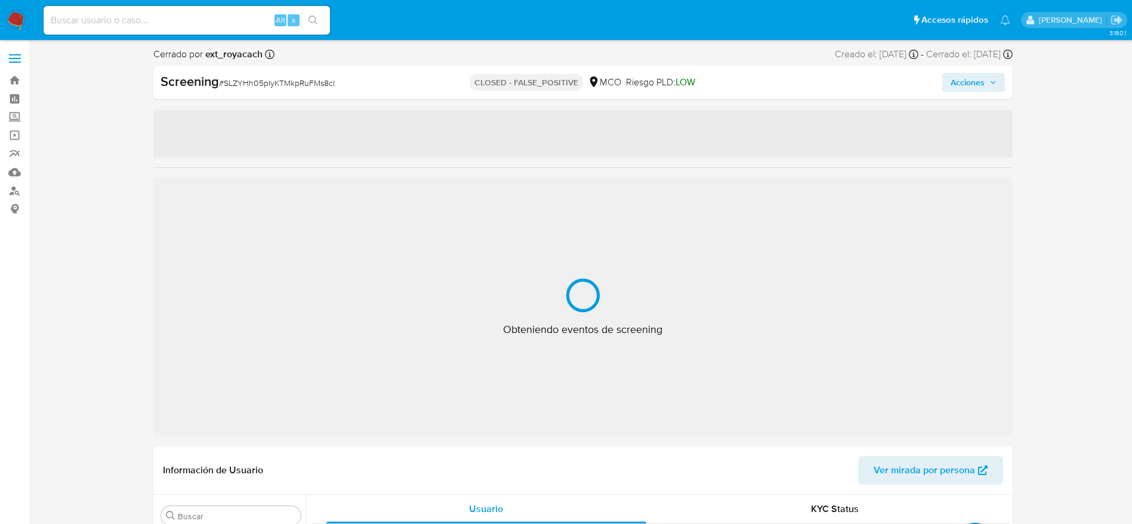
select select "10"
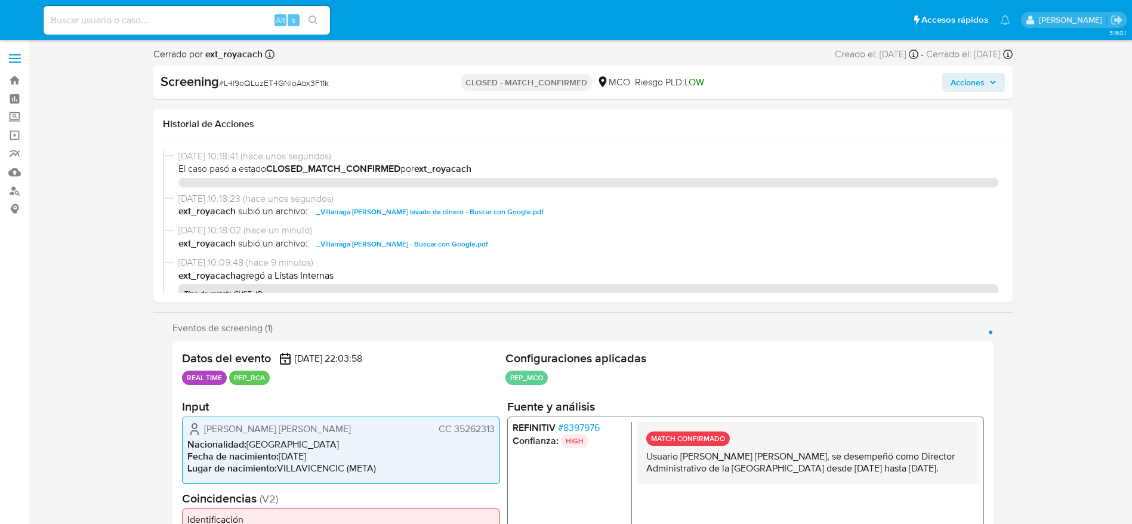
select select "10"
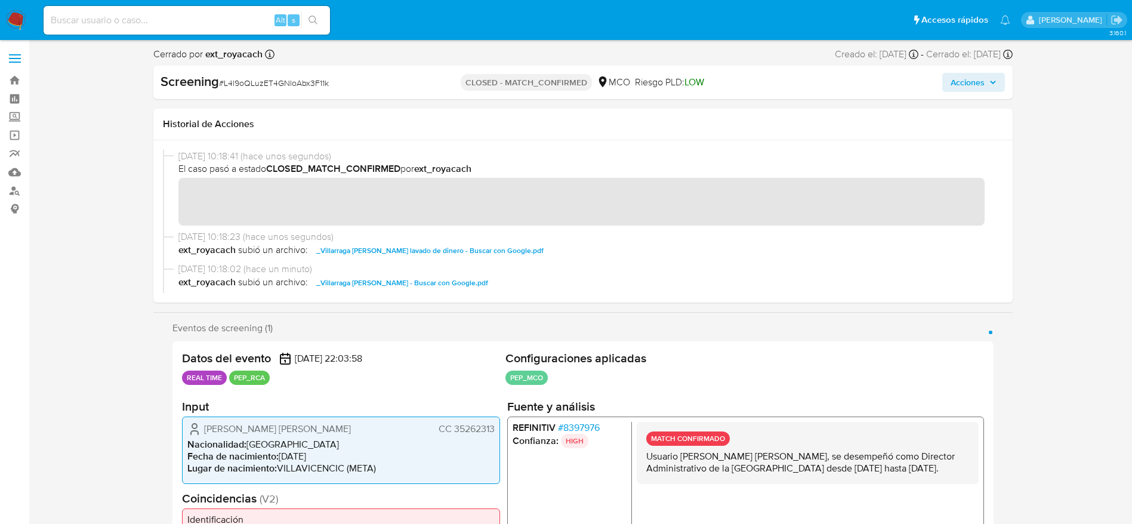
scroll to position [562, 0]
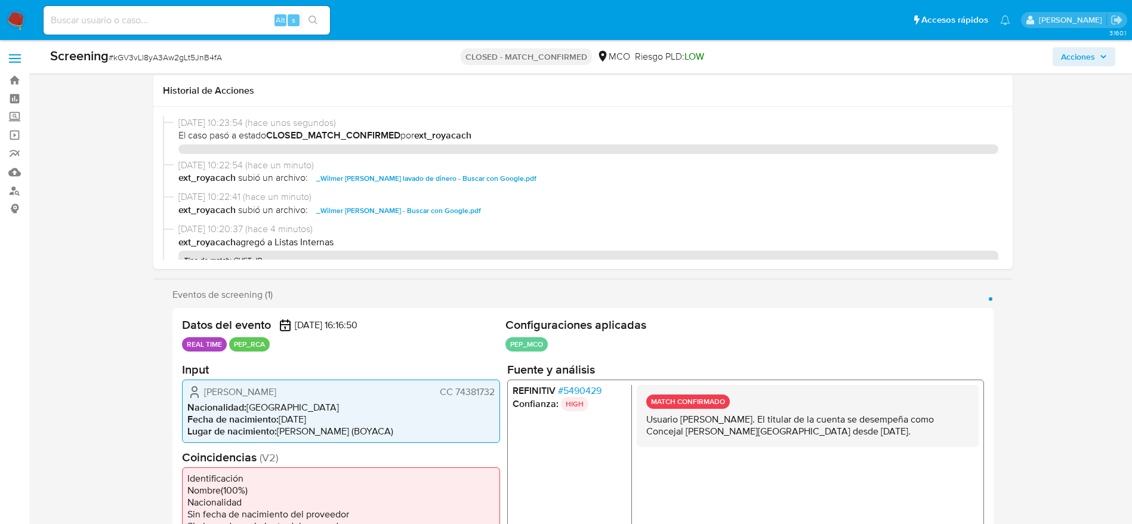
select select "10"
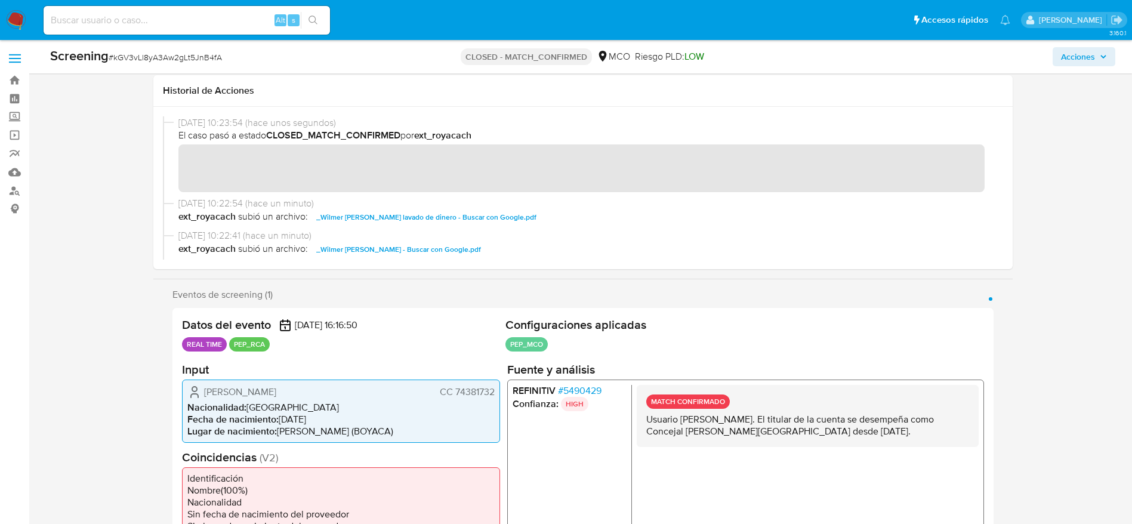
scroll to position [358, 0]
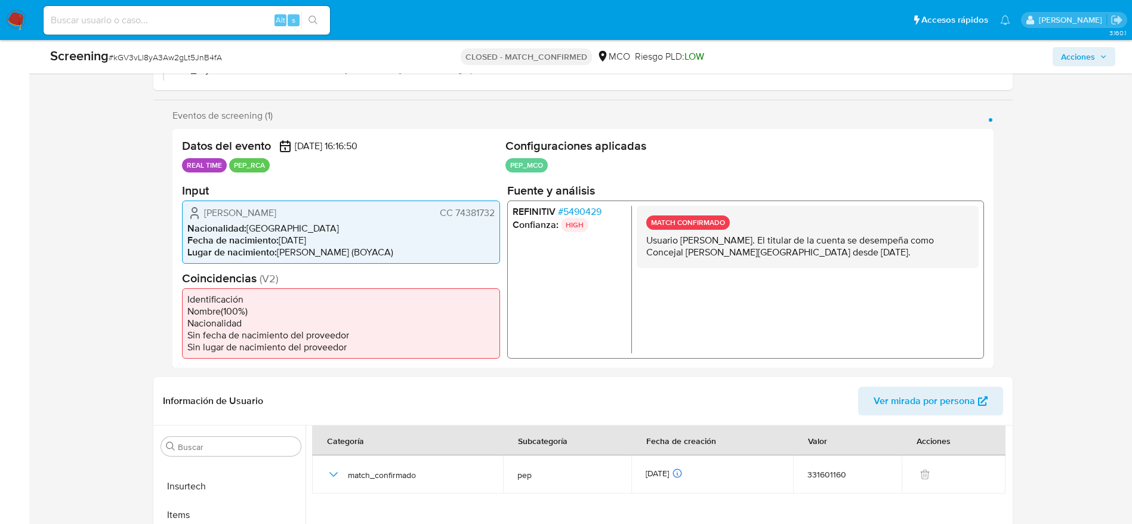
scroll to position [0, 0]
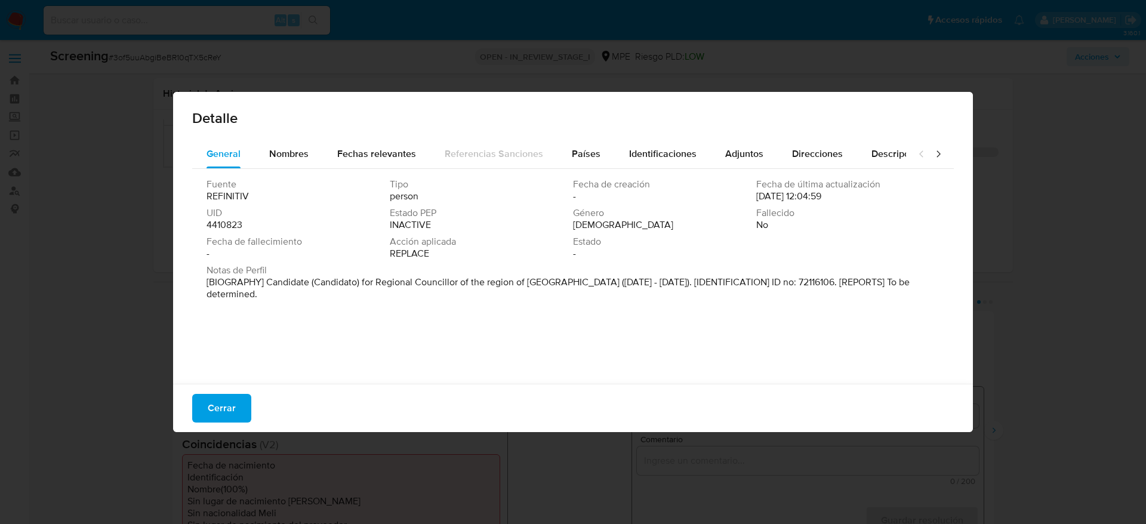
select select "10"
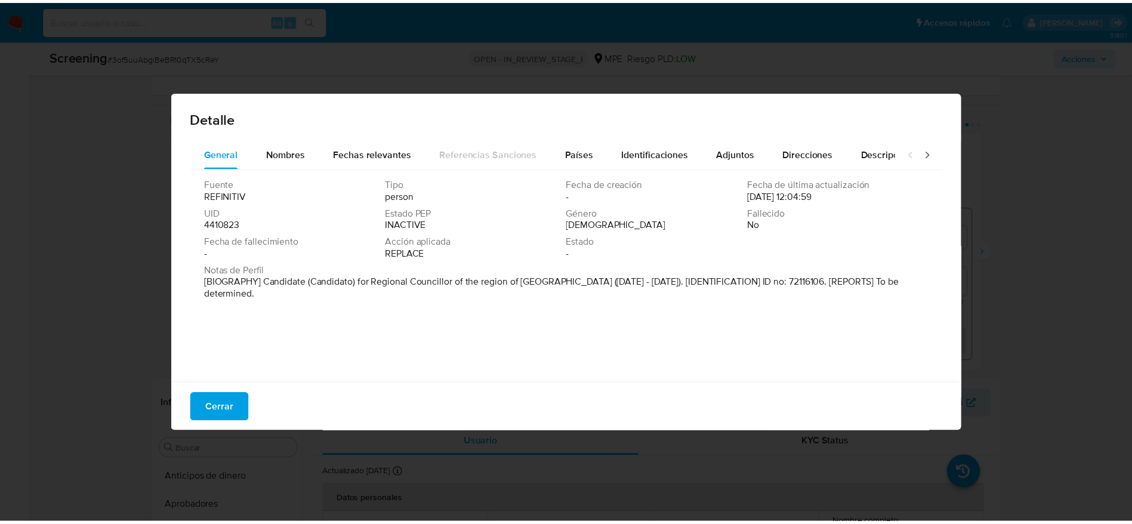
scroll to position [562, 0]
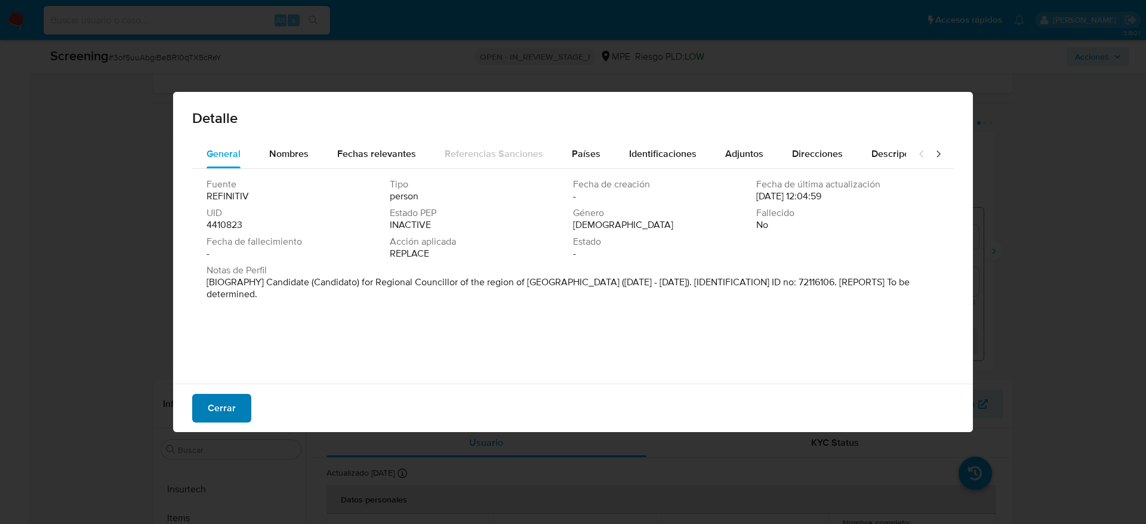
click at [212, 418] on span "Cerrar" at bounding box center [222, 408] width 28 height 26
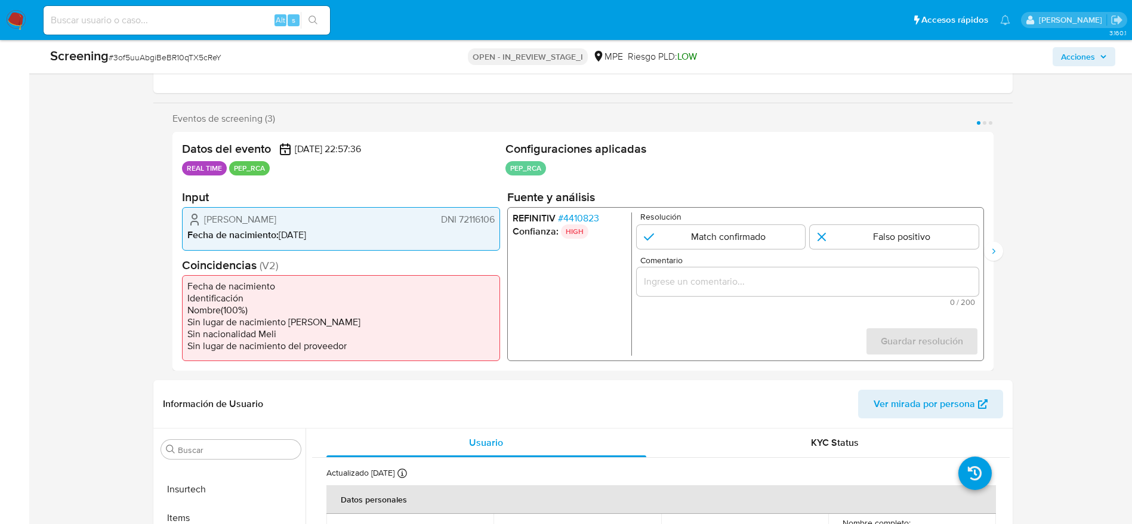
click at [203, 55] on span "# 3of5uuAbgiBeBR10qTX5cReY" at bounding box center [165, 57] width 113 height 12
copy span "3of5uuAbgiBeBR10qTX5cReY"
drag, startPoint x: 173, startPoint y: 221, endPoint x: 495, endPoint y: 213, distance: 322.5
click at [495, 213] on div "Datos del evento [DATE] 22:57:36 REAL TIME PEP_RCA Configuraciones aplicadas PE…" at bounding box center [583, 251] width 821 height 239
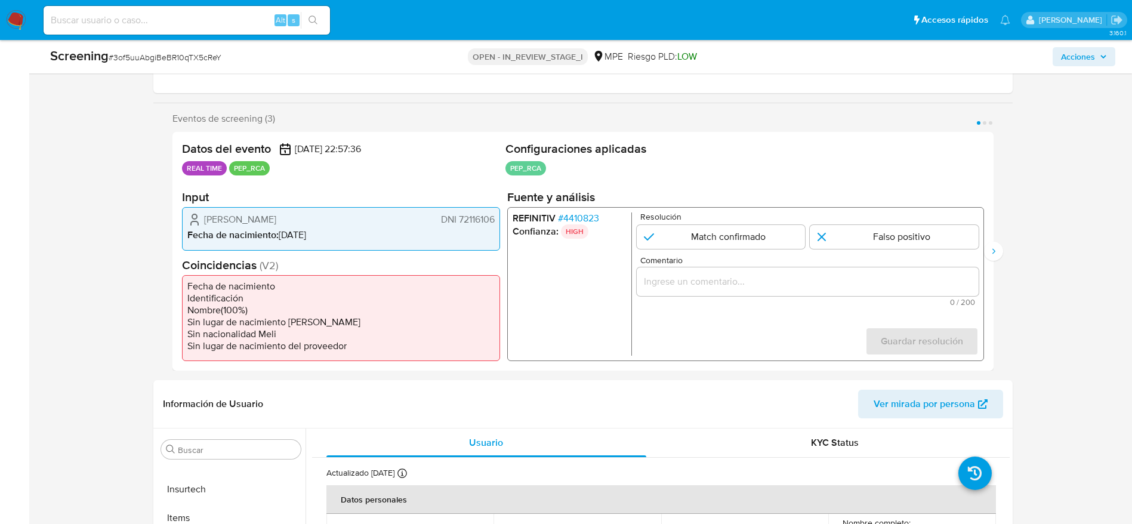
click at [595, 214] on span "# 4410823" at bounding box center [578, 219] width 41 height 12
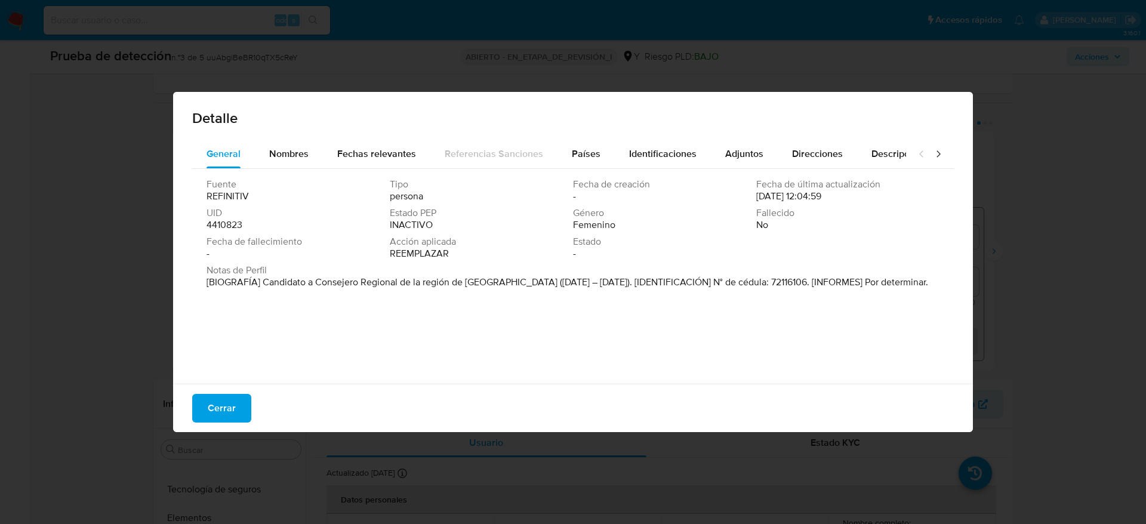
click at [266, 282] on font "[BIOGRAFÍA] Candidato a Consejero Regional de la región de [GEOGRAPHIC_DATA] ([…" at bounding box center [568, 282] width 722 height 14
drag, startPoint x: 263, startPoint y: 283, endPoint x: 498, endPoint y: 278, distance: 234.7
click at [498, 278] on font "[BIOGRAFÍA] Candidato a Consejero Regional de la región de [GEOGRAPHIC_DATA] ([…" at bounding box center [568, 282] width 722 height 14
click at [218, 398] on span "Cerrar" at bounding box center [222, 408] width 28 height 26
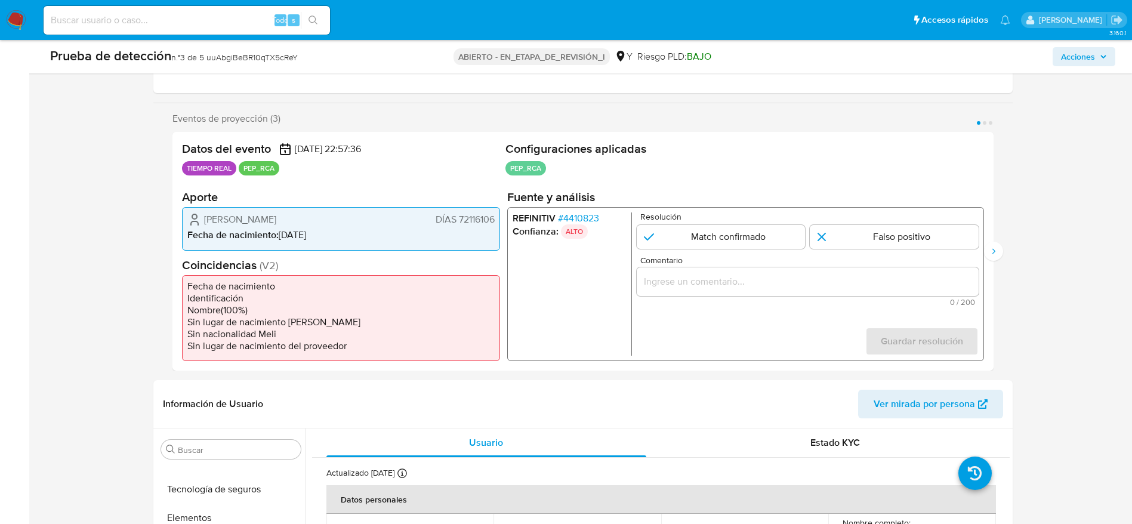
drag, startPoint x: 199, startPoint y: 219, endPoint x: 647, endPoint y: 145, distance: 453.2
click at [496, 221] on div "[PERSON_NAME] DÍAS 72116106 Fecha de nacimiento : [DEMOGRAPHIC_DATA]" at bounding box center [341, 228] width 318 height 43
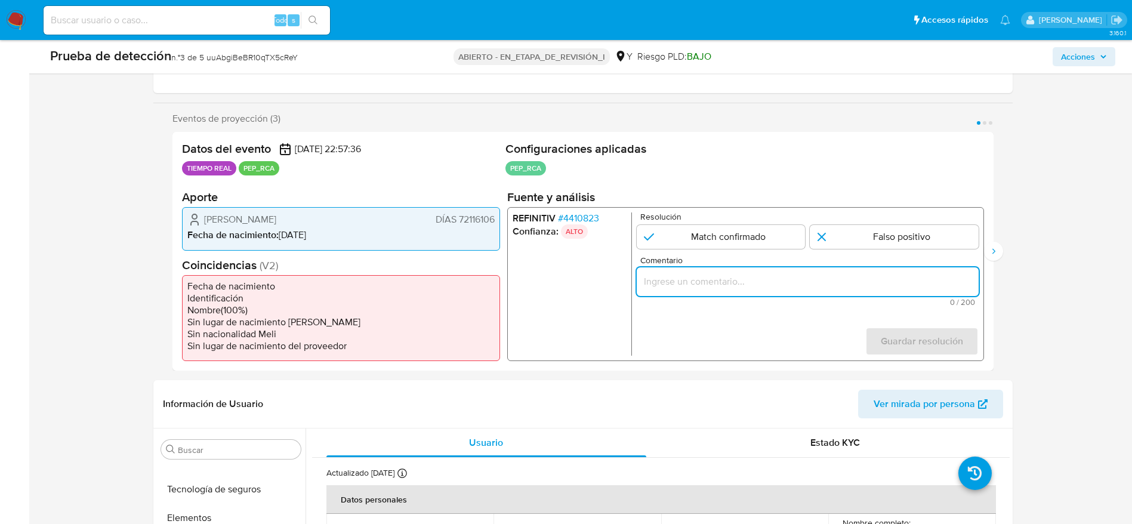
paste input "Usuario [PERSON_NAME], El titular de la cuenta se desempeñó como Regidor Distri…"
drag, startPoint x: 739, startPoint y: 275, endPoint x: 743, endPoint y: 270, distance: 6.3
click at [740, 274] on input "Usuario [PERSON_NAME], El titular de la cuenta se desempeñó como Regidor Distri…" at bounding box center [807, 282] width 342 height 16
type input "Usuario [PERSON_NAME], El titular de la cuenta se desempeñó como Regidor Distri…"
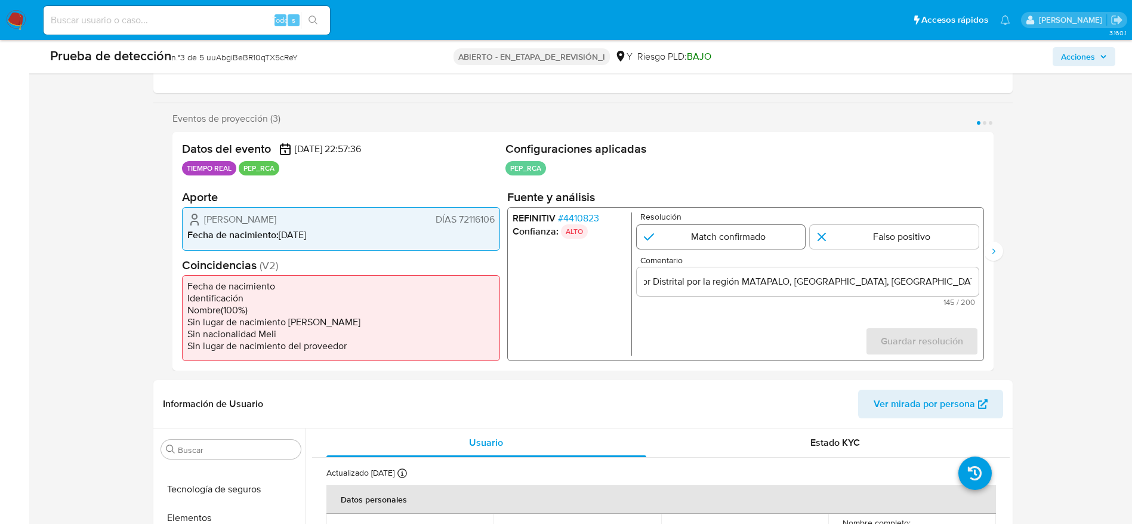
click at [747, 233] on input "1 de 3" at bounding box center [720, 237] width 169 height 24
radio input "true"
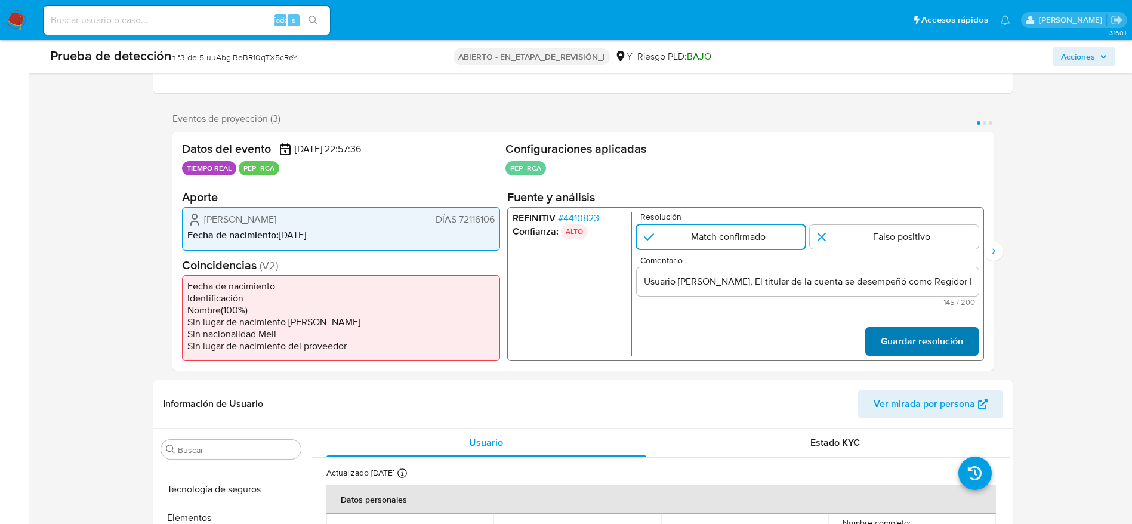
click at [879, 337] on button "Guardar resolución" at bounding box center [921, 341] width 113 height 29
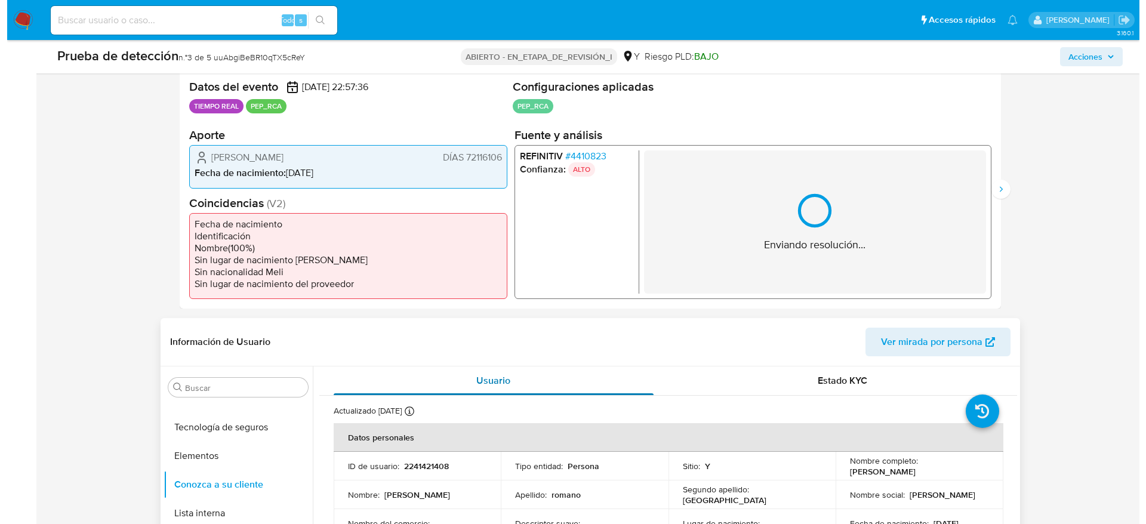
scroll to position [269, 0]
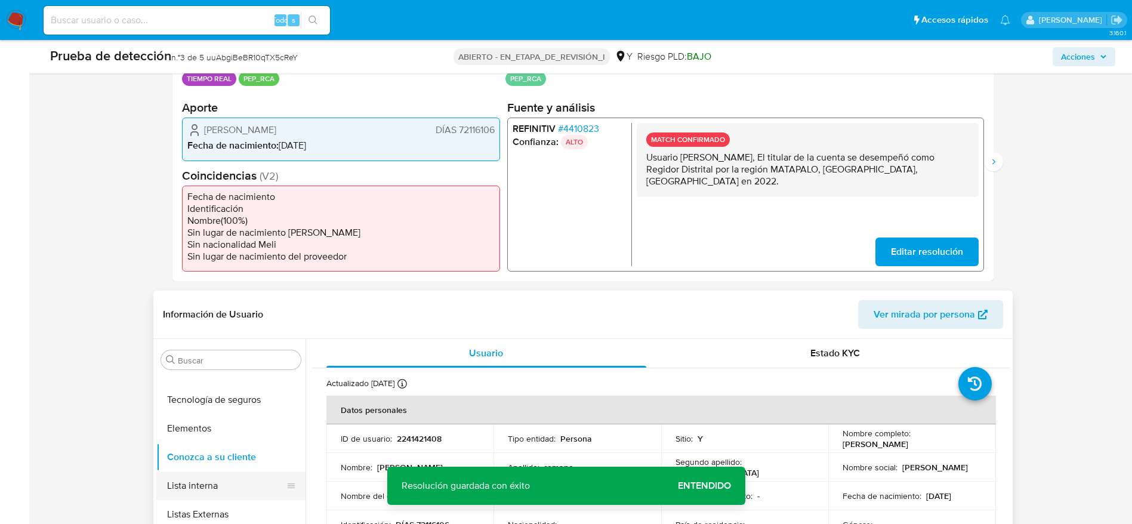
click at [225, 484] on button "Lista interna" at bounding box center [226, 486] width 140 height 29
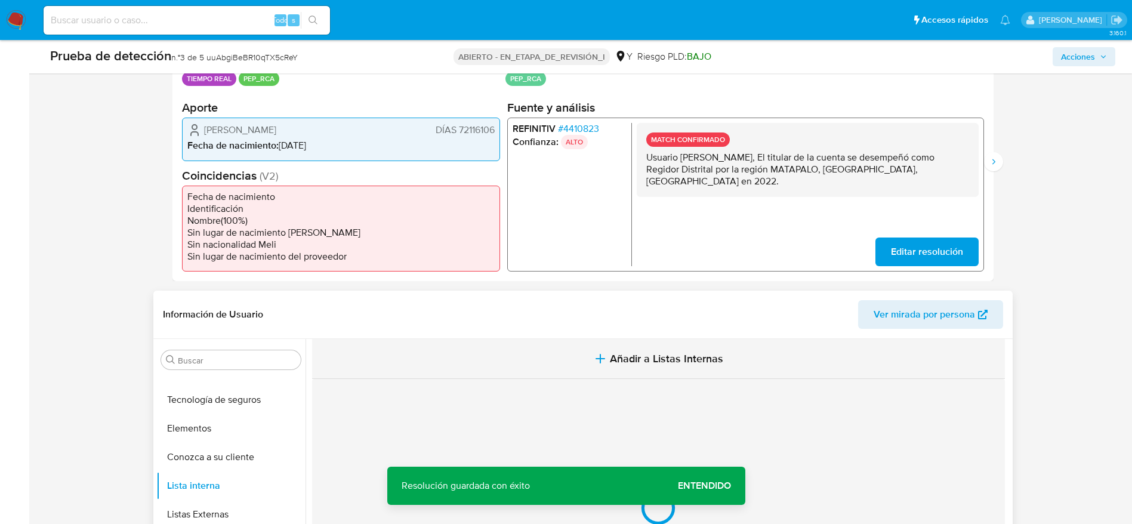
click at [538, 356] on button "Añadir a Listas Internas" at bounding box center [658, 359] width 693 height 40
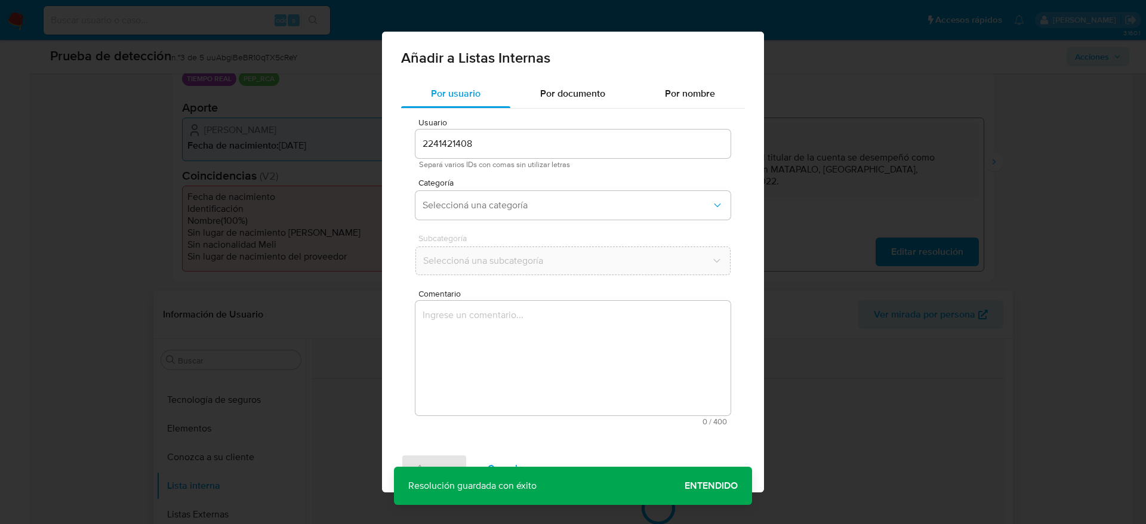
click at [538, 383] on div "Comentario 0 / 400 400 caracteres restantes" at bounding box center [572, 358] width 315 height 136
click at [537, 295] on span "Comentario" at bounding box center [576, 294] width 315 height 9
click at [537, 301] on textarea "Comentario" at bounding box center [572, 358] width 315 height 115
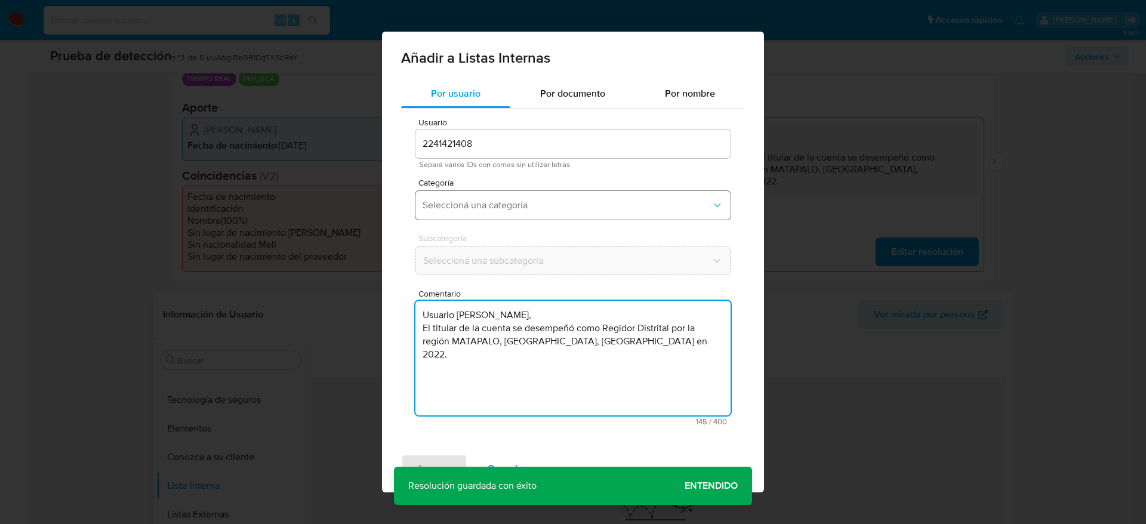
type textarea "Usuario [PERSON_NAME], El titular de la cuenta se desempeñó como Regidor Distri…"
click at [555, 212] on button "Seleccioná una categoría" at bounding box center [572, 205] width 315 height 29
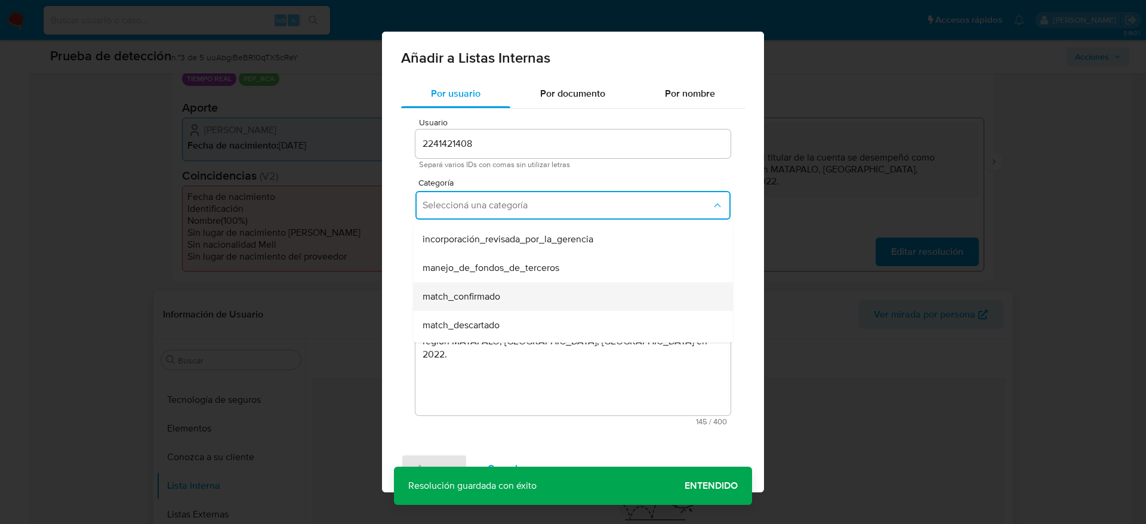
scroll to position [90, 0]
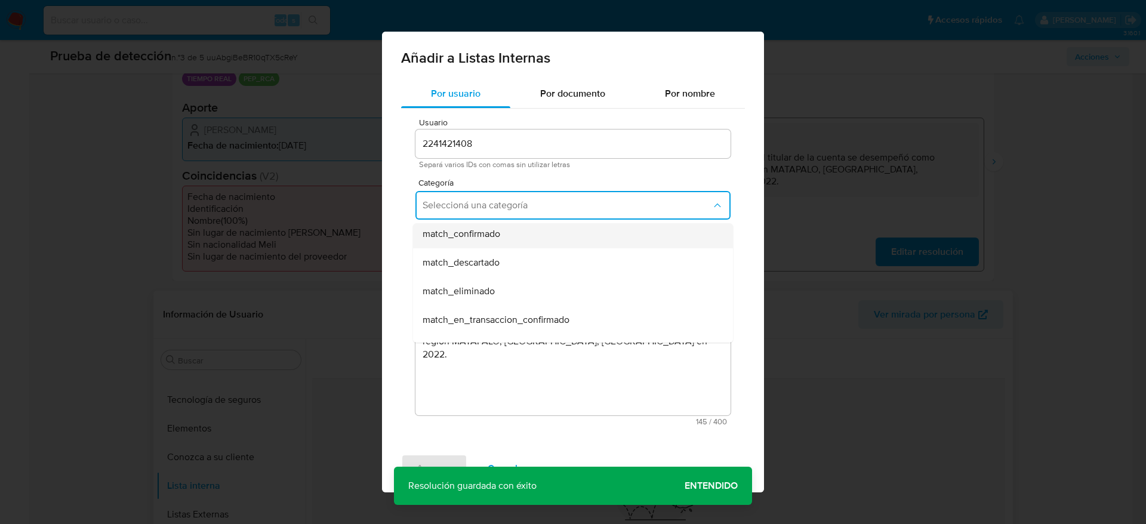
click at [519, 239] on div "match_confirmado" at bounding box center [570, 234] width 294 height 29
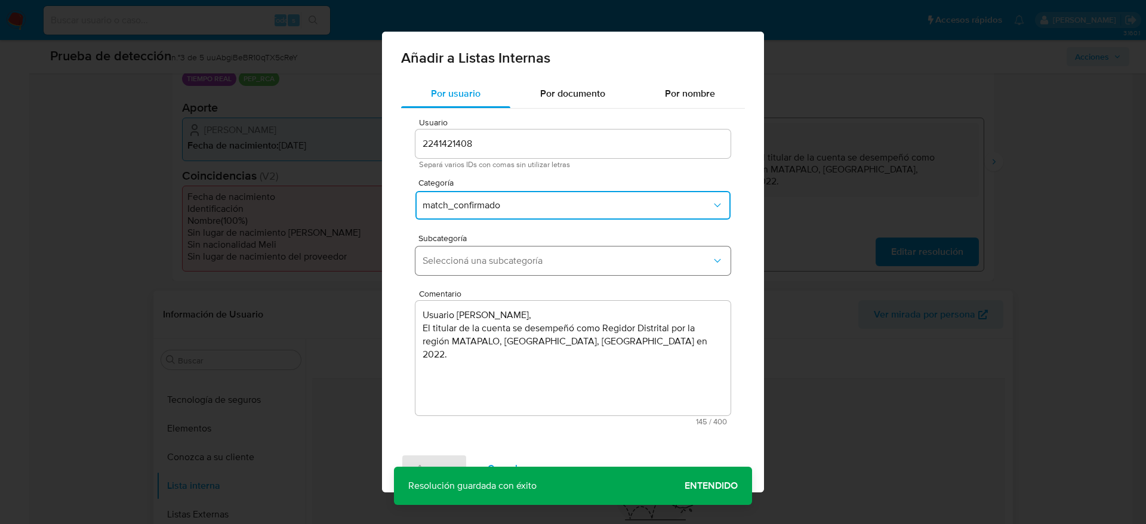
click at [518, 246] on div "Subcategoría Seleccioná una subcategoría" at bounding box center [572, 257] width 315 height 46
click at [518, 266] on span "Seleccioná una subcategoría" at bounding box center [567, 261] width 289 height 12
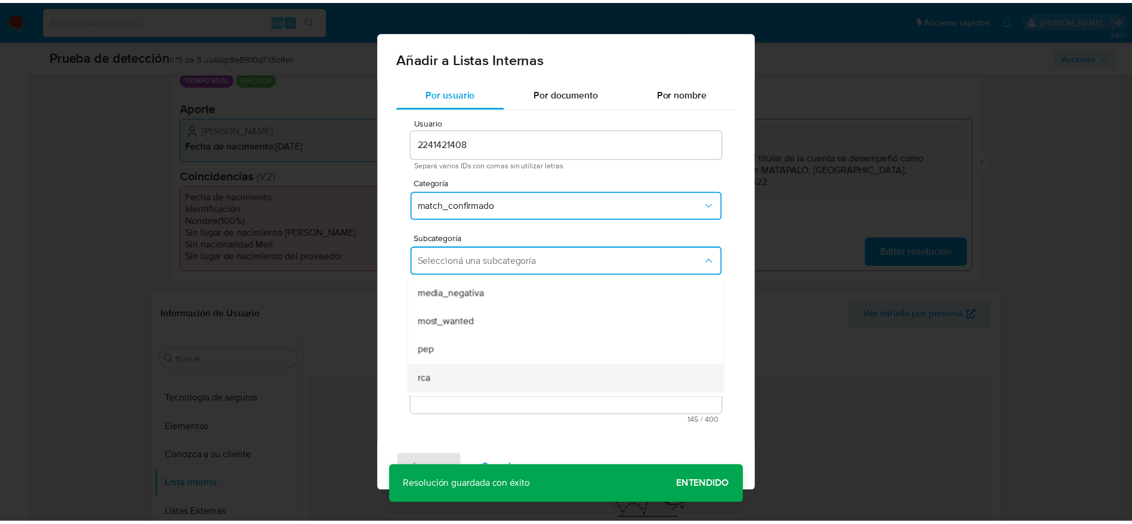
scroll to position [81, 0]
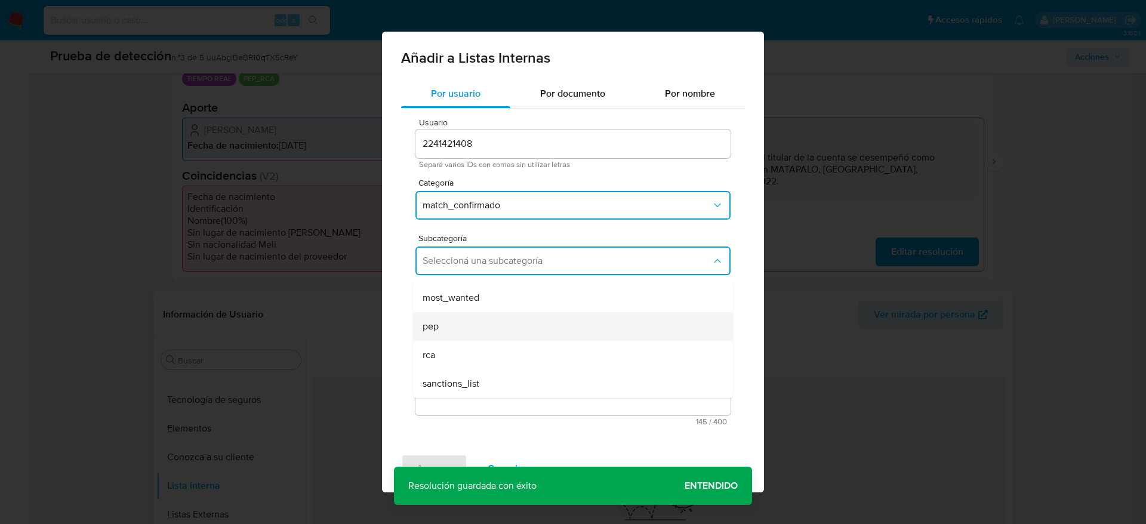
click at [485, 320] on div "pep" at bounding box center [570, 326] width 294 height 29
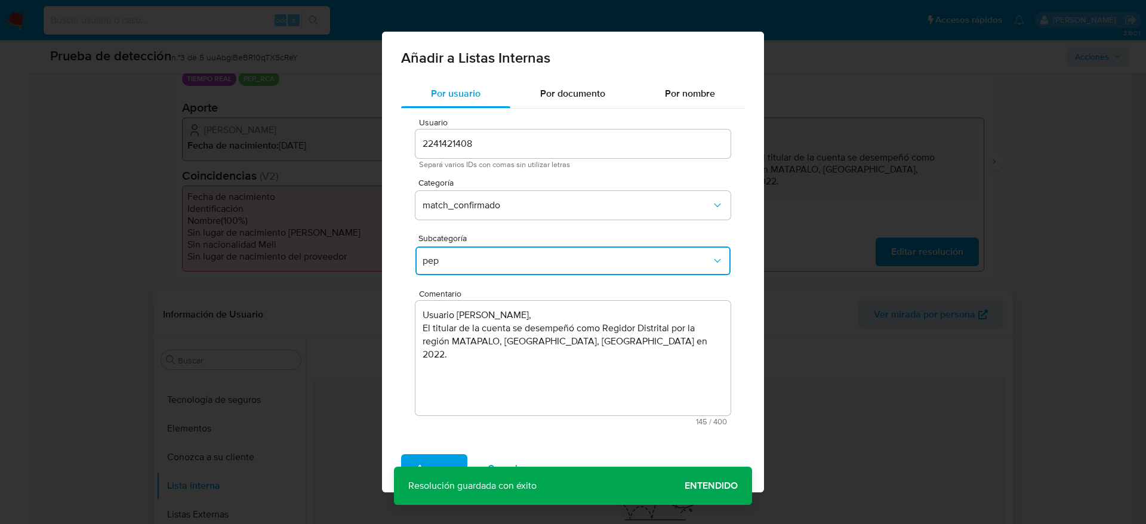
click at [443, 453] on div "Agregar Cancelar" at bounding box center [573, 469] width 382 height 48
click at [443, 457] on span "Agregar" at bounding box center [434, 468] width 35 height 26
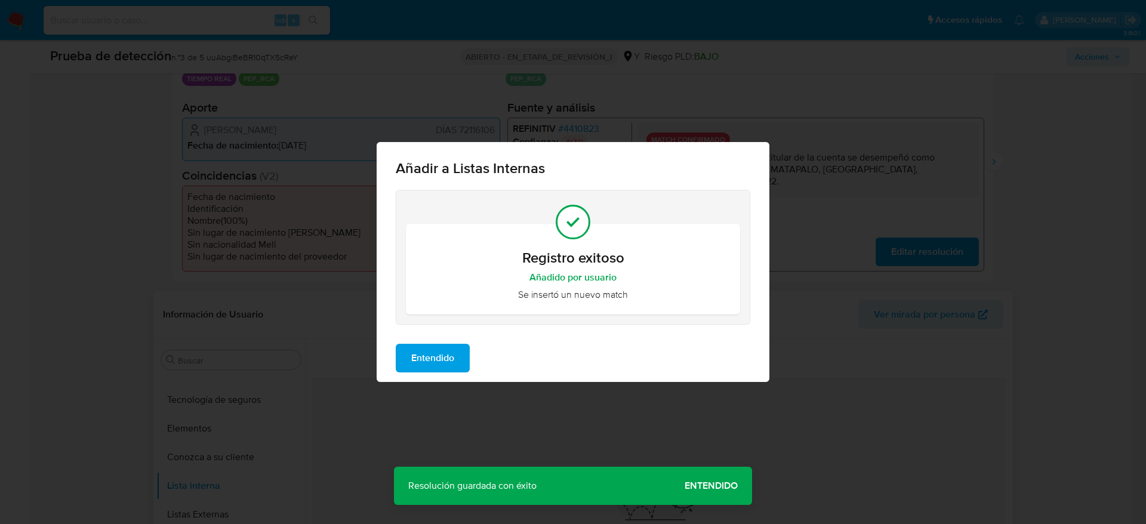
click at [458, 346] on button "Entendido" at bounding box center [433, 358] width 74 height 29
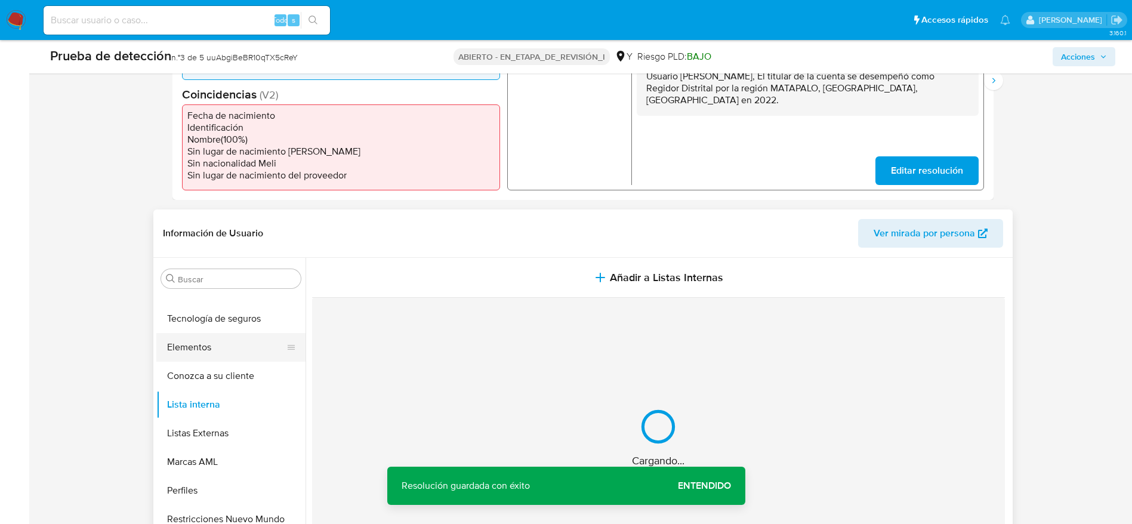
scroll to position [358, 0]
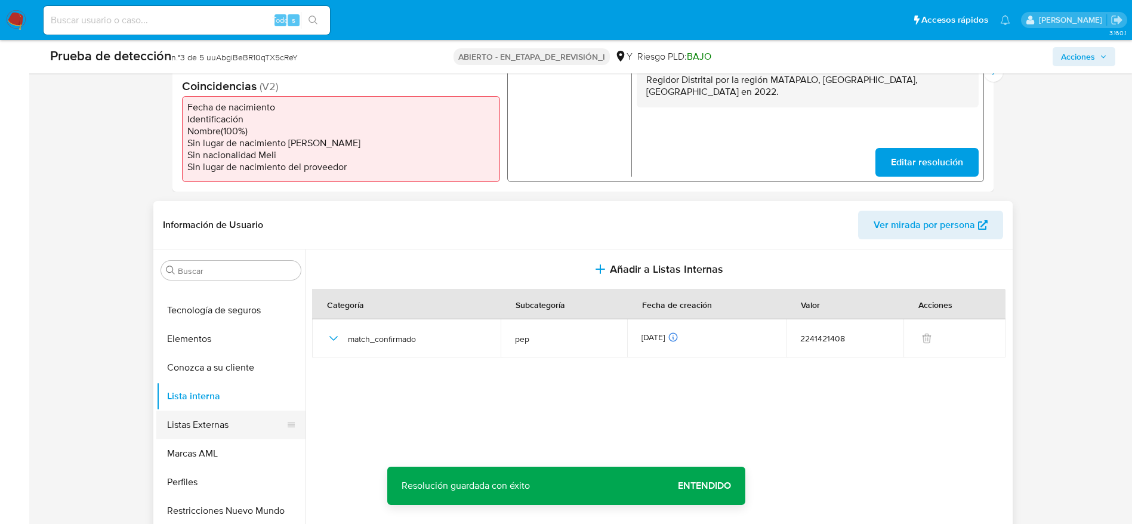
click at [241, 429] on button "Listas Externas" at bounding box center [226, 425] width 140 height 29
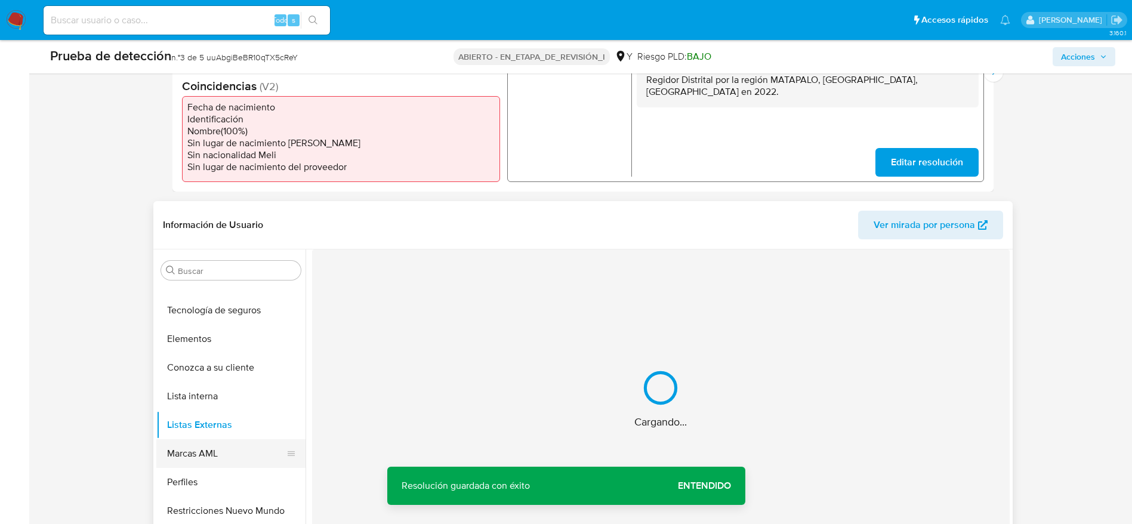
click at [241, 462] on button "Marcas AML" at bounding box center [226, 453] width 140 height 29
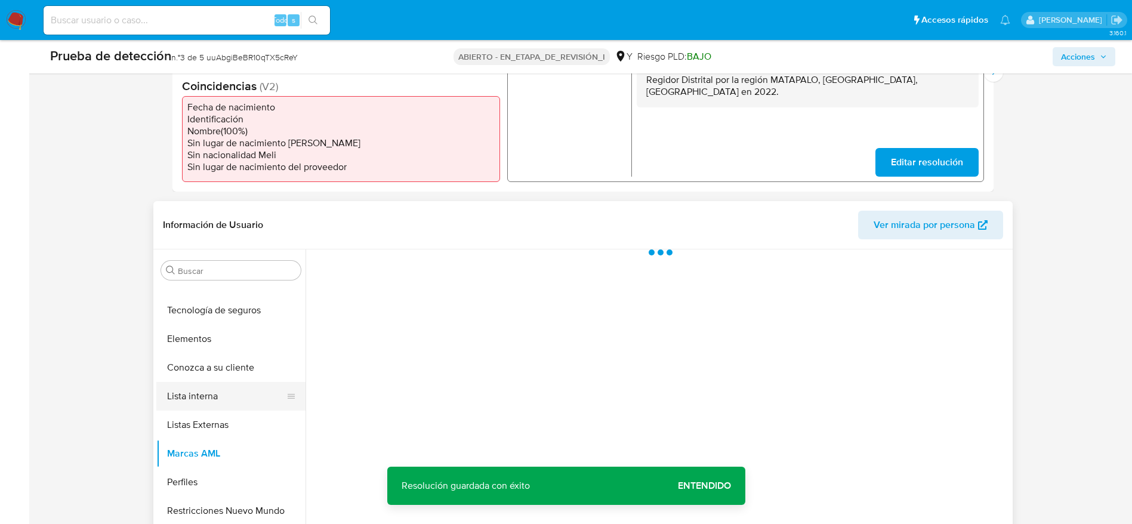
click at [241, 402] on button "Lista interna" at bounding box center [226, 396] width 140 height 29
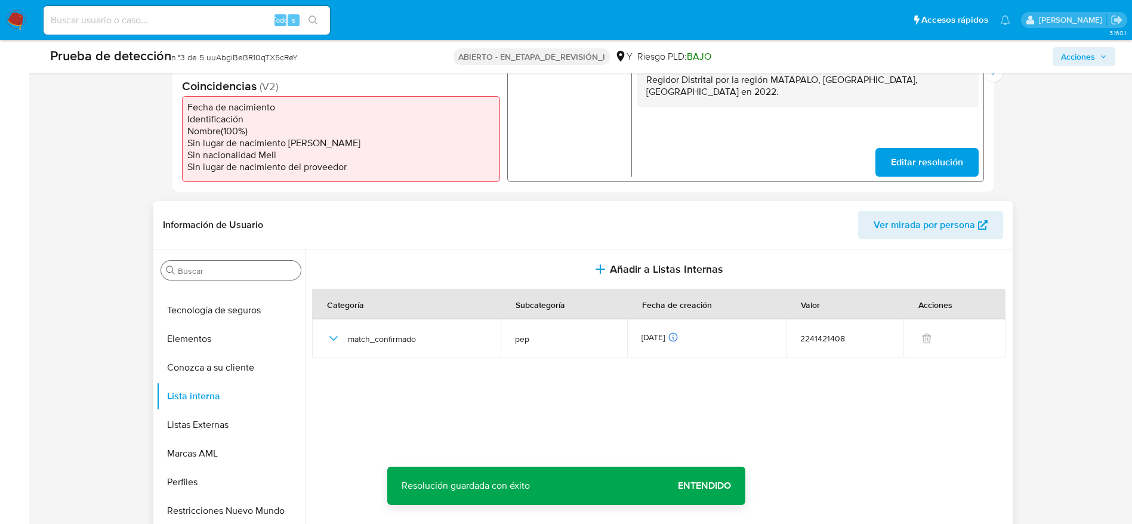
click at [239, 270] on input "Buscar" at bounding box center [237, 271] width 118 height 11
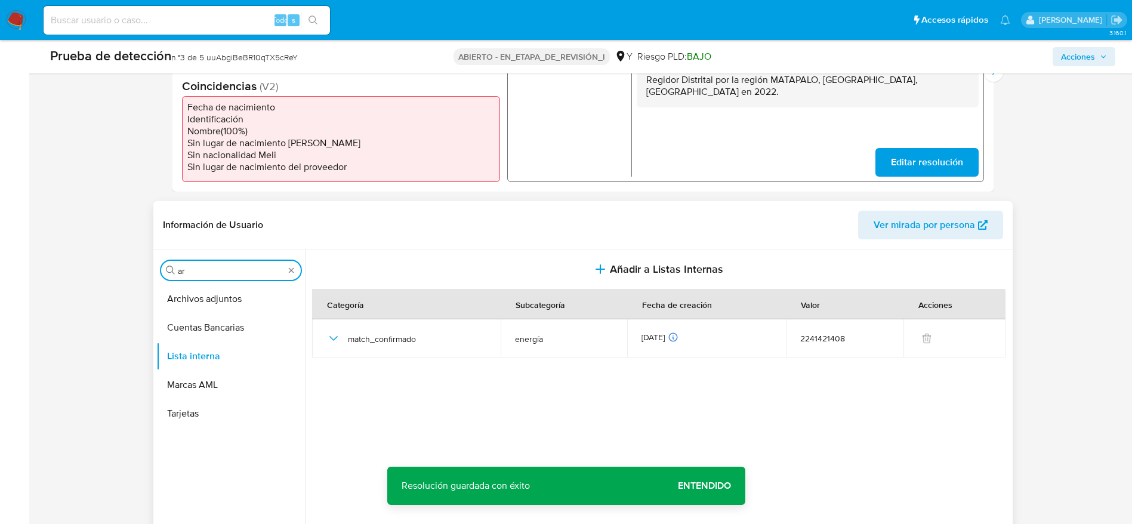
scroll to position [0, 0]
type input "arc"
click at [235, 311] on button "Archivos adjuntos" at bounding box center [226, 299] width 140 height 29
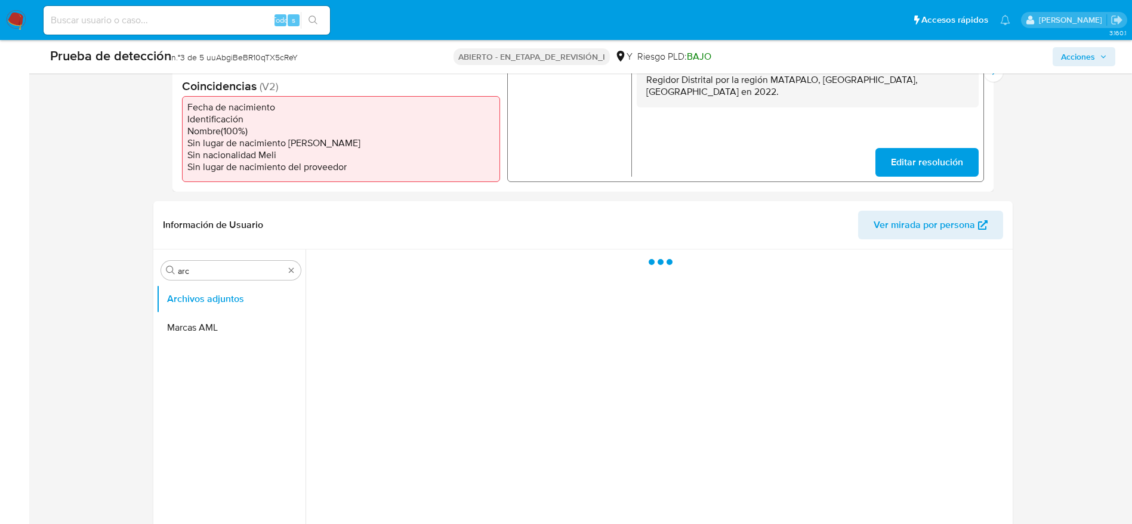
scroll to position [537, 0]
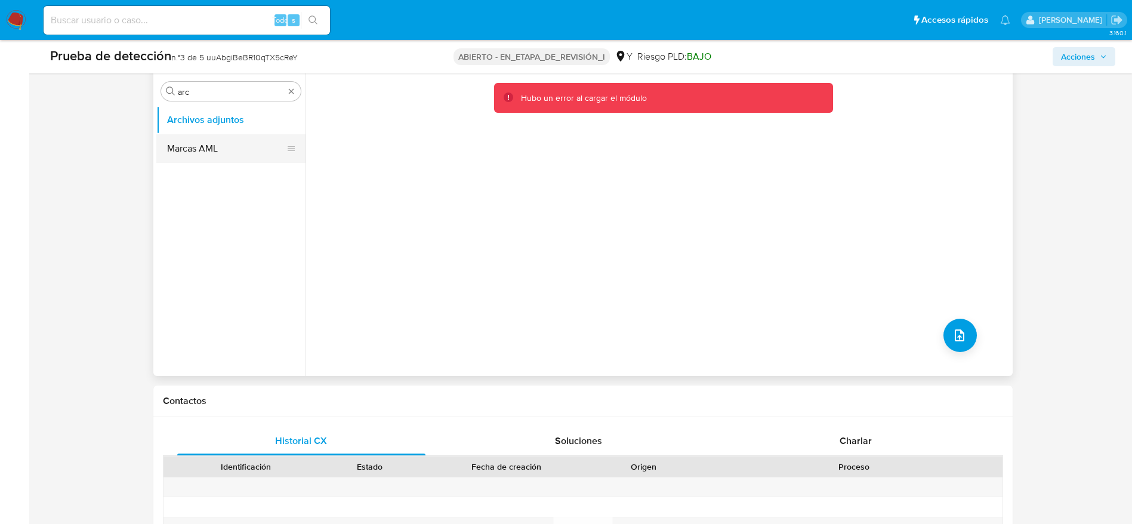
click at [216, 143] on button "Marcas AML" at bounding box center [226, 148] width 140 height 29
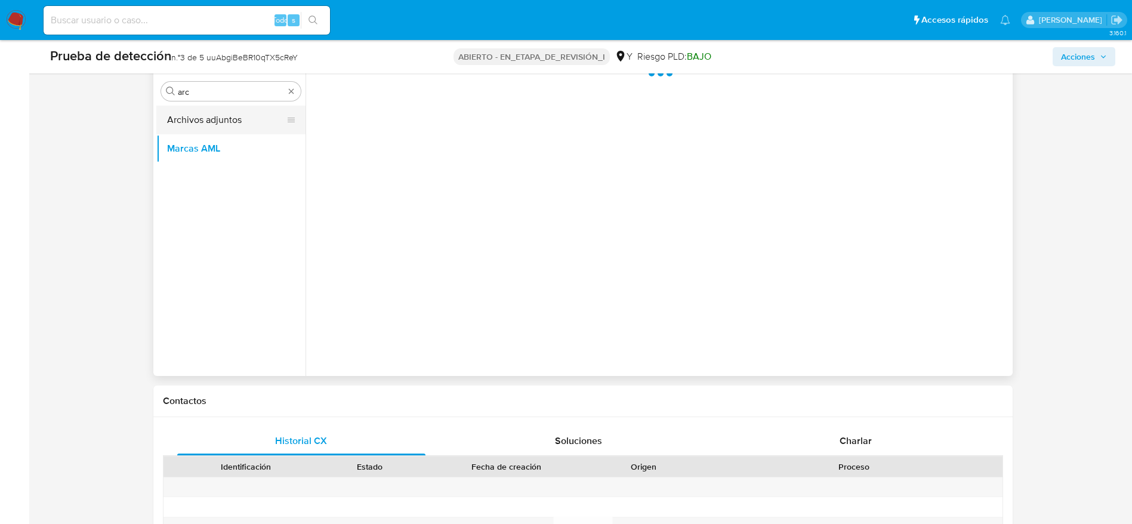
click at [216, 126] on button "Archivos adjuntos" at bounding box center [226, 120] width 140 height 29
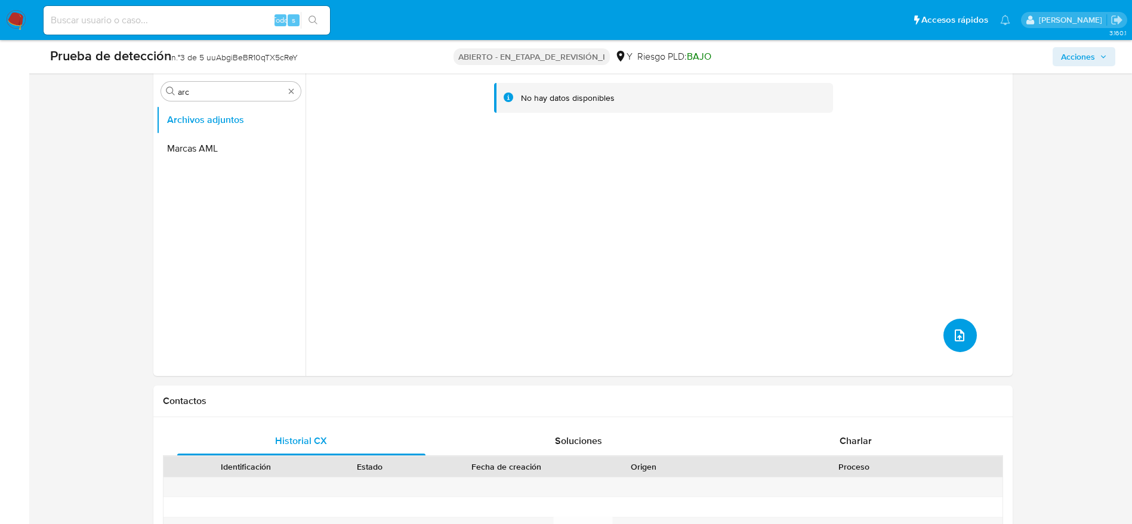
click at [956, 340] on icon "subir archivo" at bounding box center [960, 335] width 14 height 14
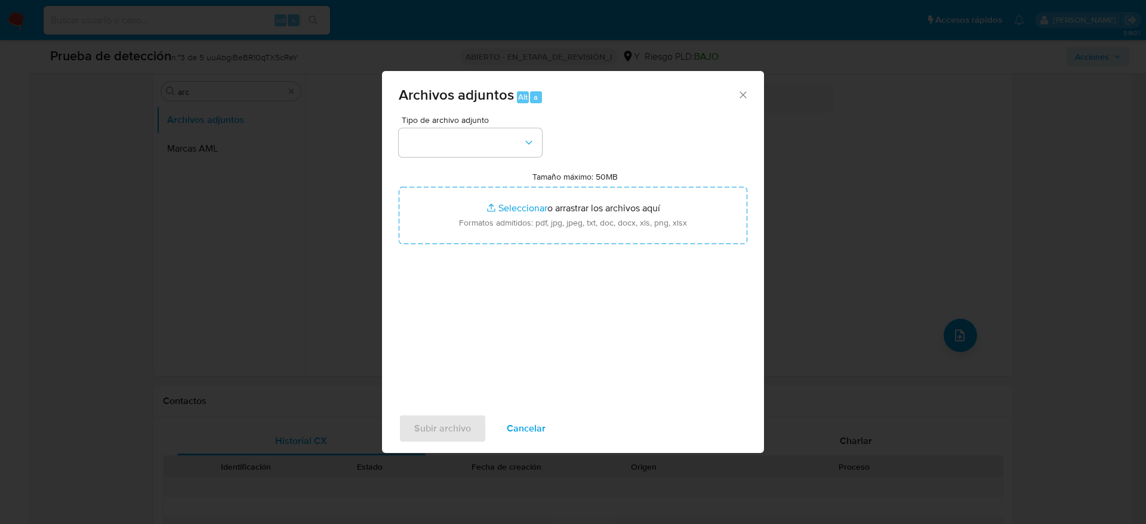
click at [499, 116] on span "Tipo de archivo adjunto" at bounding box center [473, 120] width 143 height 8
click at [497, 122] on span "Tipo de archivo adjunto" at bounding box center [473, 120] width 143 height 8
click at [497, 136] on button "button" at bounding box center [470, 142] width 143 height 29
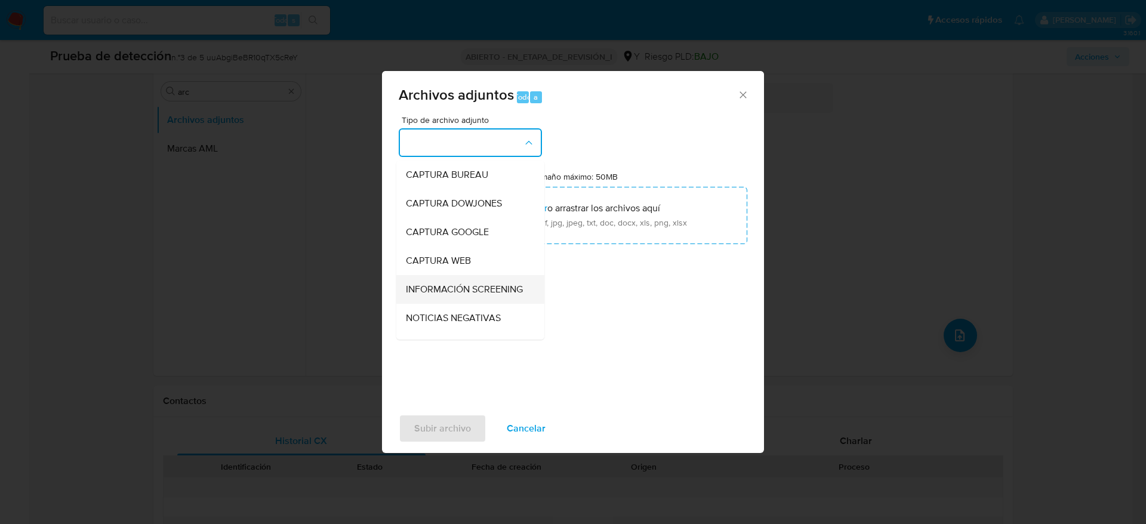
click at [489, 304] on div "INFORMACIÓN SCREENING" at bounding box center [467, 289] width 122 height 29
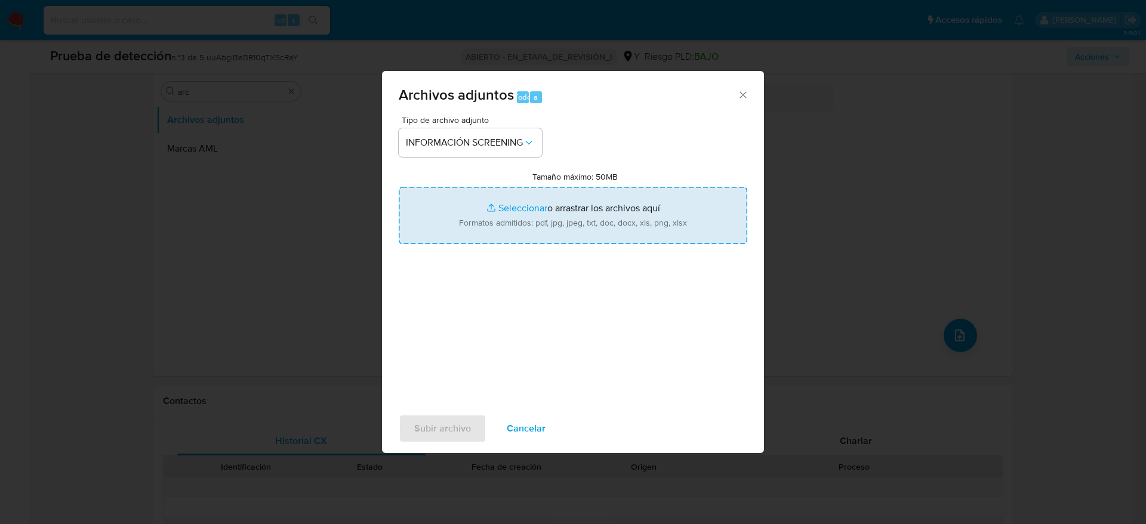
click at [488, 238] on input "Tamaño máximo: 50MB Seleccionar archivos" at bounding box center [573, 215] width 349 height 57
type input "C:\fakepath\_Cruz [PERSON_NAME] - Buscar con Google.pdf"
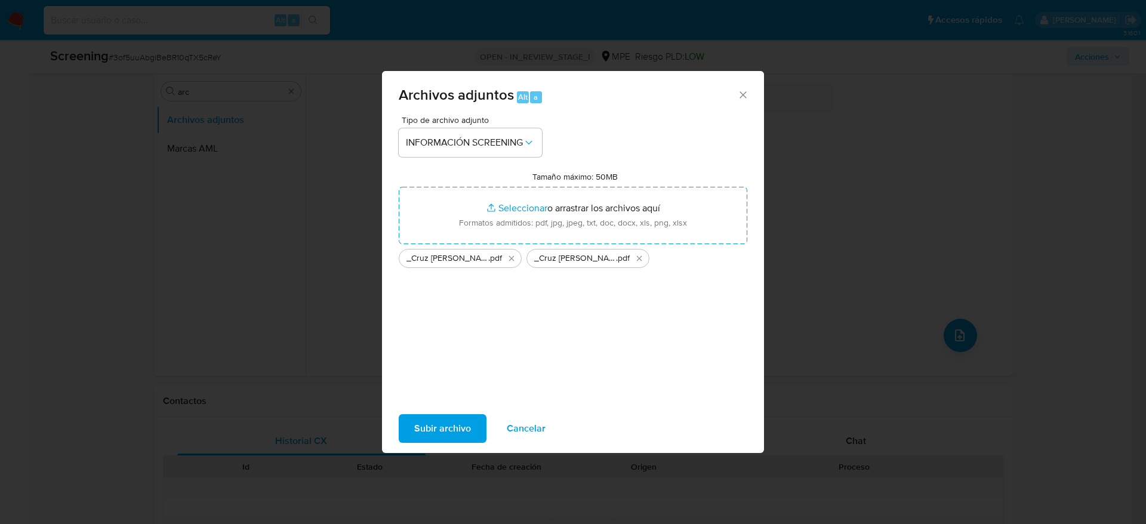
click at [452, 436] on span "Subir archivo" at bounding box center [442, 428] width 57 height 26
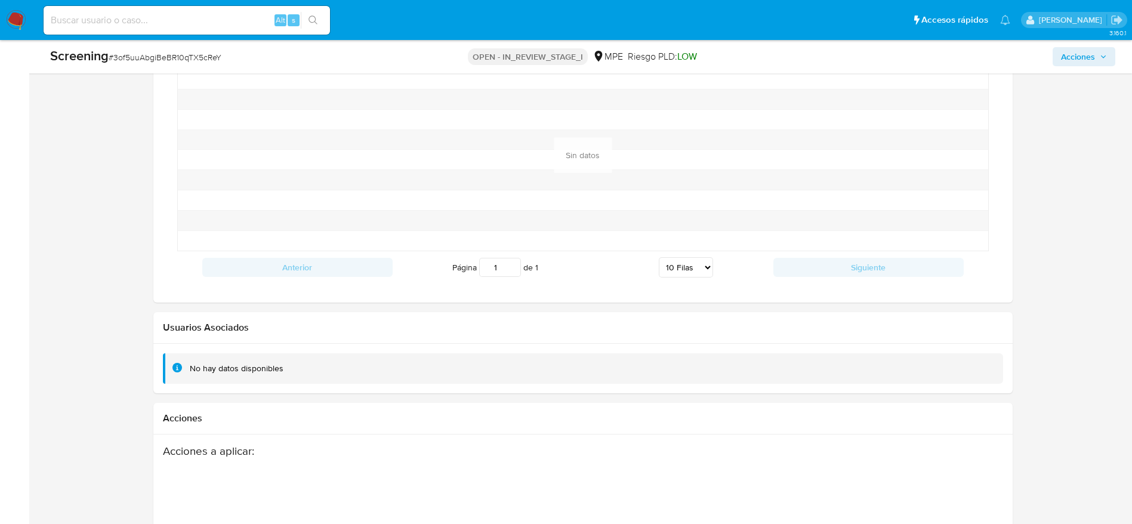
scroll to position [1717, 0]
